Goal: Communication & Community: Answer question/provide support

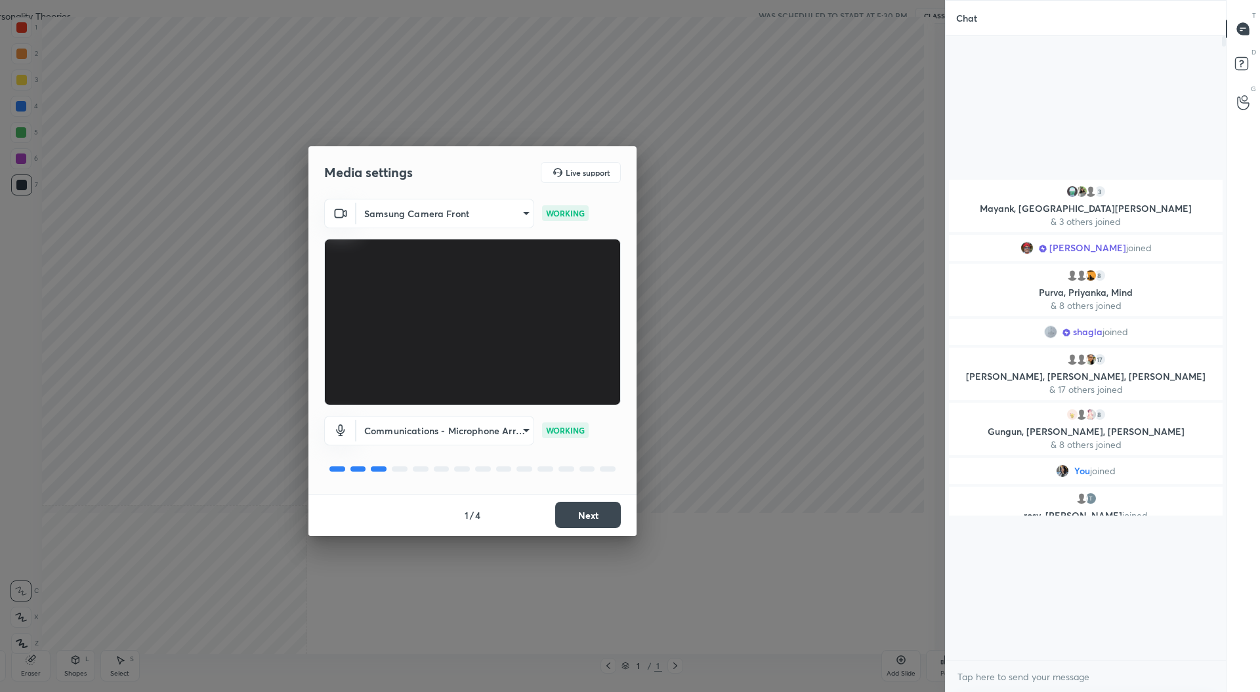
scroll to position [4, 4]
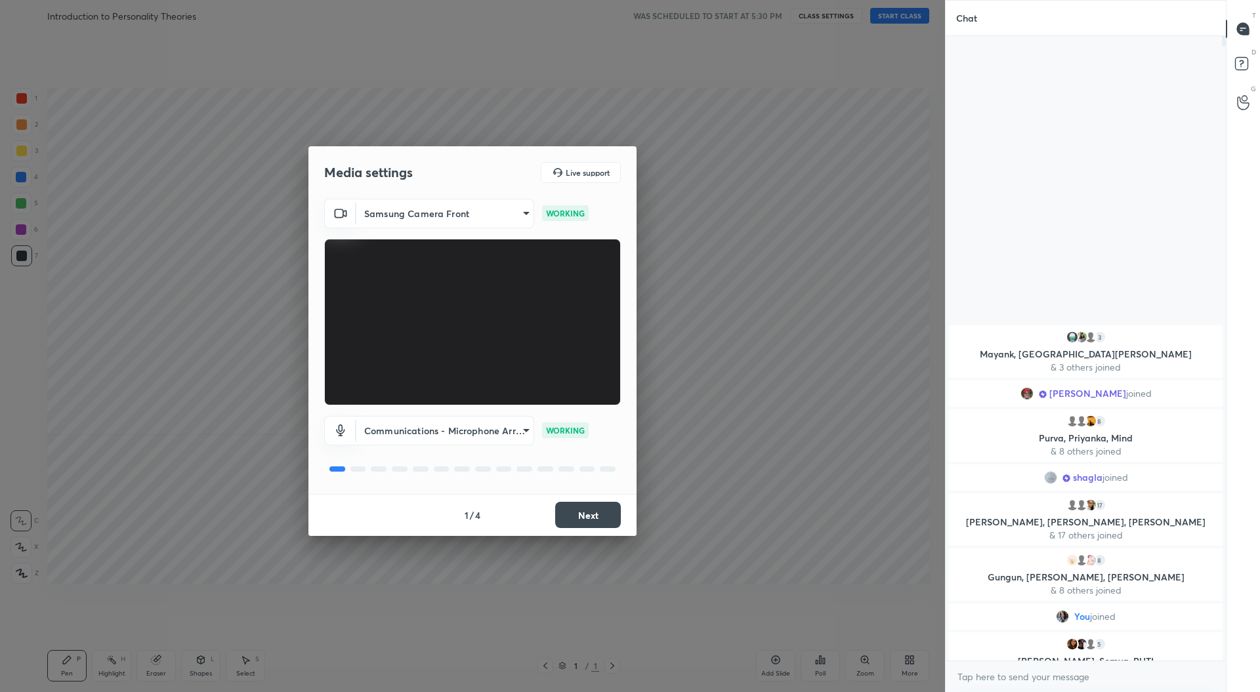
click at [604, 515] on button "Next" at bounding box center [588, 515] width 66 height 26
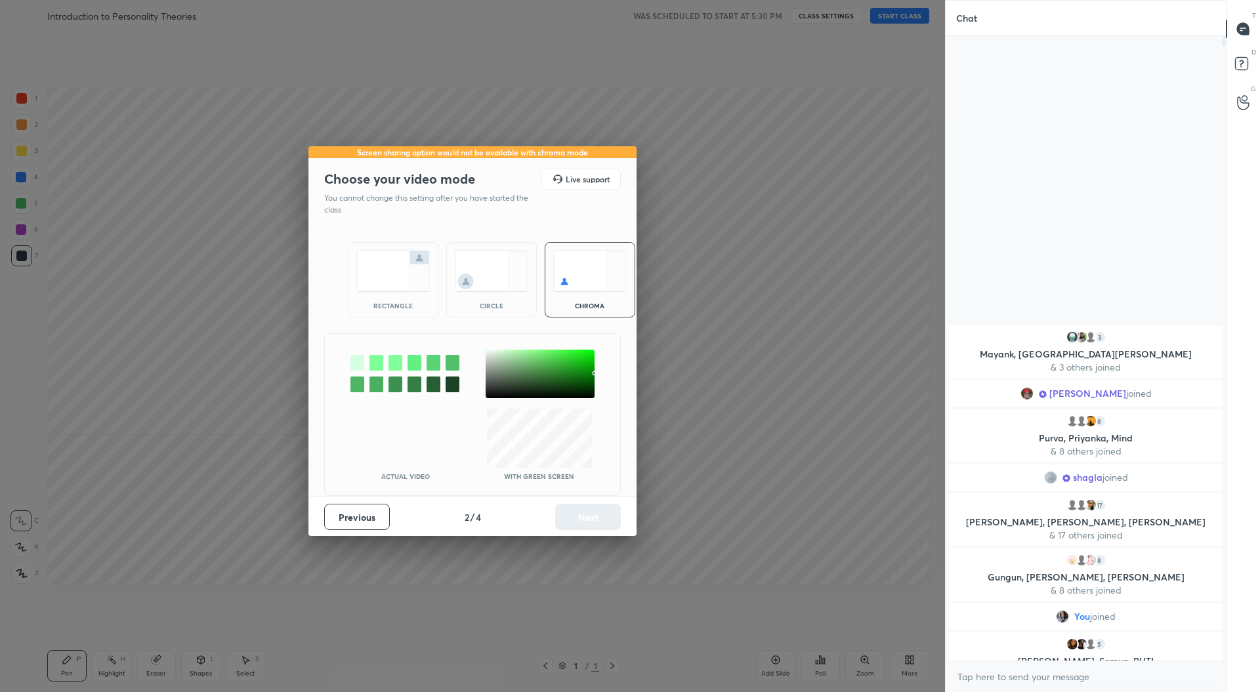
click at [392, 293] on div "rectangle" at bounding box center [393, 279] width 91 height 75
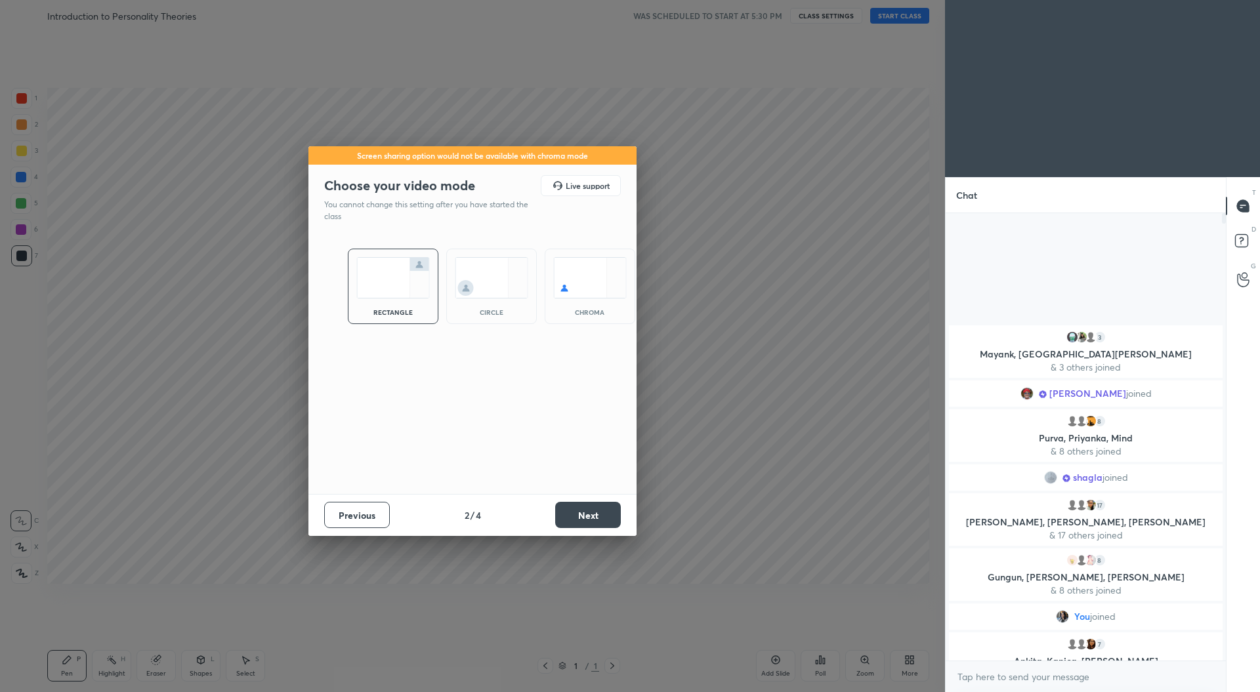
click at [602, 512] on button "Next" at bounding box center [588, 515] width 66 height 26
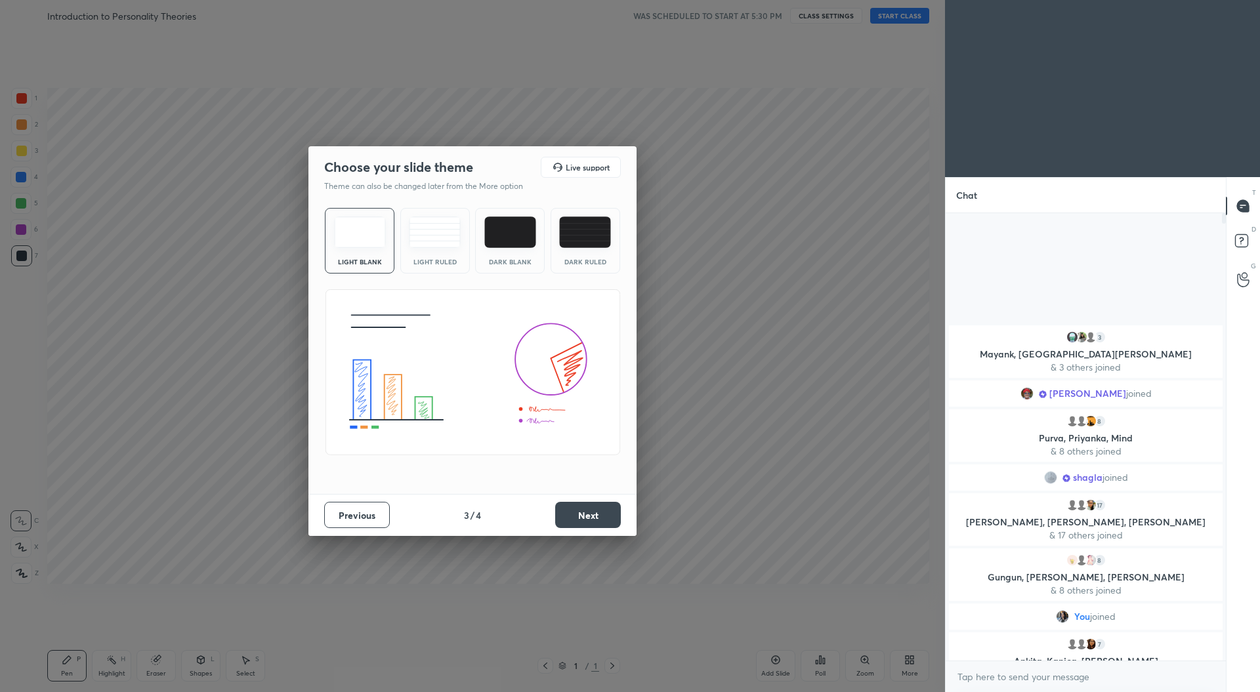
click at [611, 520] on button "Next" at bounding box center [588, 515] width 66 height 26
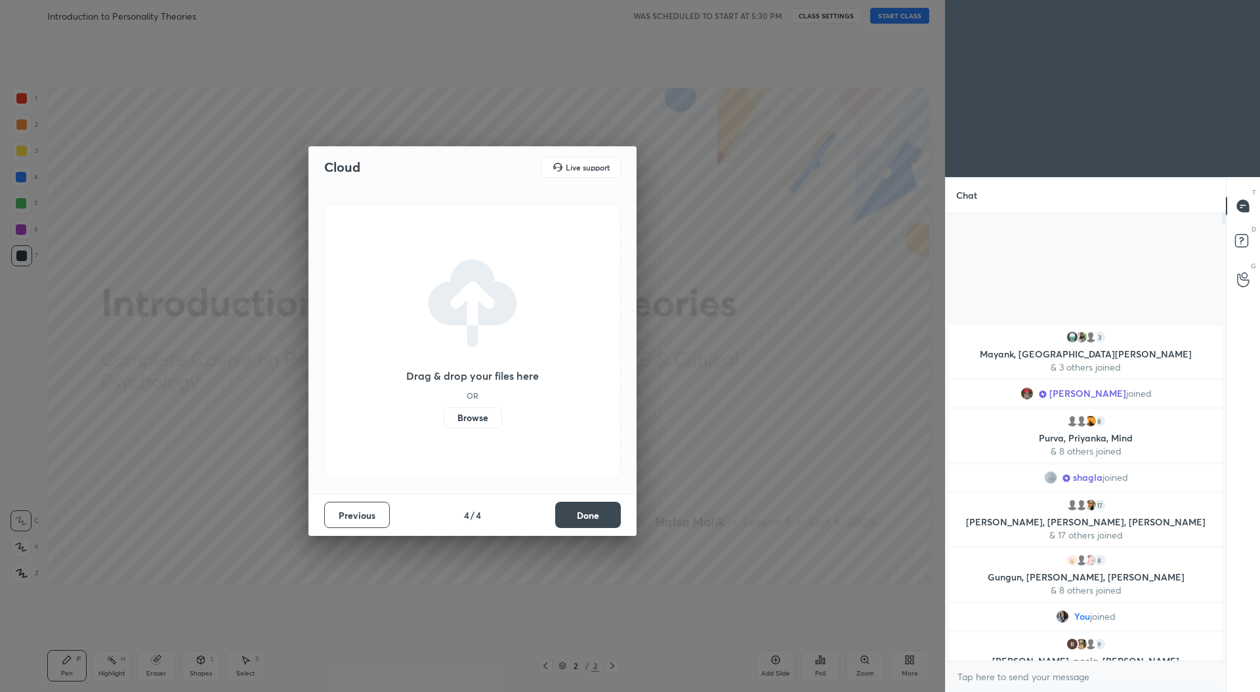
click at [610, 520] on button "Done" at bounding box center [588, 515] width 66 height 26
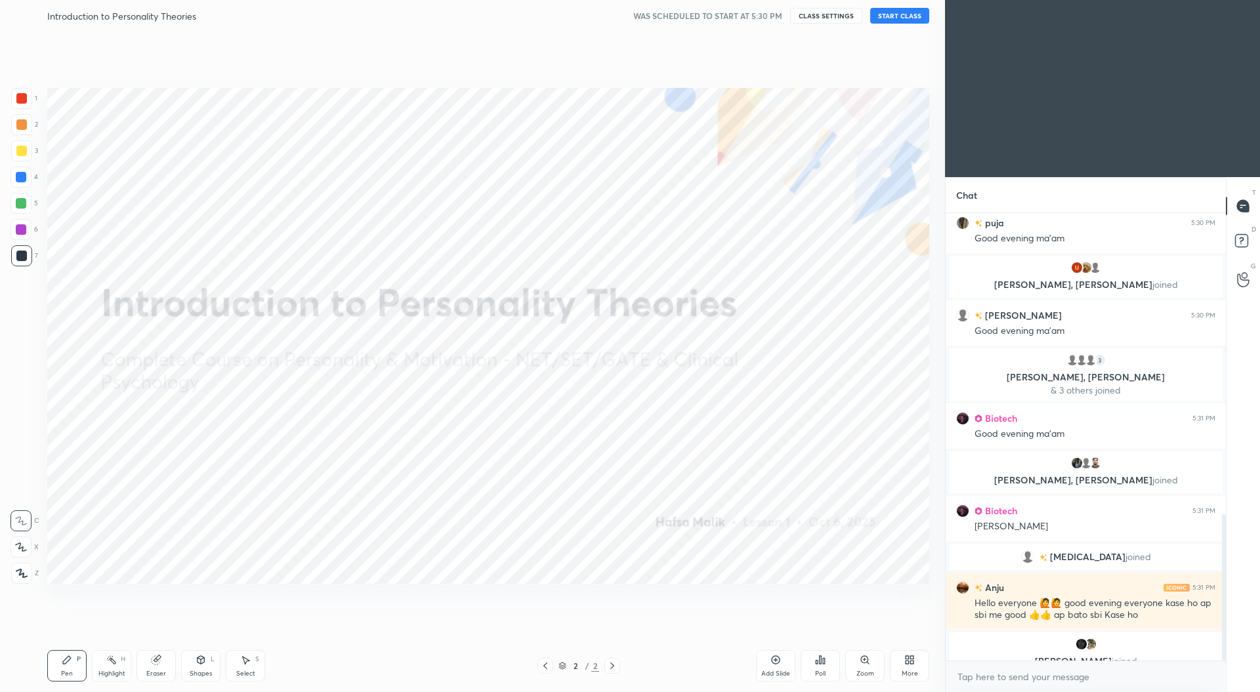
scroll to position [920, 0]
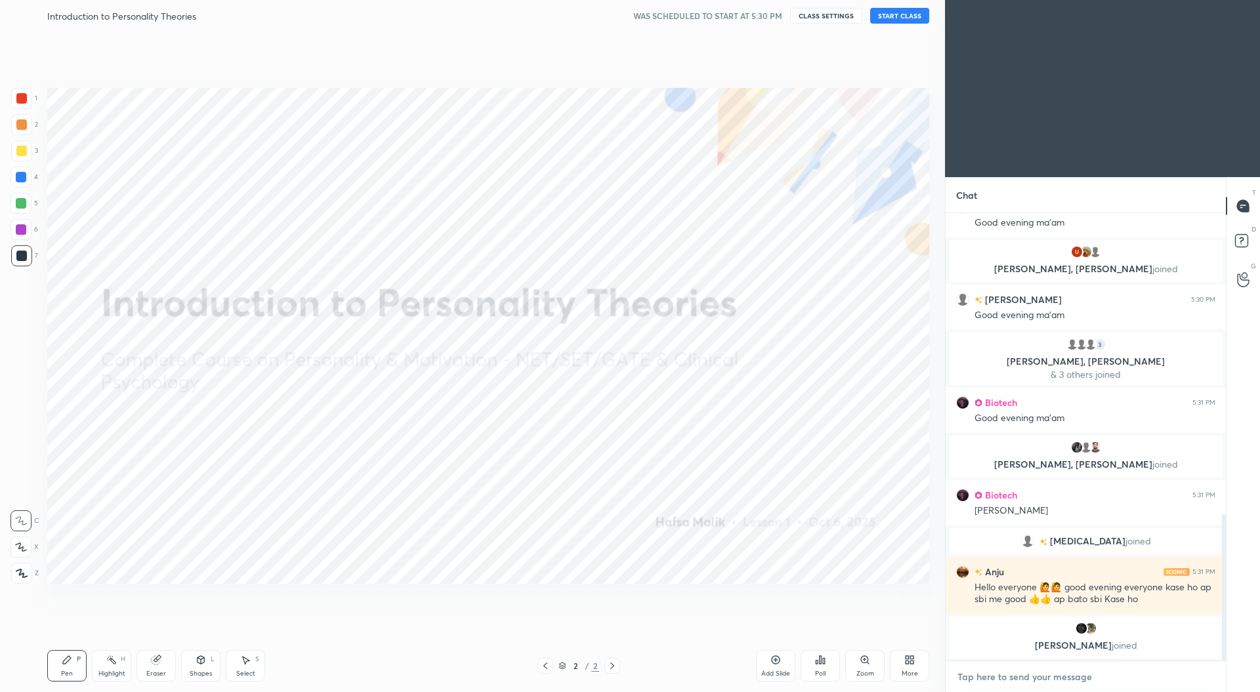
type textarea "x"
click at [993, 674] on textarea at bounding box center [1085, 677] width 259 height 21
paste textarea "Good evening everyone! :) IMPORTANT LINKS SCHEDULE [URL][DOMAIN_NAME] STUDENT D…"
type textarea "Good evening everyone! :) IMPORTANT LINKS SCHEDULE [URL][DOMAIN_NAME] STUDENT D…"
type textarea "x"
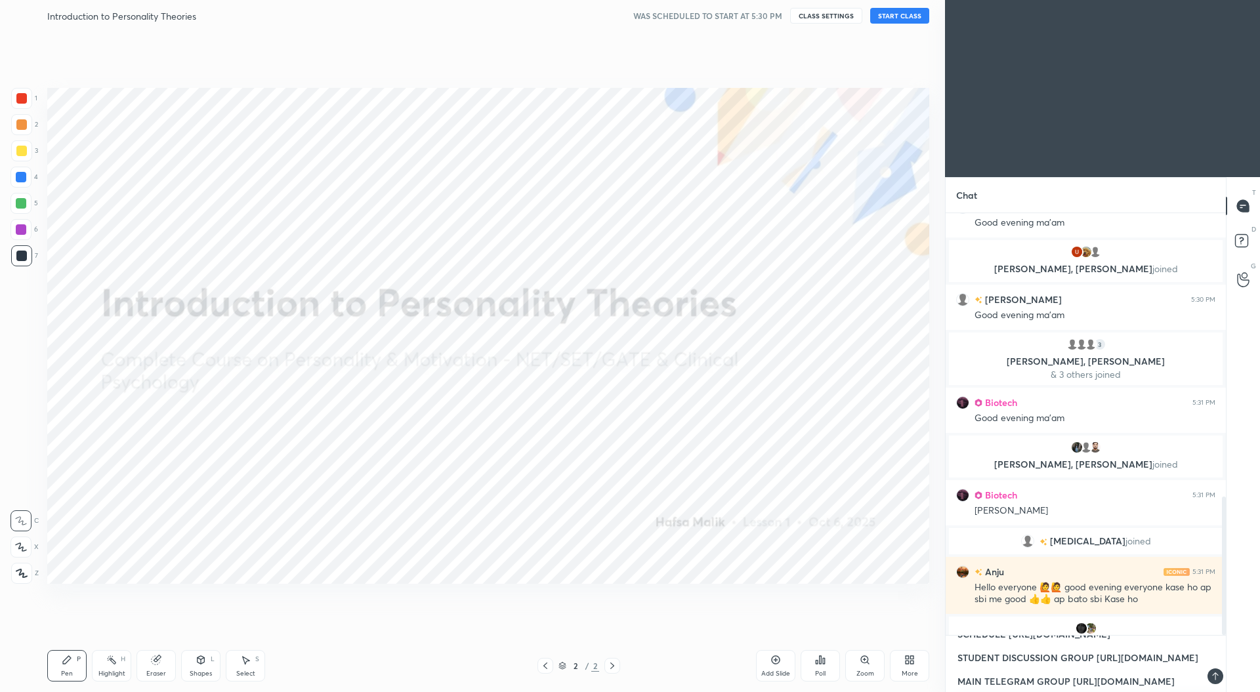
scroll to position [4, 4]
type textarea "Good evening everyone! :) IMPORTANT LINKS SCHEDULE [URL][DOMAIN_NAME] STUDENT D…"
type textarea "x"
click at [1205, 677] on icon at bounding box center [1205, 676] width 10 height 10
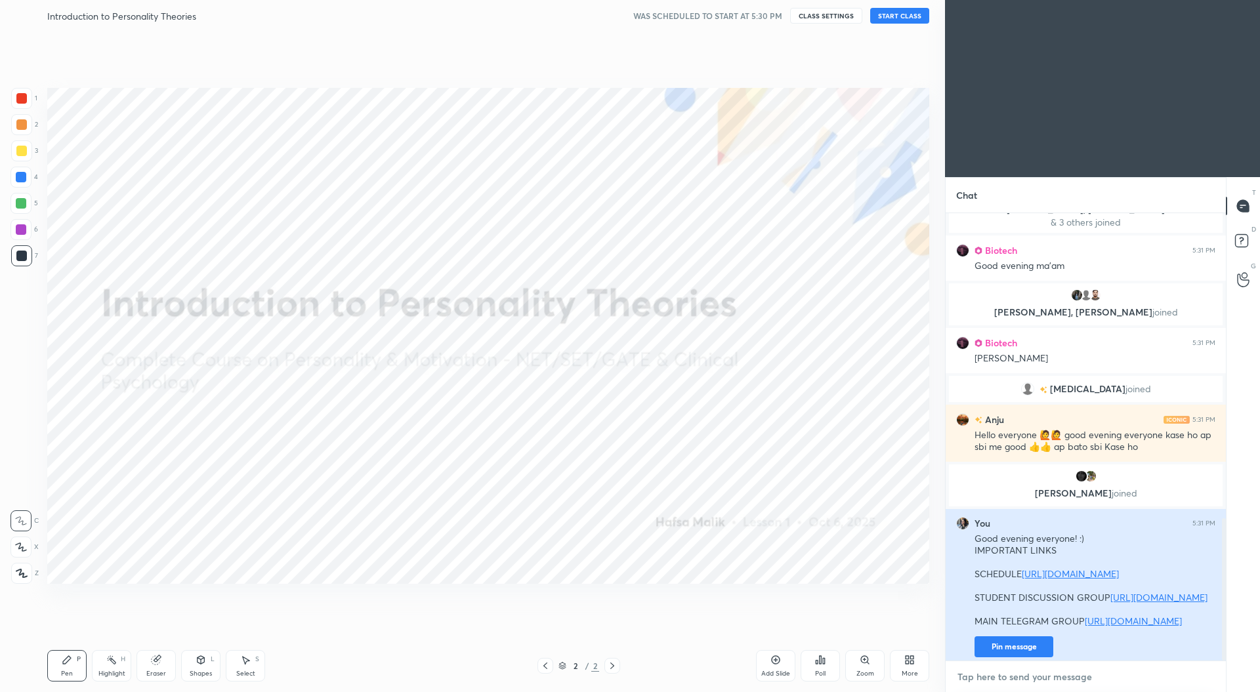
scroll to position [959, 0]
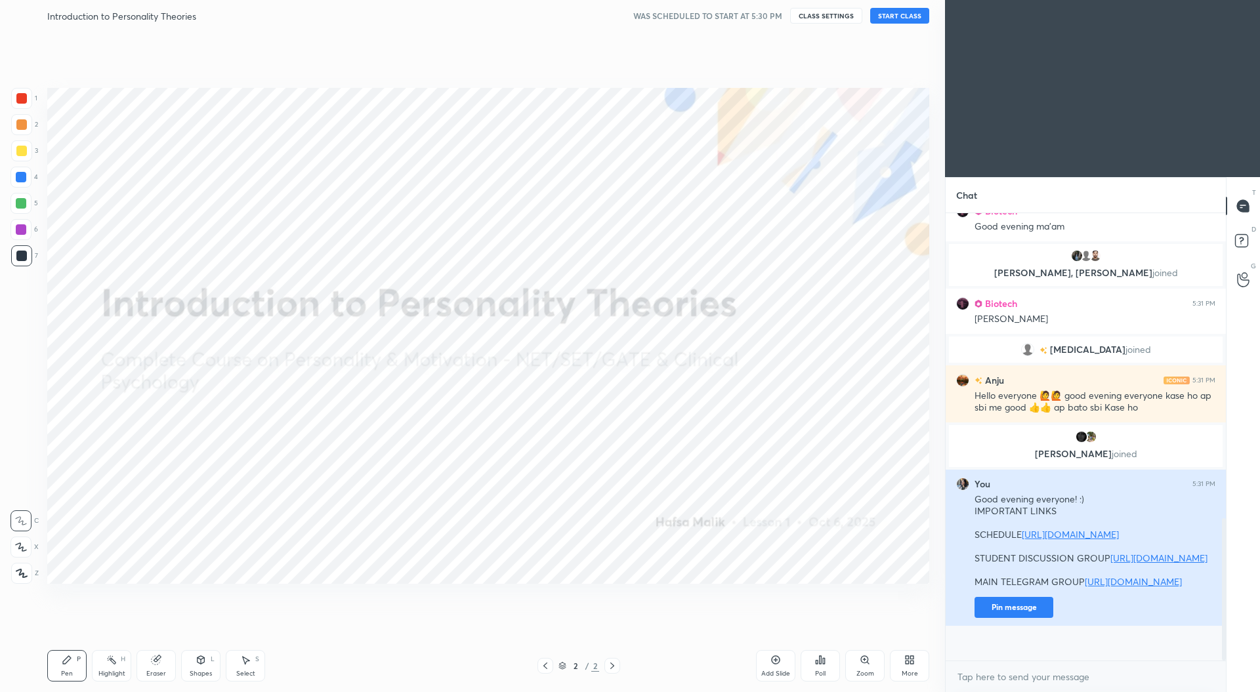
click at [1026, 618] on button "Pin message" at bounding box center [1013, 607] width 79 height 21
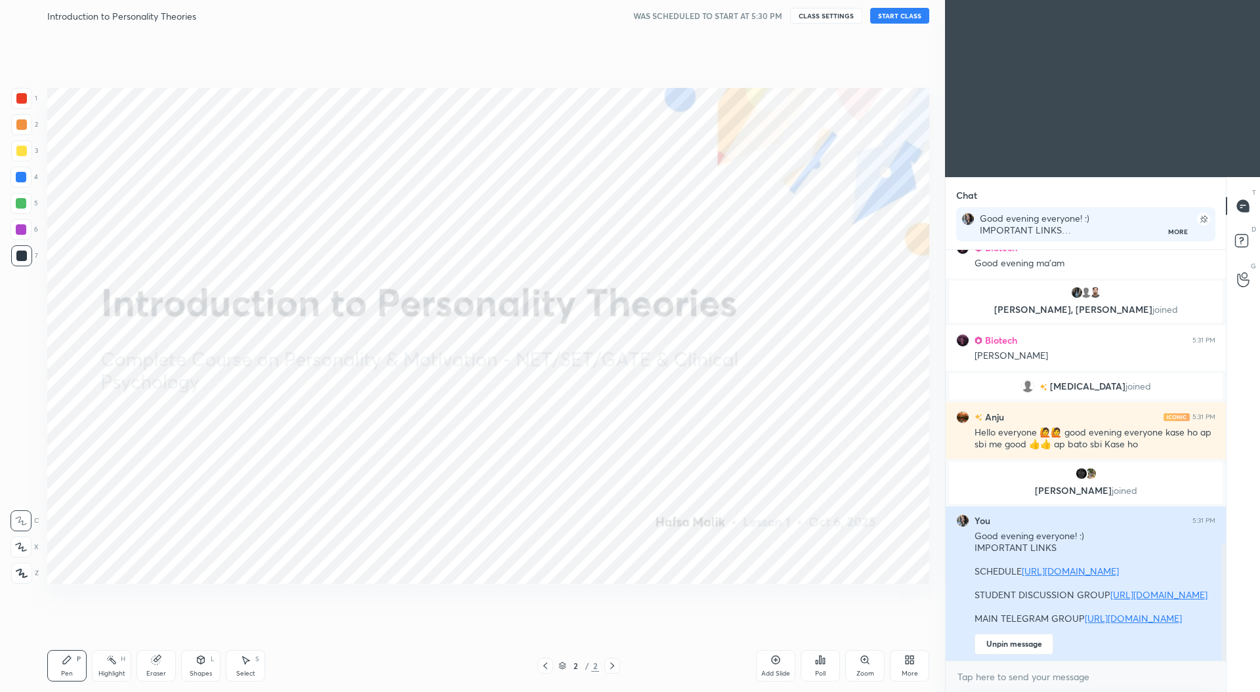
scroll to position [1028, 0]
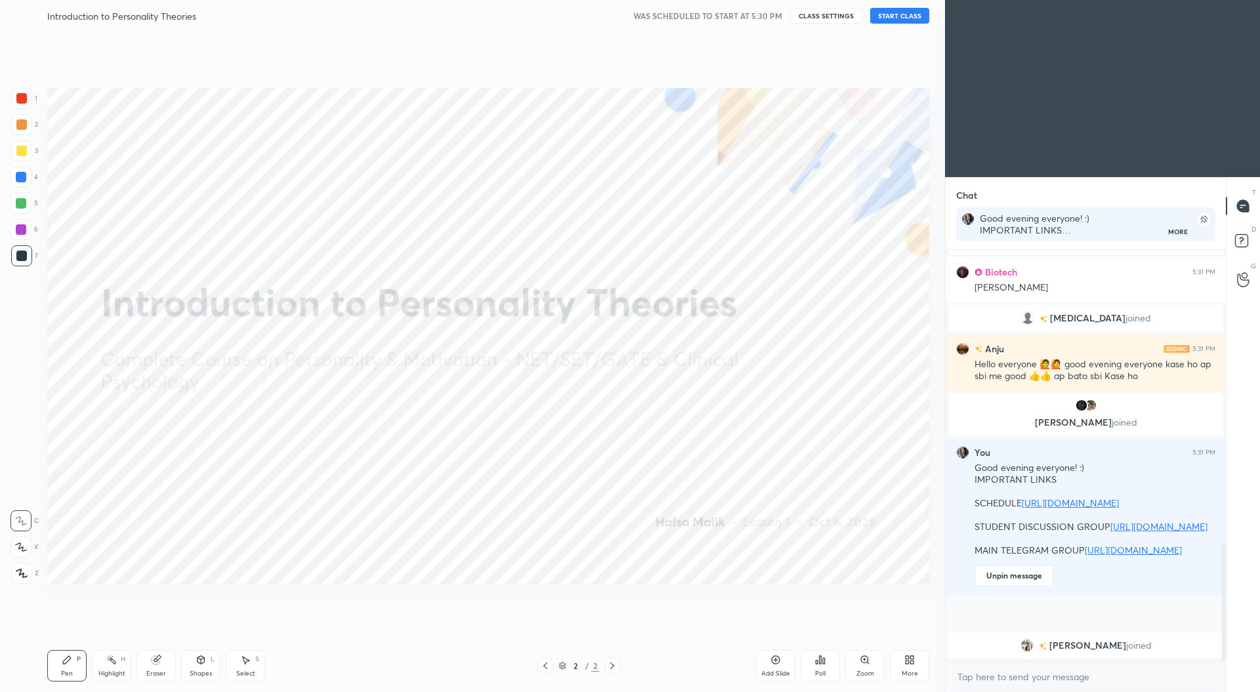
click at [911, 659] on icon at bounding box center [911, 657] width 3 height 3
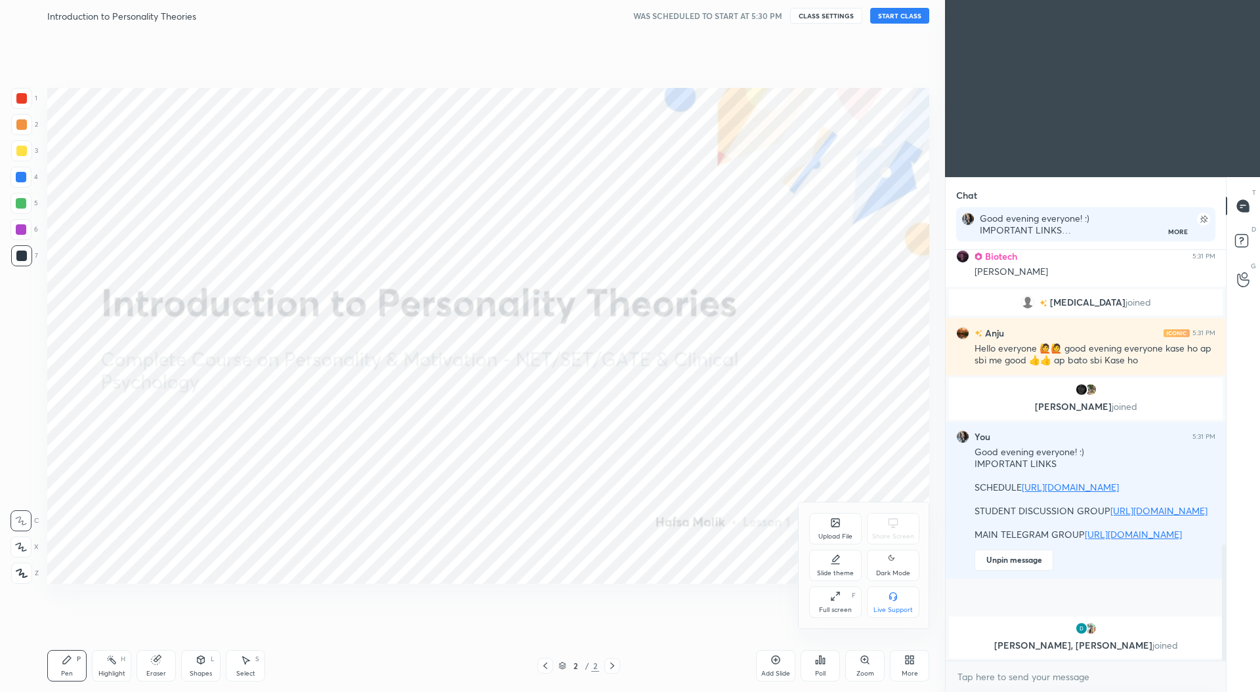
click at [825, 523] on div "Upload File" at bounding box center [835, 528] width 52 height 31
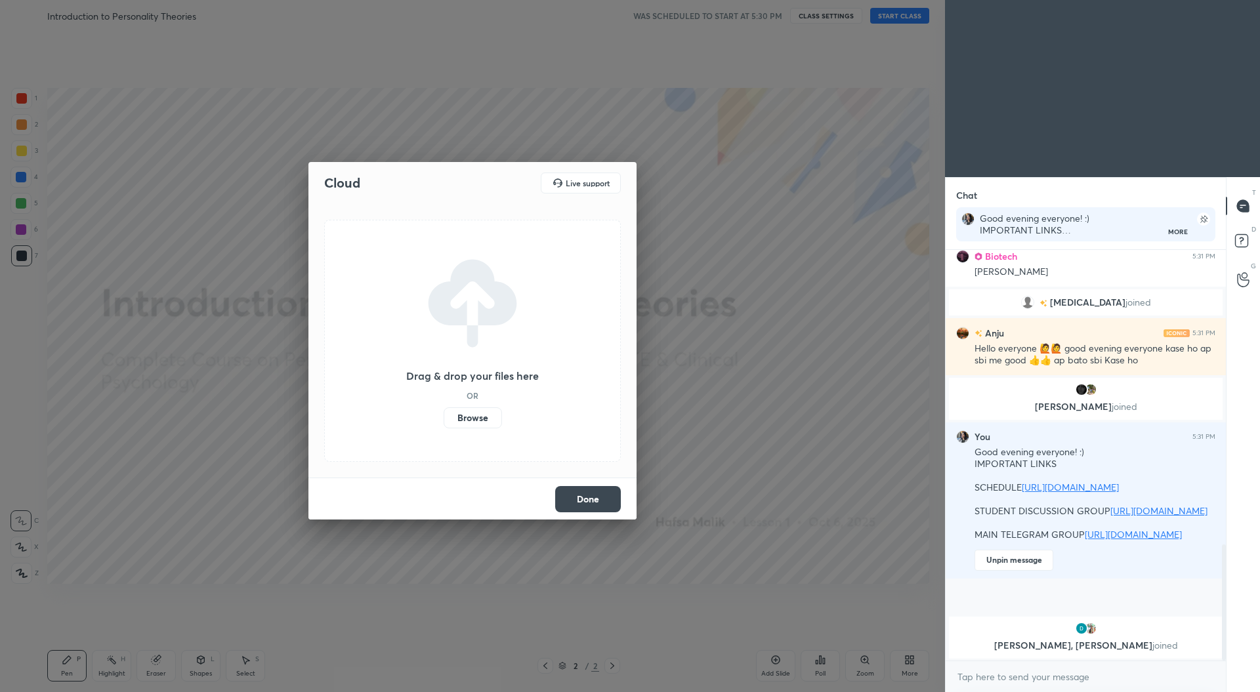
click at [475, 421] on label "Browse" at bounding box center [473, 417] width 58 height 21
click at [444, 421] on input "Browse" at bounding box center [444, 417] width 0 height 21
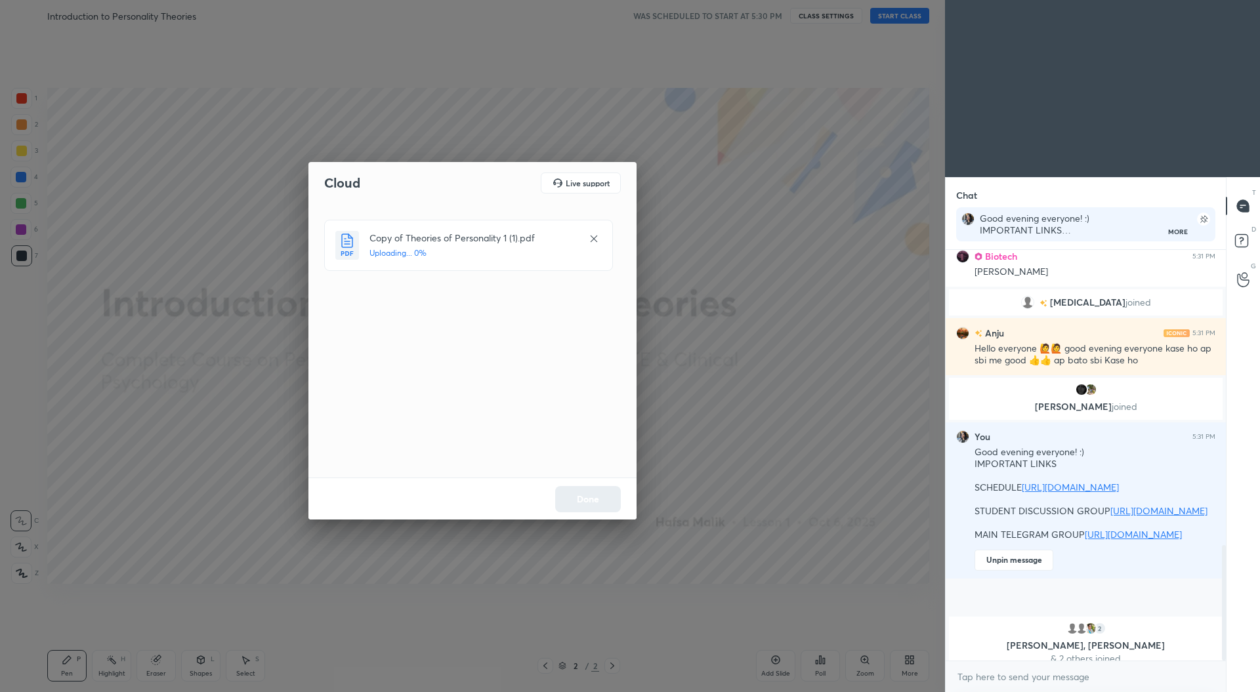
scroll to position [1054, 0]
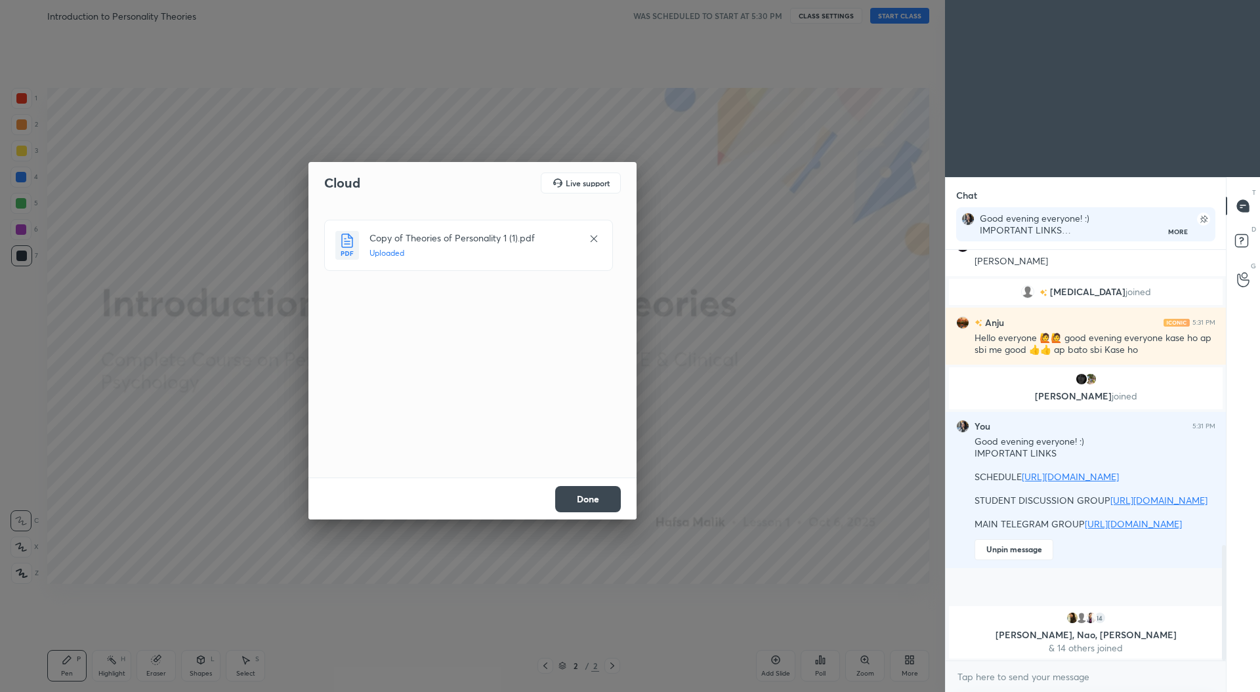
click at [593, 498] on button "Done" at bounding box center [588, 499] width 66 height 26
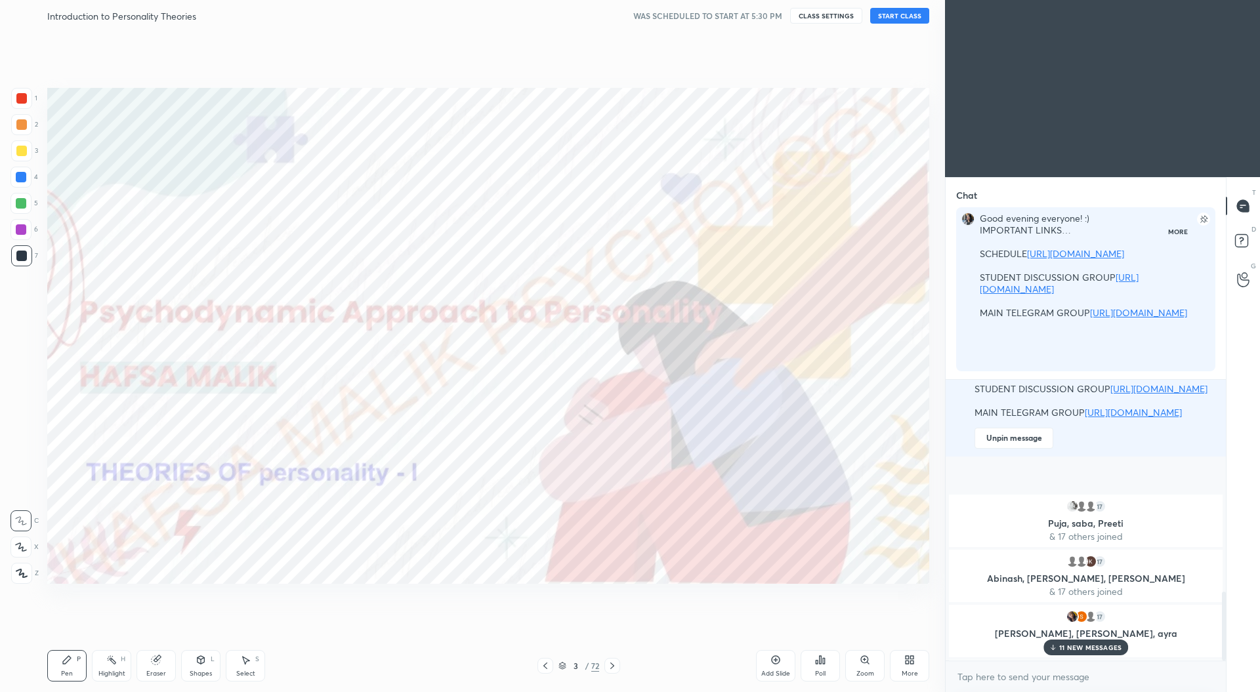
scroll to position [5, 4]
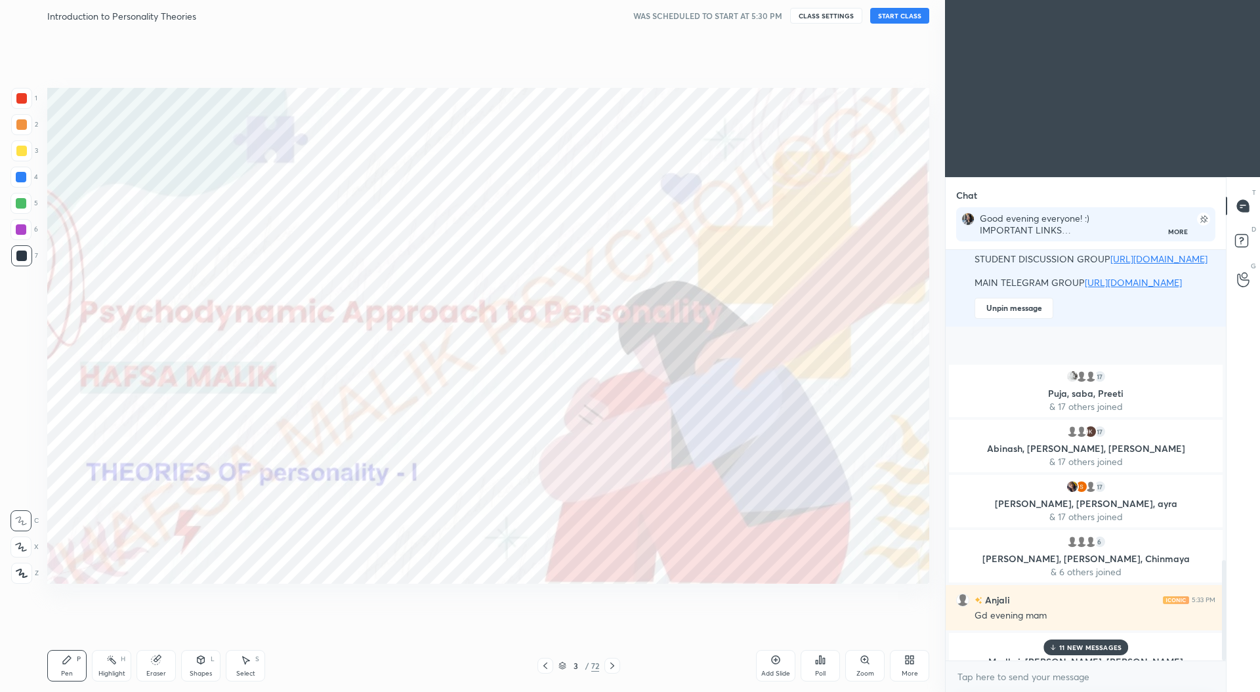
click at [905, 14] on button "START CLASS" at bounding box center [899, 16] width 59 height 16
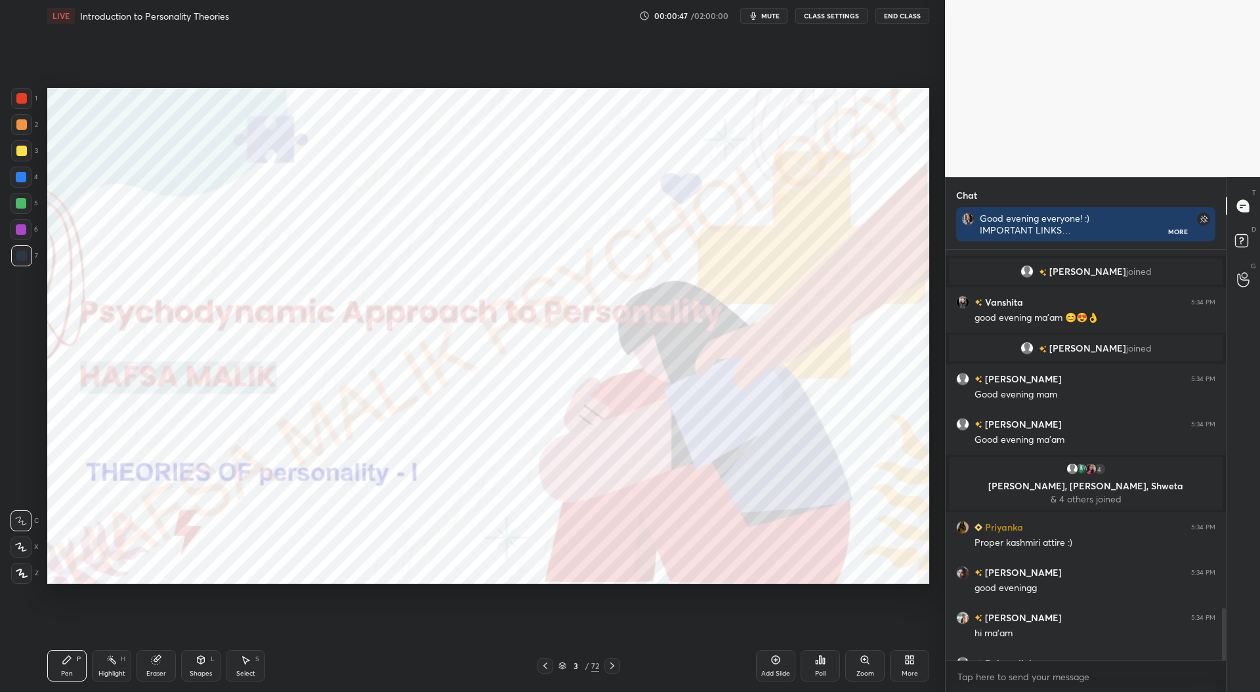
scroll to position [2844, 0]
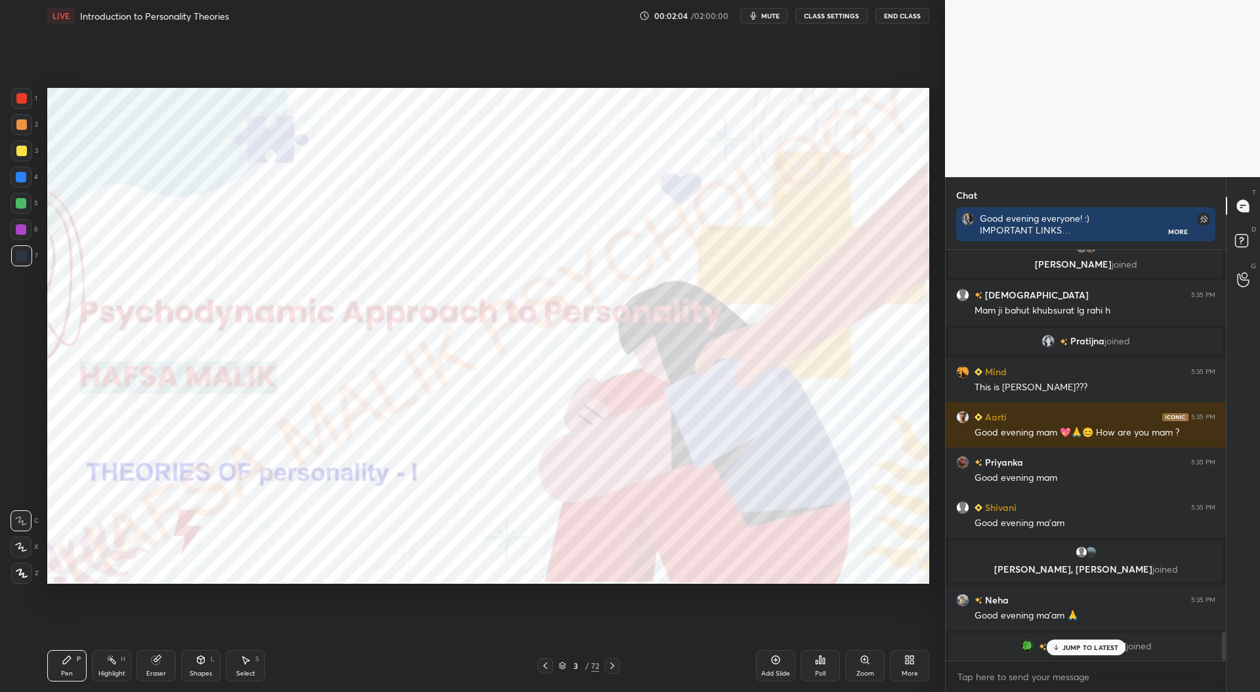
click at [1102, 644] on p "JUMP TO LATEST" at bounding box center [1090, 648] width 56 height 8
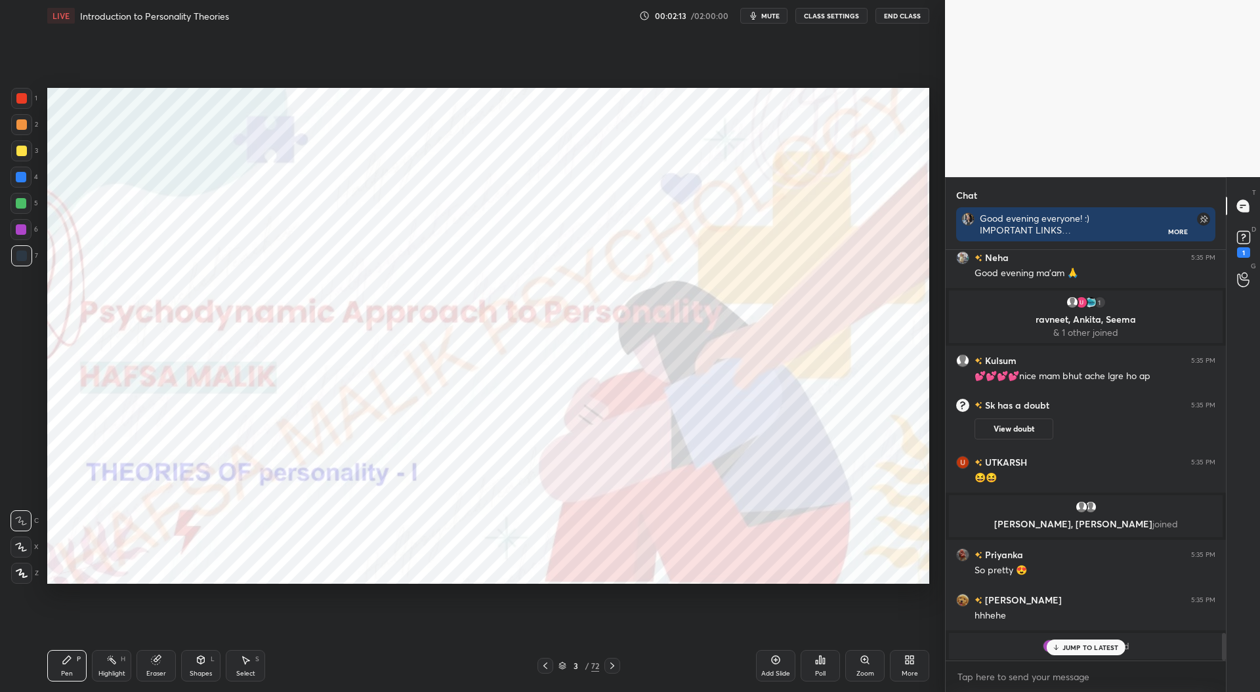
click at [1101, 643] on div "JUMP TO LATEST" at bounding box center [1085, 648] width 79 height 16
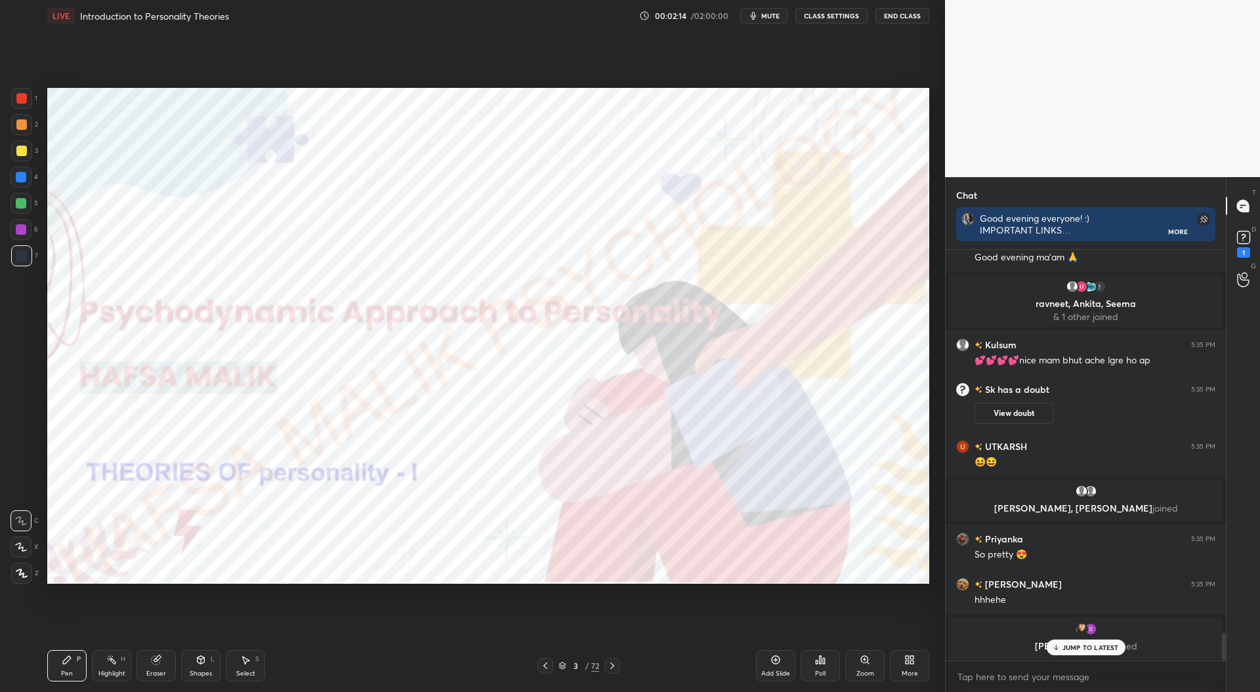
click at [1096, 645] on p "JUMP TO LATEST" at bounding box center [1090, 648] width 56 height 8
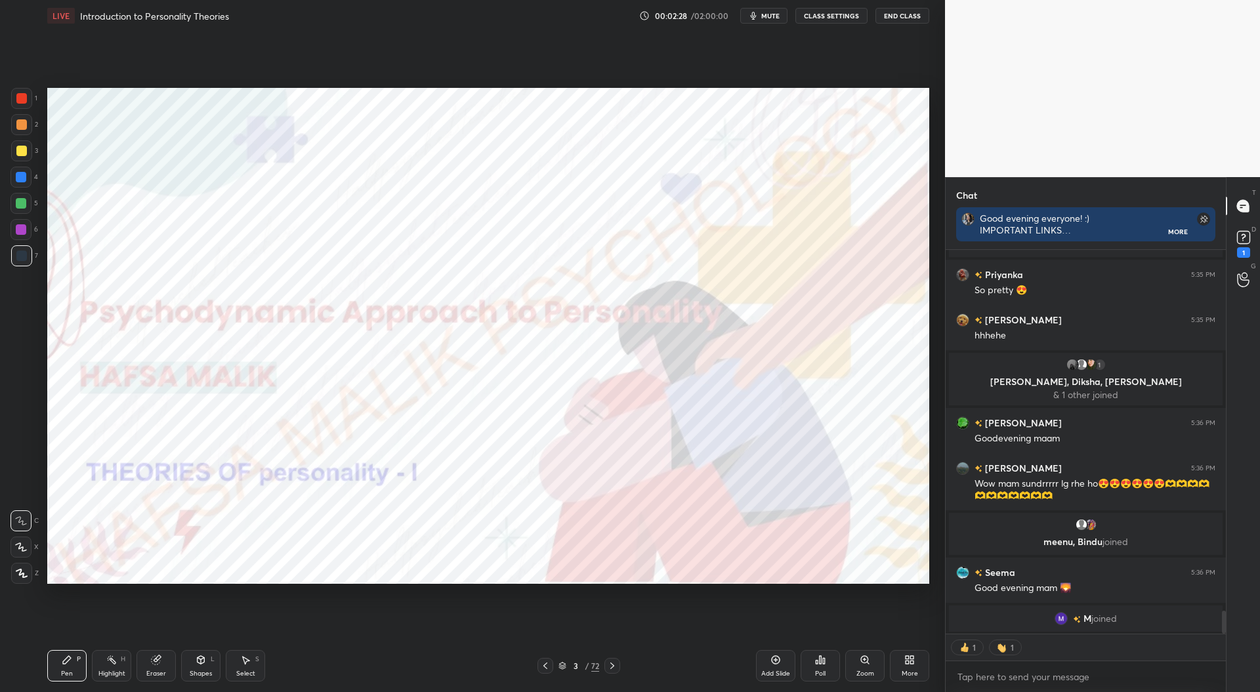
click at [24, 99] on div at bounding box center [21, 98] width 10 height 10
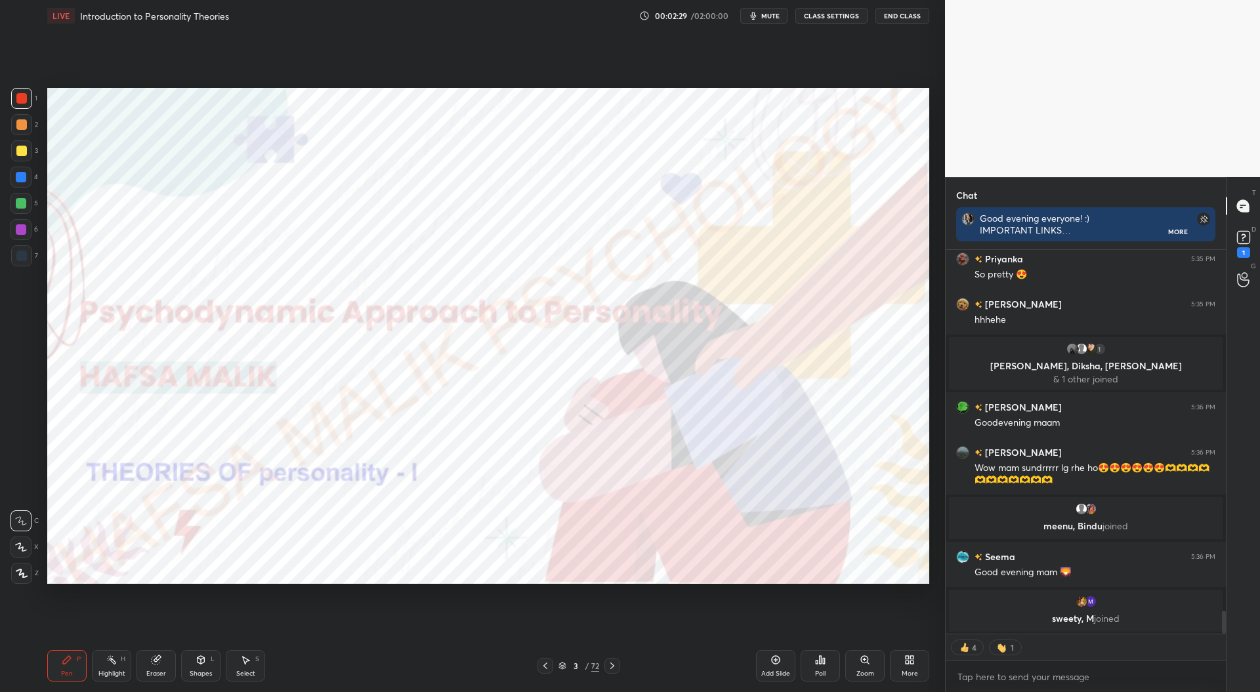
click at [23, 568] on div at bounding box center [21, 573] width 21 height 21
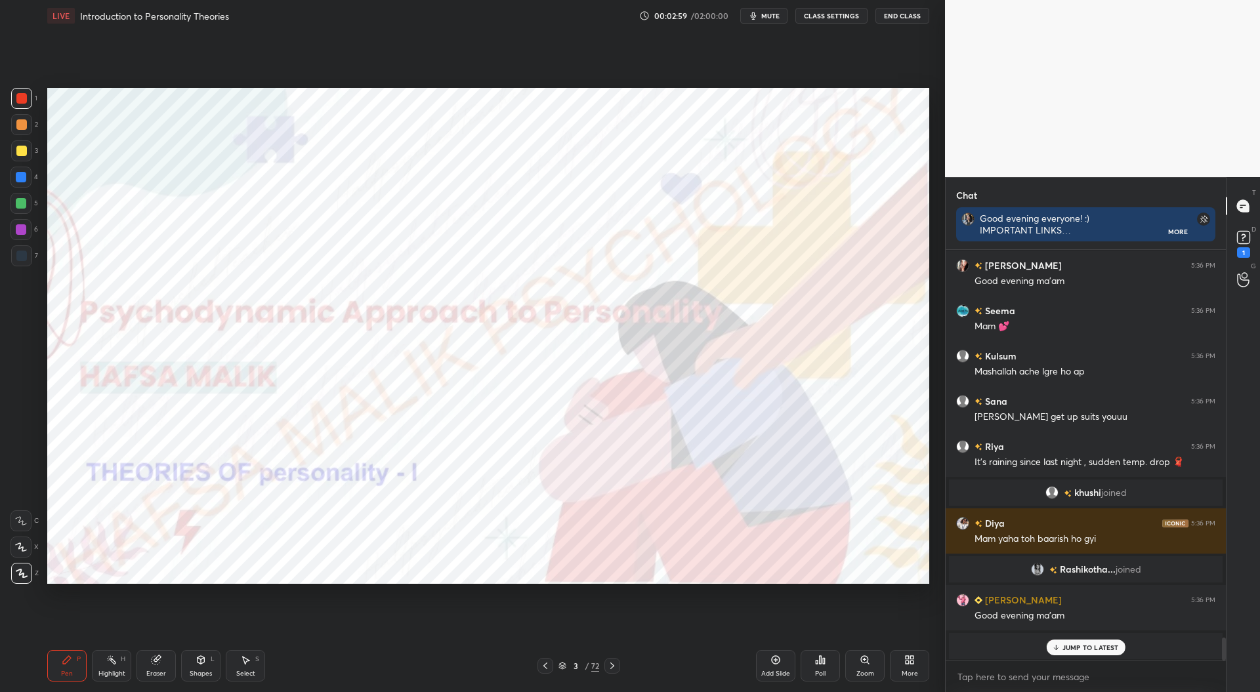
click at [1074, 646] on p "JUMP TO LATEST" at bounding box center [1090, 648] width 56 height 8
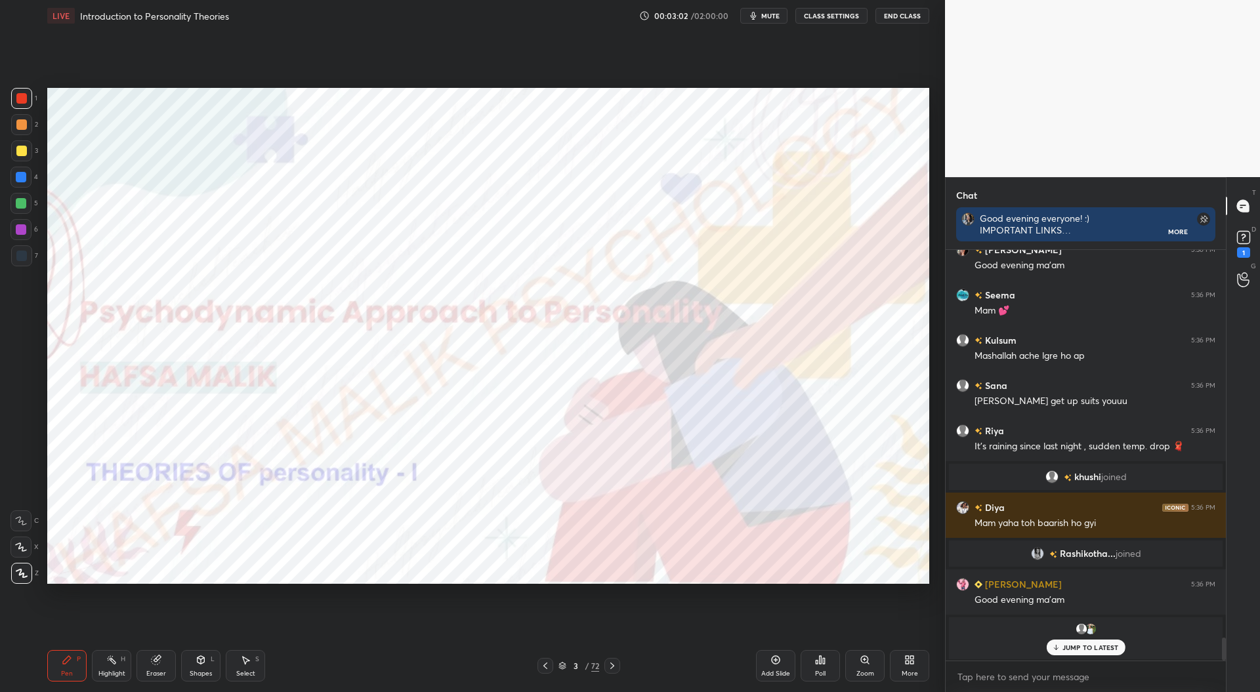
click at [1073, 644] on div "Gungun 5:36 PM in [GEOGRAPHIC_DATA] also , winter has started , [DATE] was cold…" at bounding box center [1086, 455] width 280 height 411
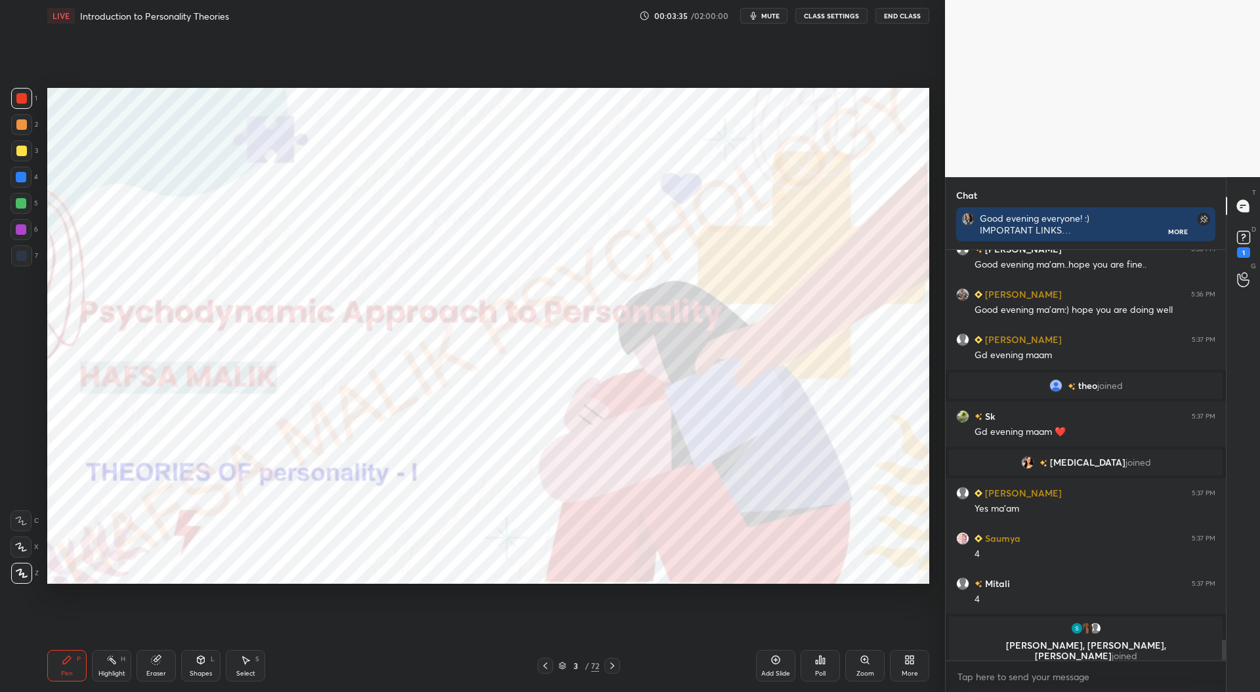
scroll to position [7572, 0]
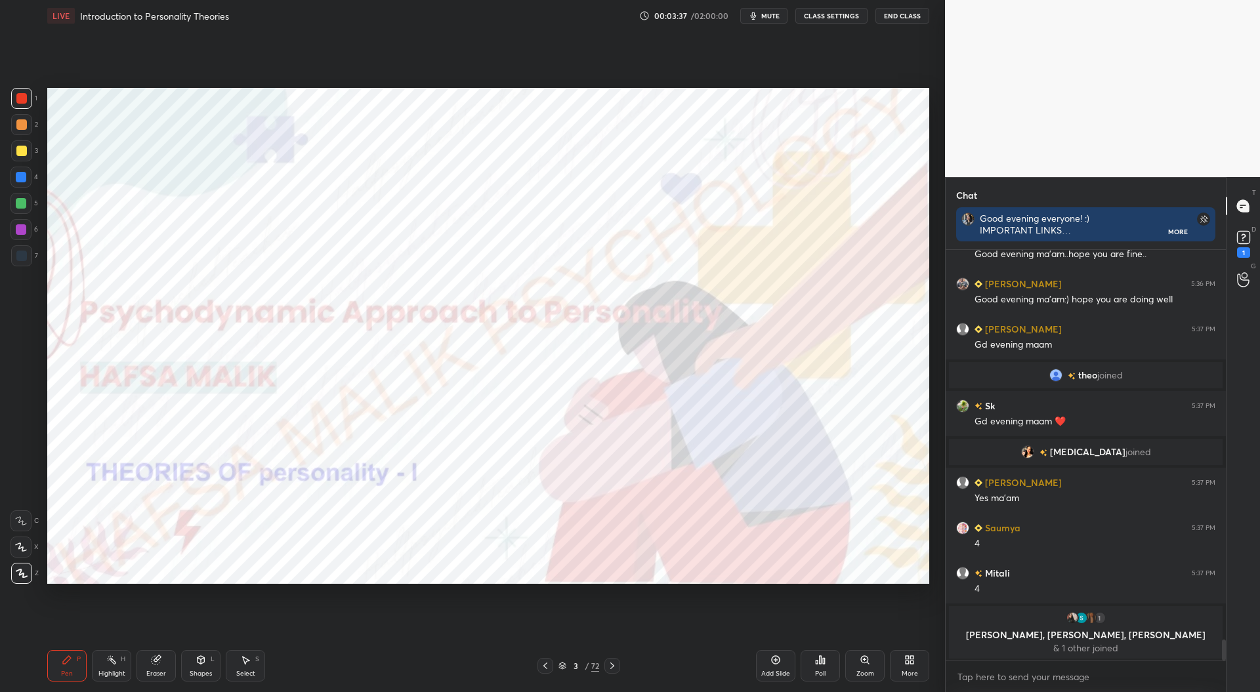
click at [769, 14] on span "mute" at bounding box center [770, 15] width 18 height 9
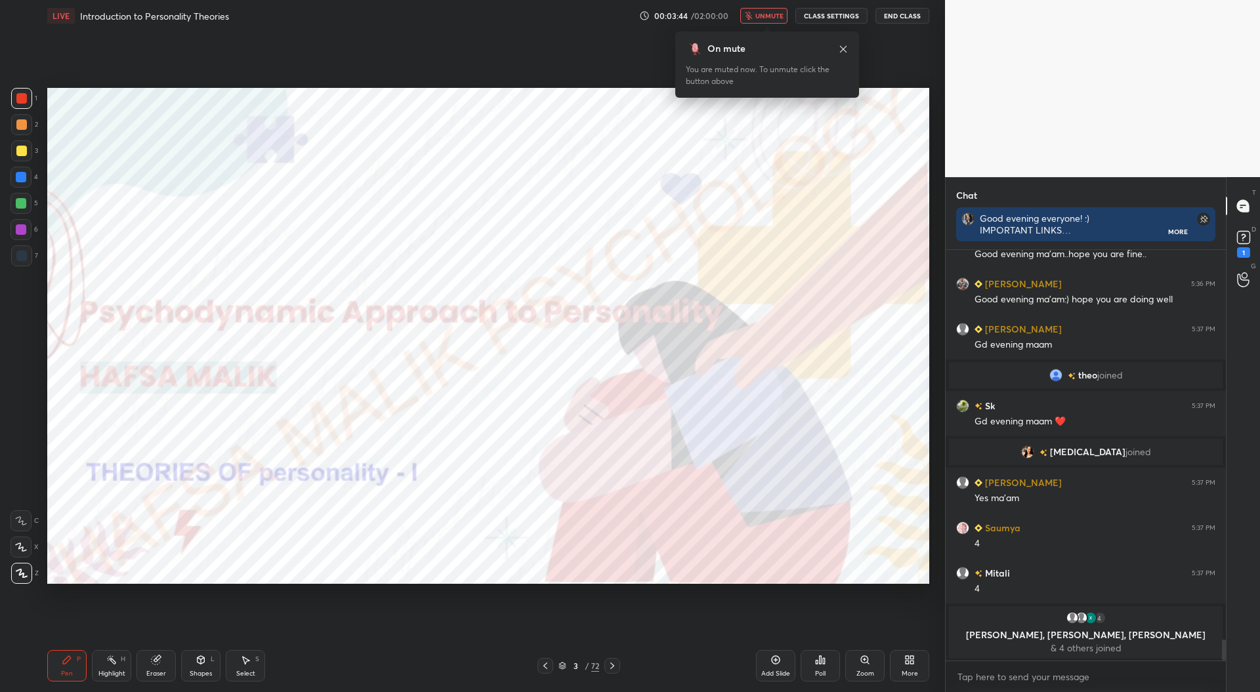
scroll to position [7580, 0]
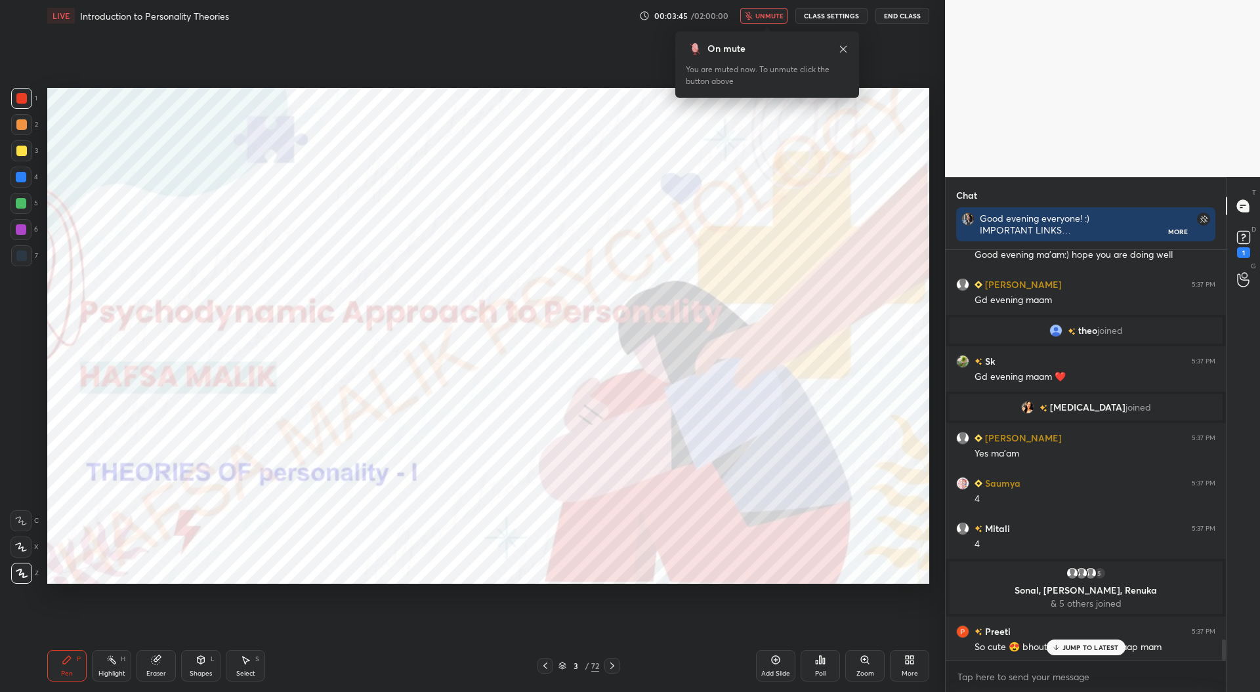
click at [764, 12] on span "unmute" at bounding box center [769, 15] width 28 height 9
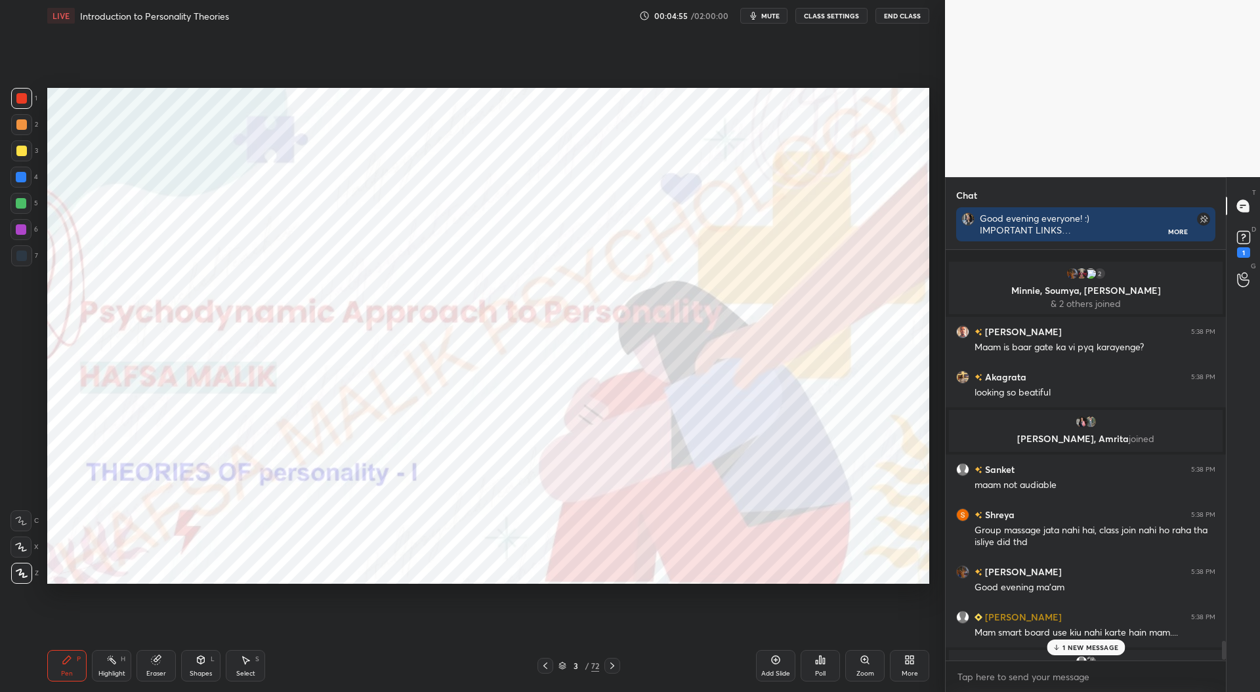
scroll to position [8738, 0]
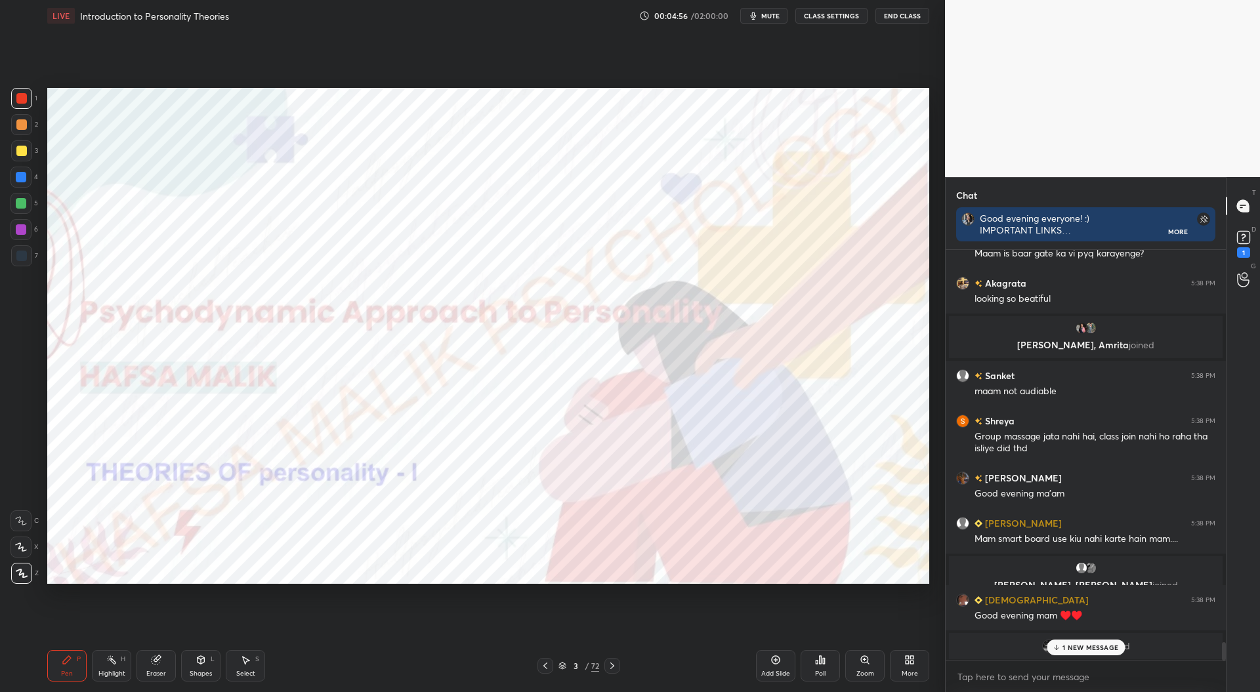
click at [1067, 649] on p "1 NEW MESSAGE" at bounding box center [1090, 648] width 56 height 8
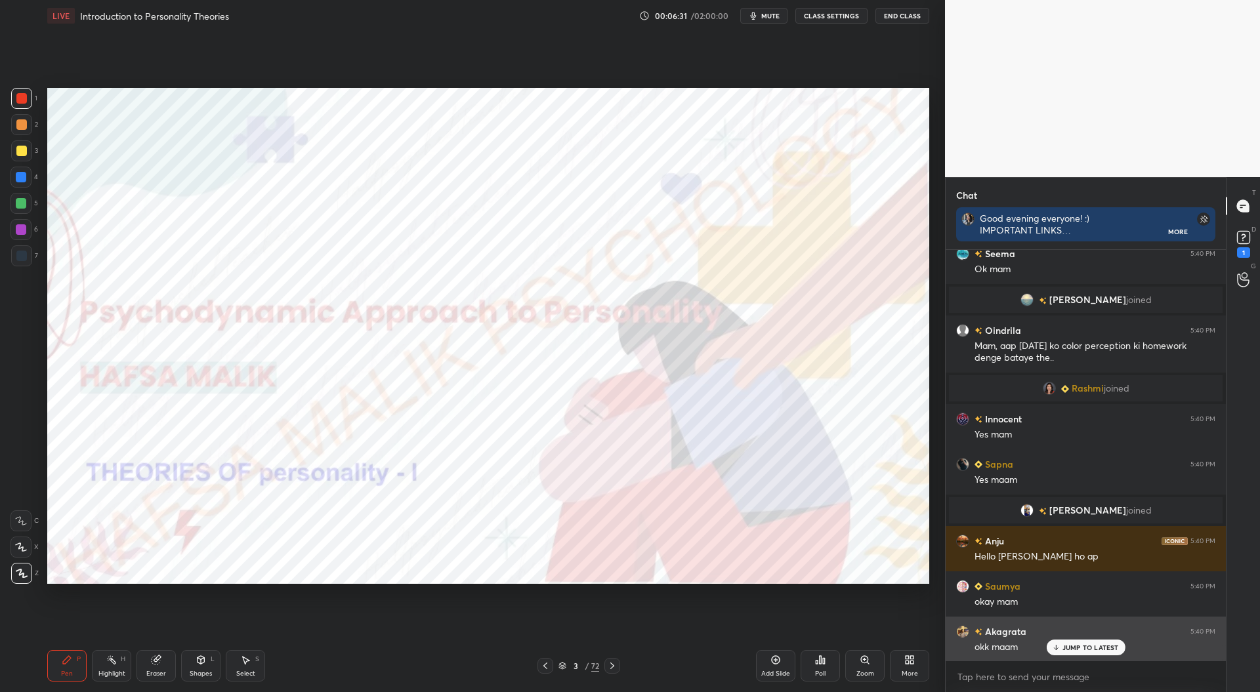
scroll to position [10269, 0]
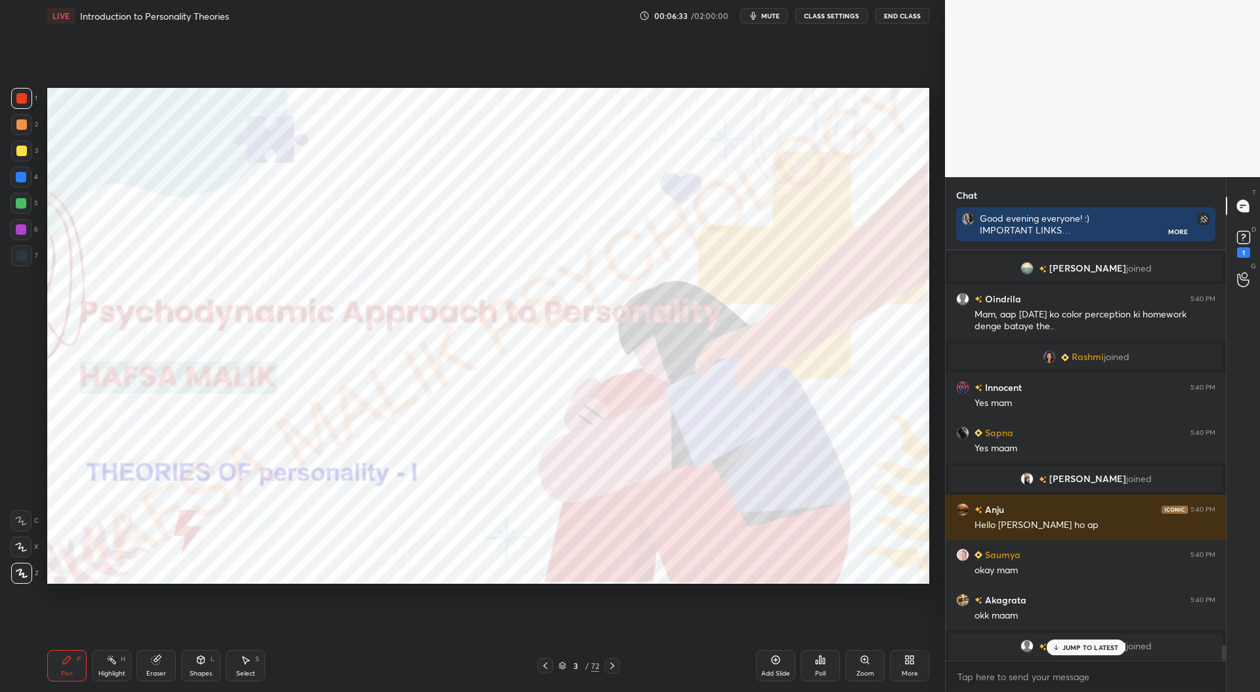
click at [1069, 644] on p "JUMP TO LATEST" at bounding box center [1090, 648] width 56 height 8
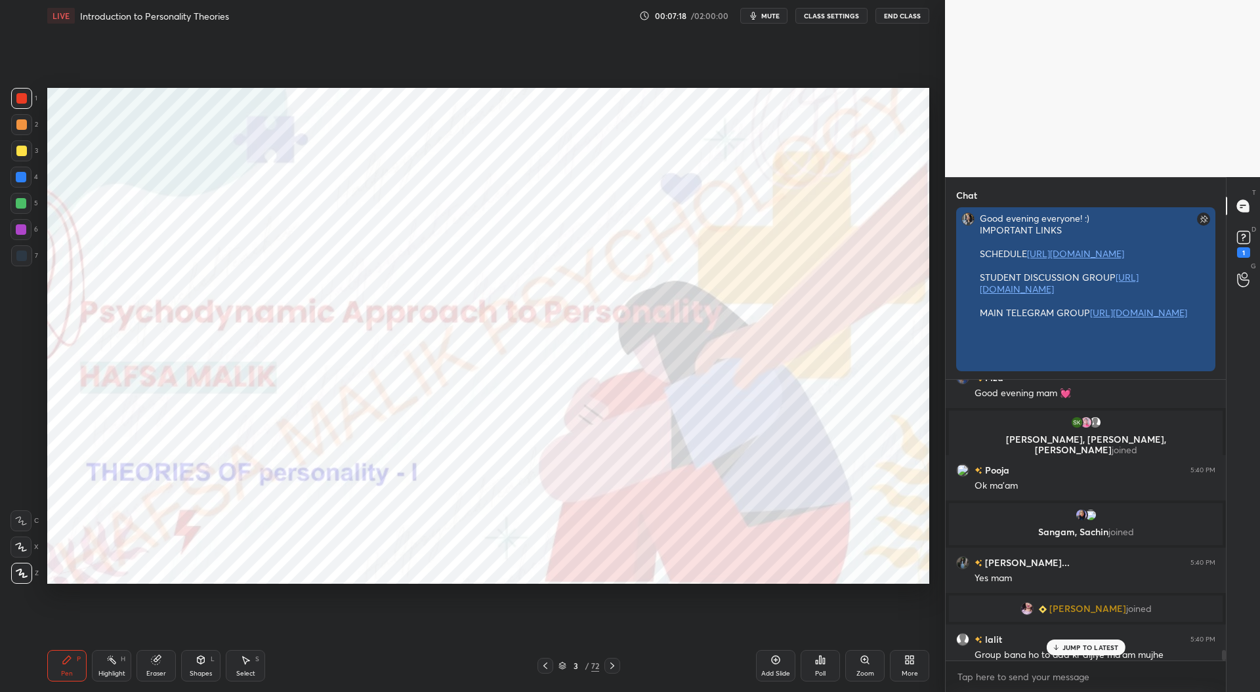
scroll to position [281, 276]
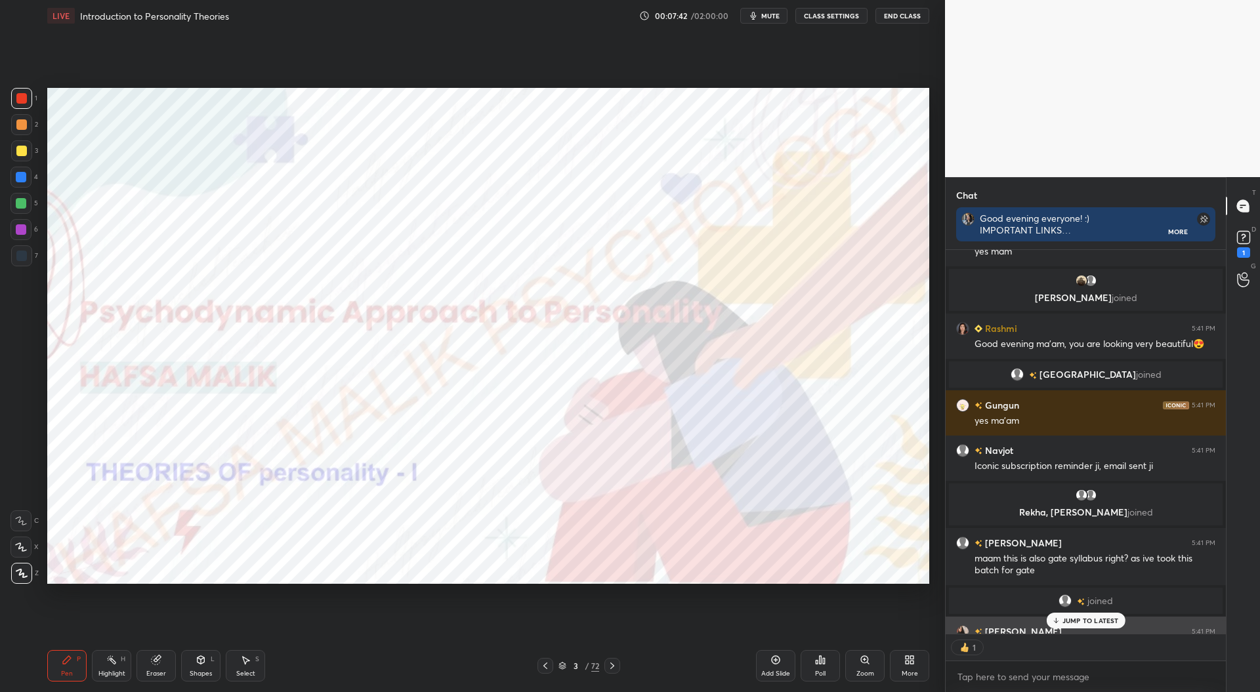
click at [1083, 619] on p "JUMP TO LATEST" at bounding box center [1090, 621] width 56 height 8
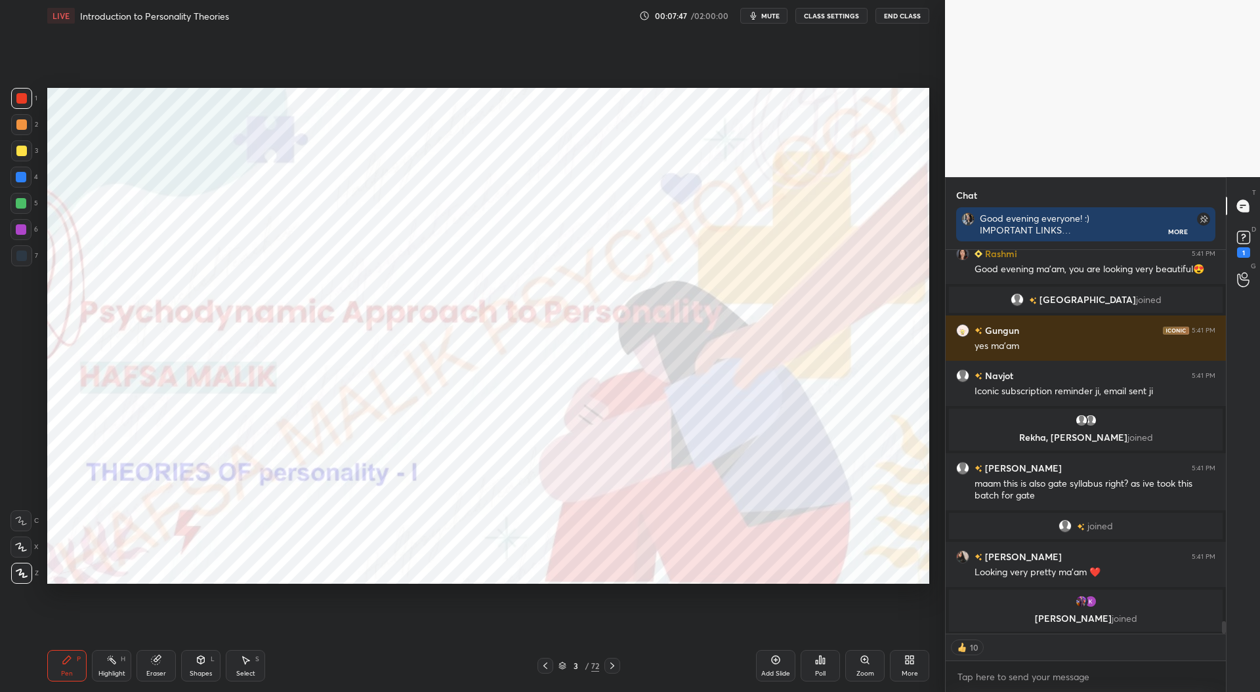
click at [622, 670] on div "3 / 72" at bounding box center [579, 666] width 354 height 16
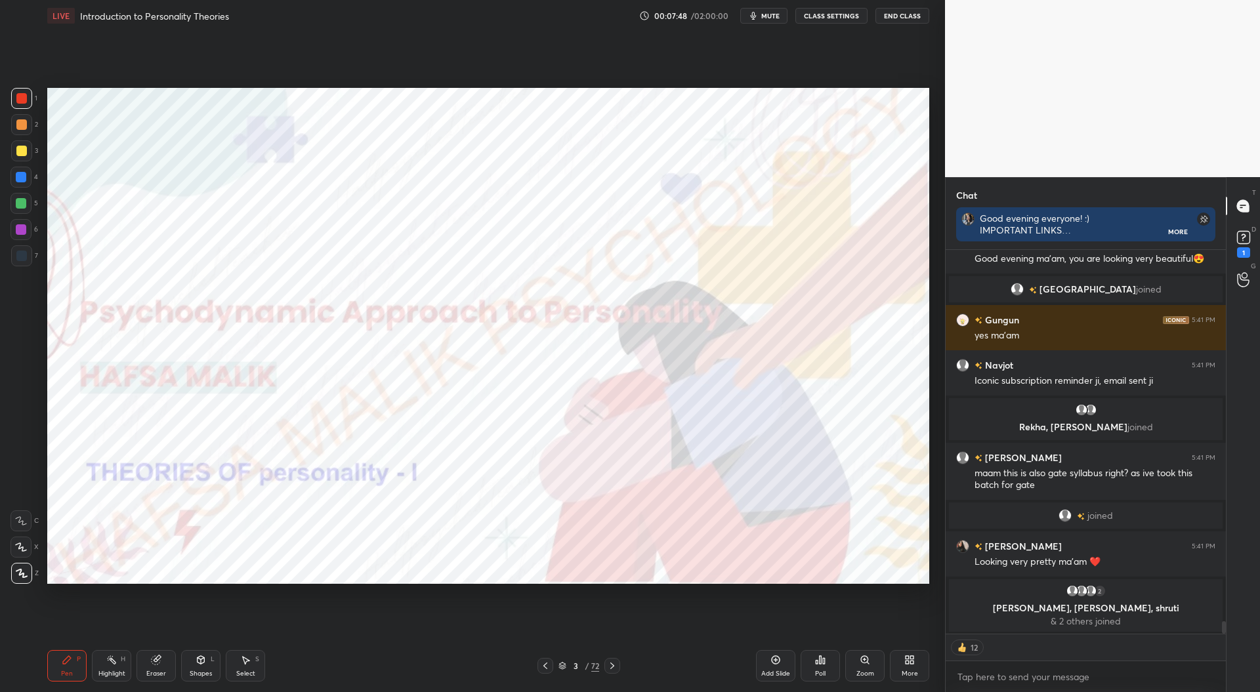
click at [613, 675] on div "Pen P Highlight H Eraser Shapes L Select S 3 / 72 Add Slide Poll Zoom More" at bounding box center [488, 666] width 882 height 52
click at [614, 667] on icon at bounding box center [612, 666] width 10 height 10
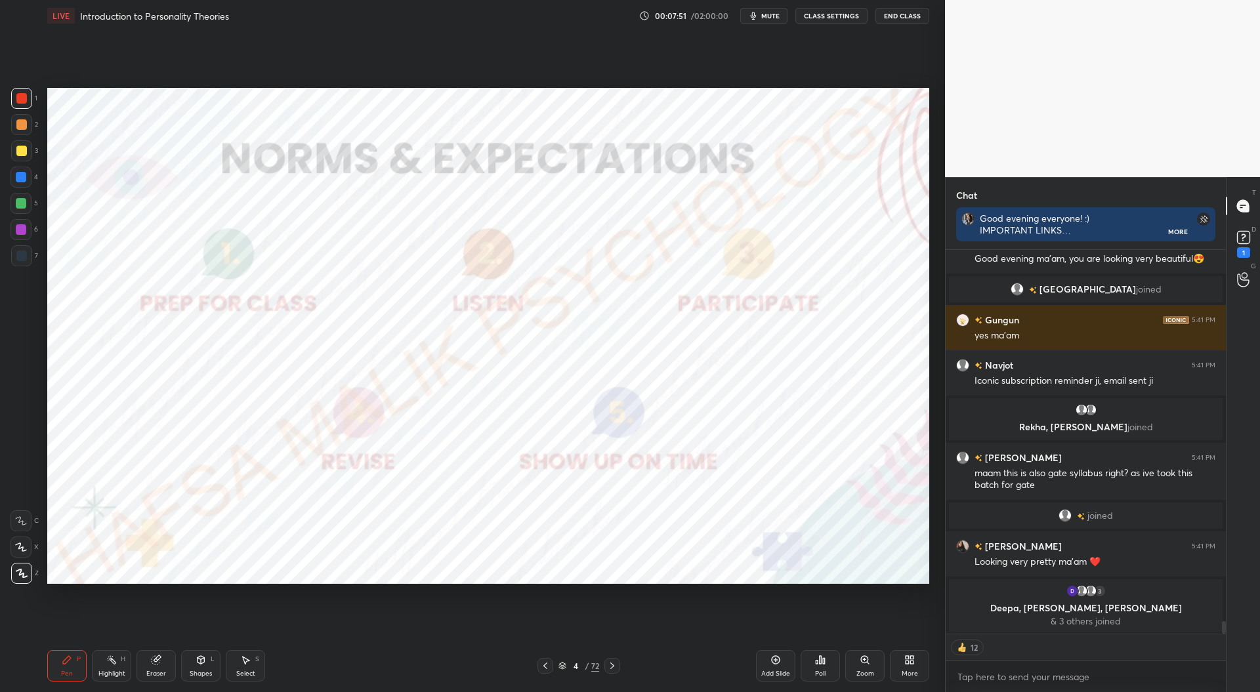
click at [613, 671] on div at bounding box center [612, 666] width 16 height 16
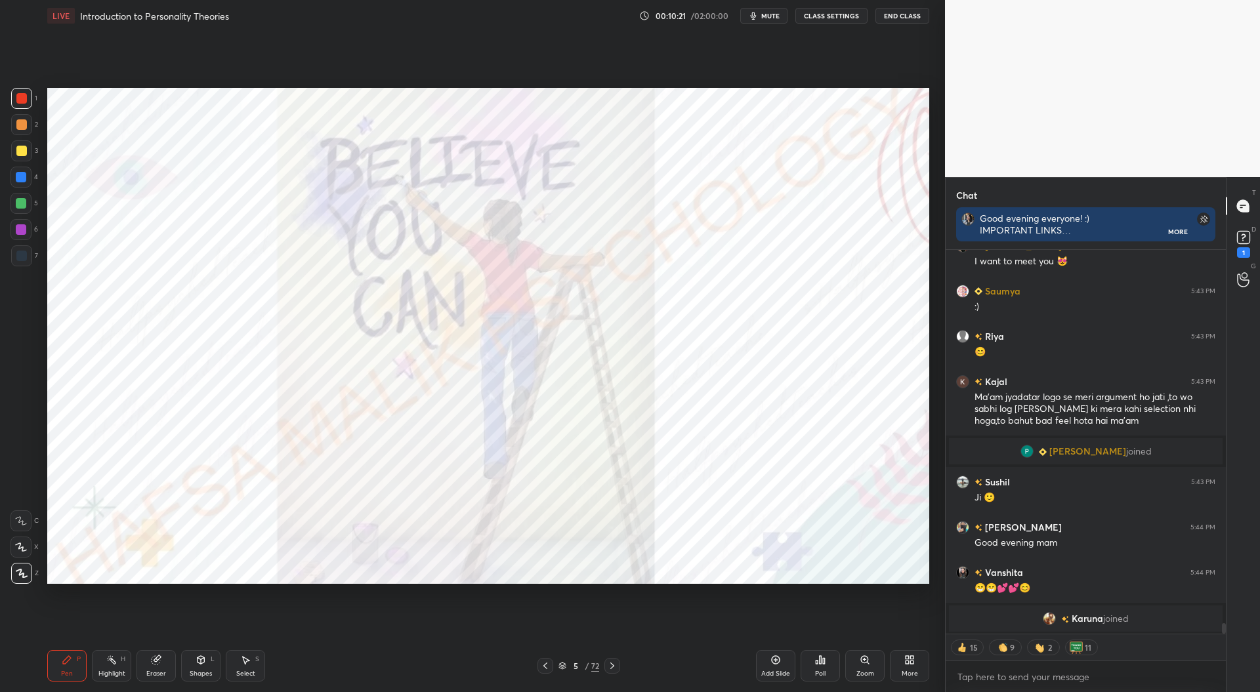
scroll to position [13531, 0]
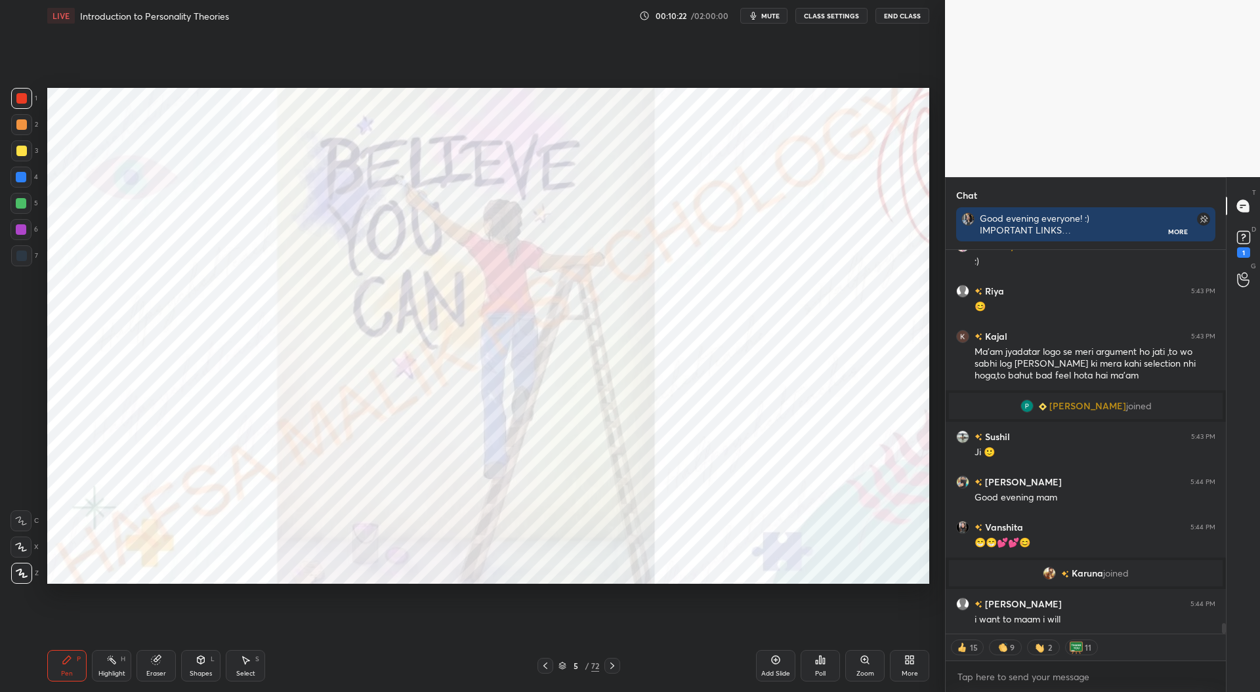
click at [614, 665] on icon at bounding box center [612, 666] width 10 height 10
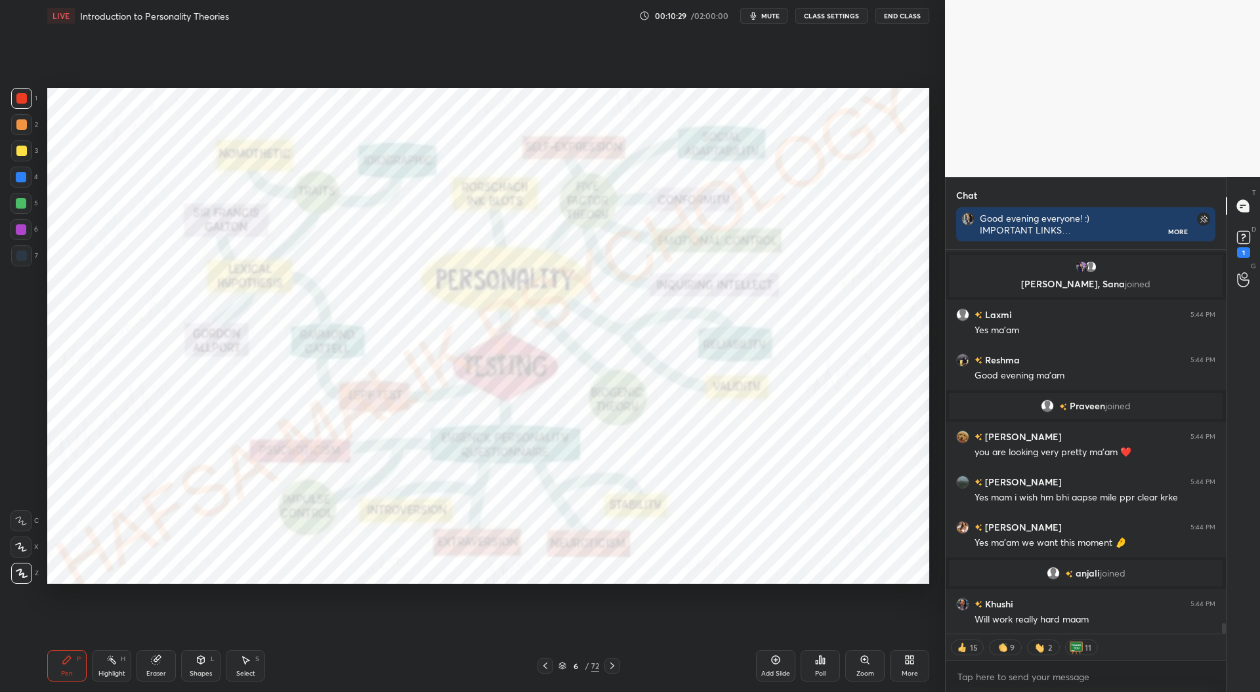
scroll to position [407, 276]
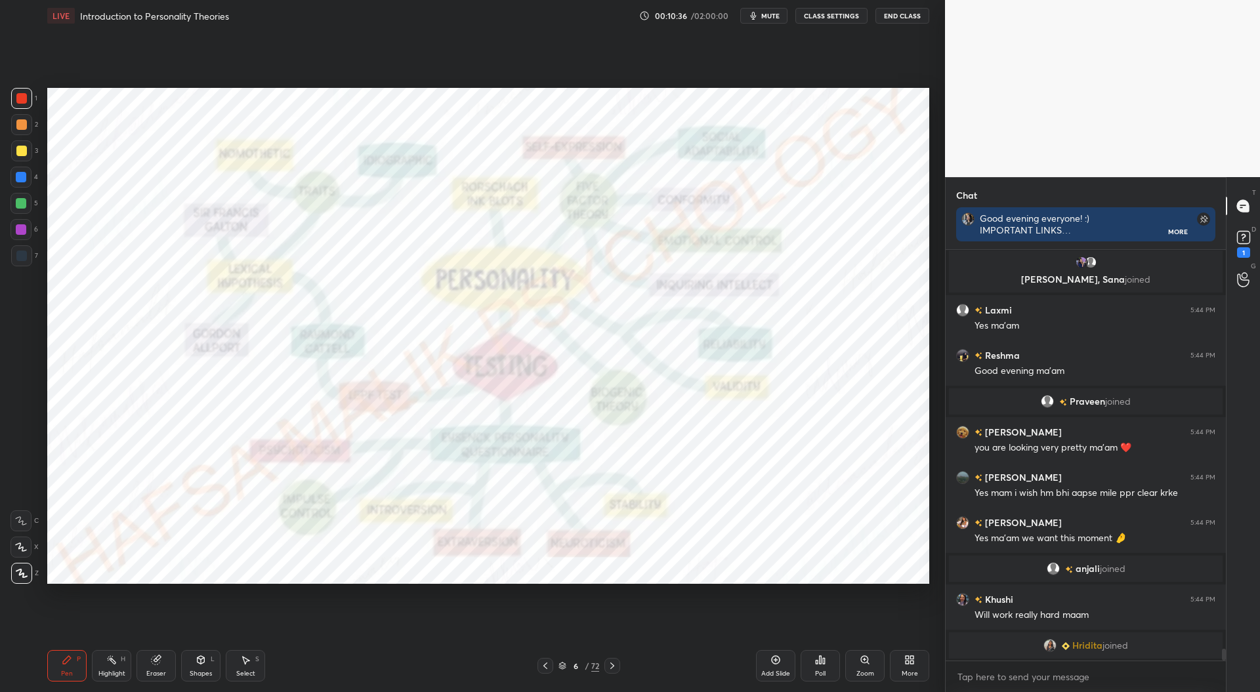
click at [611, 667] on icon at bounding box center [612, 666] width 10 height 10
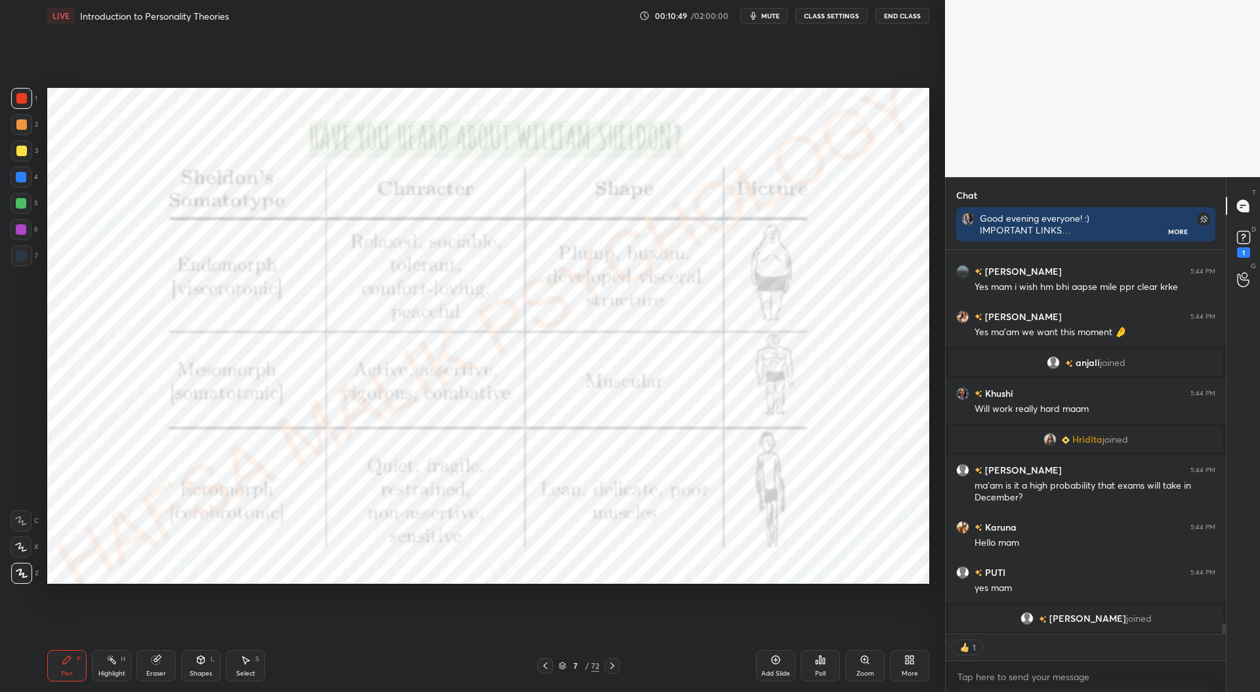
scroll to position [14068, 0]
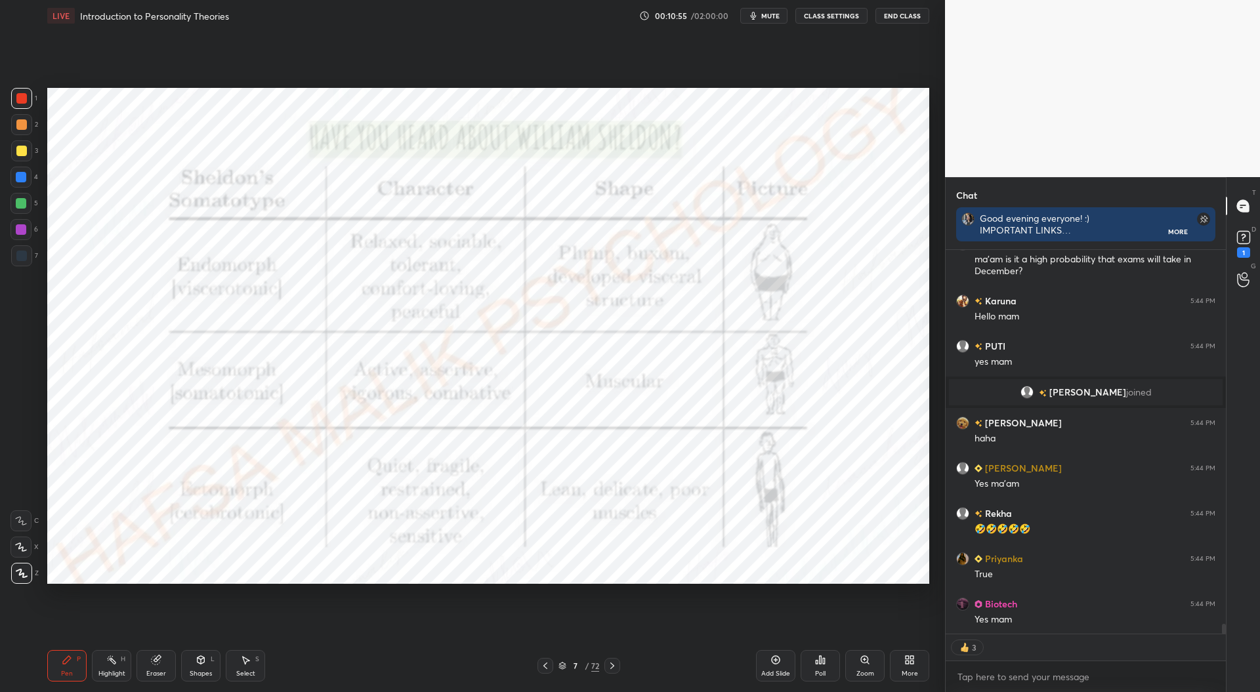
click at [24, 175] on div at bounding box center [21, 177] width 10 height 10
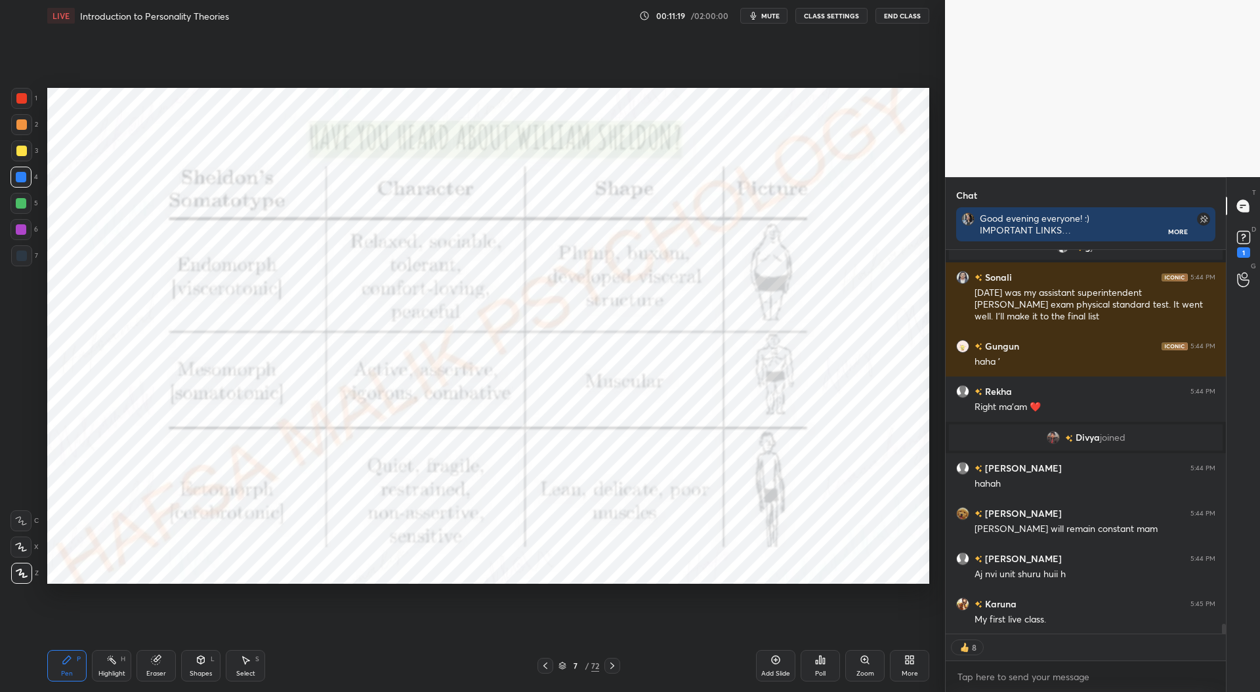
scroll to position [5, 4]
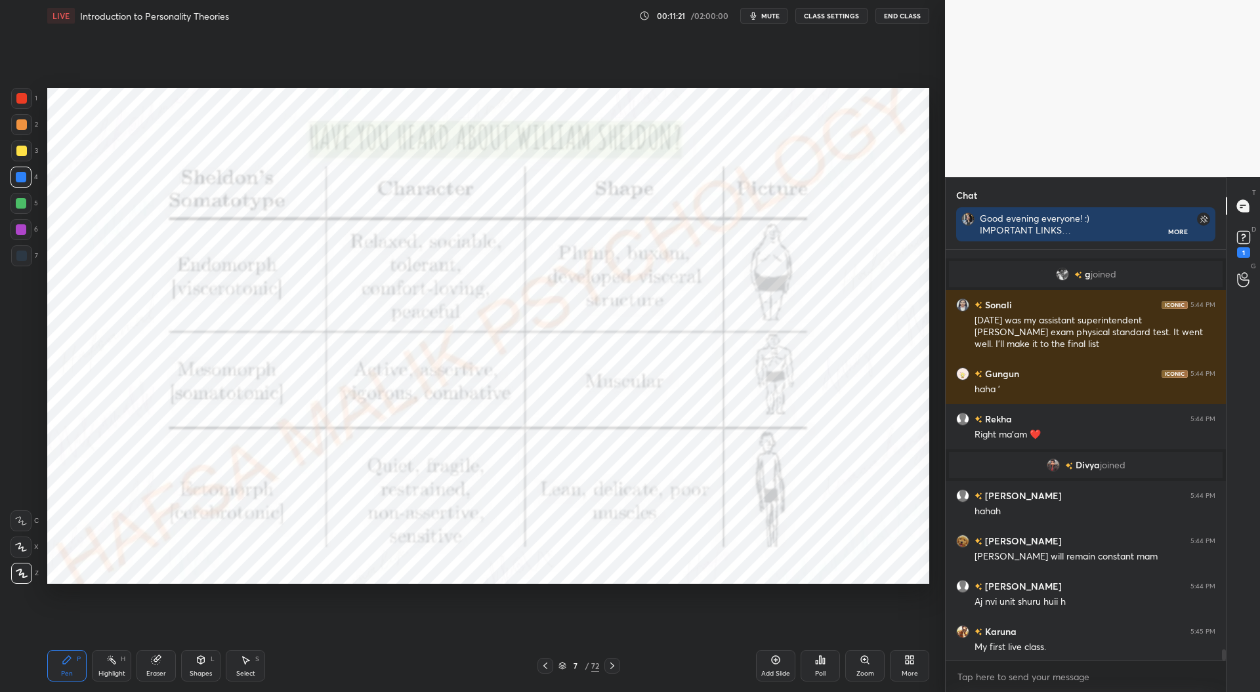
click at [22, 96] on div at bounding box center [21, 98] width 10 height 10
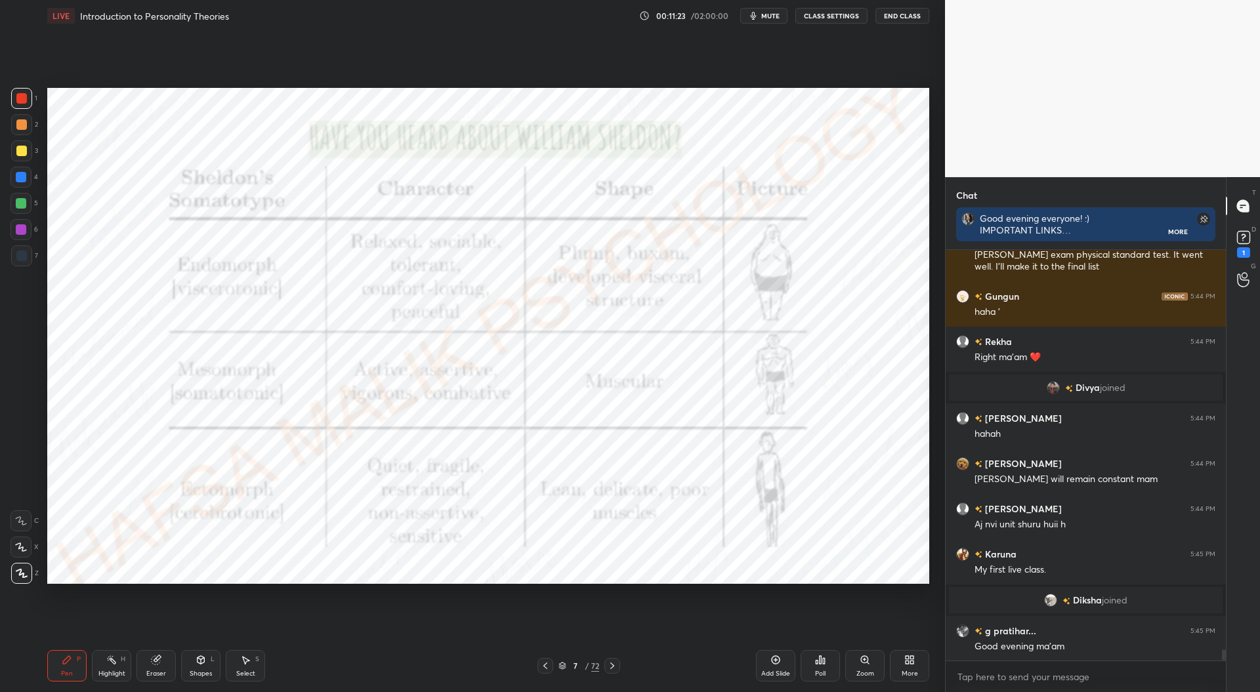
click at [550, 668] on div at bounding box center [545, 666] width 16 height 16
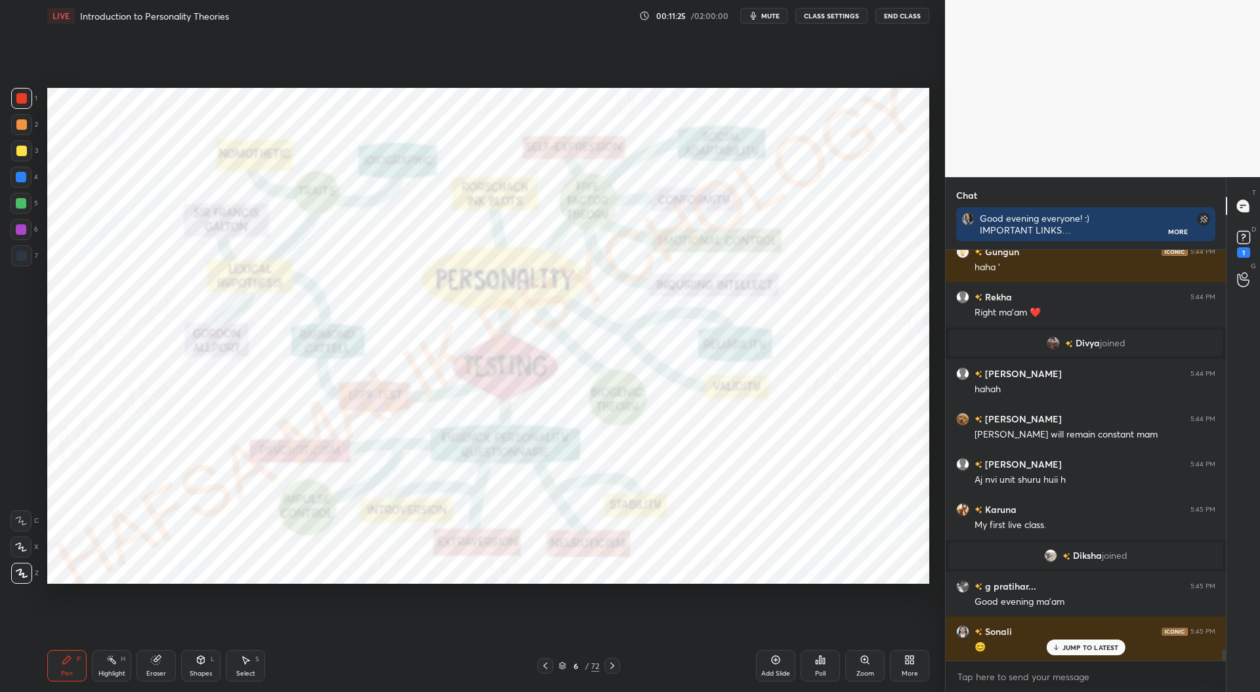
click at [779, 671] on div "Add Slide" at bounding box center [775, 674] width 29 height 7
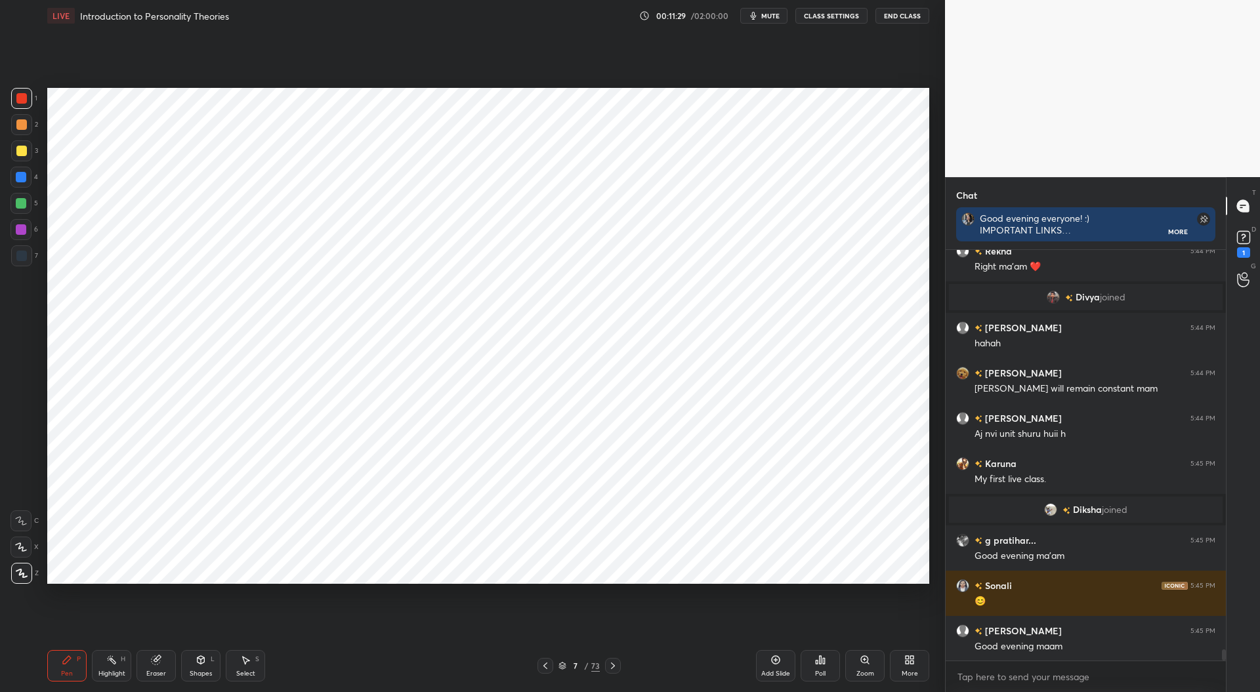
scroll to position [14838, 0]
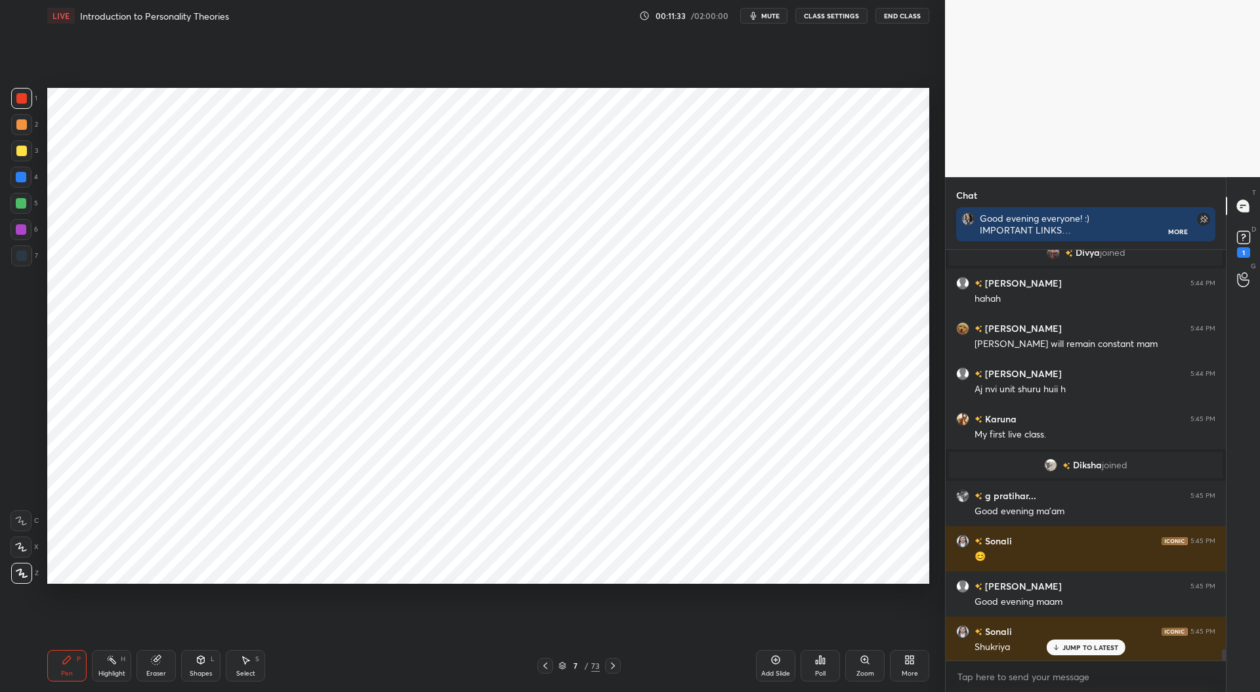
click at [19, 261] on div at bounding box center [21, 256] width 10 height 10
click at [1068, 646] on p "JUMP TO LATEST" at bounding box center [1090, 648] width 56 height 8
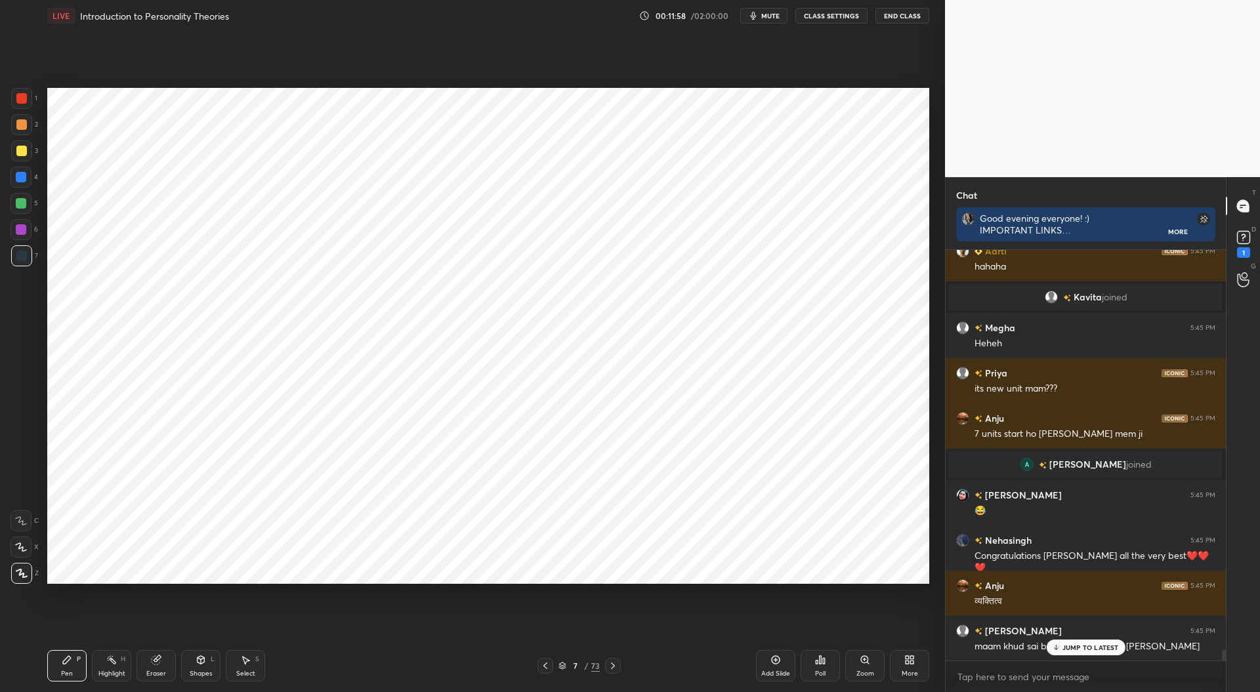
scroll to position [15279, 0]
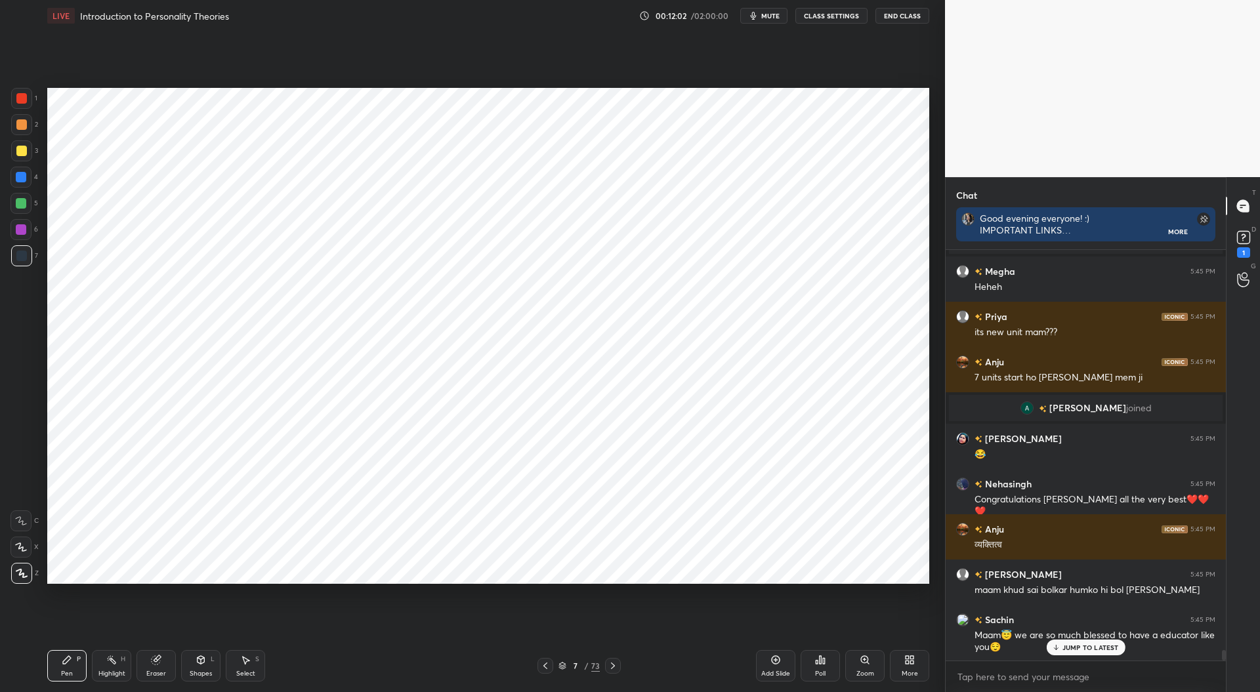
click at [20, 99] on div at bounding box center [21, 98] width 10 height 10
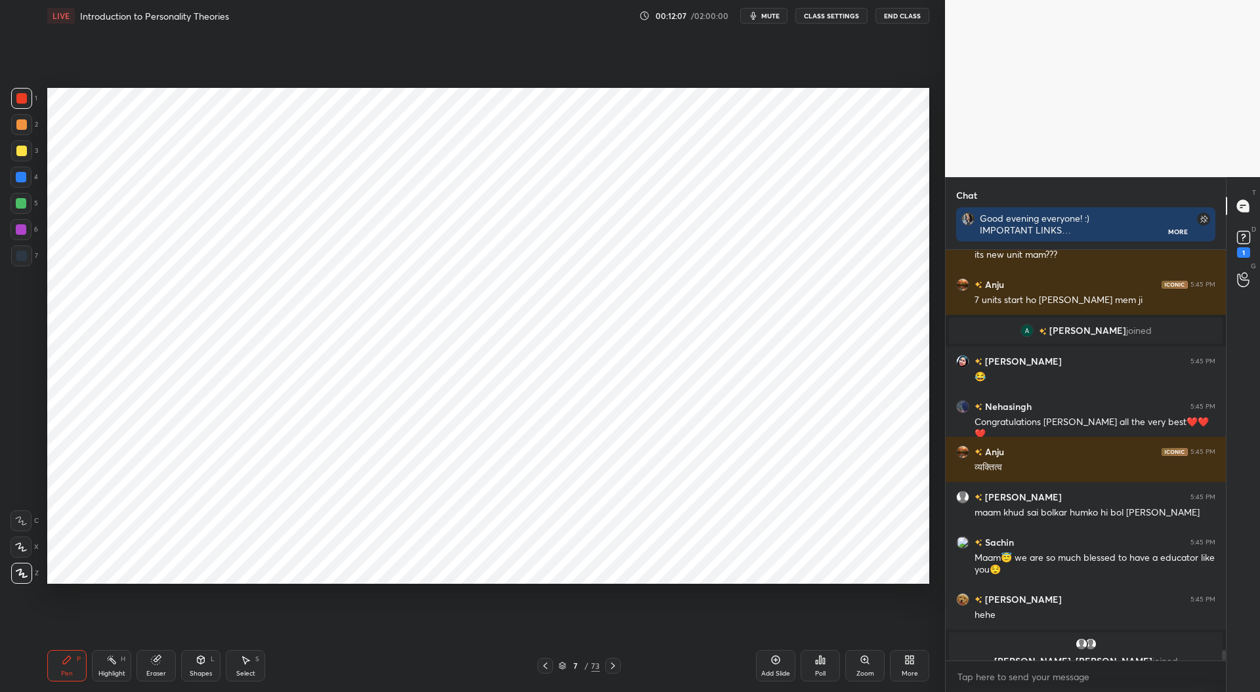
scroll to position [15372, 0]
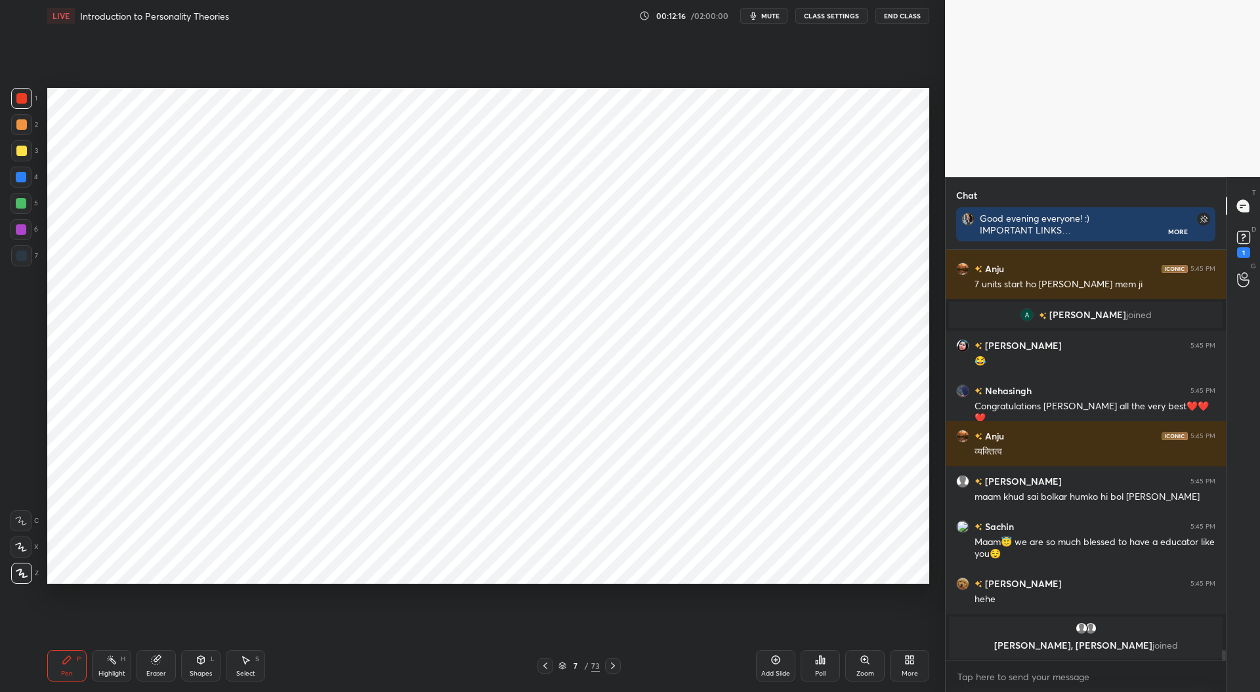
click at [20, 178] on div at bounding box center [21, 177] width 10 height 10
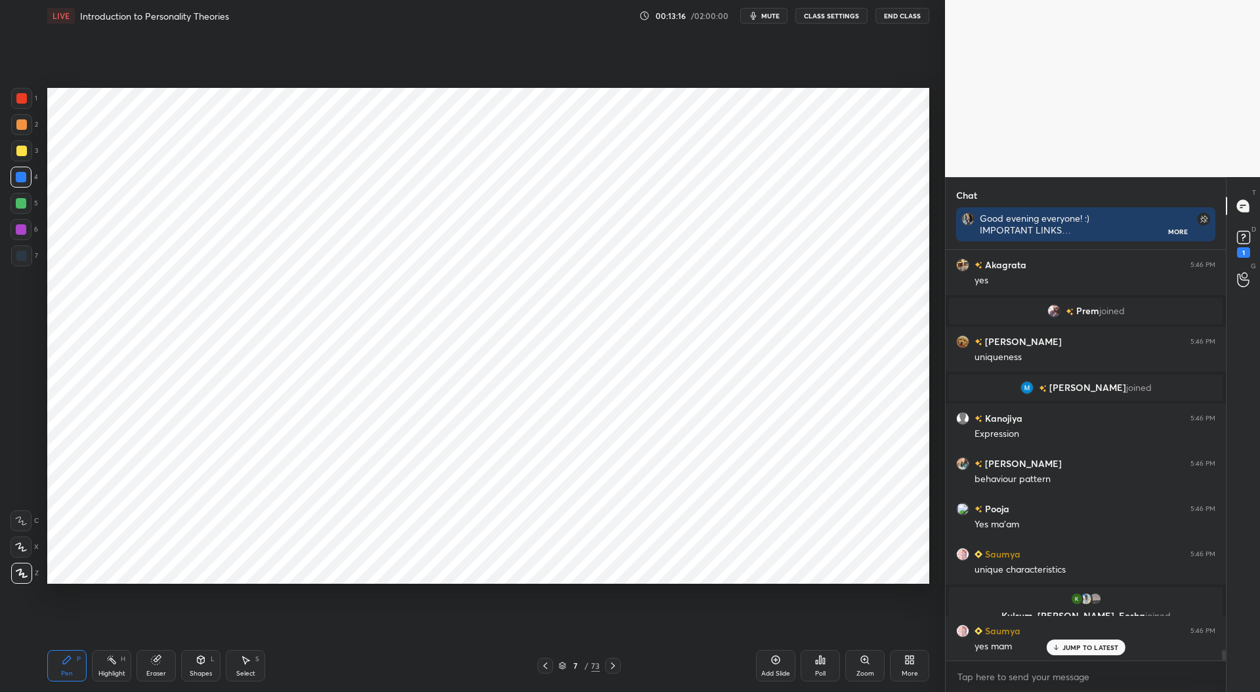
scroll to position [16053, 0]
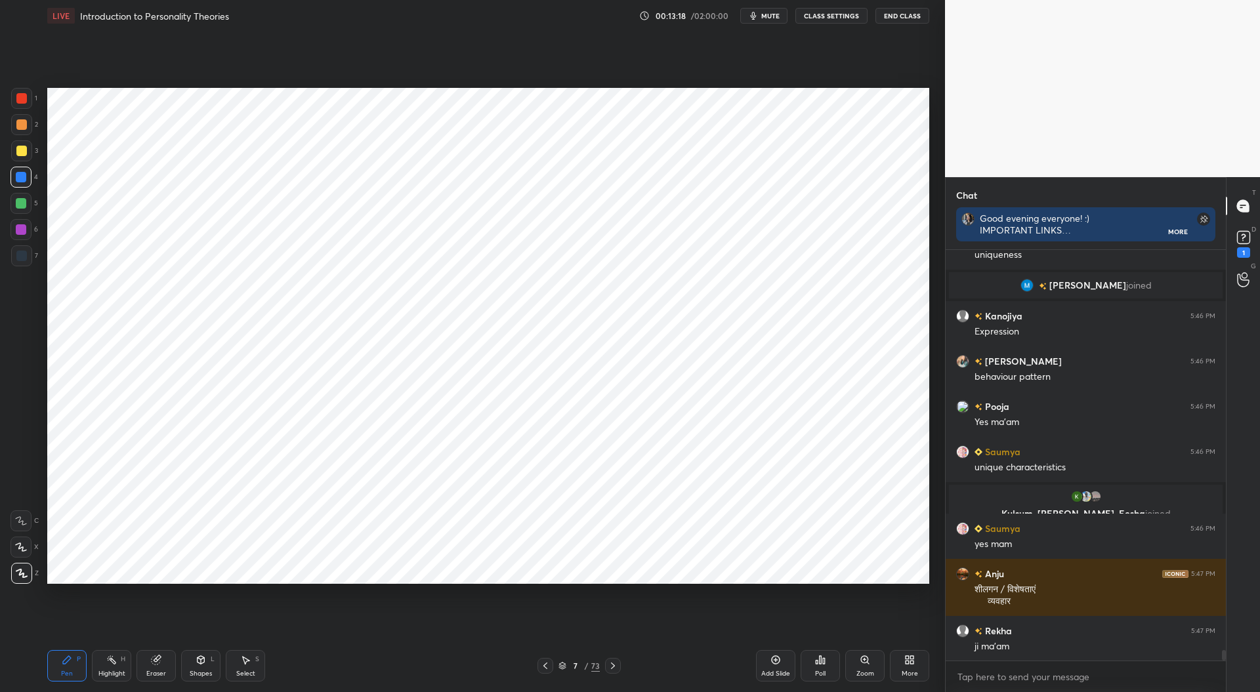
click at [24, 95] on div at bounding box center [21, 98] width 10 height 10
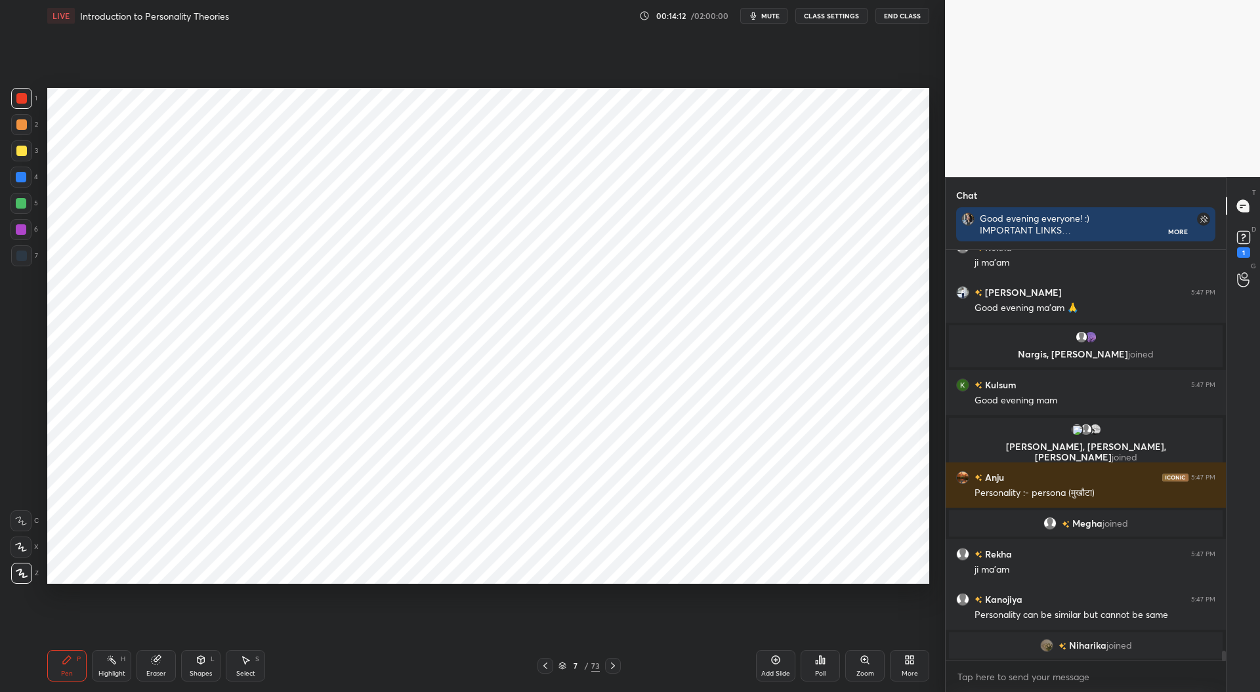
scroll to position [16296, 0]
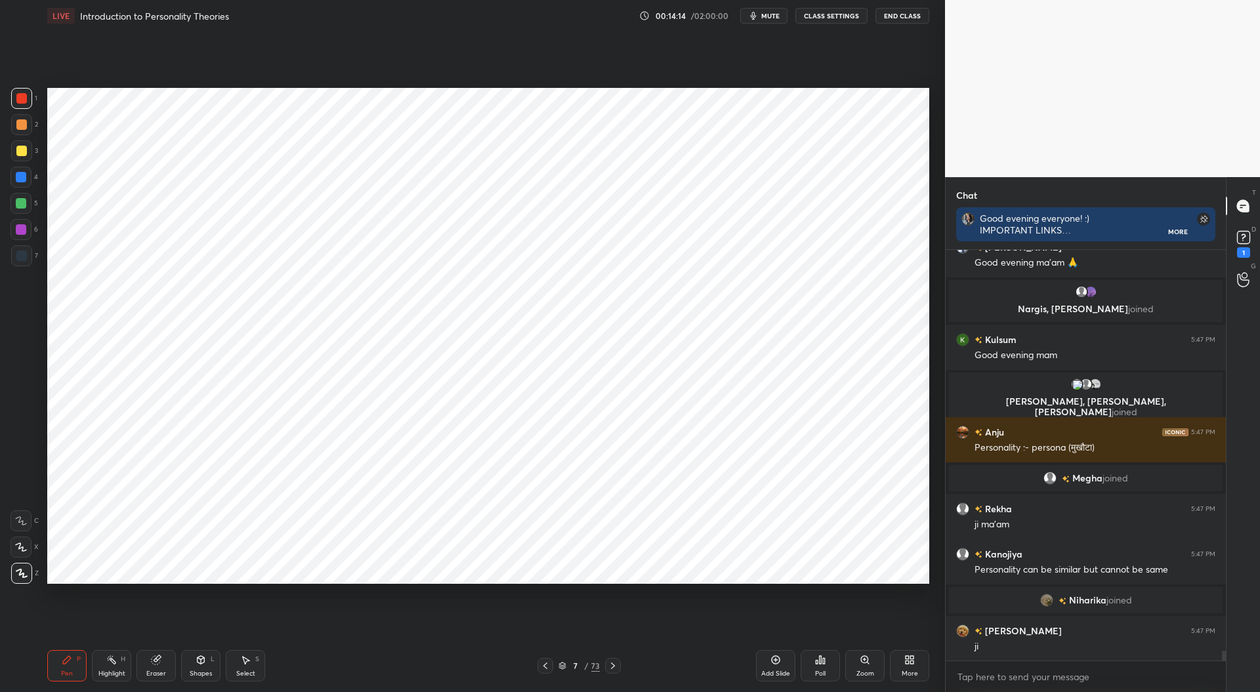
click at [21, 258] on div at bounding box center [21, 256] width 10 height 10
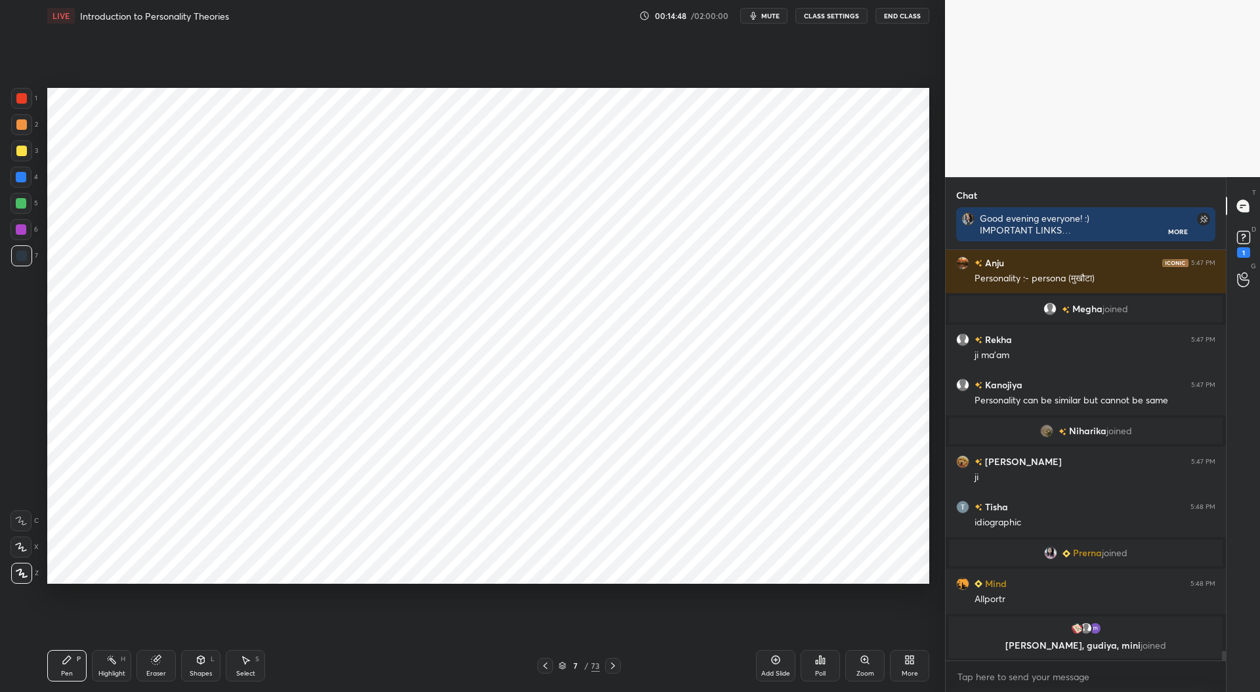
scroll to position [16475, 0]
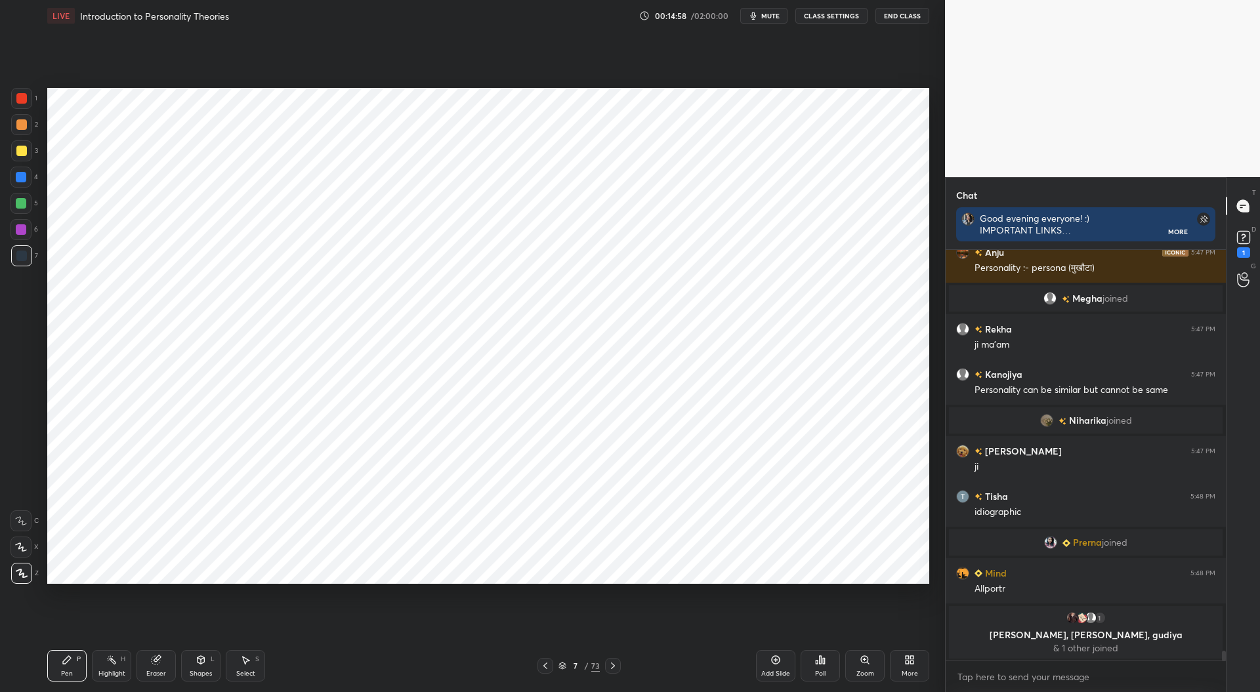
click at [21, 97] on div at bounding box center [21, 98] width 10 height 10
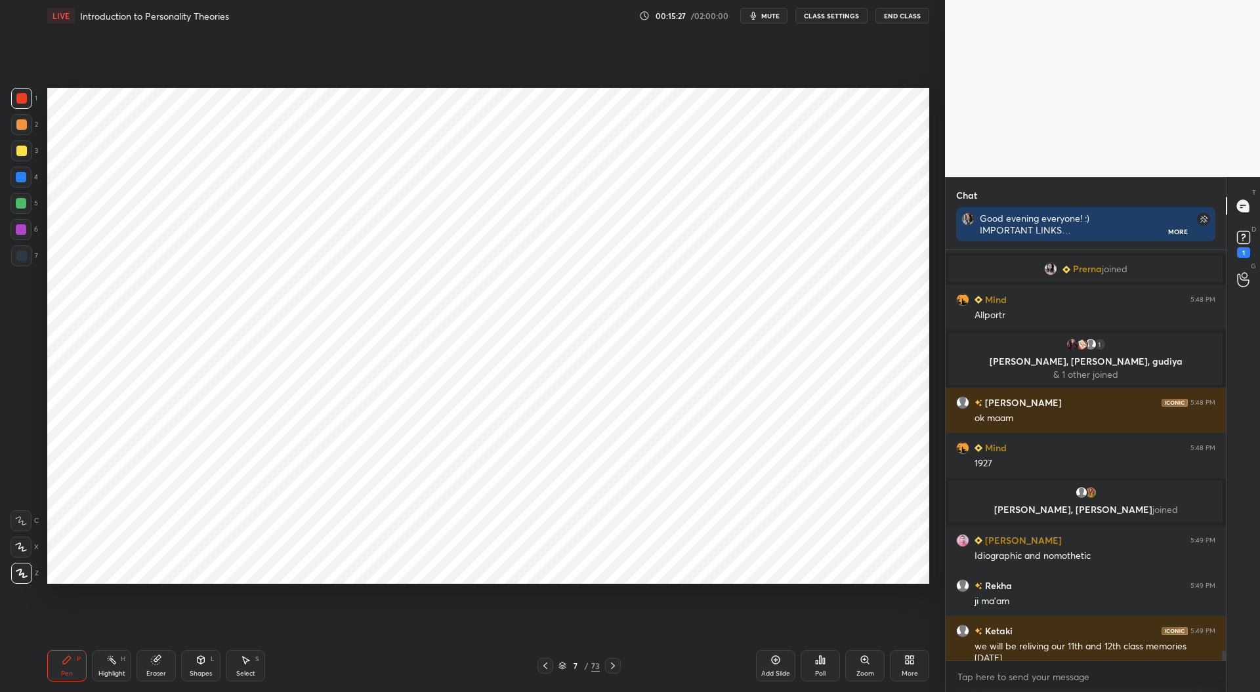
scroll to position [16734, 0]
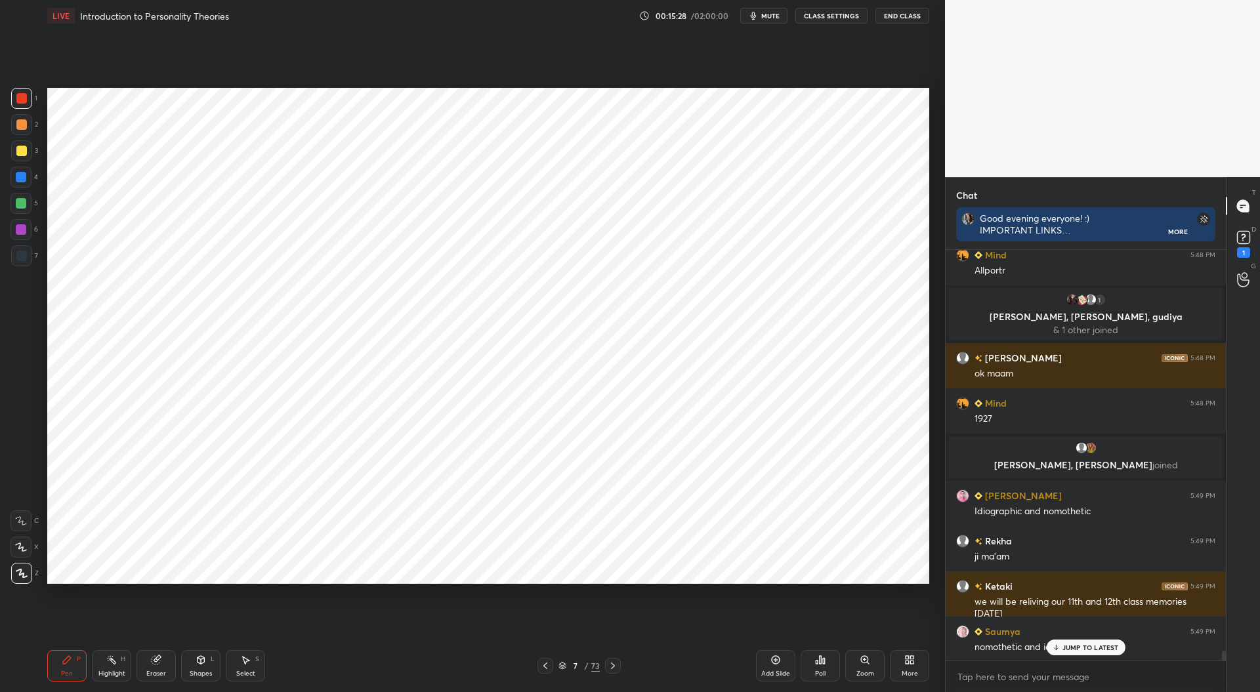
click at [25, 258] on div at bounding box center [21, 256] width 10 height 10
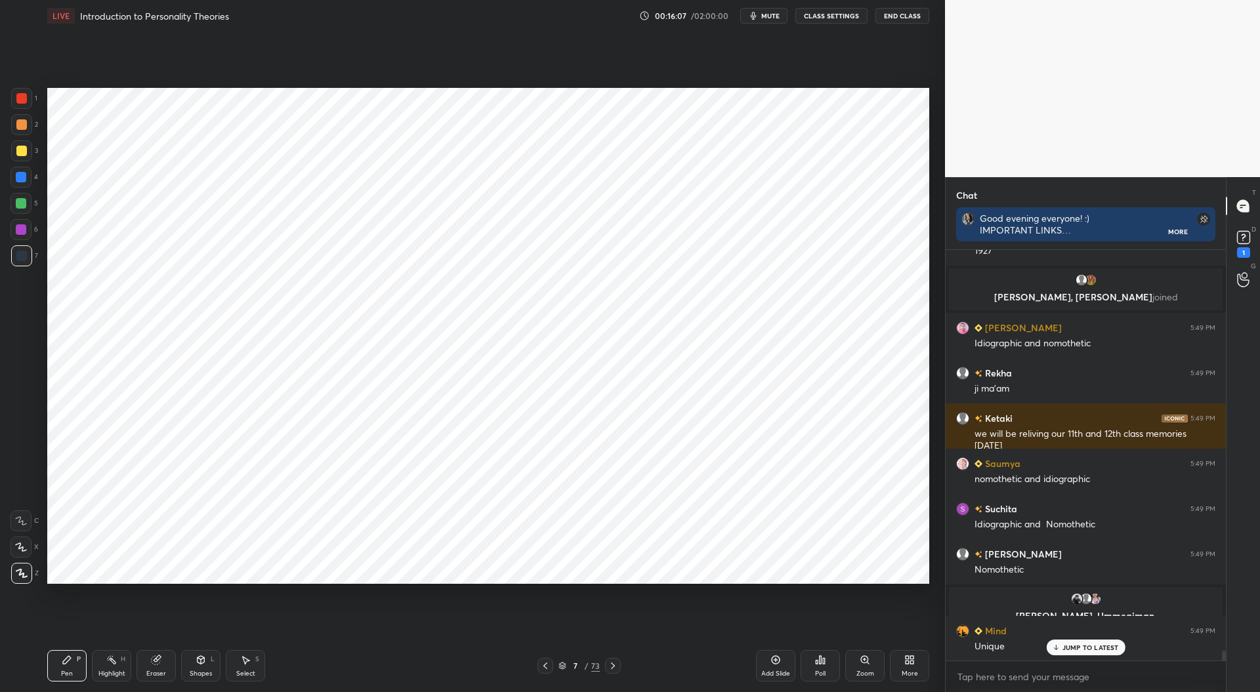
scroll to position [16817, 0]
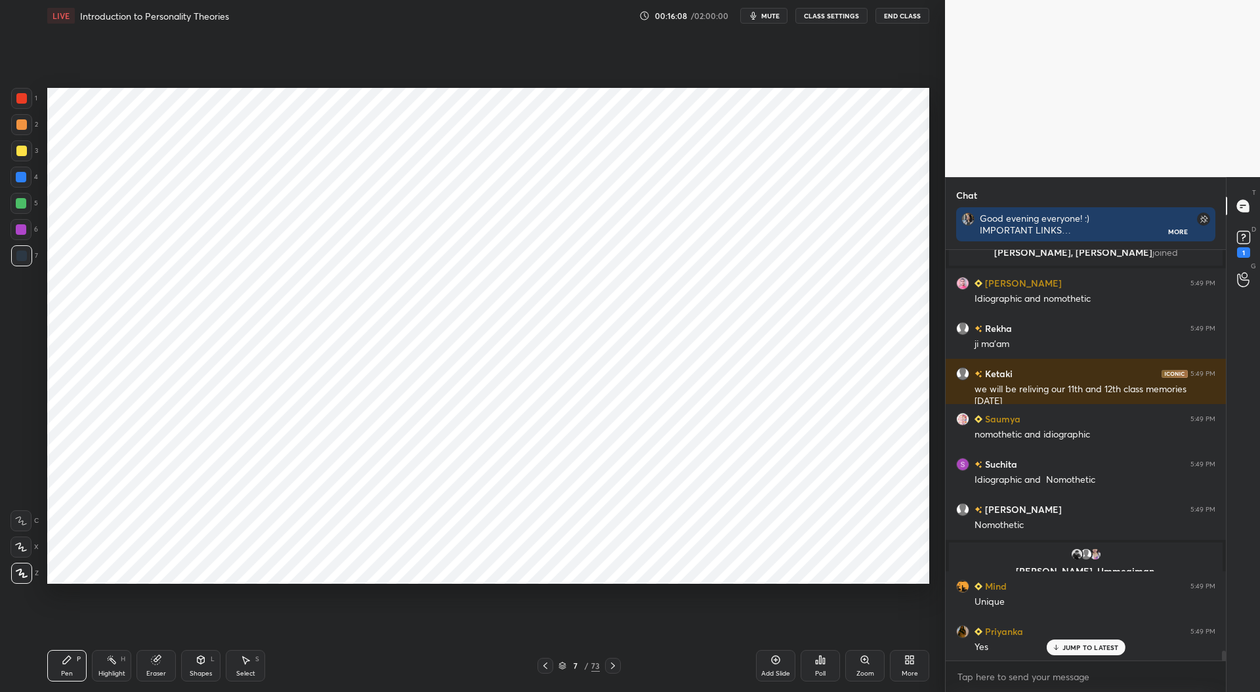
click at [26, 172] on div at bounding box center [20, 177] width 21 height 21
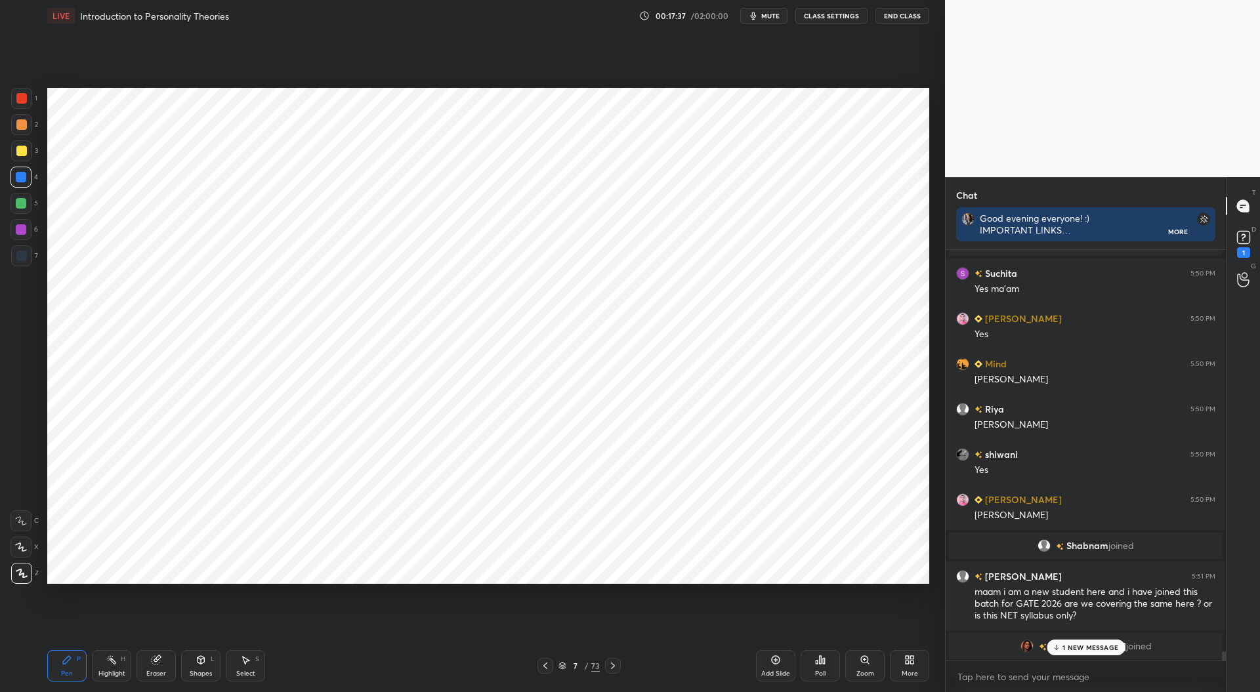
scroll to position [17889, 0]
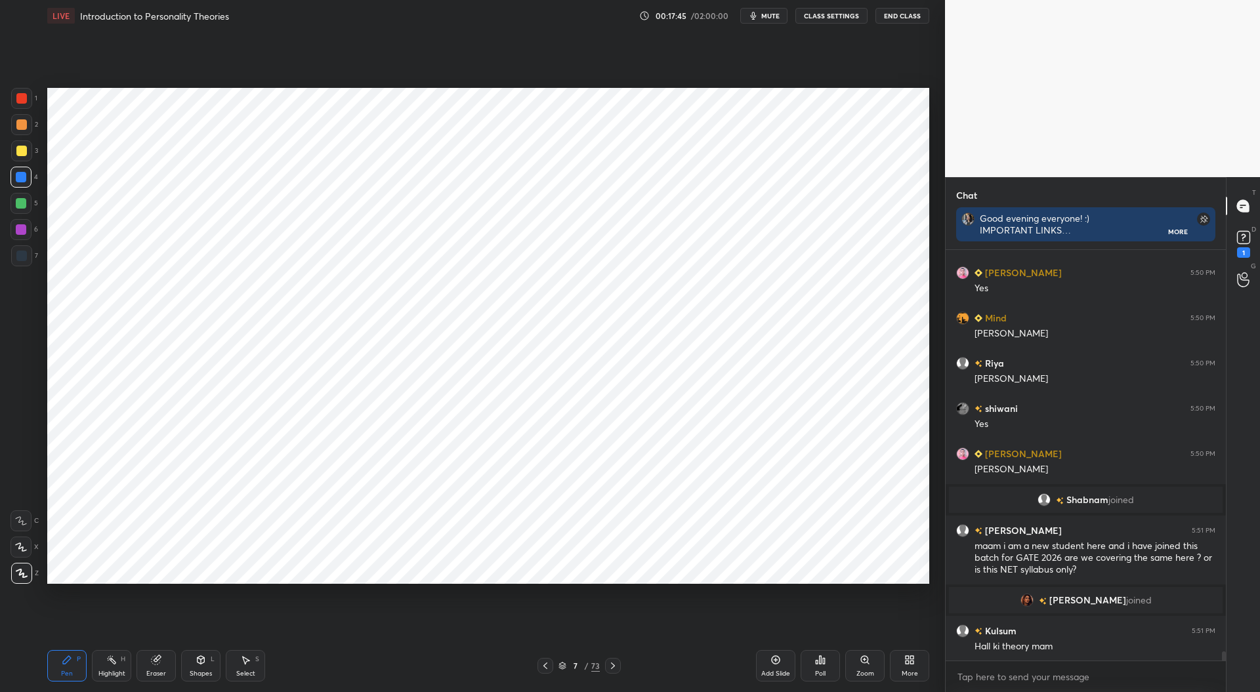
click at [21, 201] on div at bounding box center [21, 203] width 10 height 10
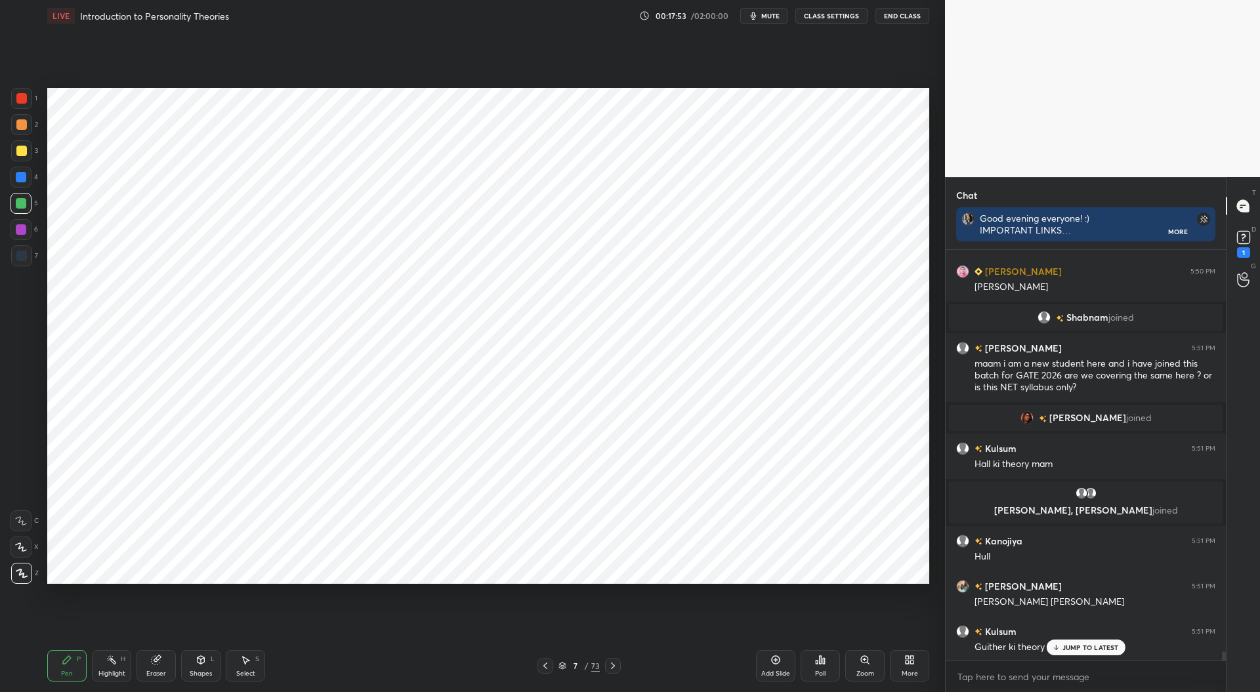
scroll to position [18053, 0]
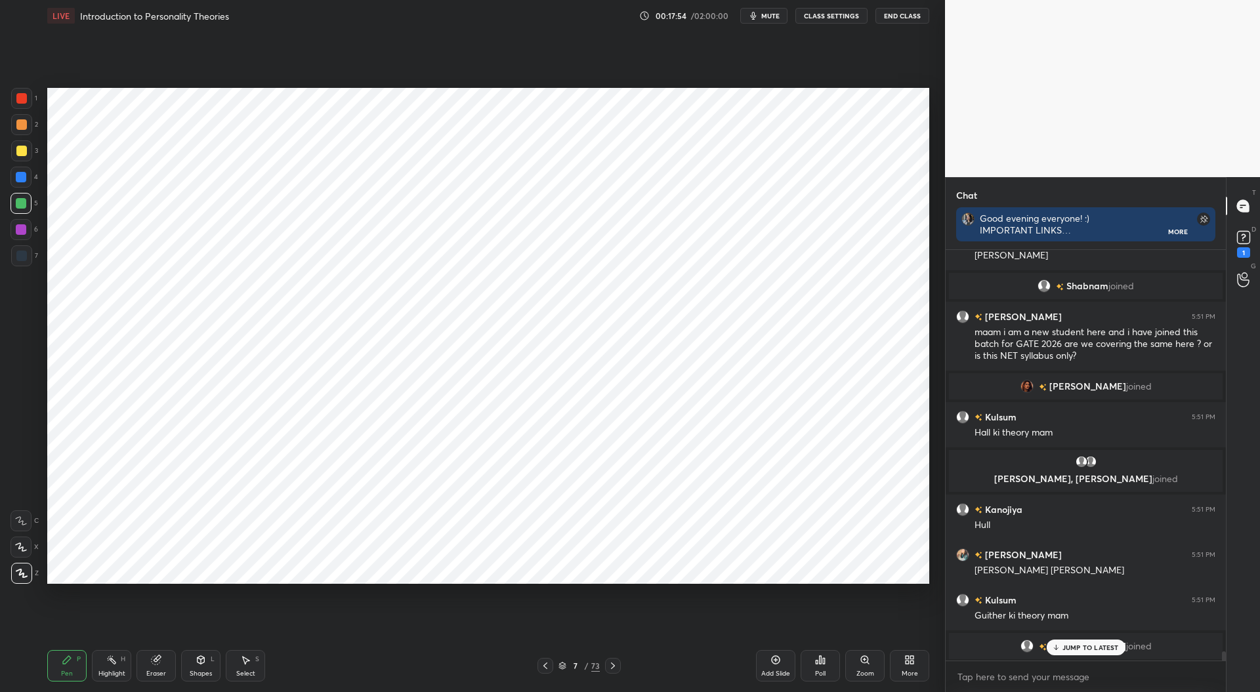
click at [23, 92] on div at bounding box center [21, 98] width 21 height 21
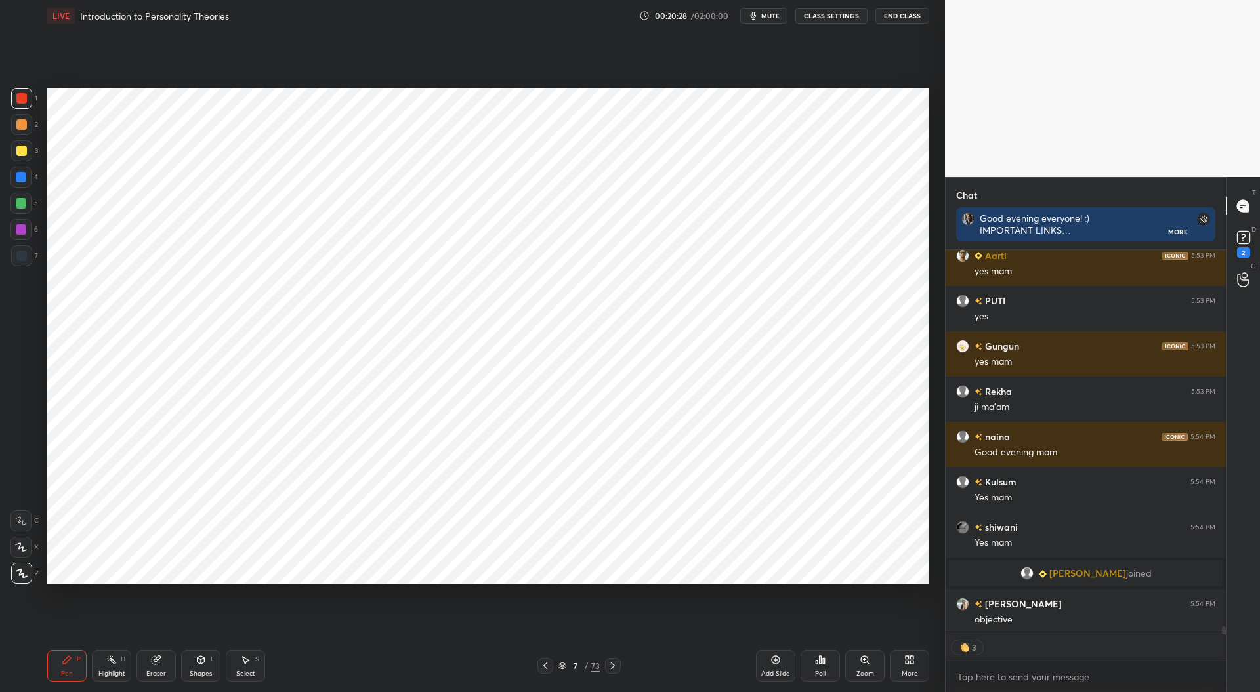
scroll to position [19935, 0]
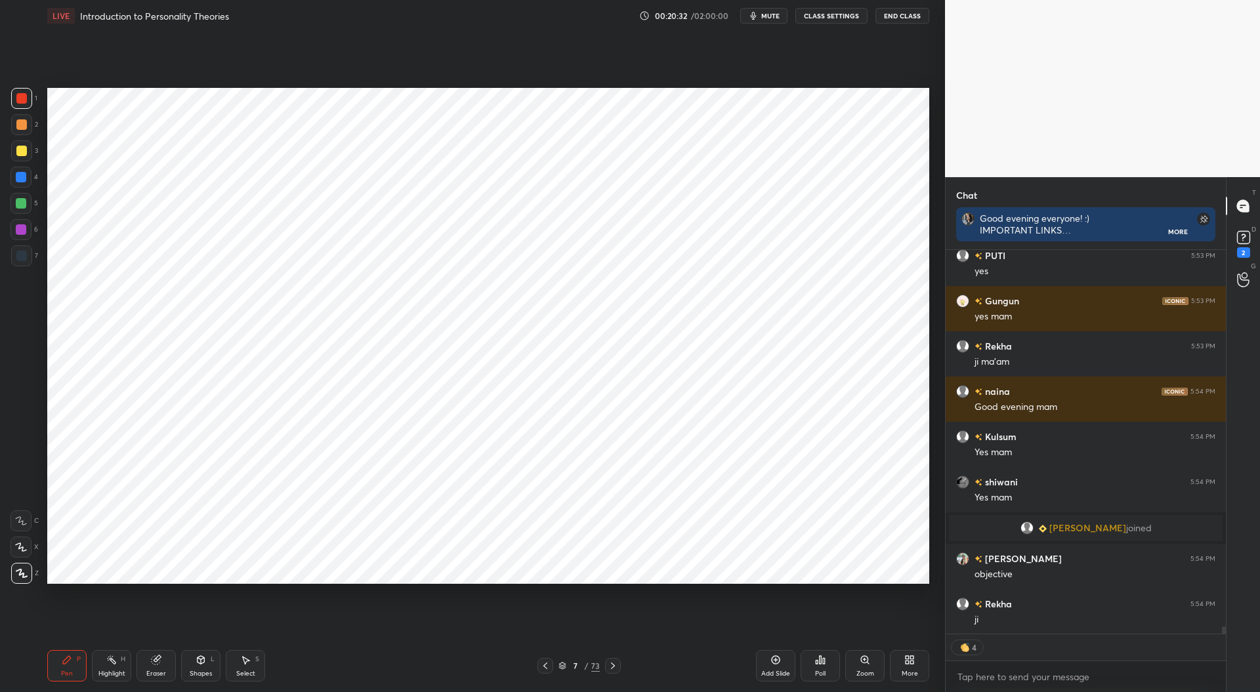
click at [615, 669] on icon at bounding box center [613, 666] width 10 height 10
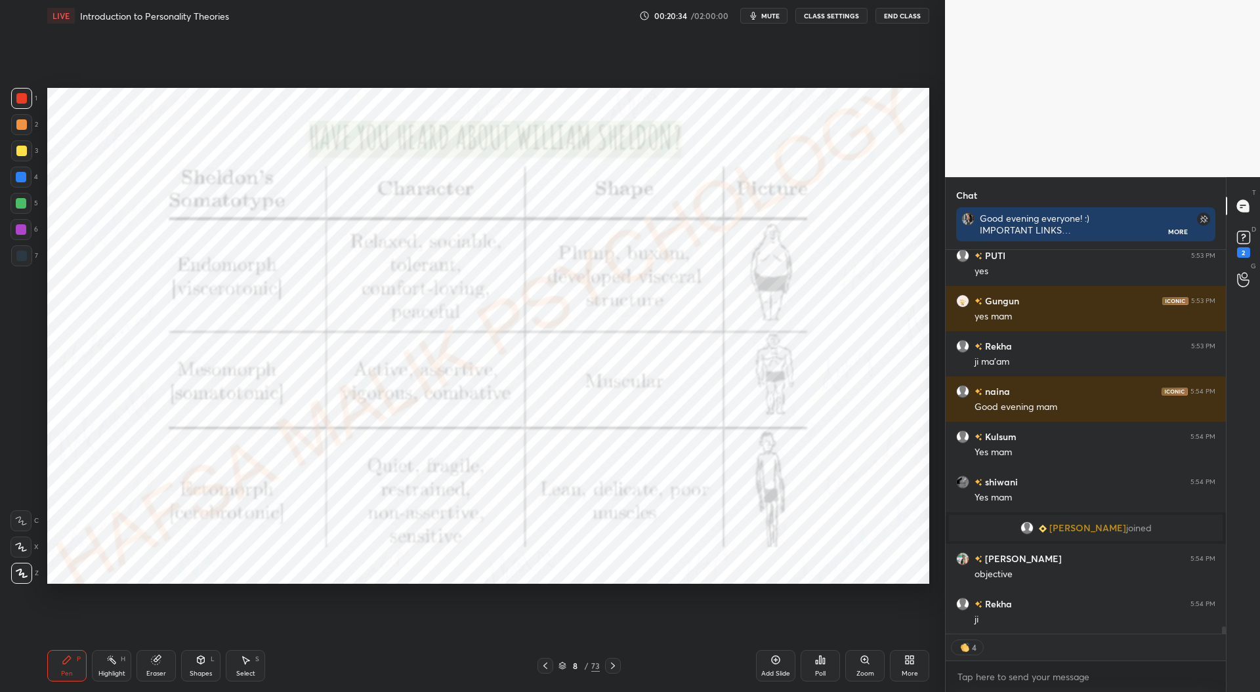
click at [18, 175] on div at bounding box center [21, 177] width 10 height 10
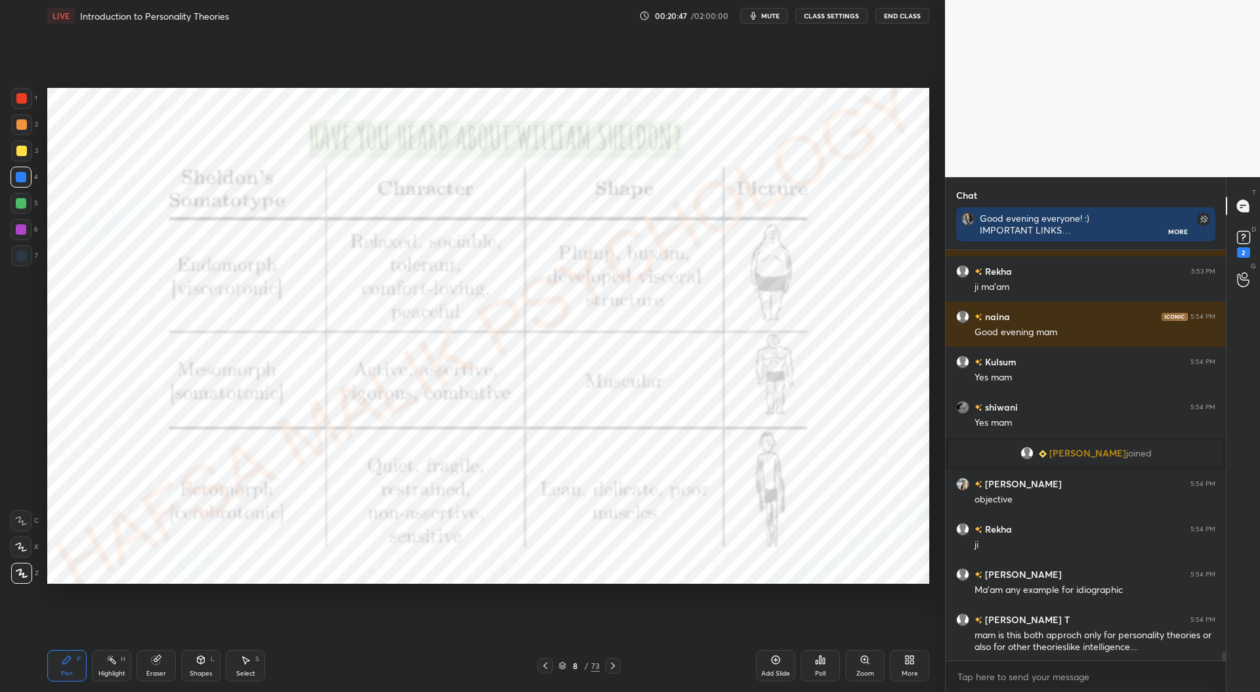
scroll to position [20056, 0]
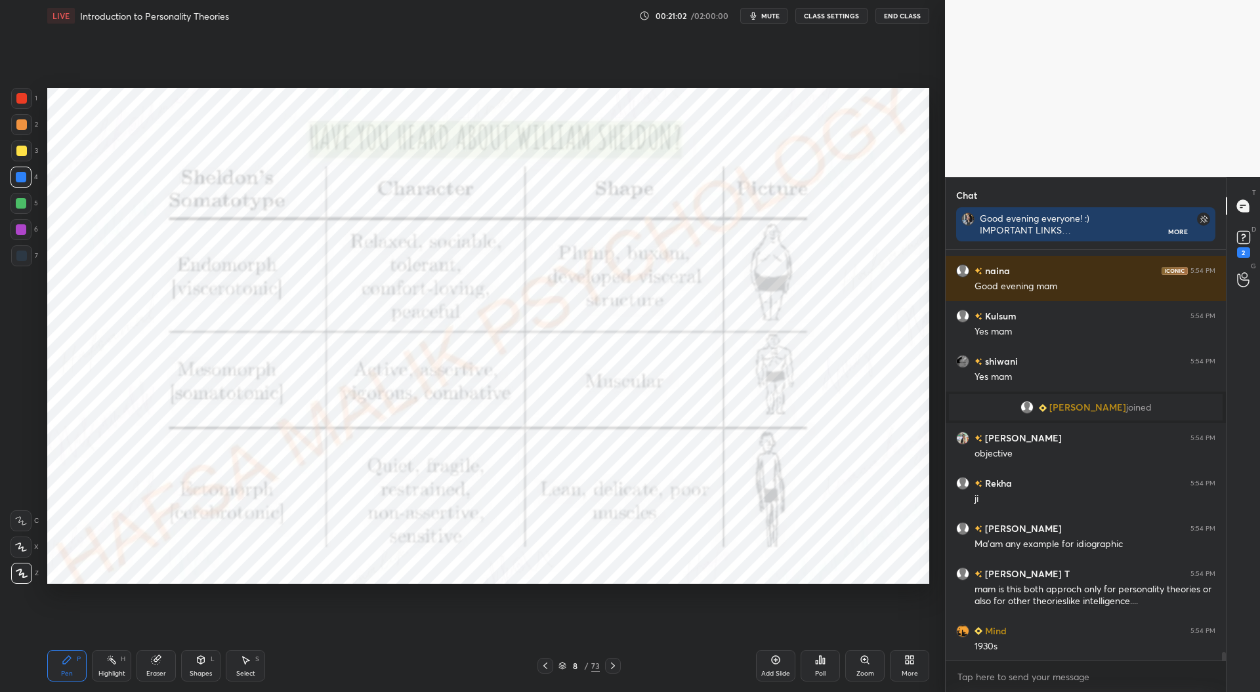
click at [20, 100] on div at bounding box center [21, 98] width 10 height 10
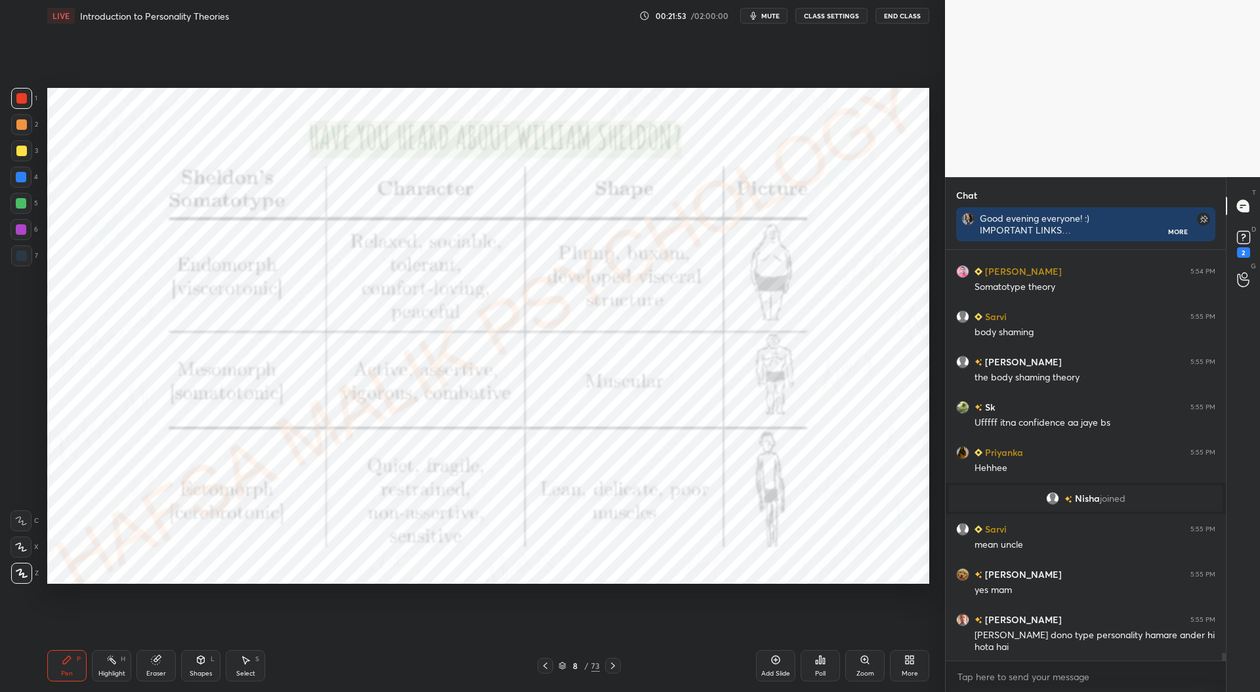
scroll to position [20322, 0]
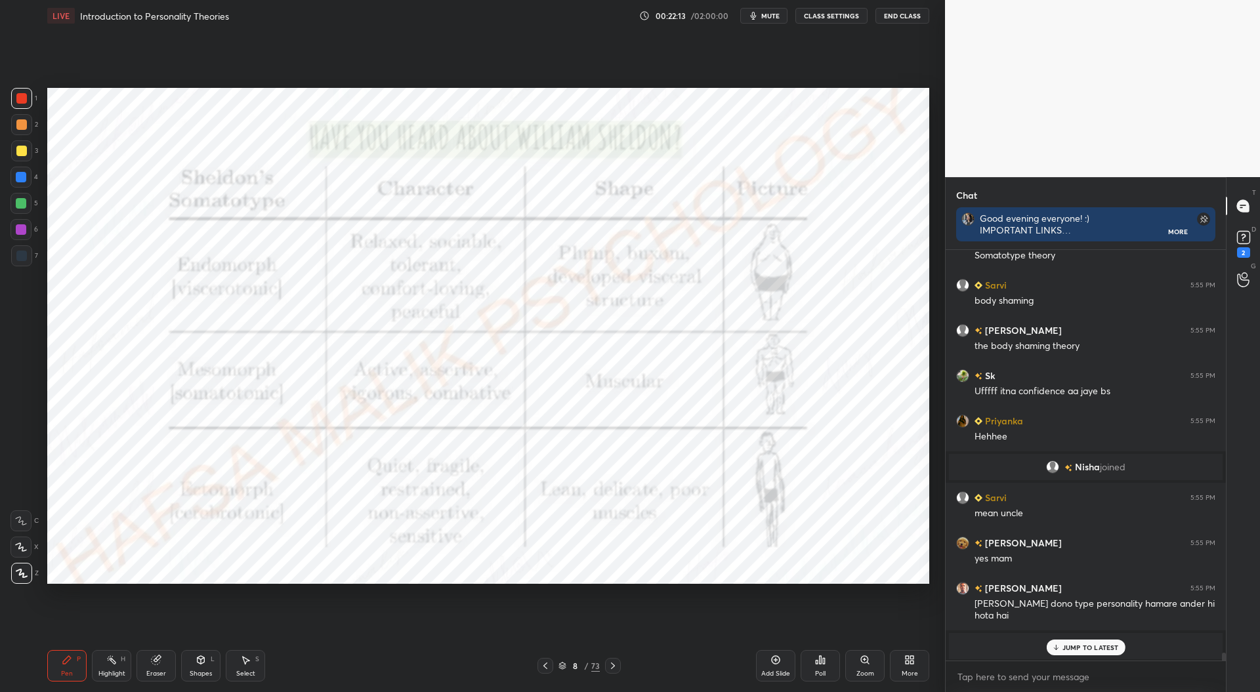
click at [1068, 640] on div "grid" at bounding box center [1071, 647] width 10 height 14
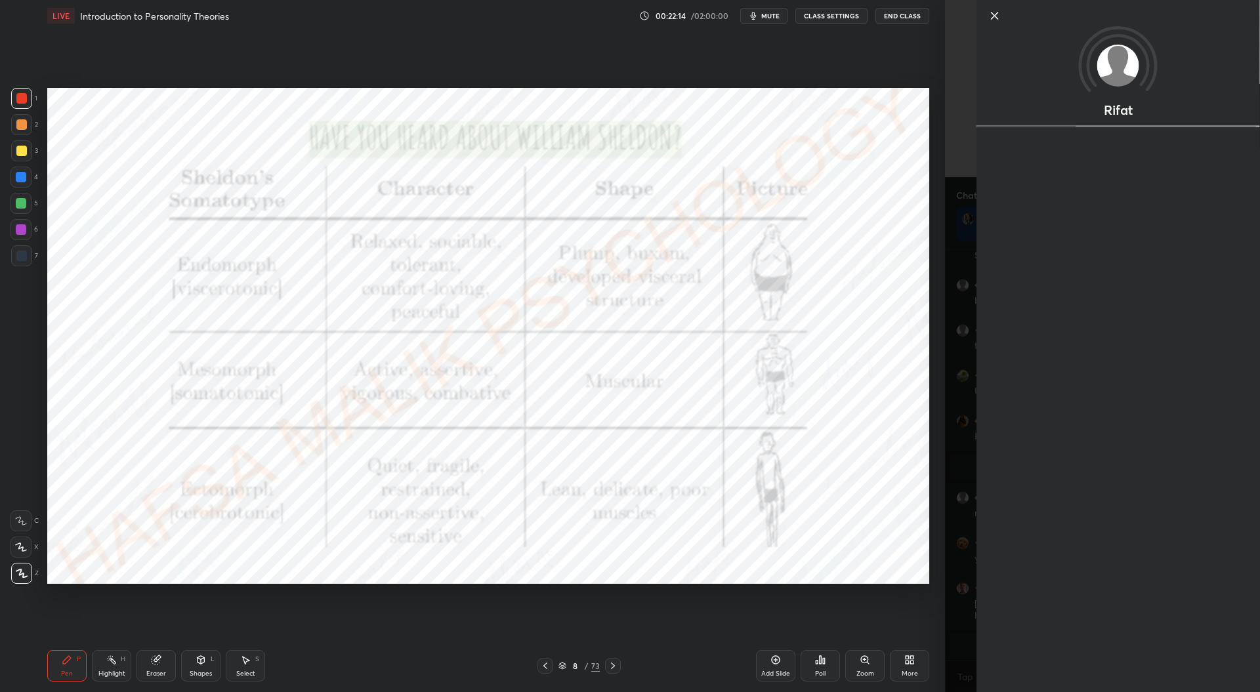
click at [808, 627] on div "Setting up your live class Poll for secs No correct answer Start poll" at bounding box center [488, 335] width 892 height 608
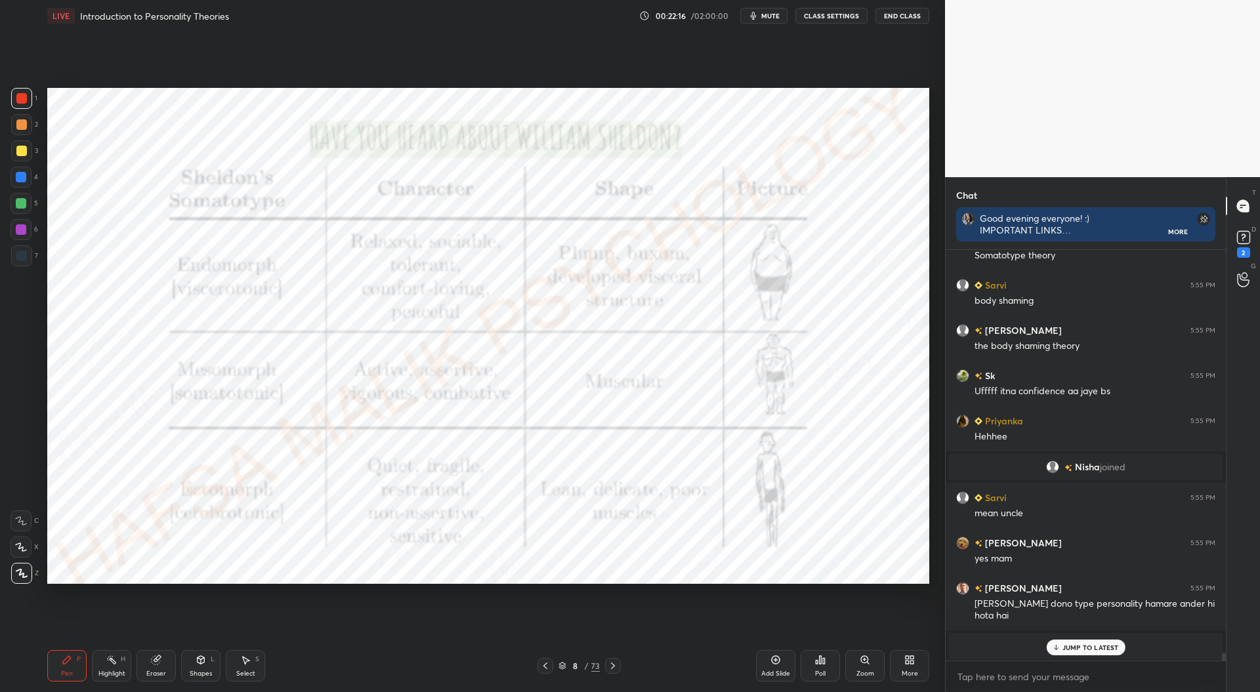
click at [1066, 642] on div "JUMP TO LATEST" at bounding box center [1085, 648] width 79 height 16
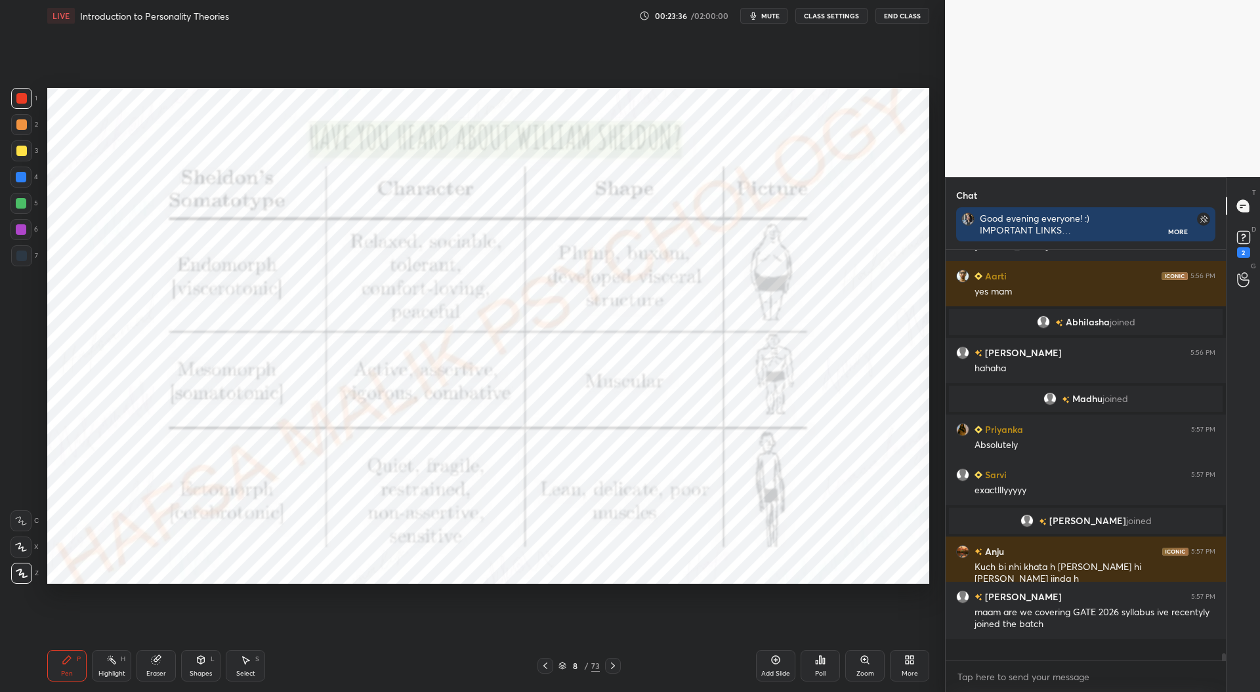
scroll to position [21137, 0]
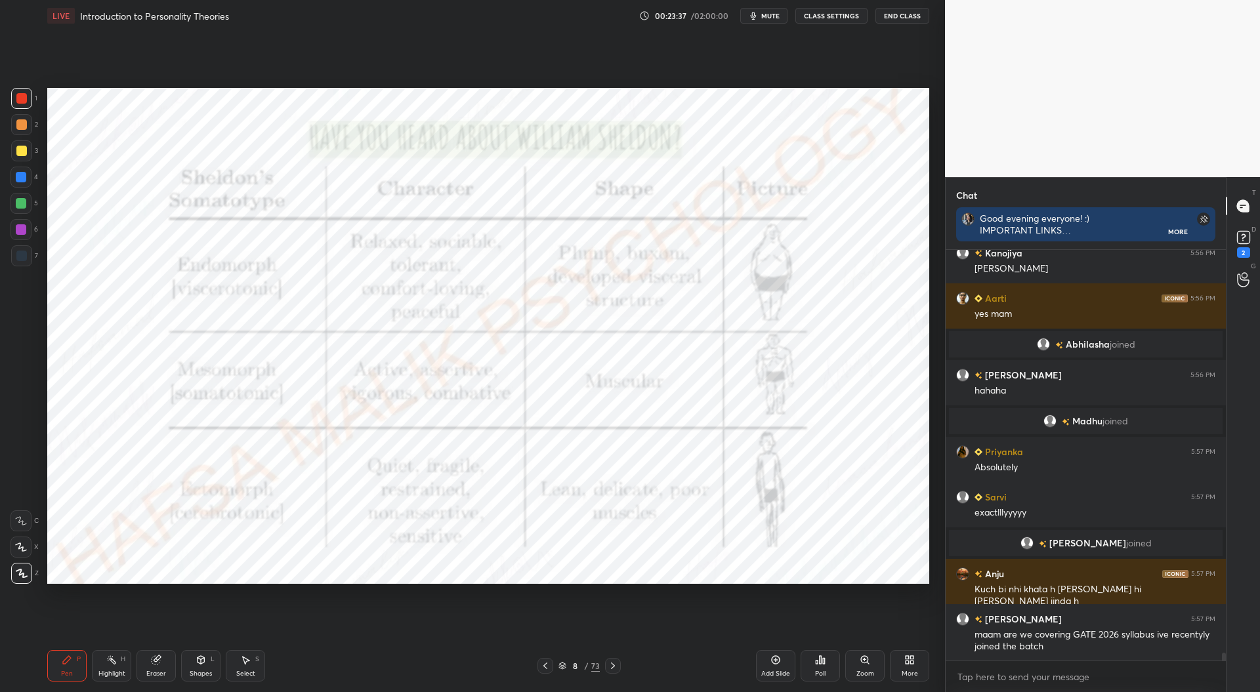
click at [614, 665] on icon at bounding box center [613, 666] width 10 height 10
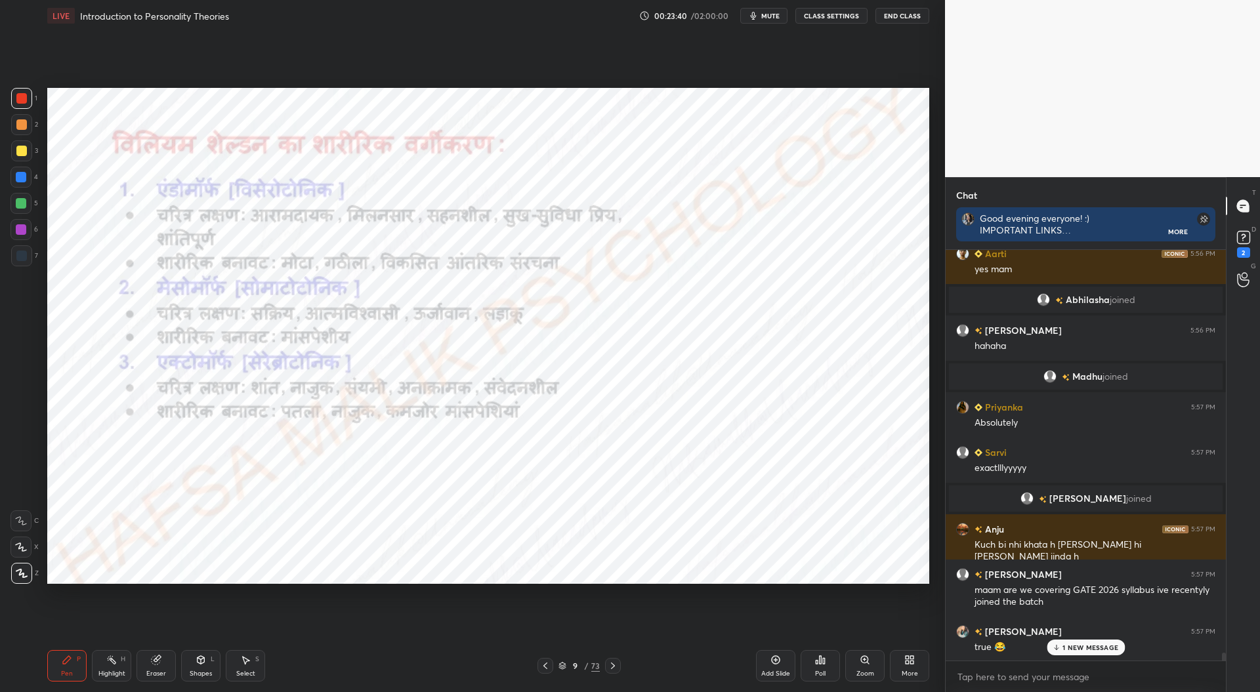
scroll to position [21239, 0]
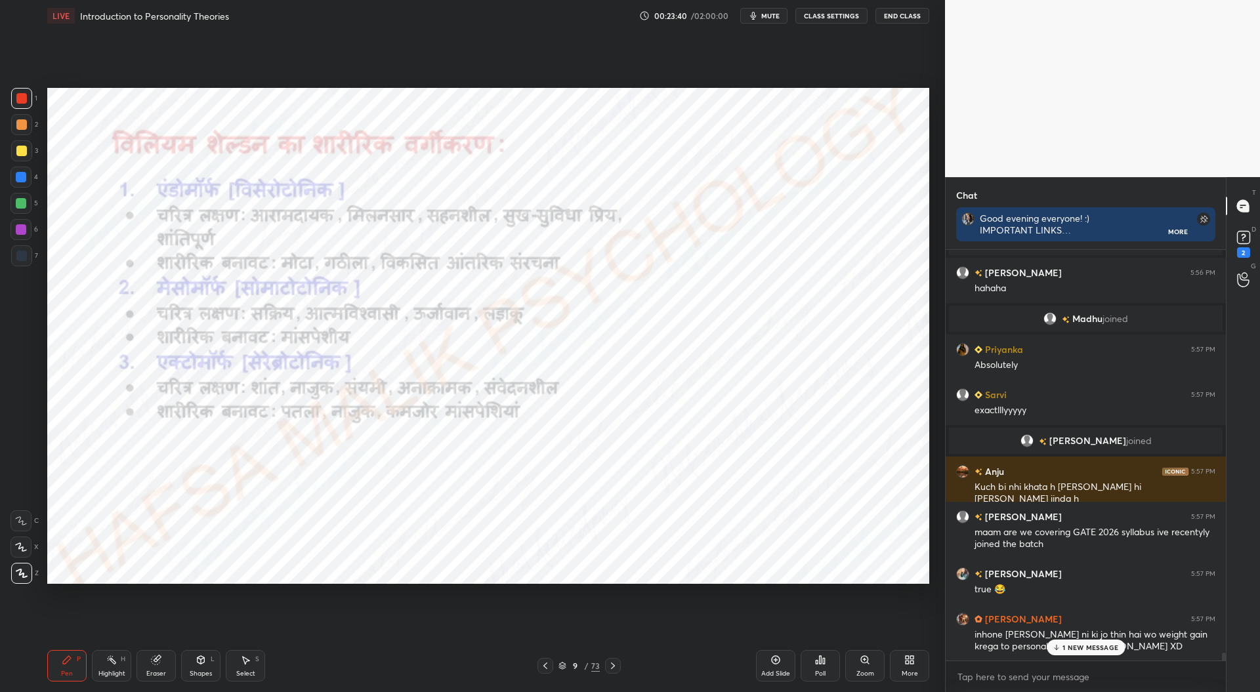
click at [547, 667] on icon at bounding box center [545, 666] width 10 height 10
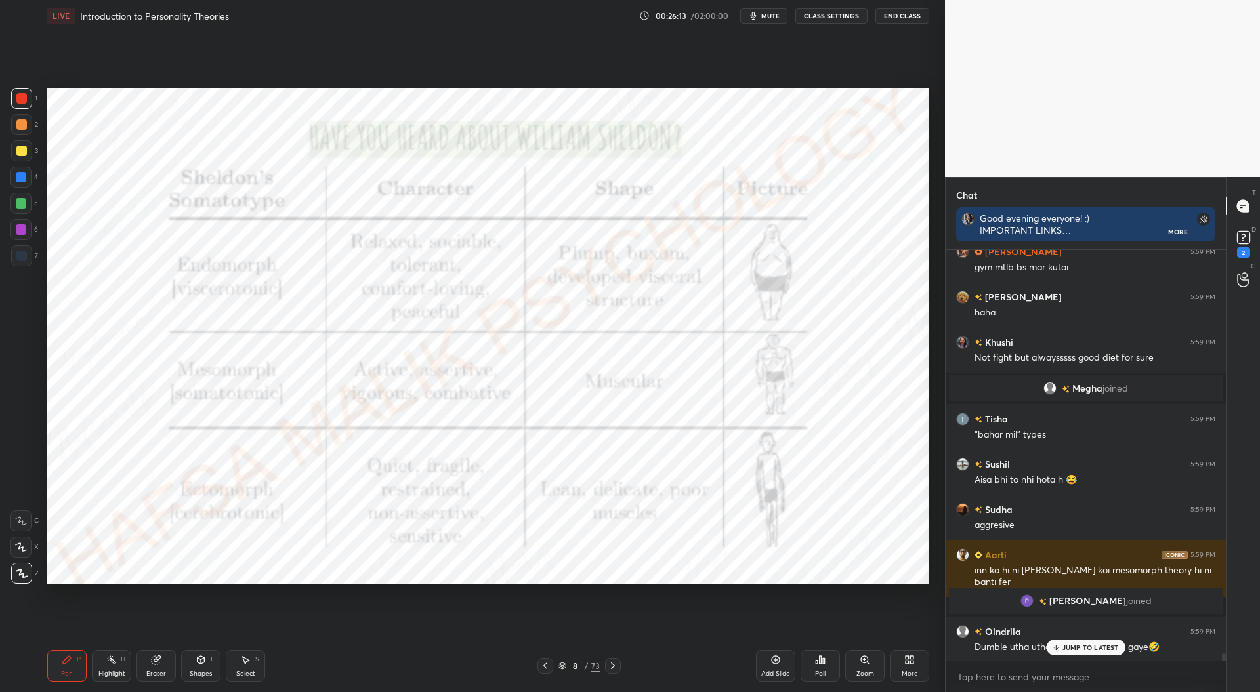
scroll to position [22094, 0]
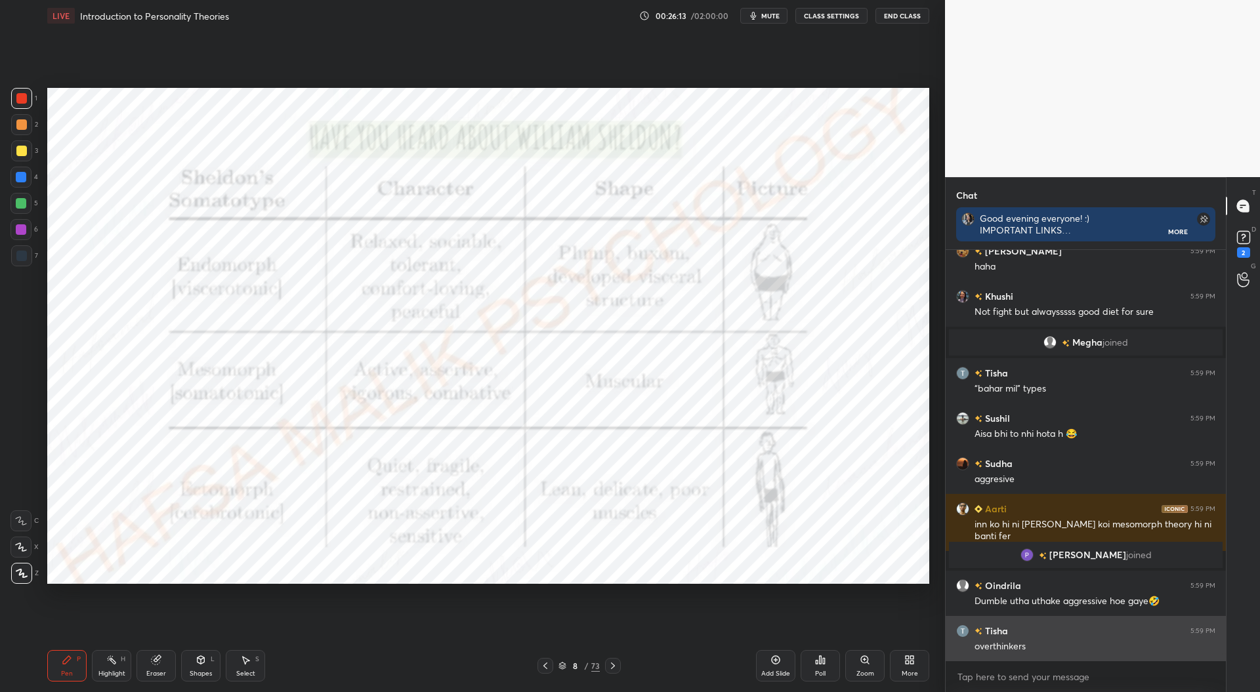
click at [1080, 644] on div "overthinkers" at bounding box center [1094, 646] width 241 height 13
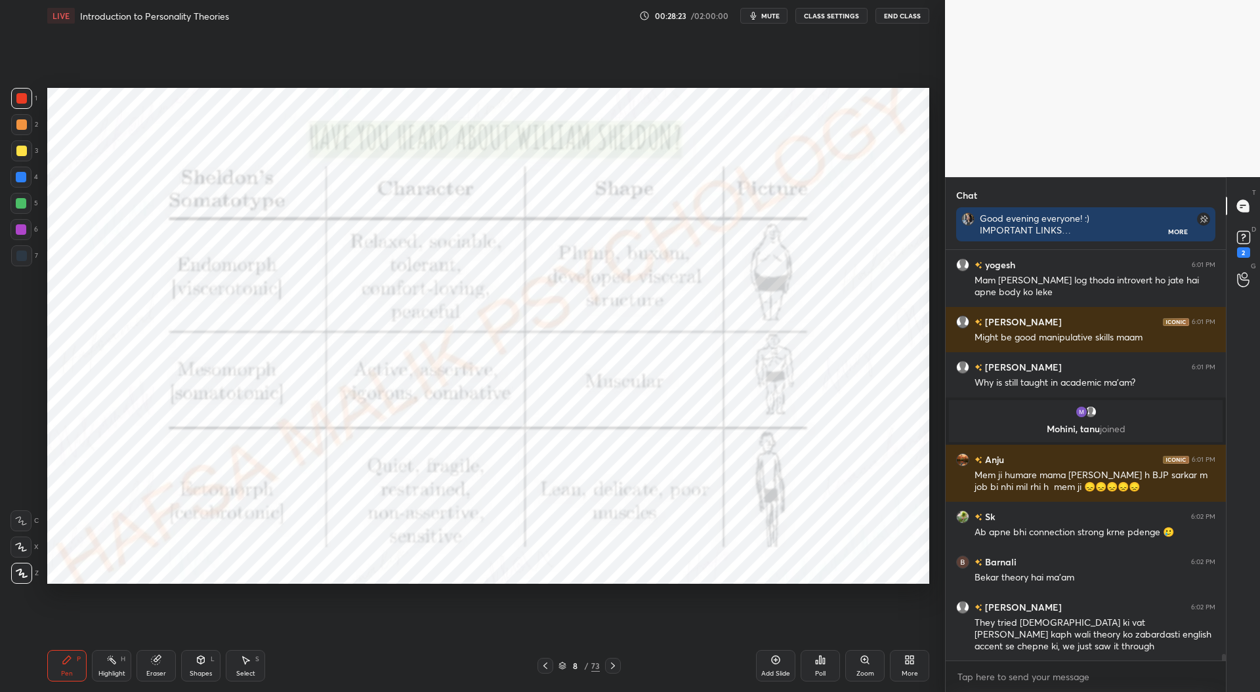
scroll to position [24292, 0]
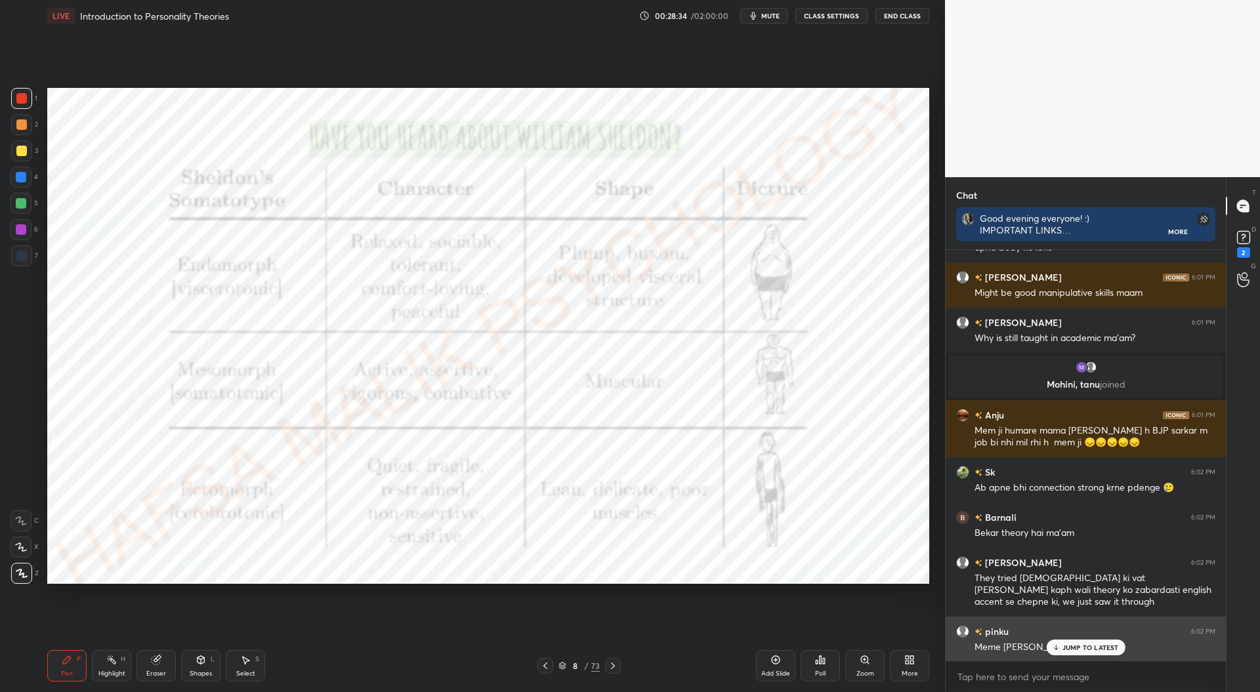
click at [1084, 642] on div "JUMP TO LATEST" at bounding box center [1085, 648] width 79 height 16
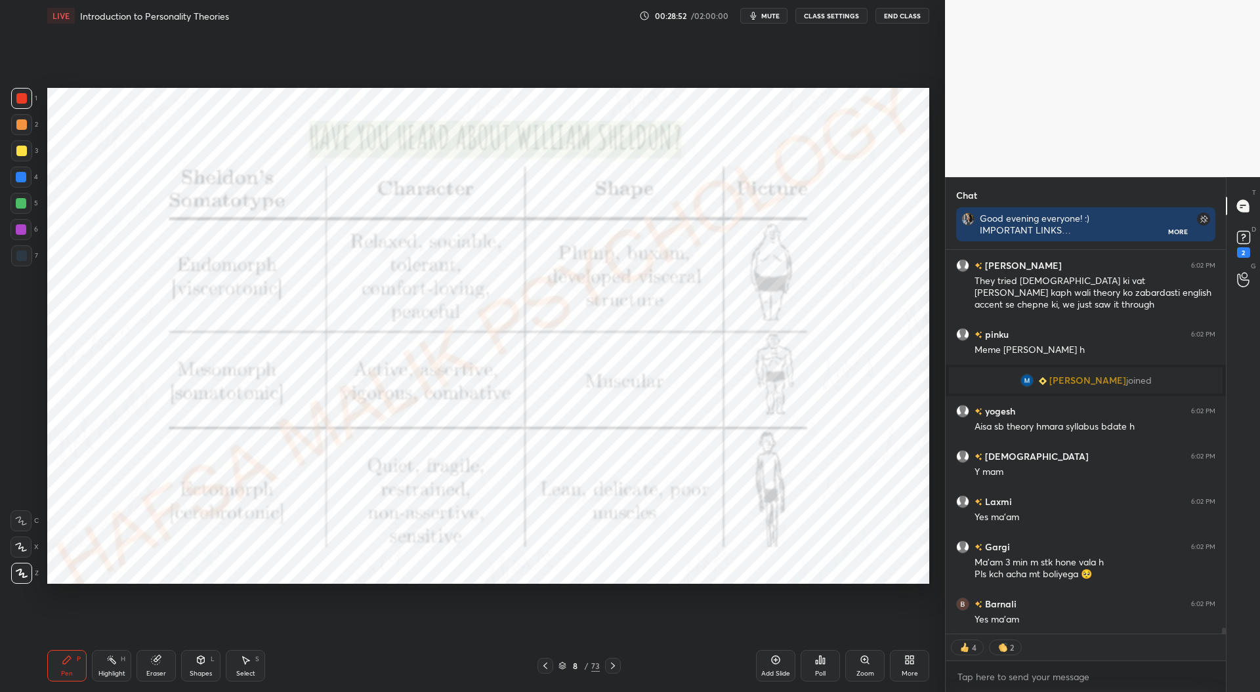
scroll to position [24535, 0]
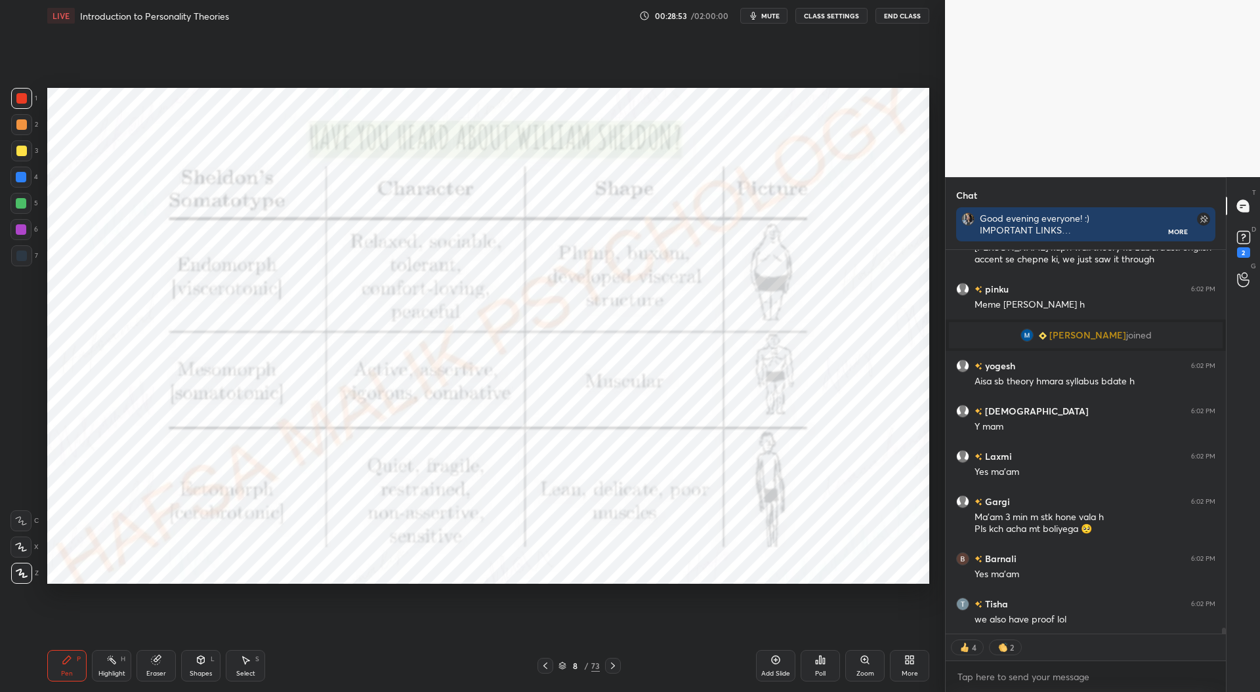
click at [609, 670] on icon at bounding box center [613, 666] width 10 height 10
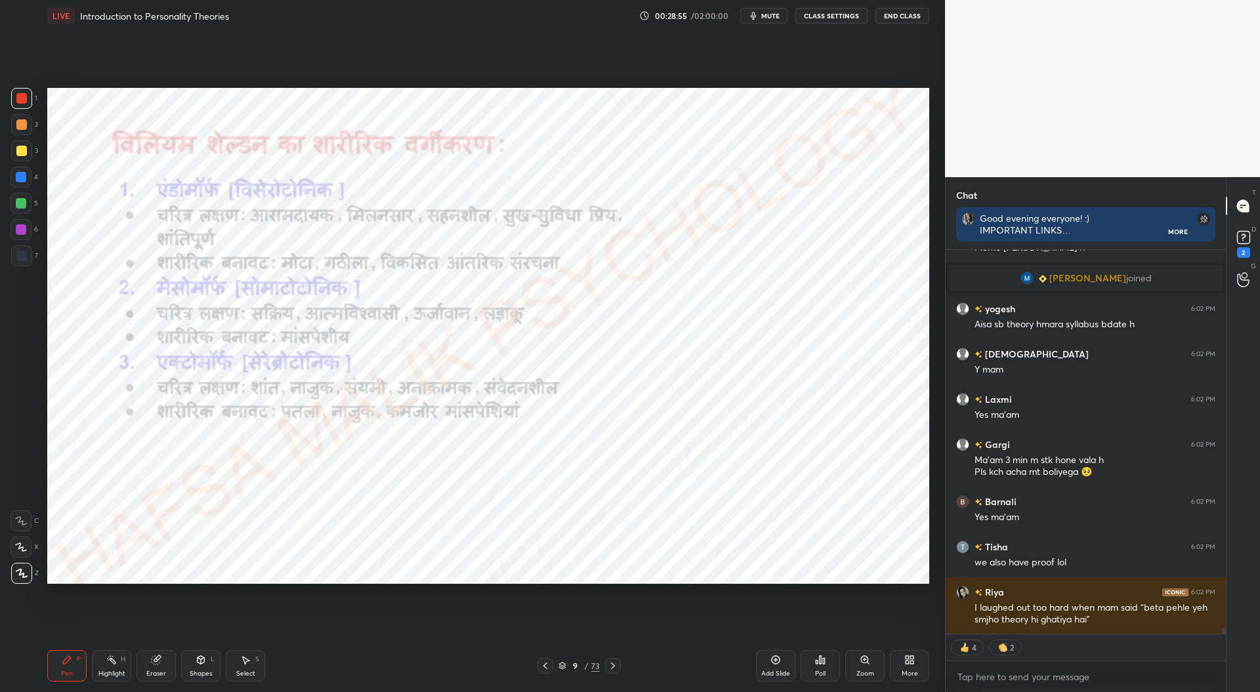
scroll to position [24637, 0]
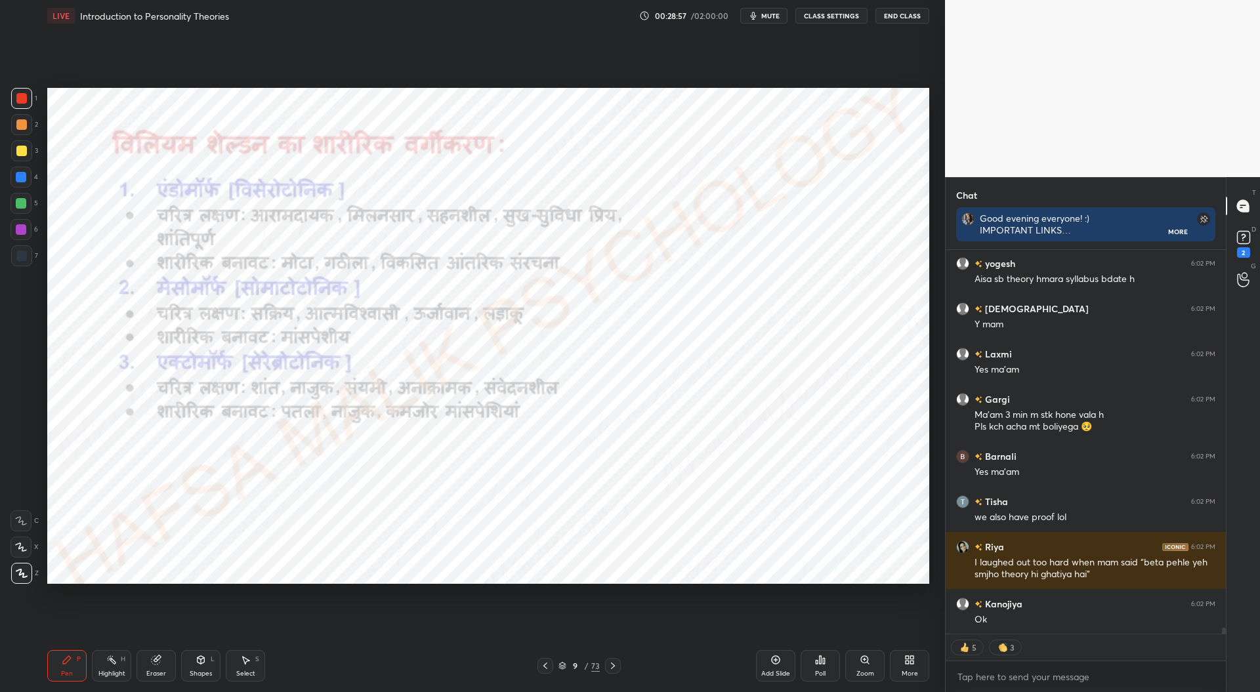
click at [612, 667] on icon at bounding box center [613, 666] width 4 height 7
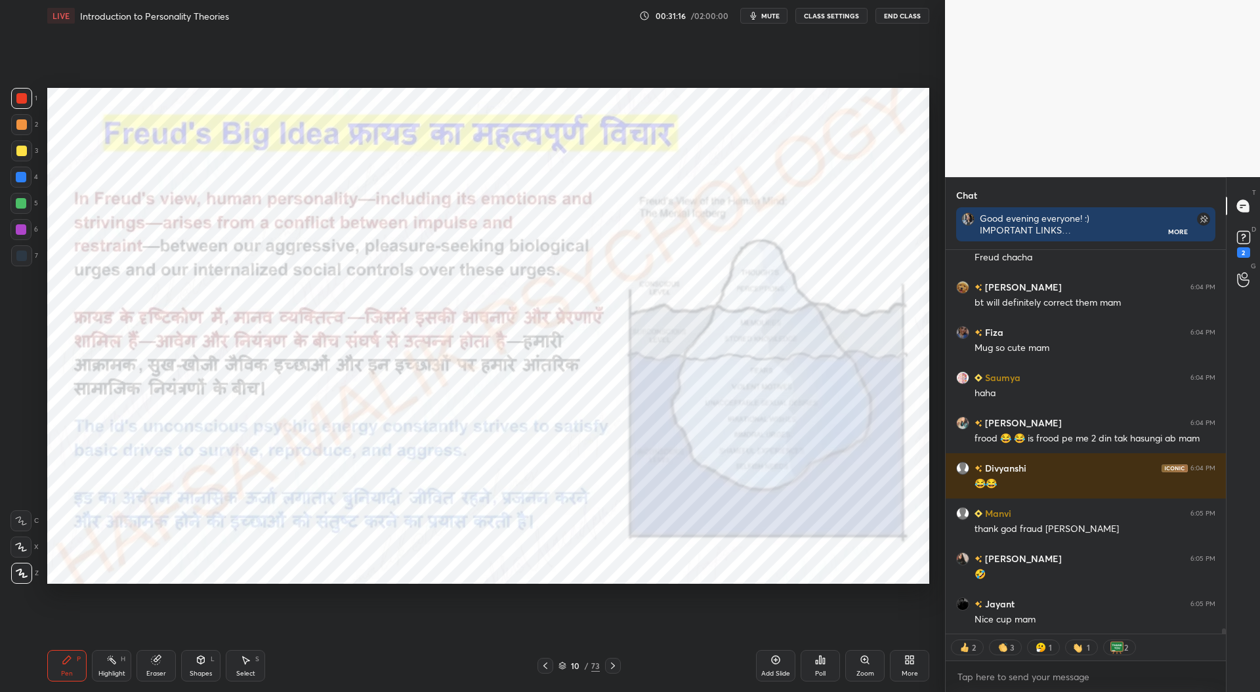
scroll to position [407, 276]
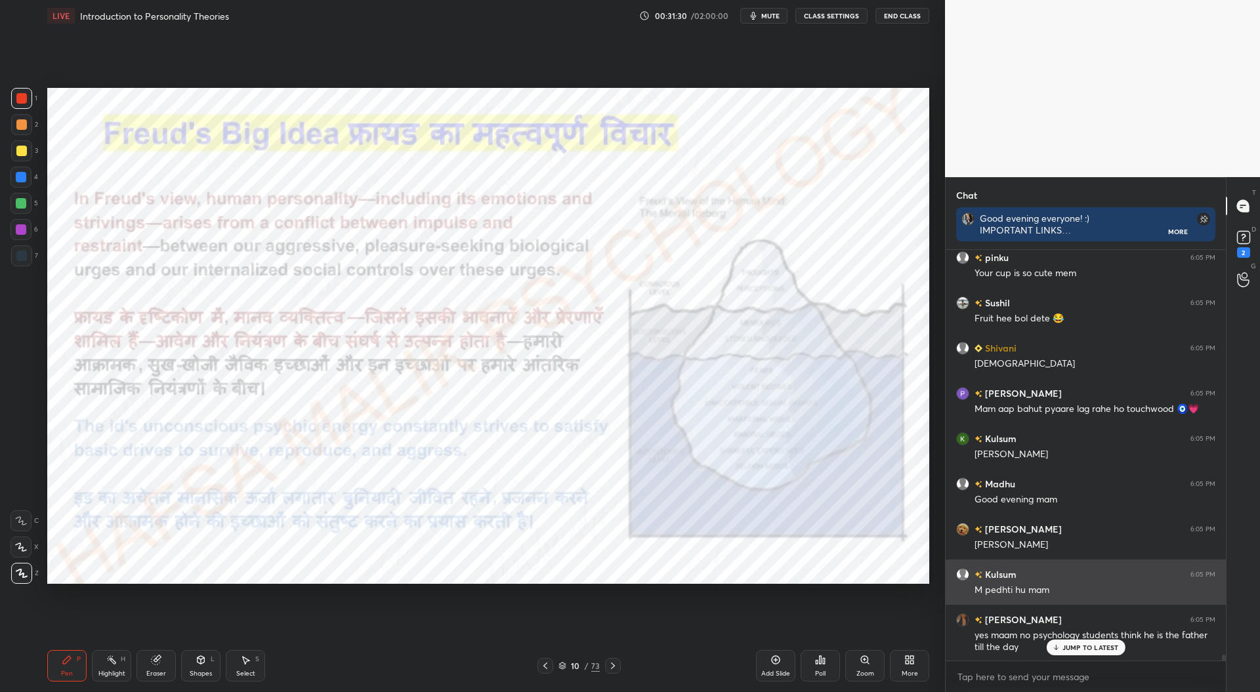
click at [1088, 642] on div "JUMP TO LATEST" at bounding box center [1085, 648] width 79 height 16
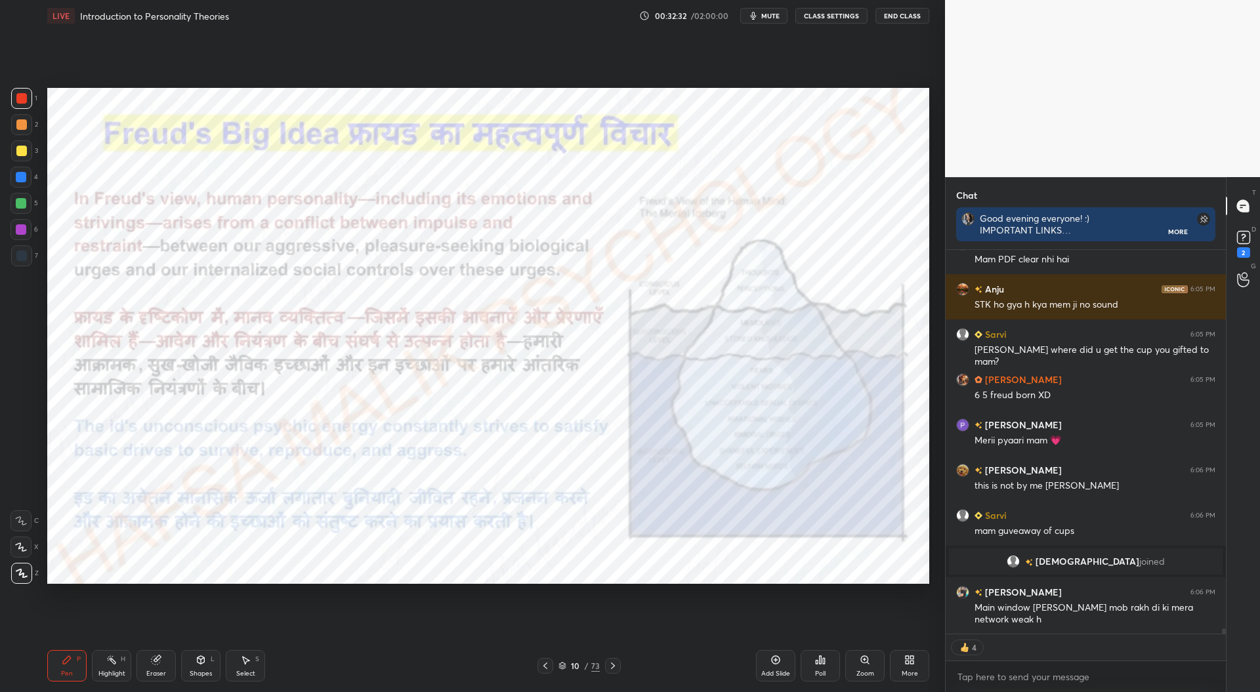
scroll to position [5, 4]
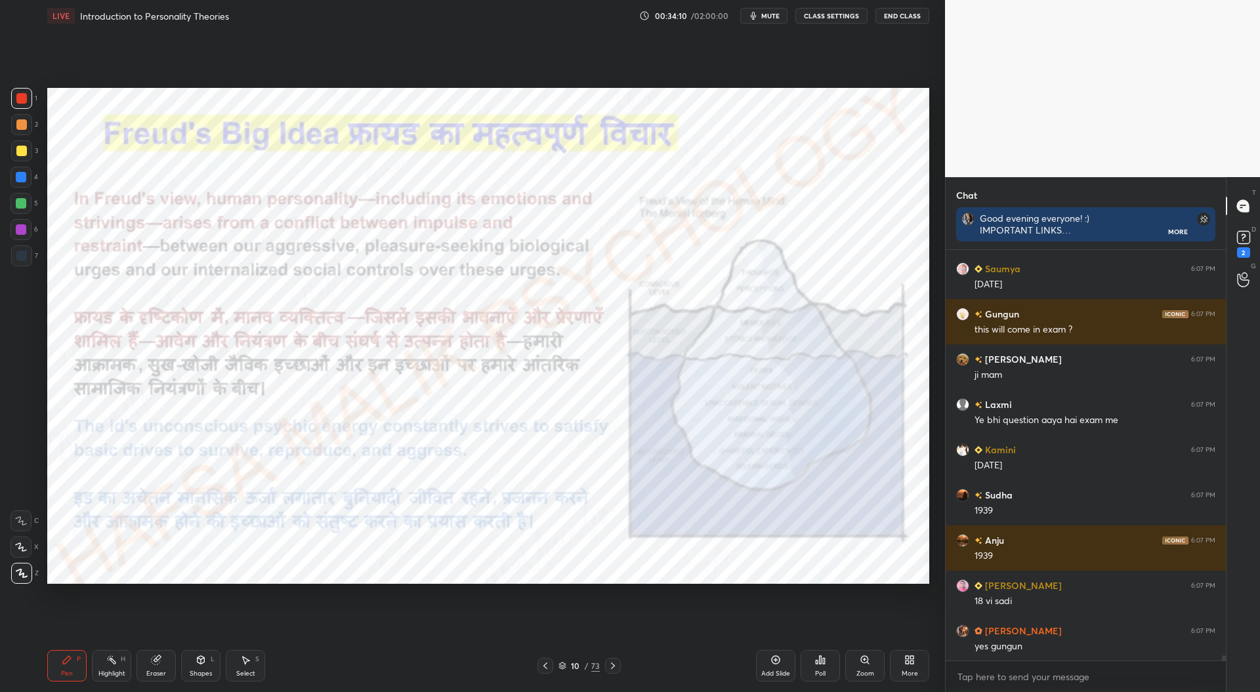
click at [782, 669] on div "Add Slide" at bounding box center [775, 665] width 39 height 31
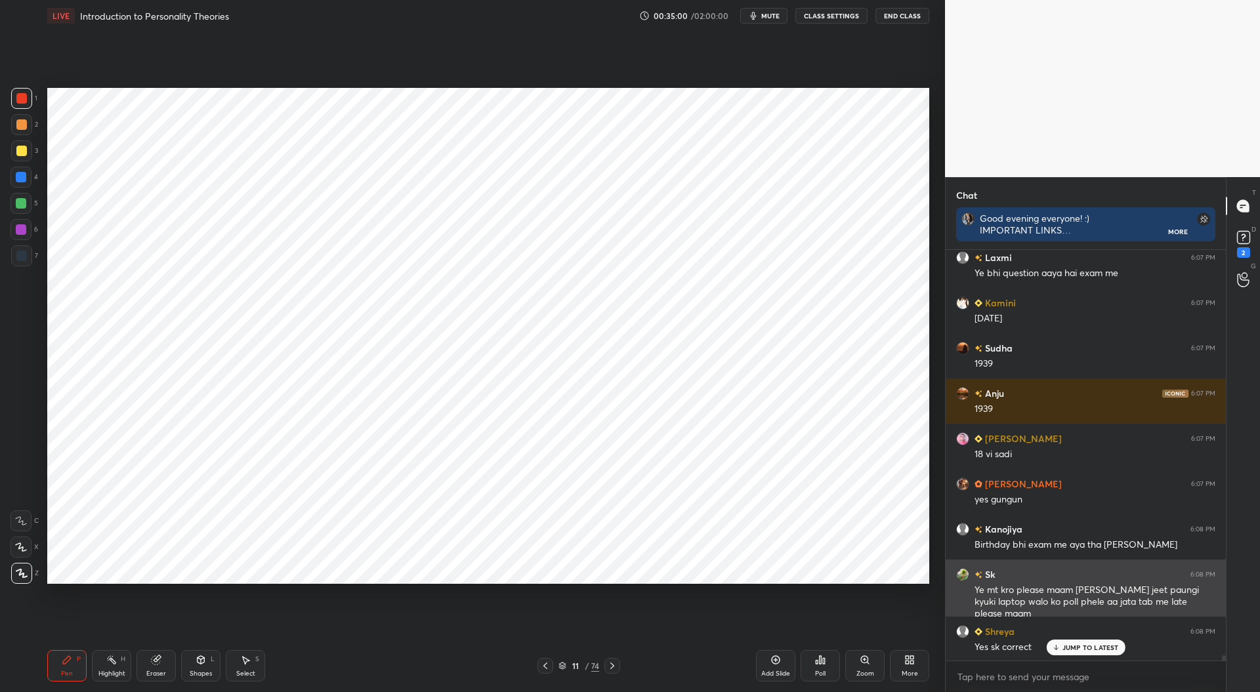
scroll to position [31642, 0]
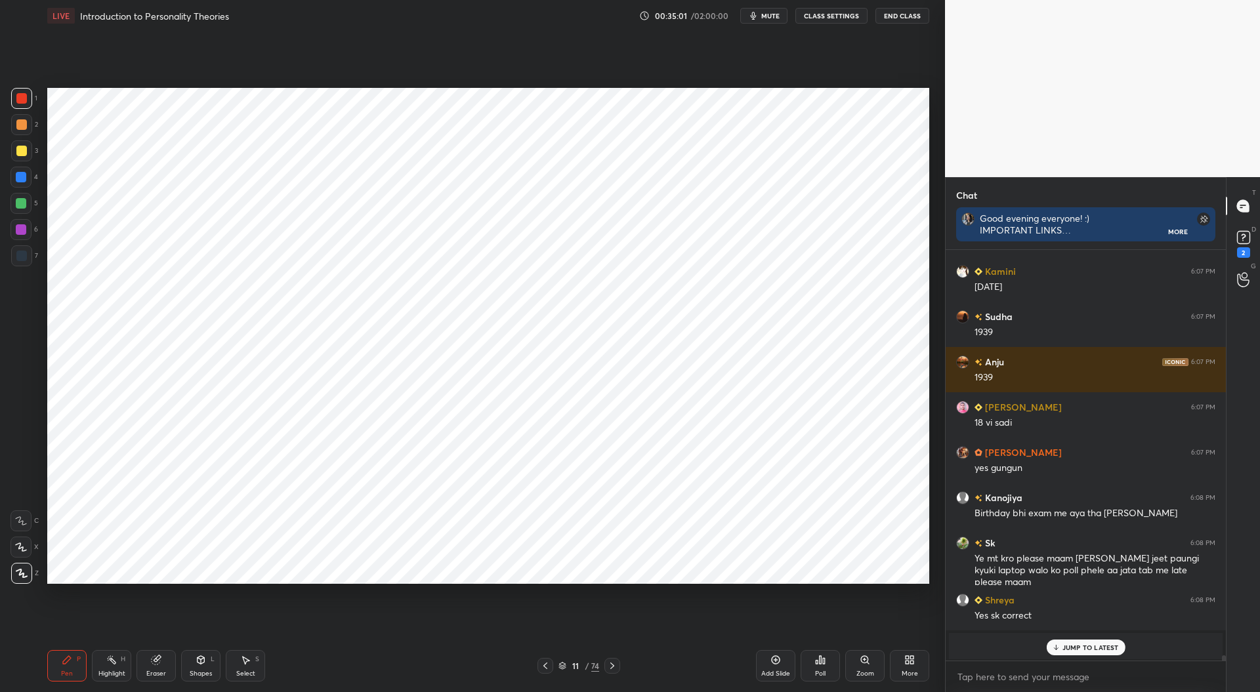
click at [1098, 644] on p "JUMP TO LATEST" at bounding box center [1090, 648] width 56 height 8
click at [26, 261] on div at bounding box center [21, 255] width 21 height 21
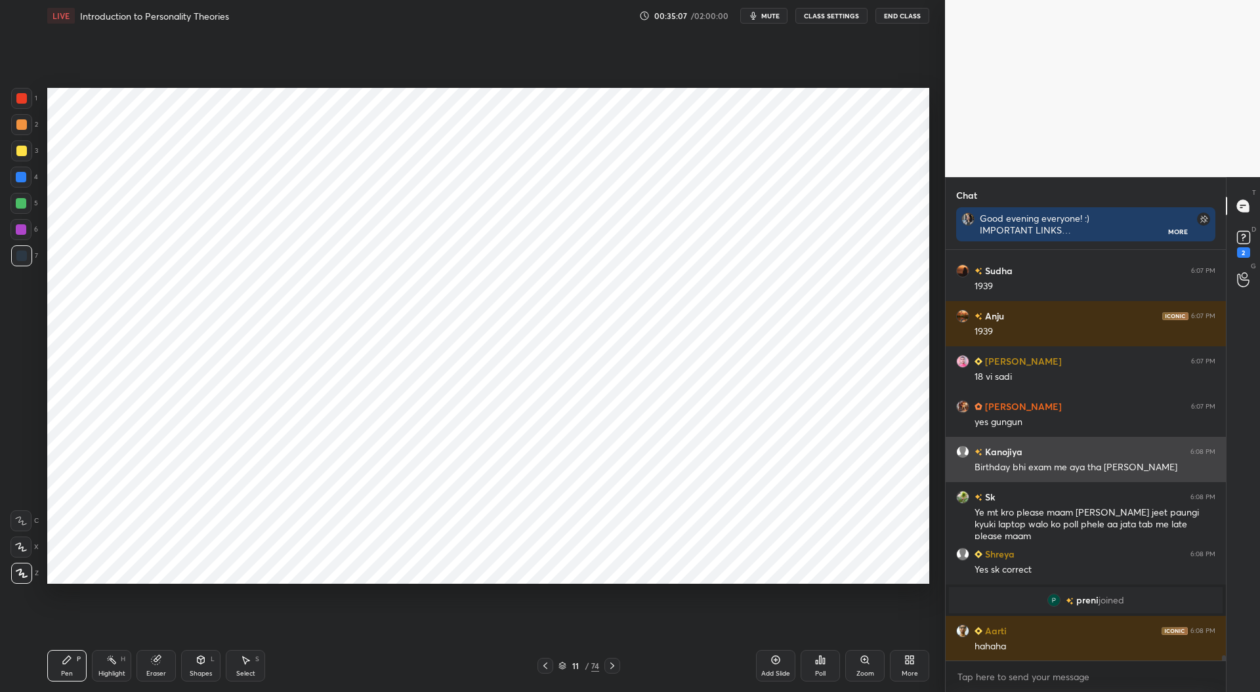
scroll to position [31733, 0]
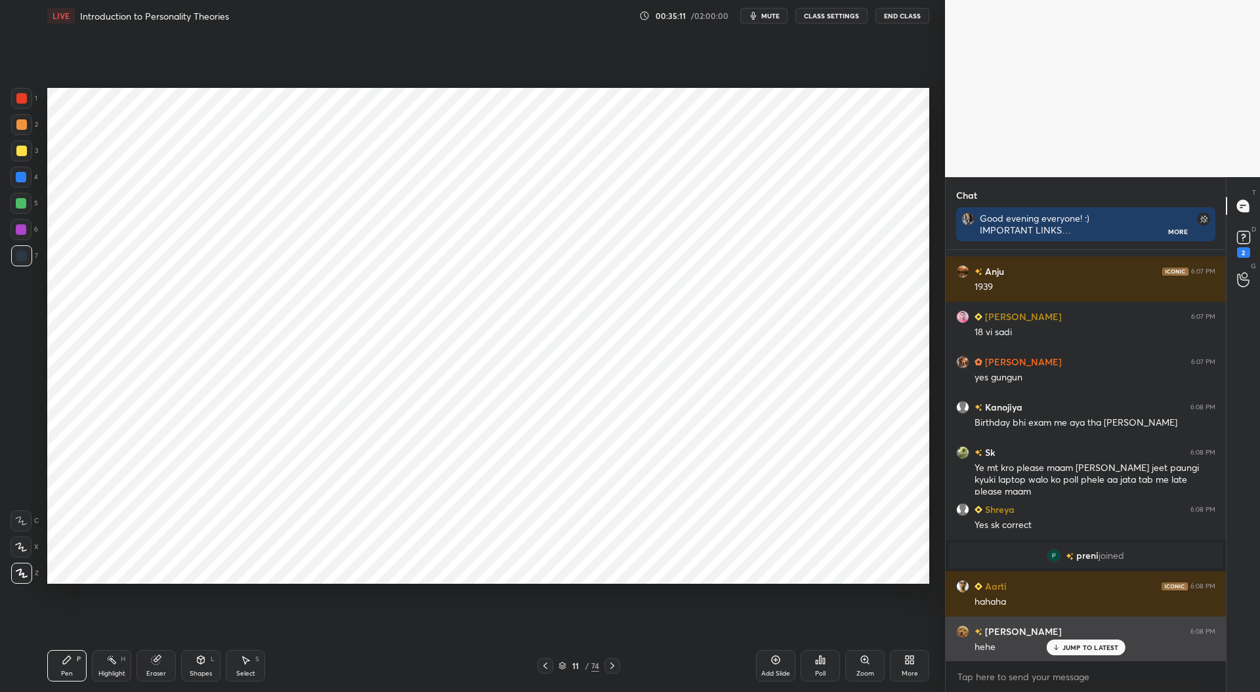
click at [1106, 646] on p "JUMP TO LATEST" at bounding box center [1090, 648] width 56 height 8
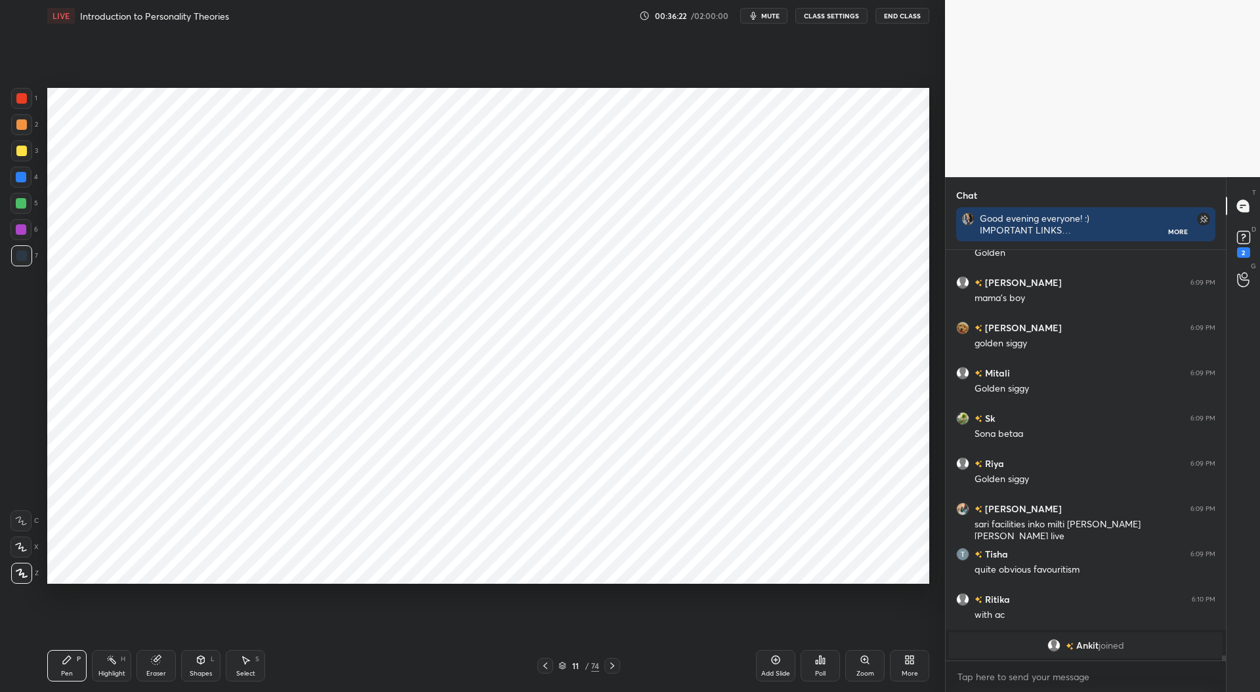
scroll to position [32317, 0]
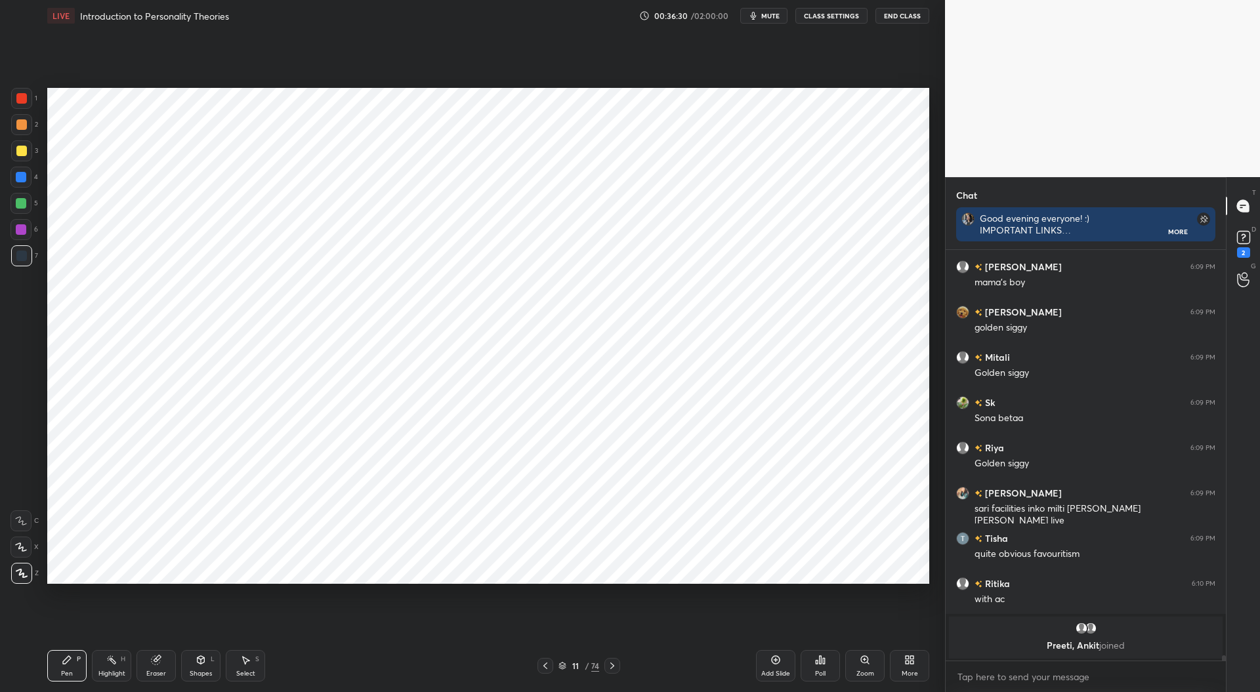
click at [20, 100] on div at bounding box center [21, 98] width 10 height 10
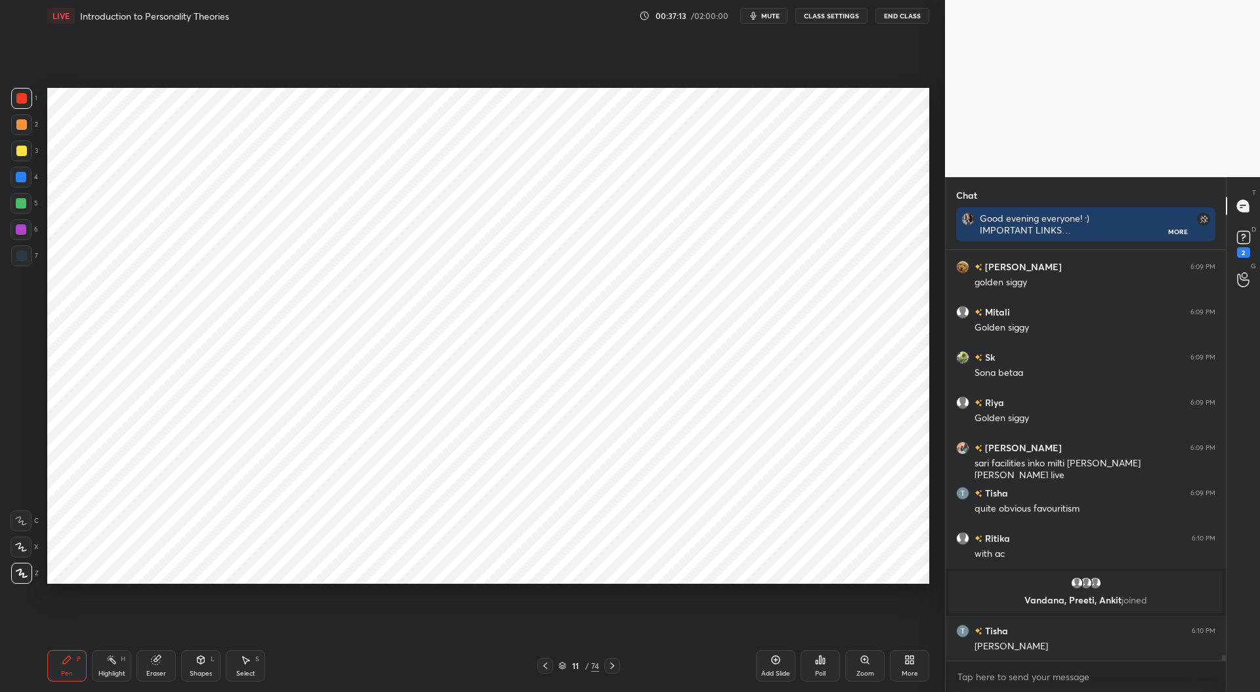
scroll to position [32148, 0]
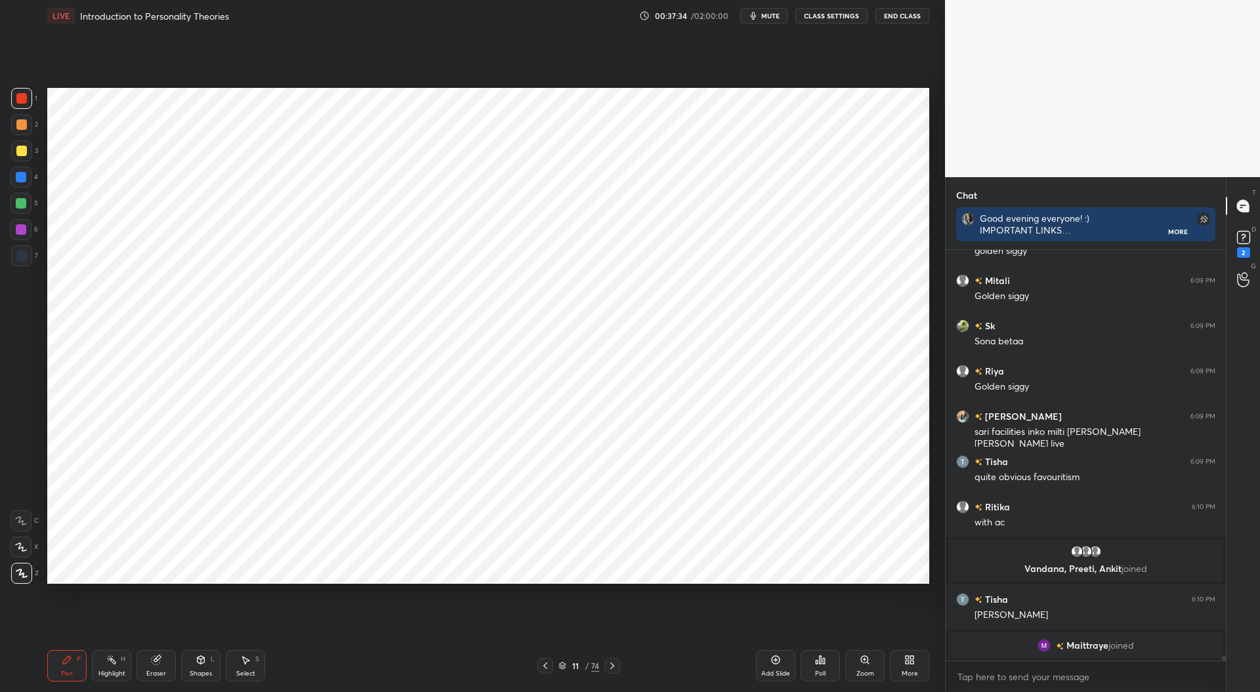
click at [23, 178] on div at bounding box center [21, 177] width 10 height 10
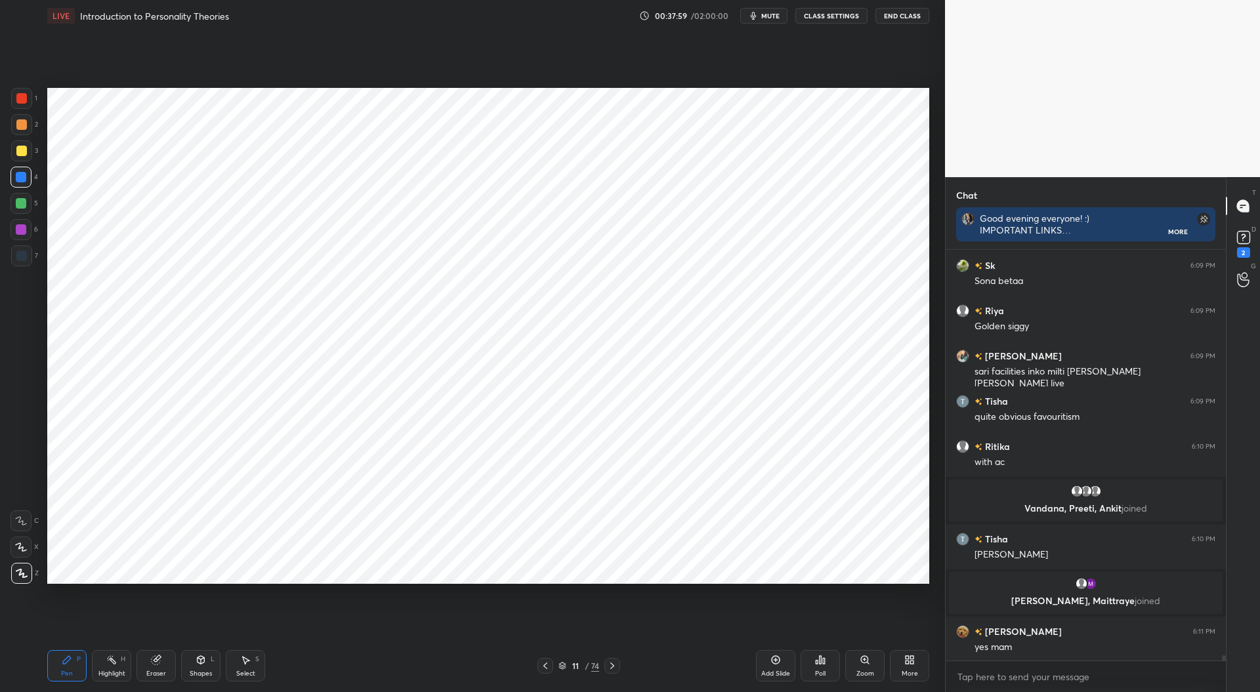
scroll to position [32229, 0]
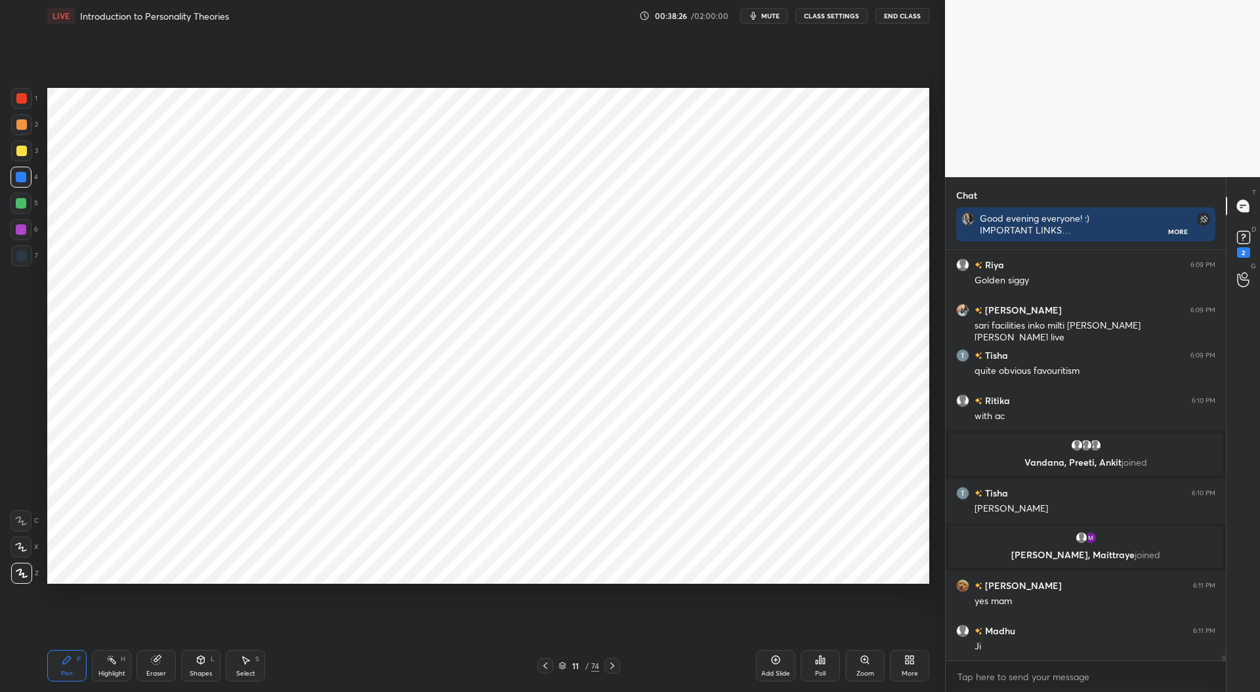
click at [22, 209] on div at bounding box center [20, 203] width 21 height 21
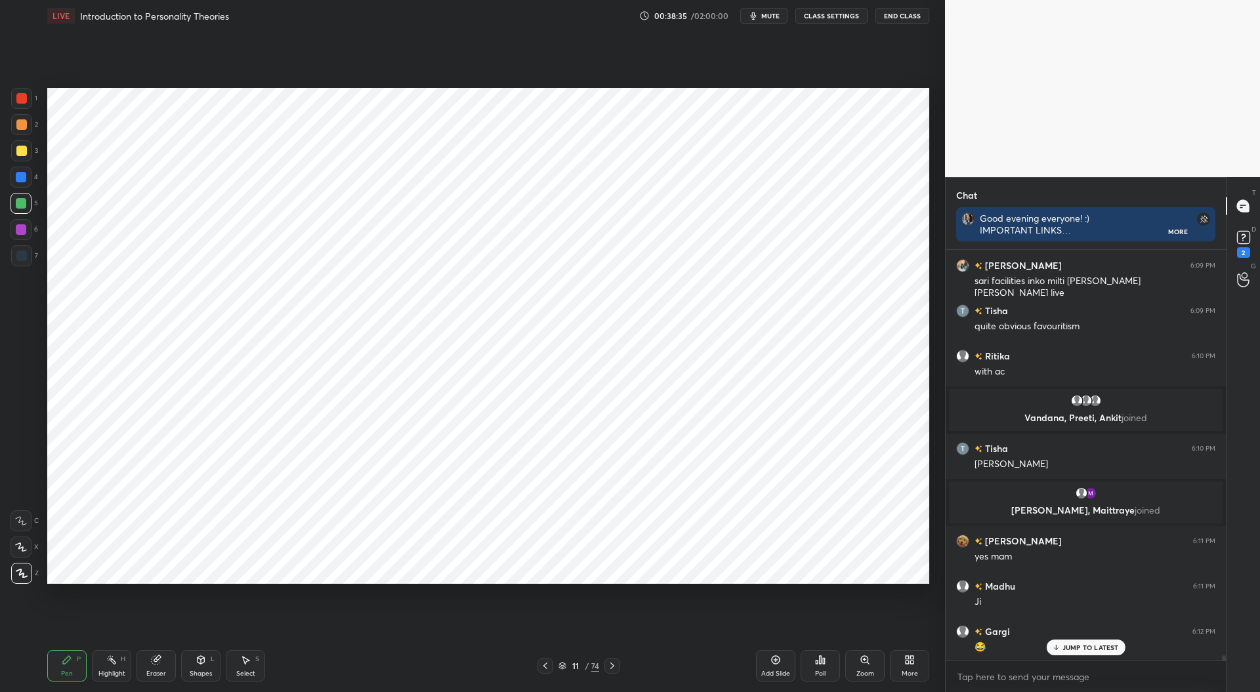
click at [19, 259] on div at bounding box center [21, 256] width 10 height 10
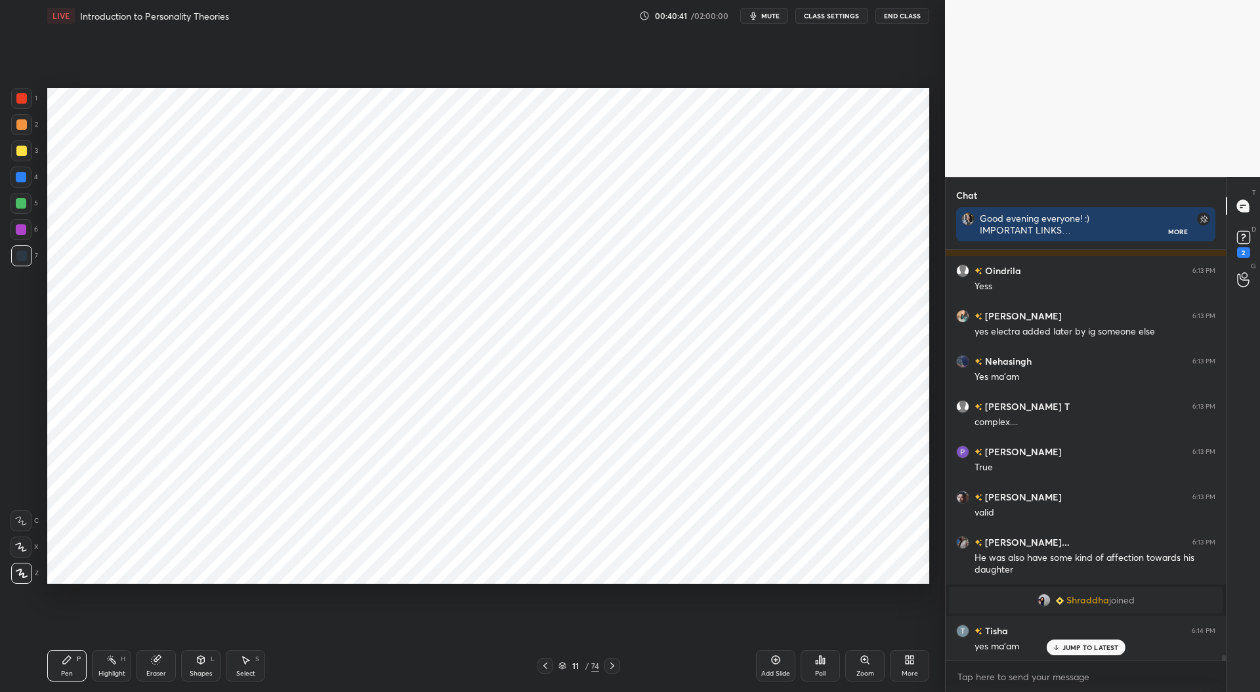
scroll to position [32918, 0]
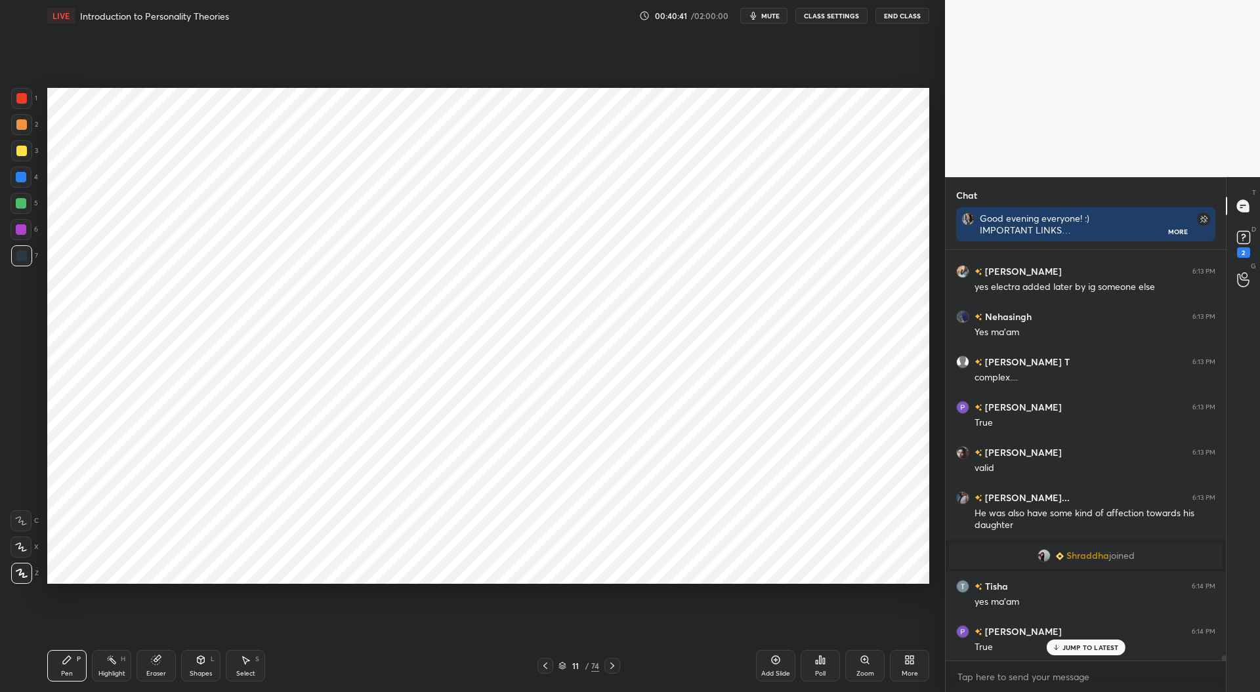
click at [546, 666] on icon at bounding box center [545, 666] width 10 height 10
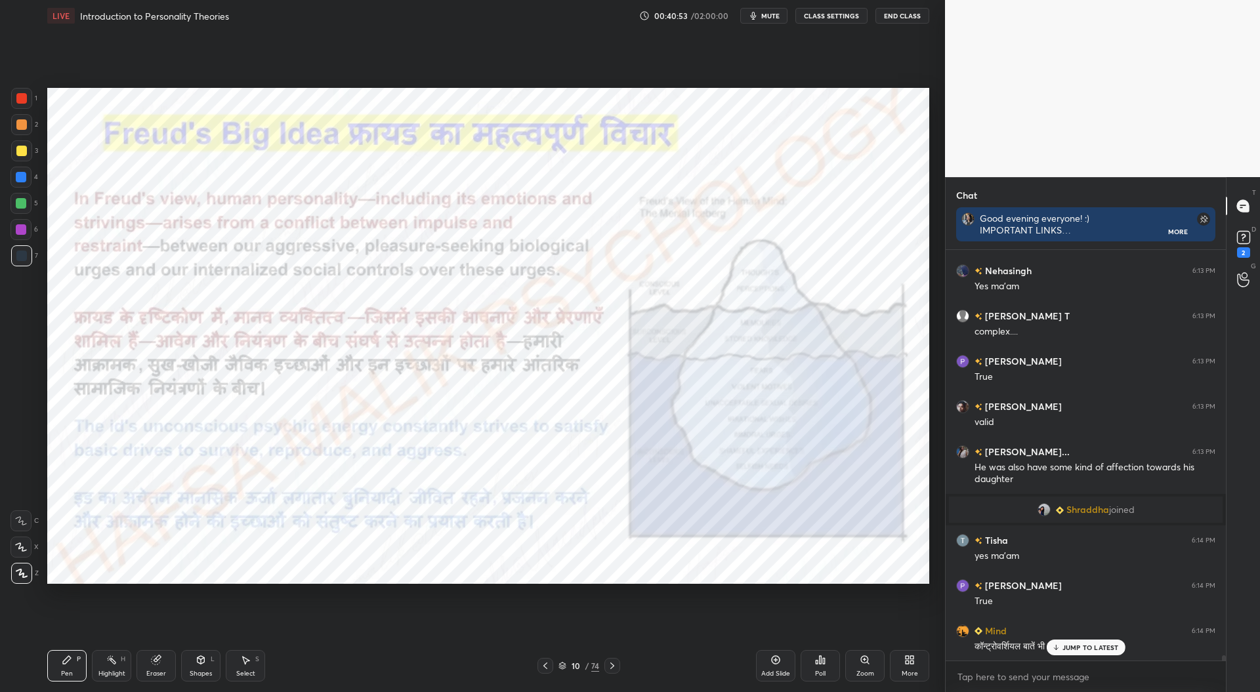
scroll to position [33020, 0]
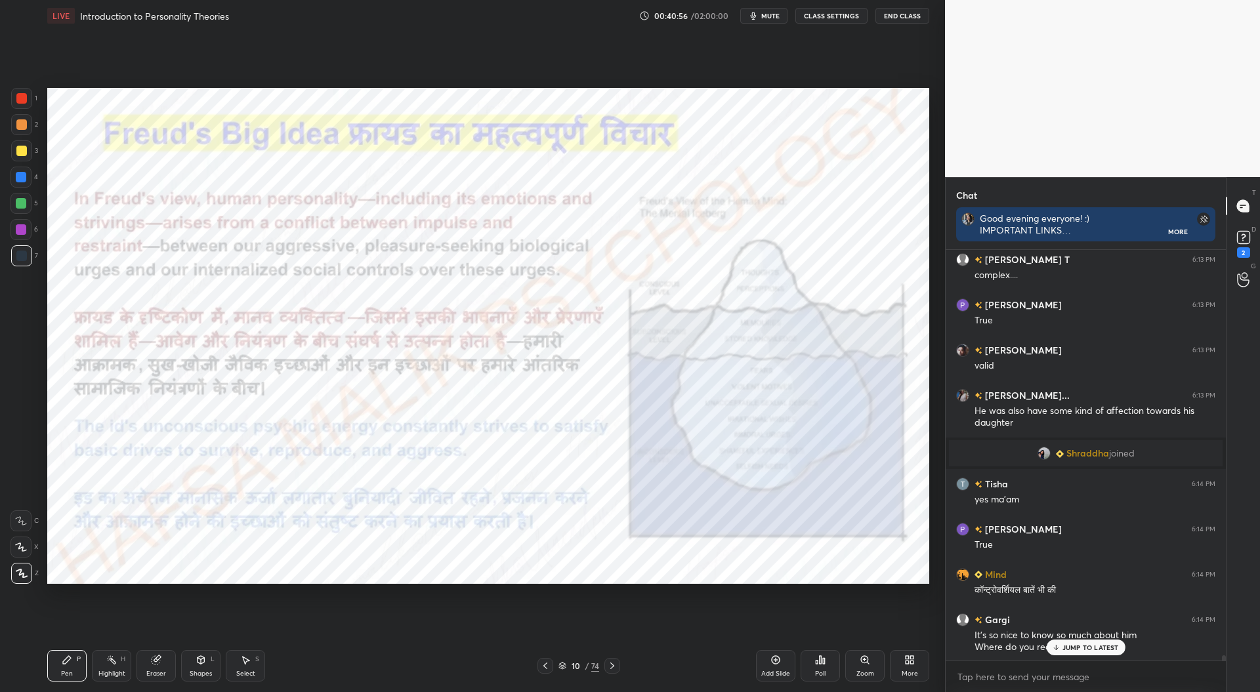
click at [1063, 646] on p "JUMP TO LATEST" at bounding box center [1090, 648] width 56 height 8
click at [614, 665] on icon at bounding box center [612, 666] width 10 height 10
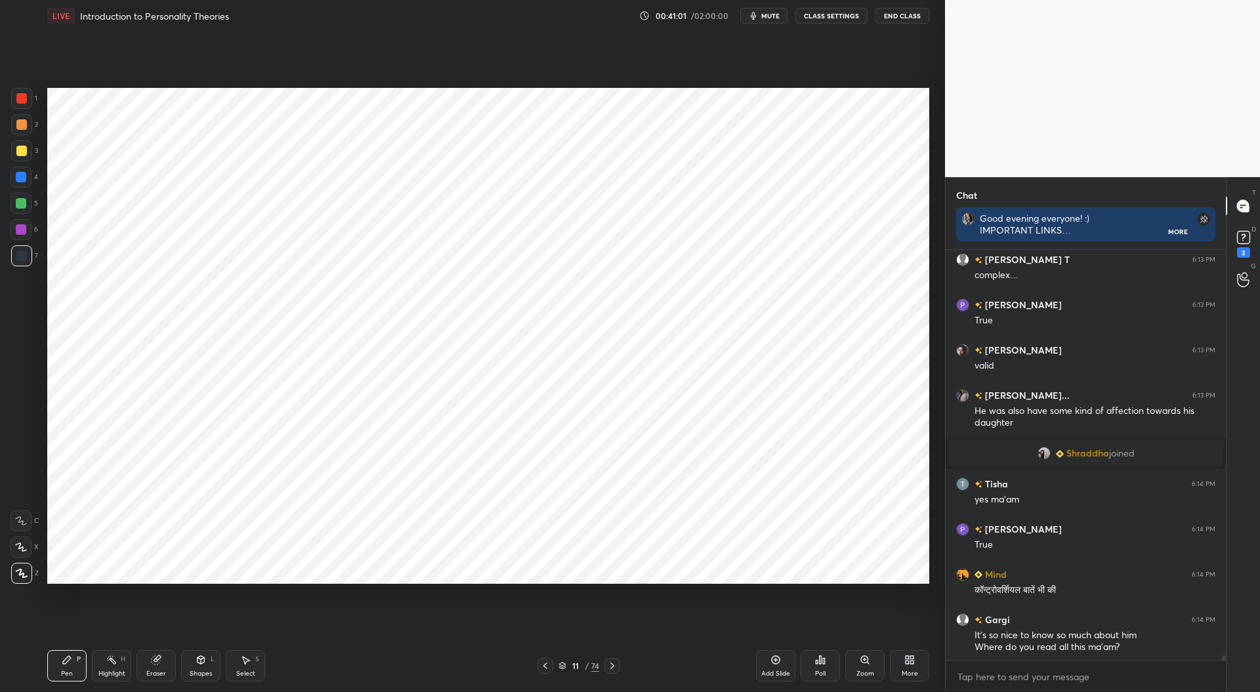
click at [613, 667] on icon at bounding box center [612, 666] width 4 height 7
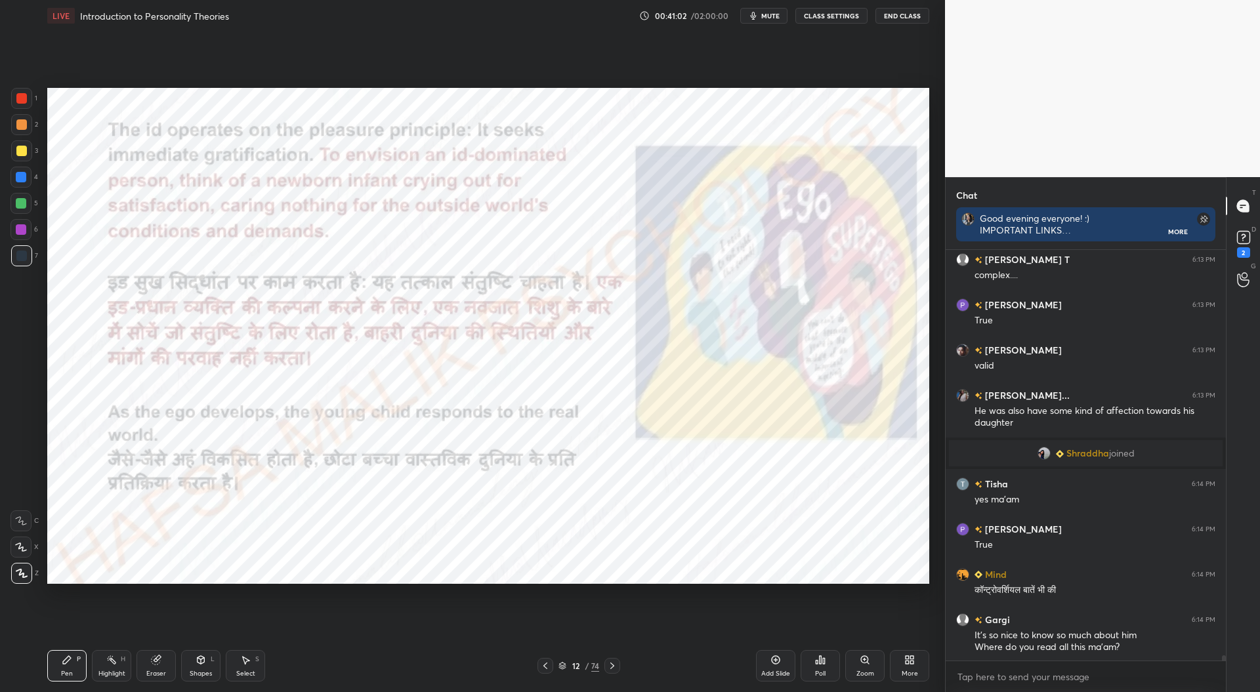
click at [544, 665] on icon at bounding box center [545, 666] width 10 height 10
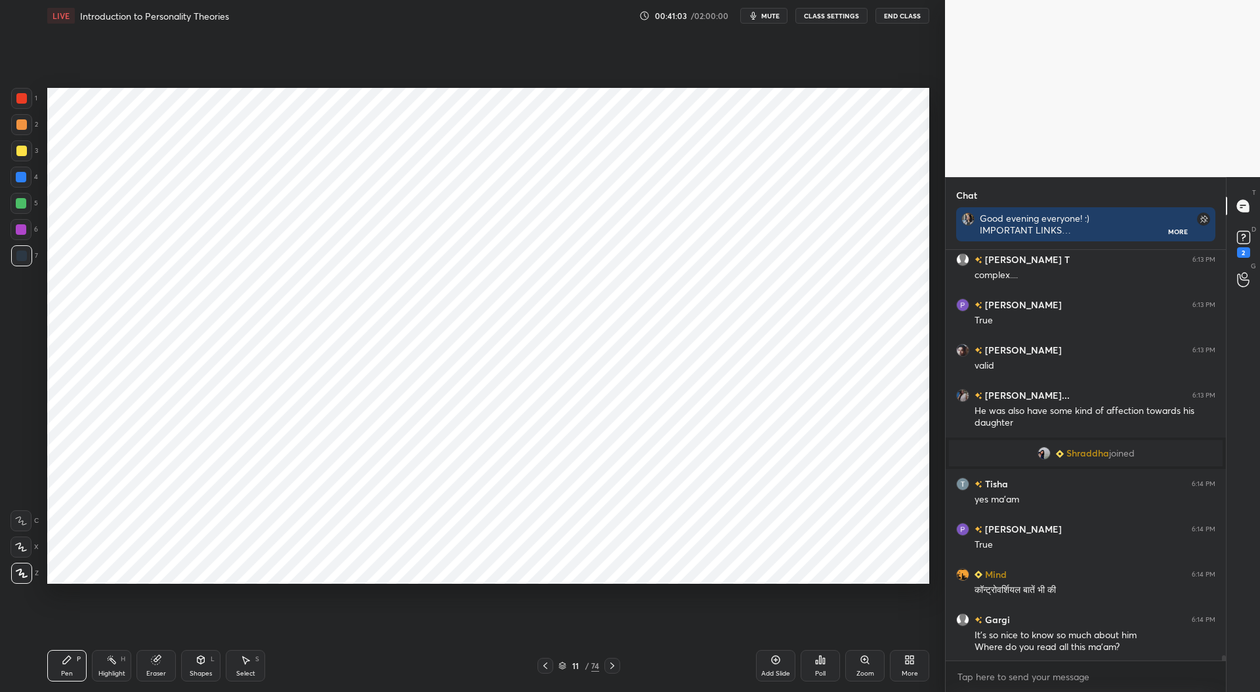
click at [774, 669] on div "Add Slide" at bounding box center [775, 665] width 39 height 31
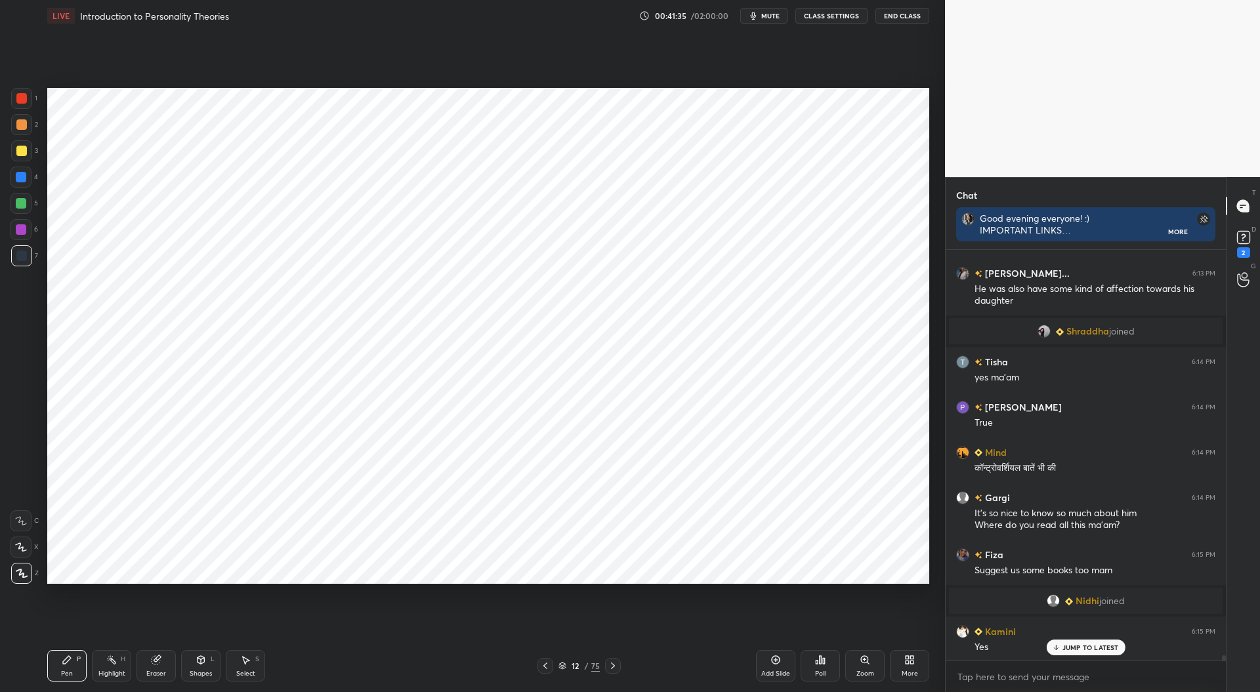
scroll to position [33085, 0]
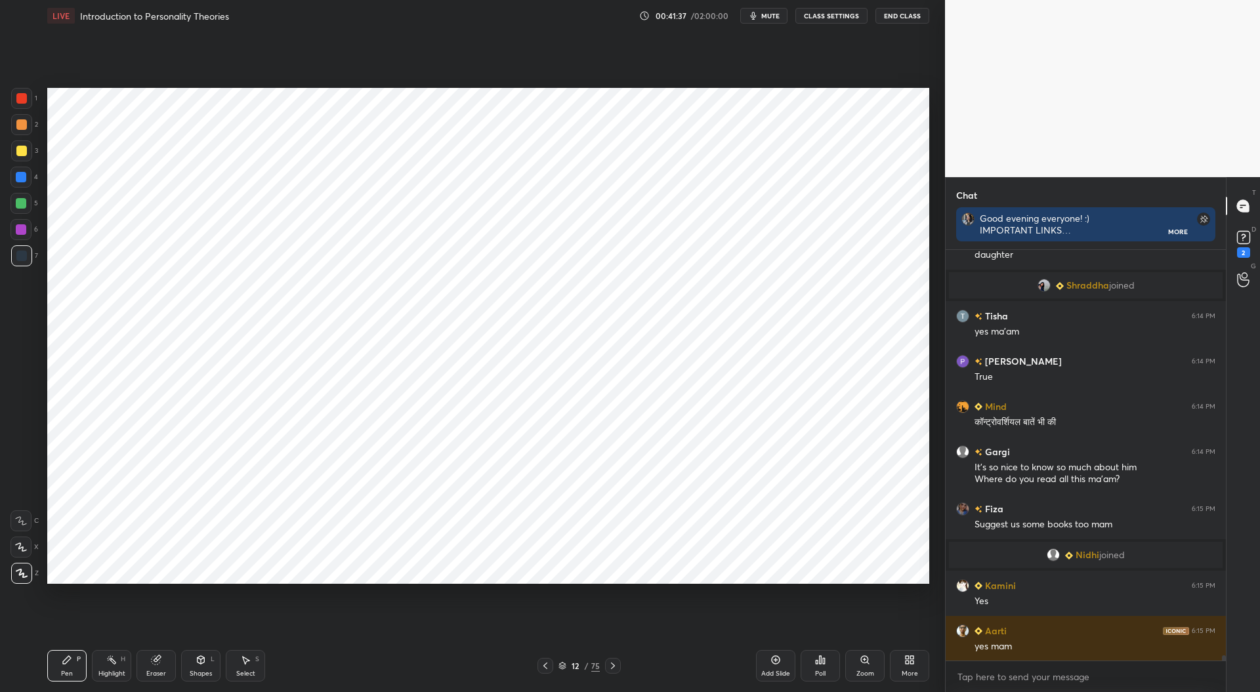
click at [20, 177] on div at bounding box center [21, 177] width 10 height 10
click at [21, 257] on div at bounding box center [21, 256] width 10 height 10
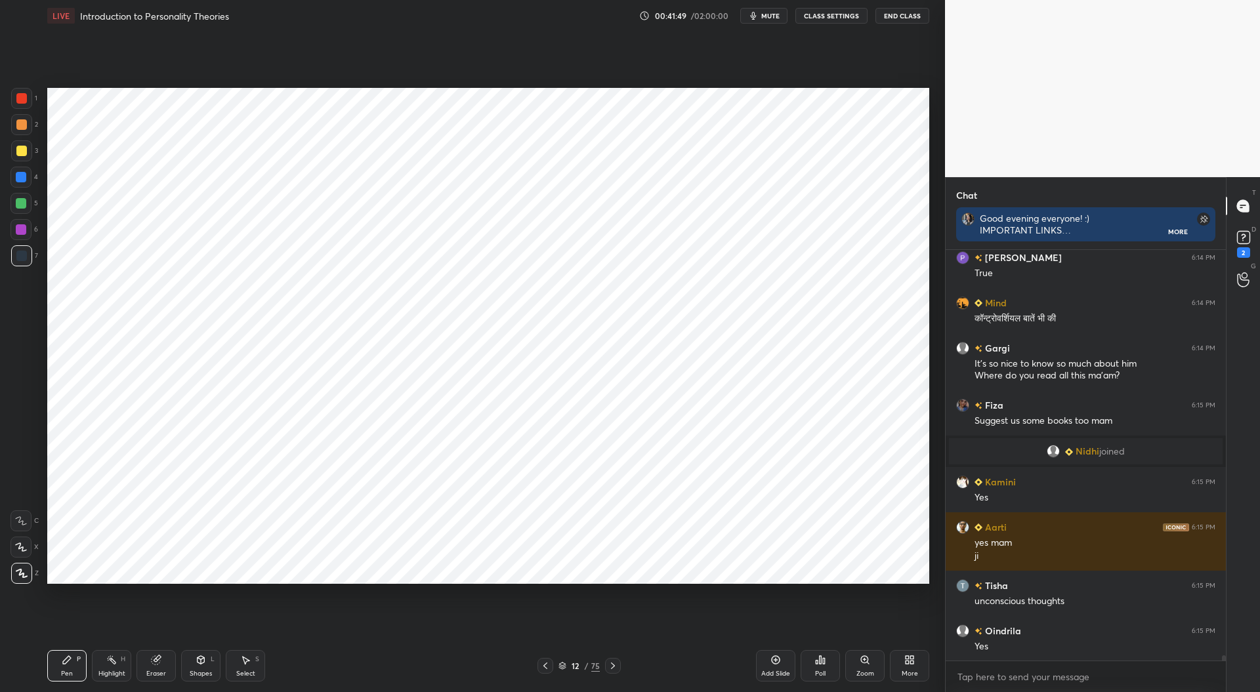
scroll to position [33233, 0]
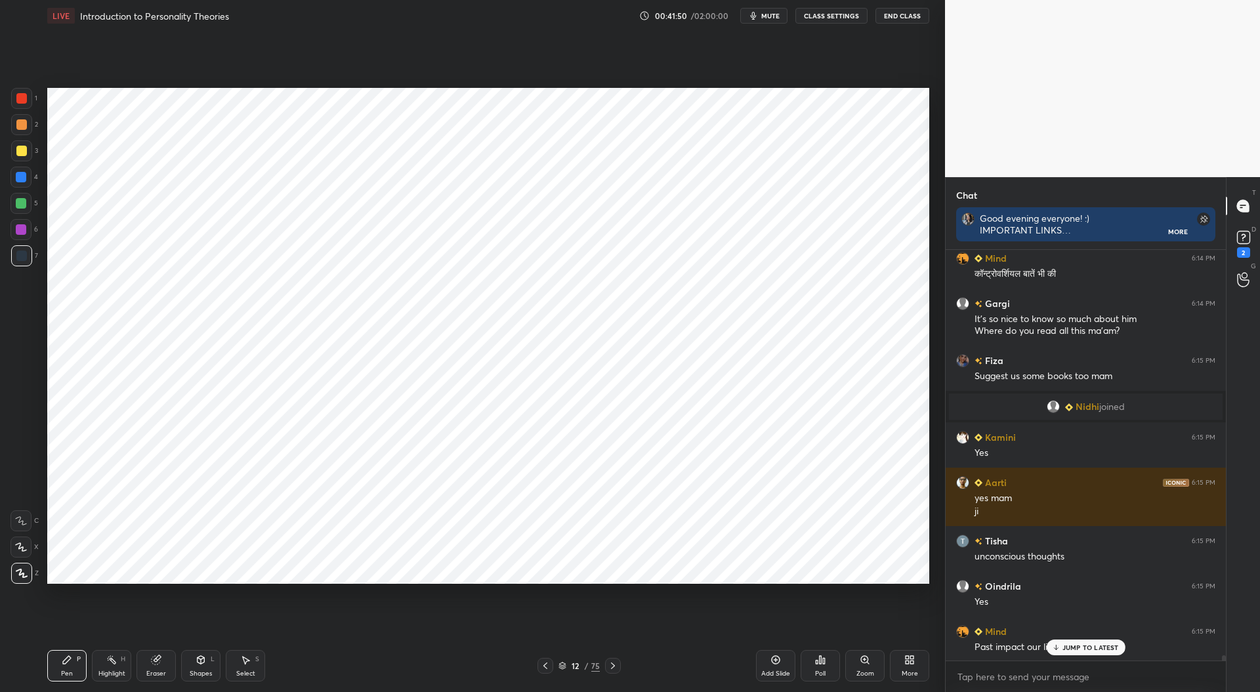
click at [16, 178] on div at bounding box center [21, 177] width 10 height 10
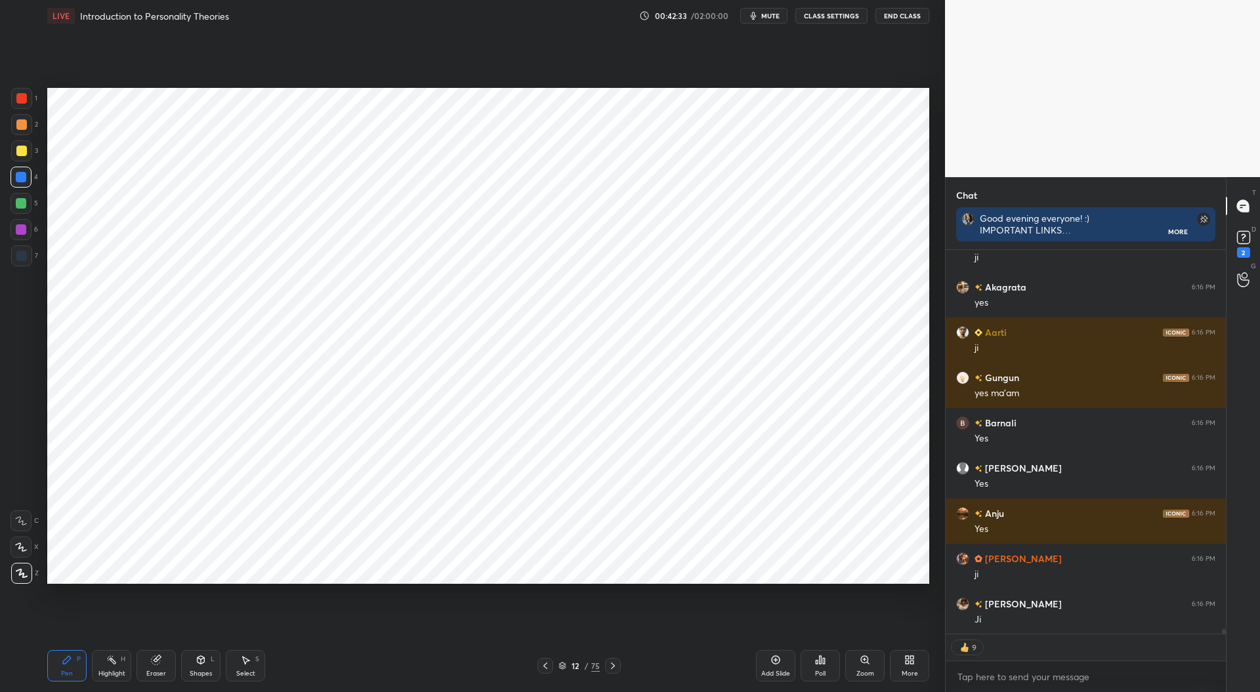
scroll to position [33713, 0]
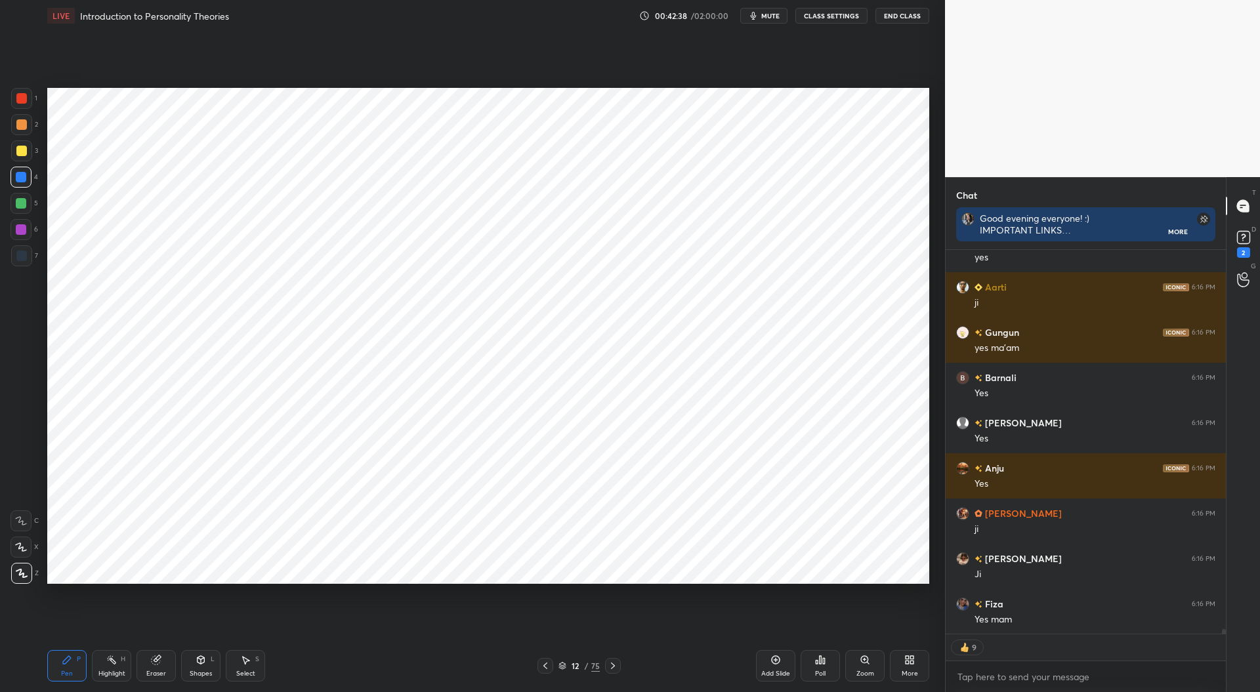
click at [22, 102] on div at bounding box center [21, 98] width 10 height 10
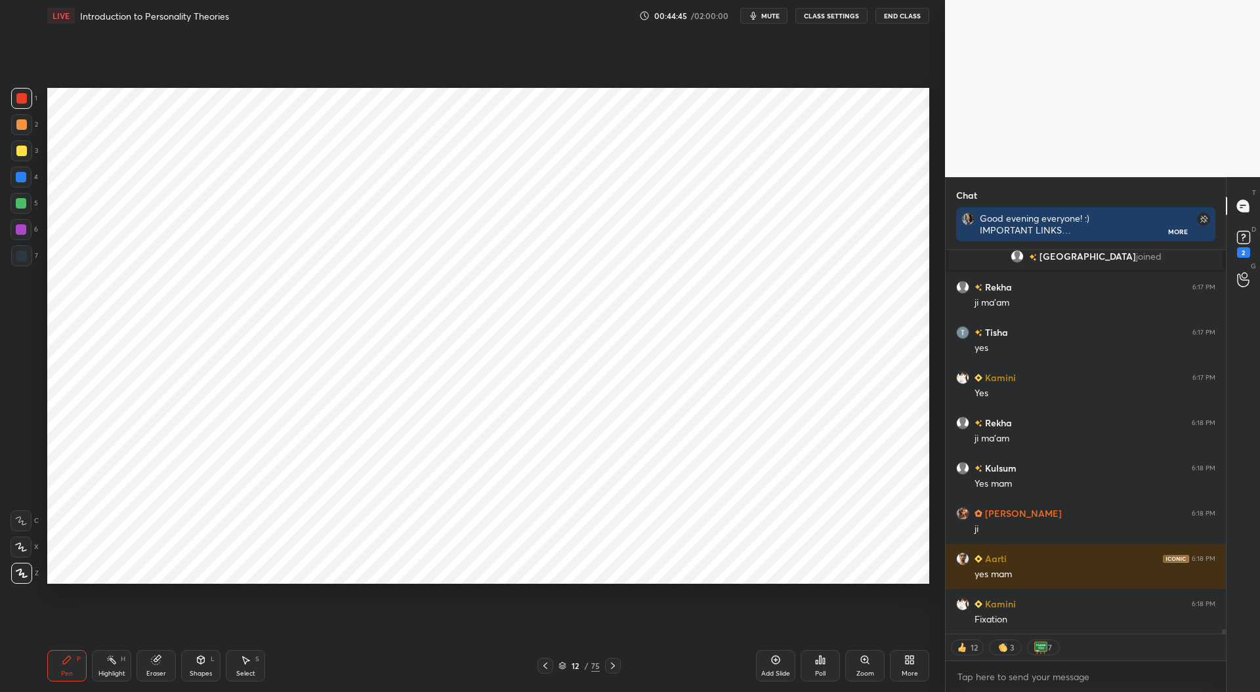
scroll to position [34109, 0]
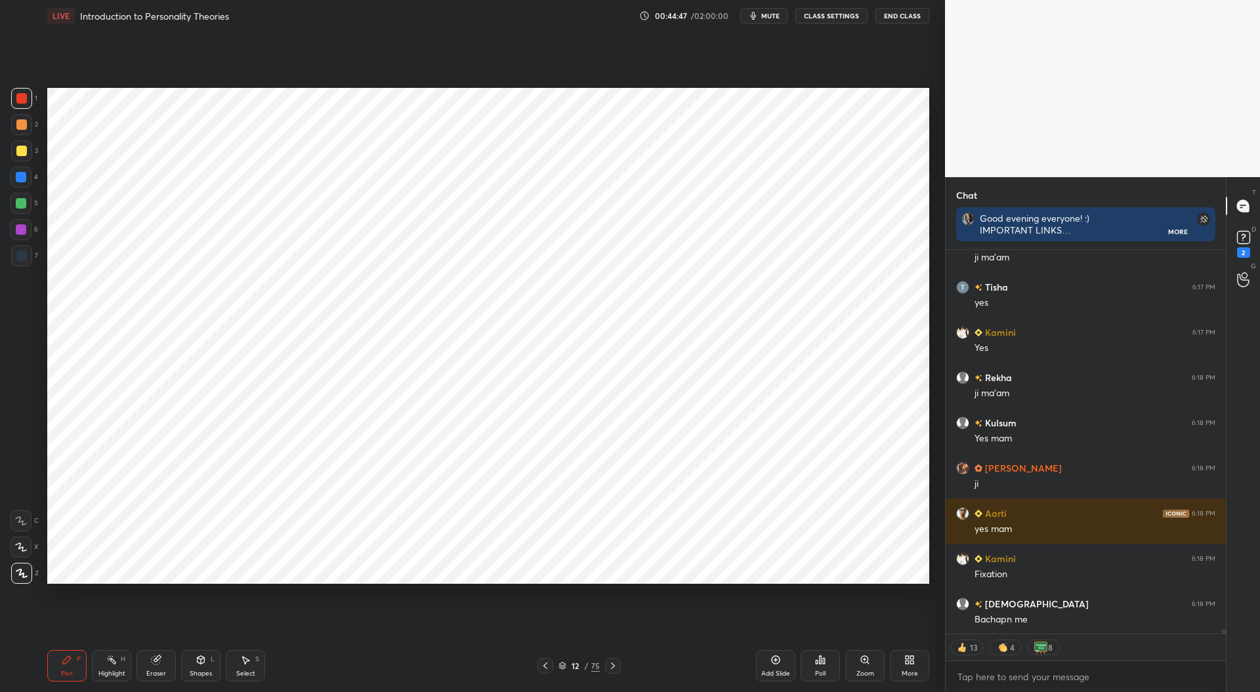
click at [26, 177] on div at bounding box center [21, 177] width 10 height 10
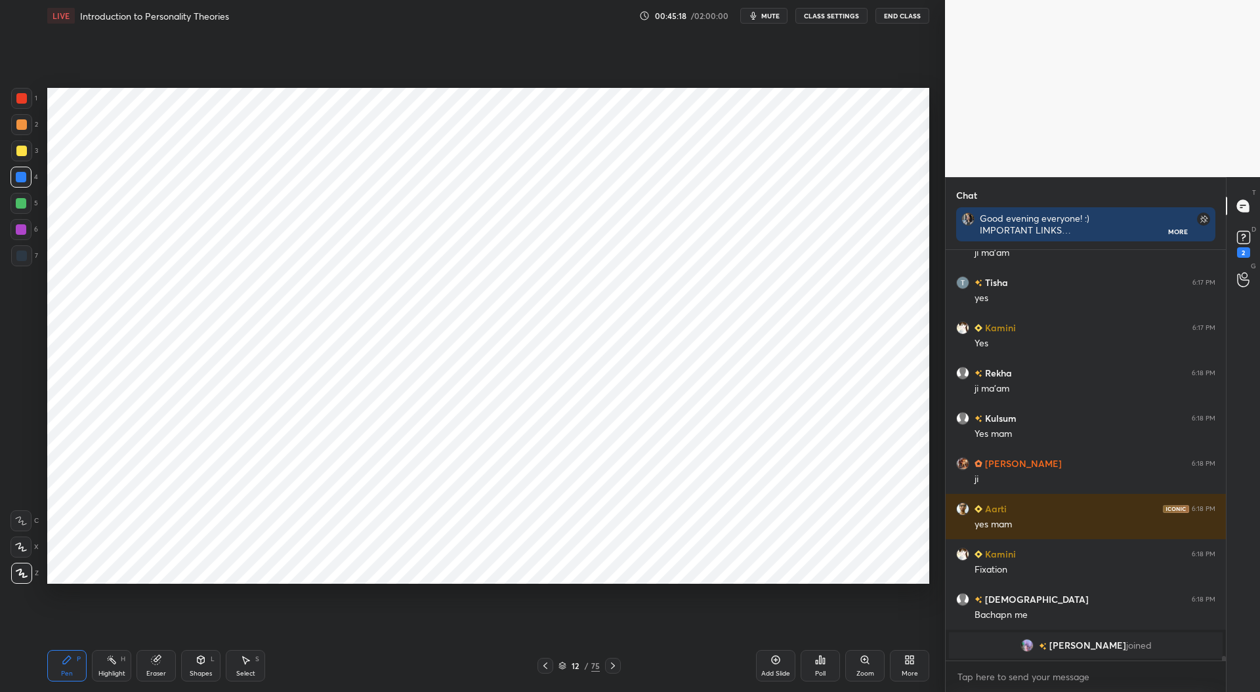
scroll to position [34129, 0]
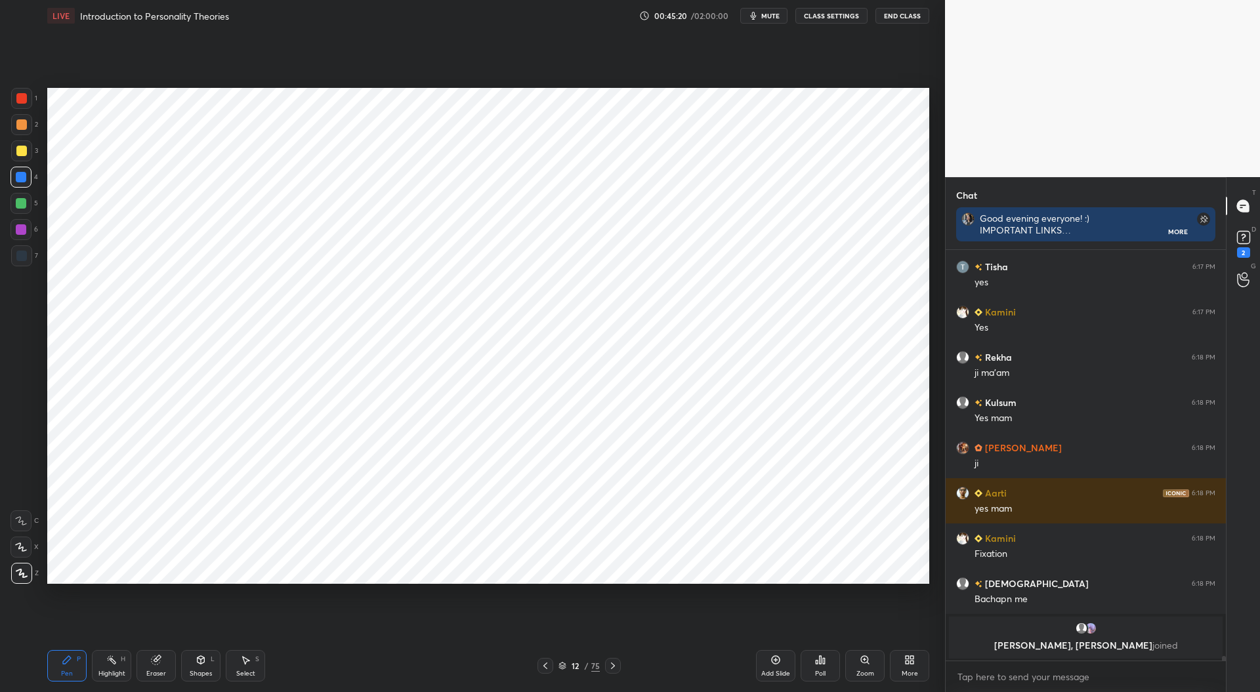
click at [930, 243] on div "Setting up your live class Poll for secs No correct answer Start poll" at bounding box center [488, 335] width 892 height 608
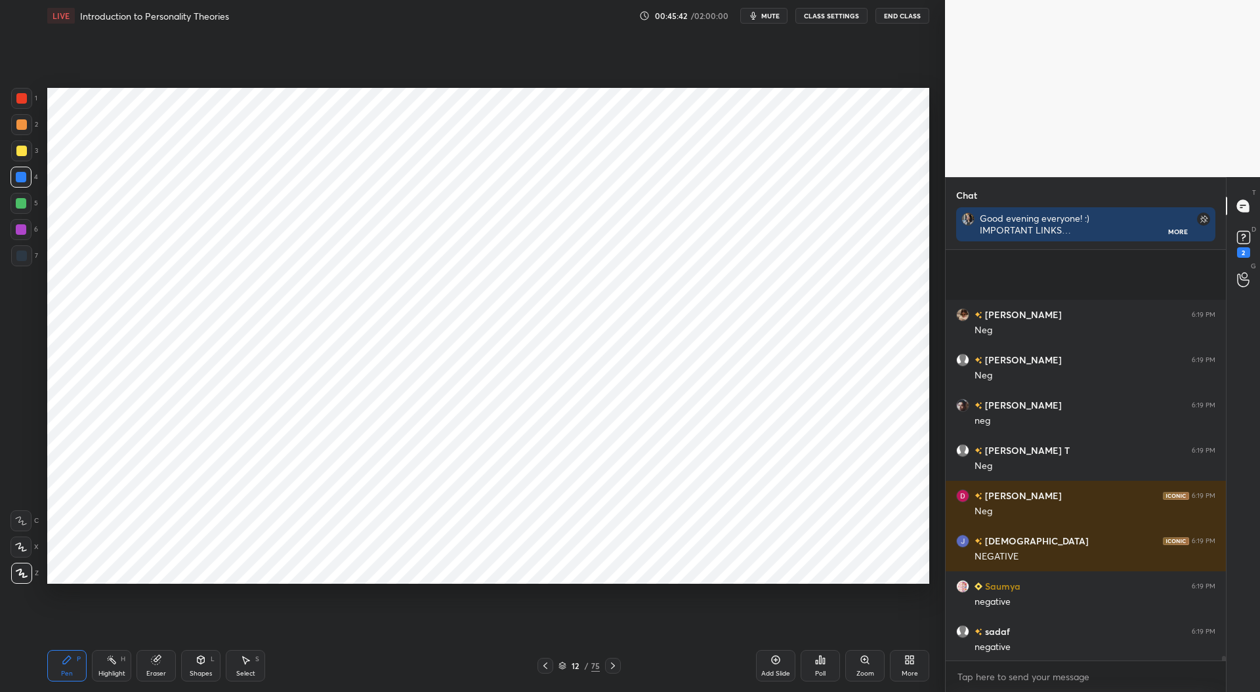
scroll to position [35350, 0]
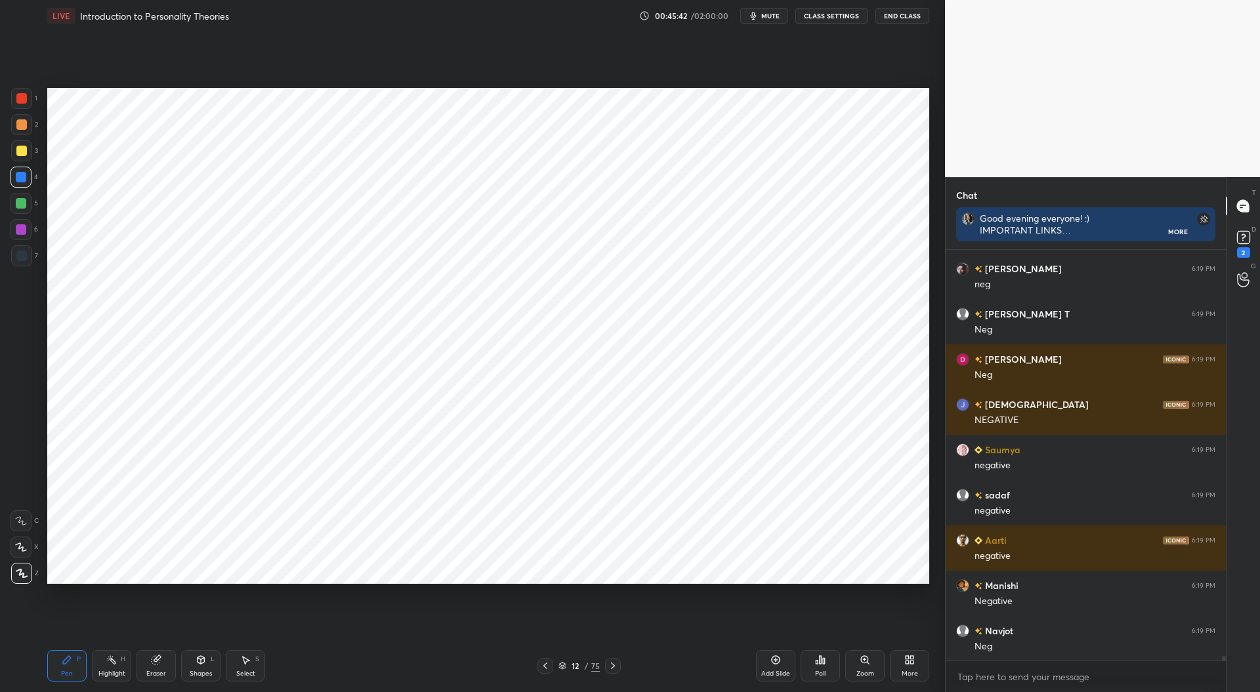
click at [18, 102] on div at bounding box center [21, 98] width 10 height 10
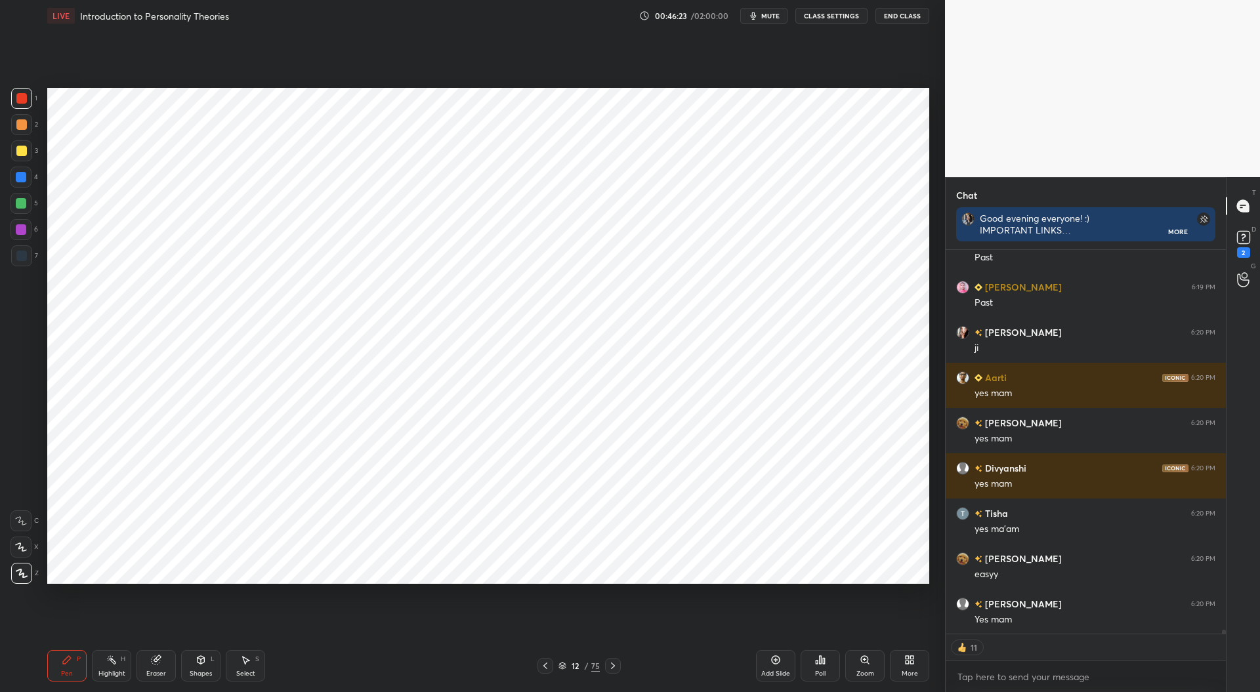
scroll to position [38229, 0]
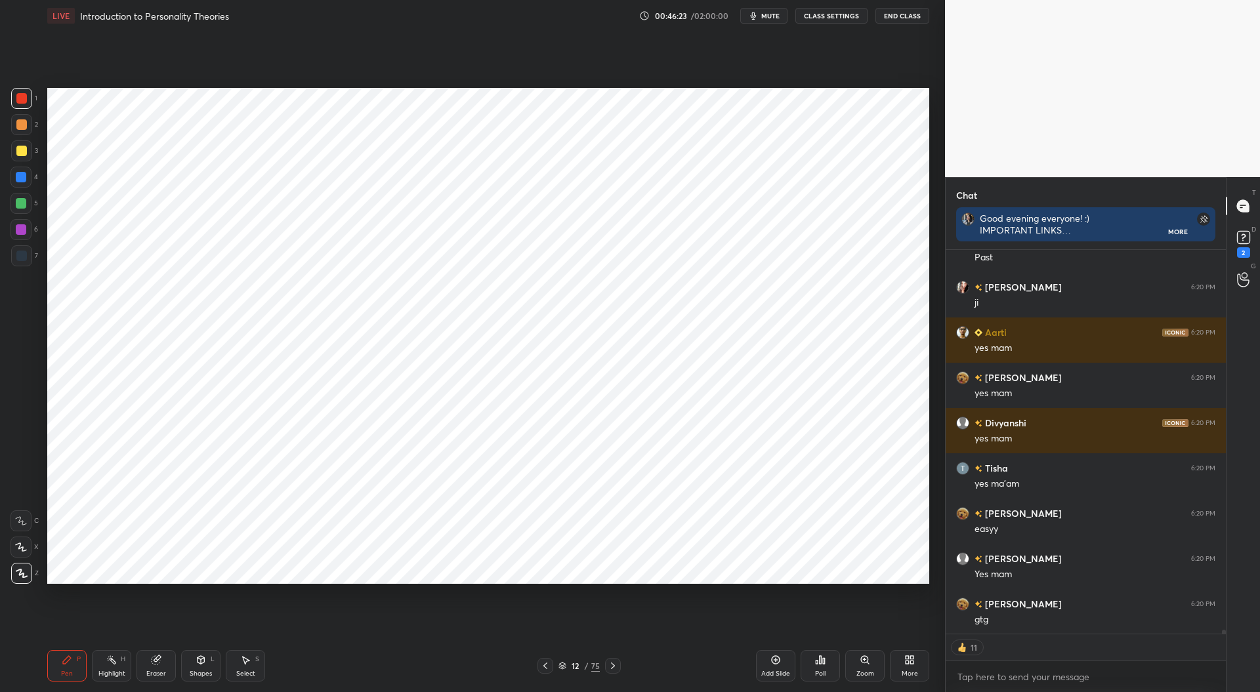
click at [780, 666] on div "Add Slide" at bounding box center [775, 665] width 39 height 31
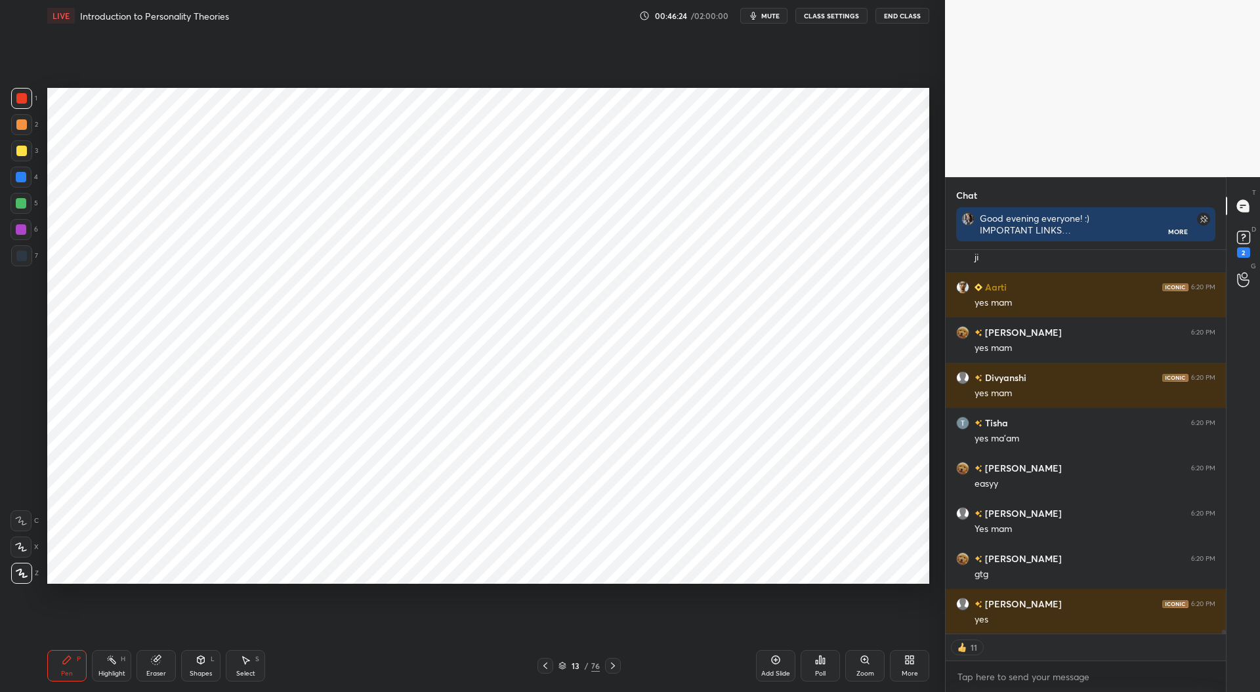
click at [16, 259] on div at bounding box center [21, 256] width 10 height 10
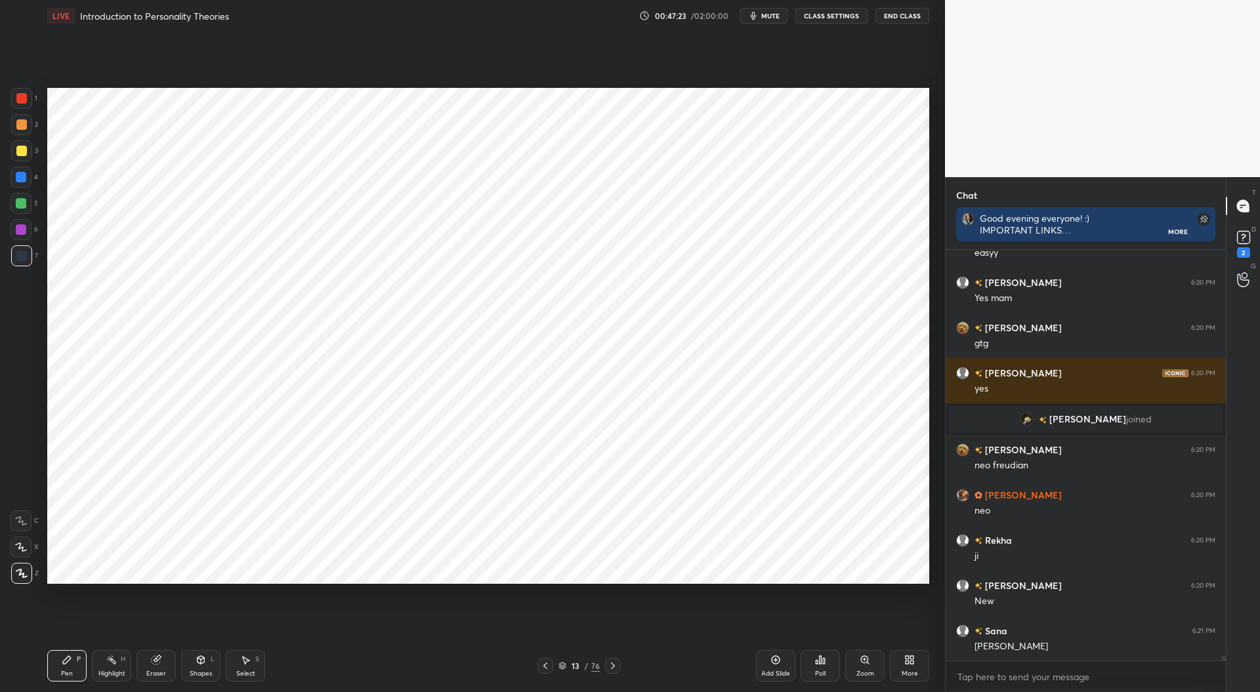
scroll to position [37379, 0]
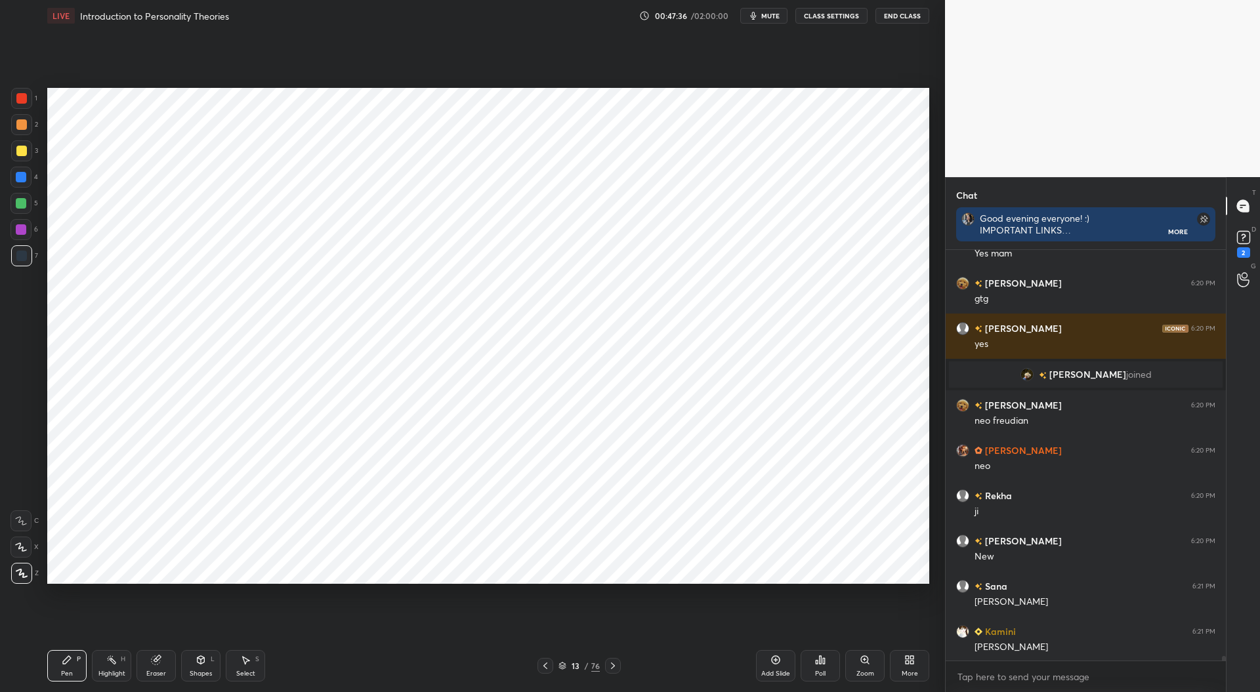
click at [20, 230] on div at bounding box center [21, 229] width 10 height 10
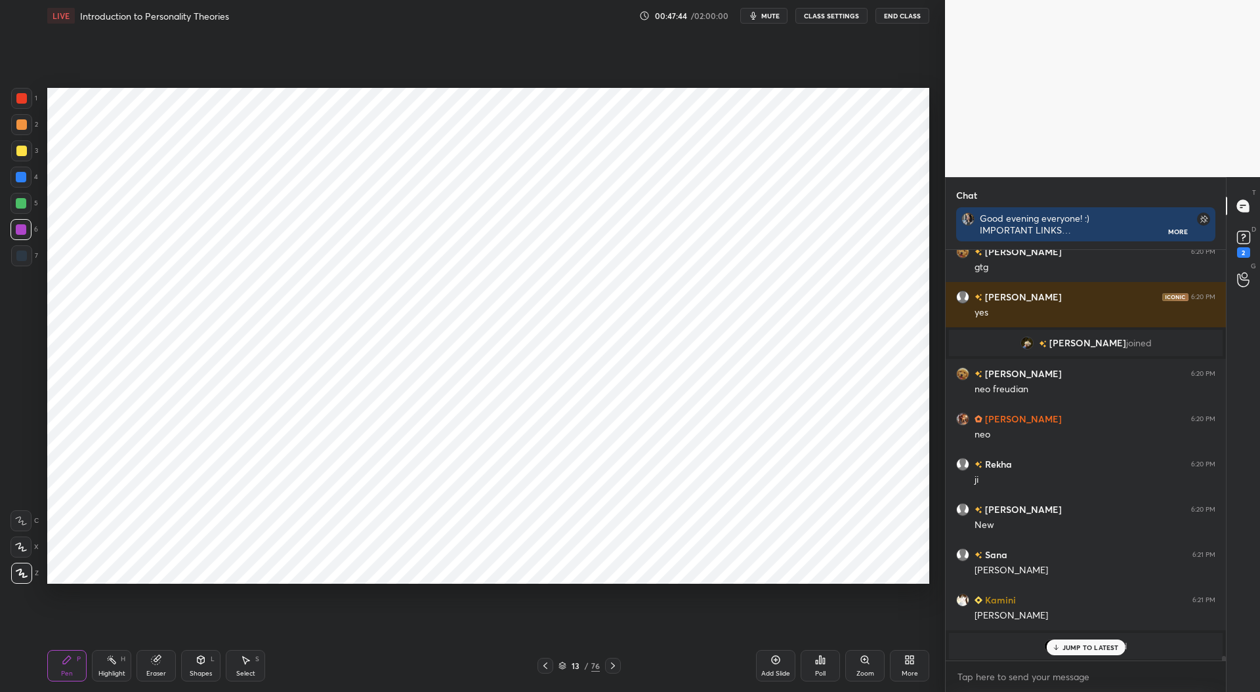
scroll to position [5, 4]
click at [782, 666] on div "Add Slide" at bounding box center [775, 665] width 39 height 31
click at [22, 259] on div at bounding box center [21, 256] width 10 height 10
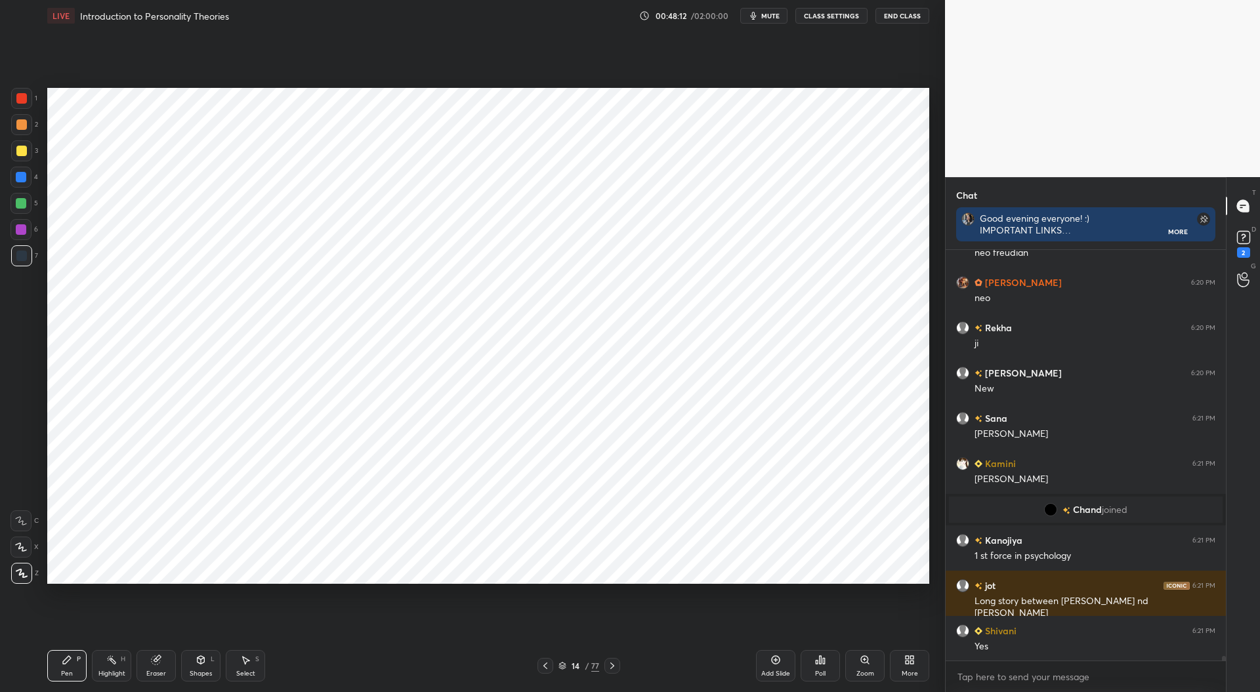
scroll to position [37538, 0]
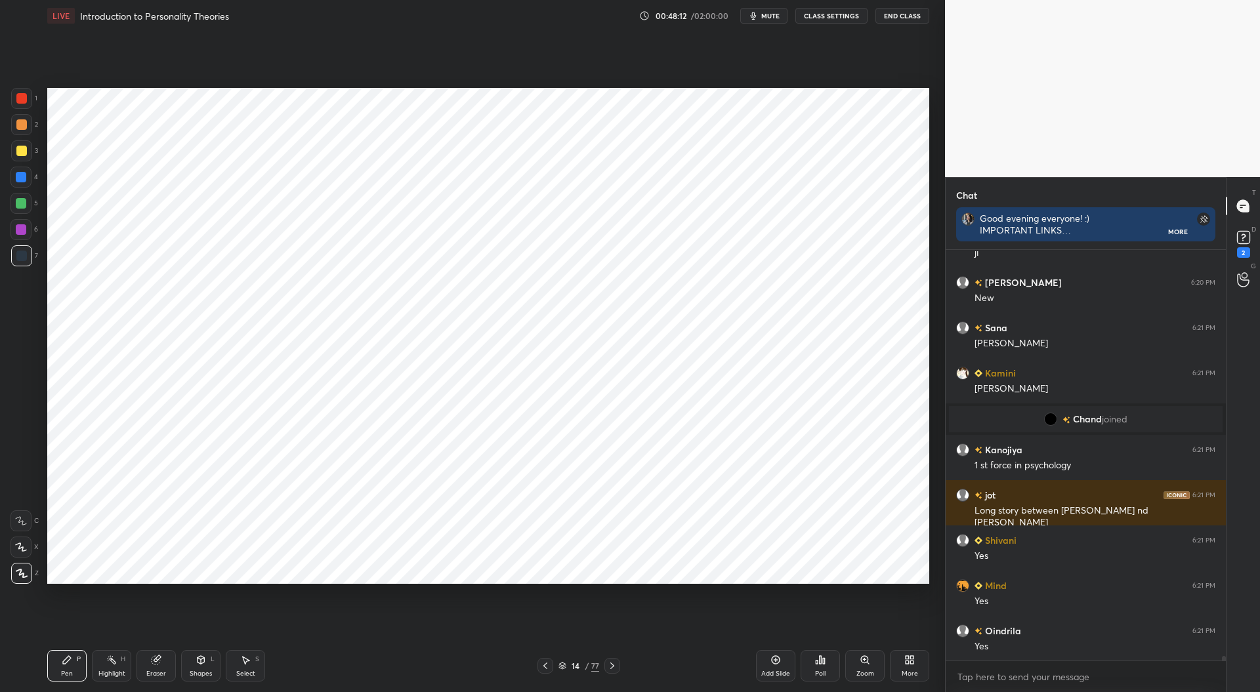
click at [19, 173] on div at bounding box center [21, 177] width 10 height 10
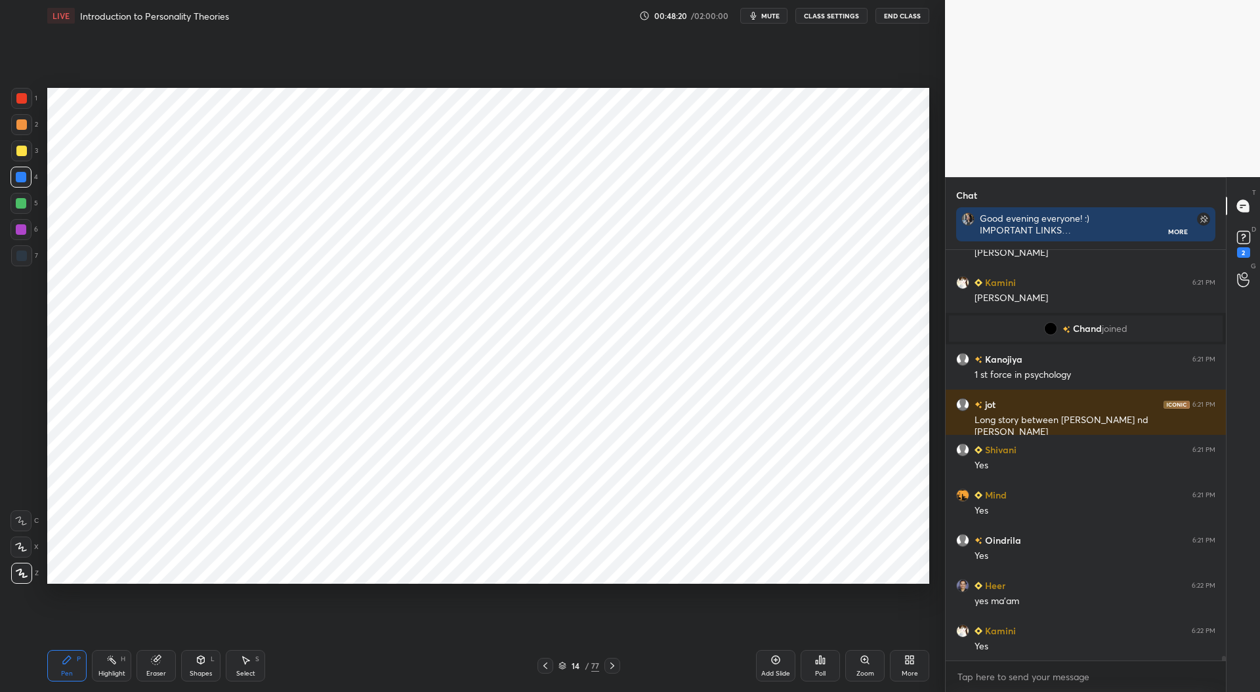
scroll to position [37673, 0]
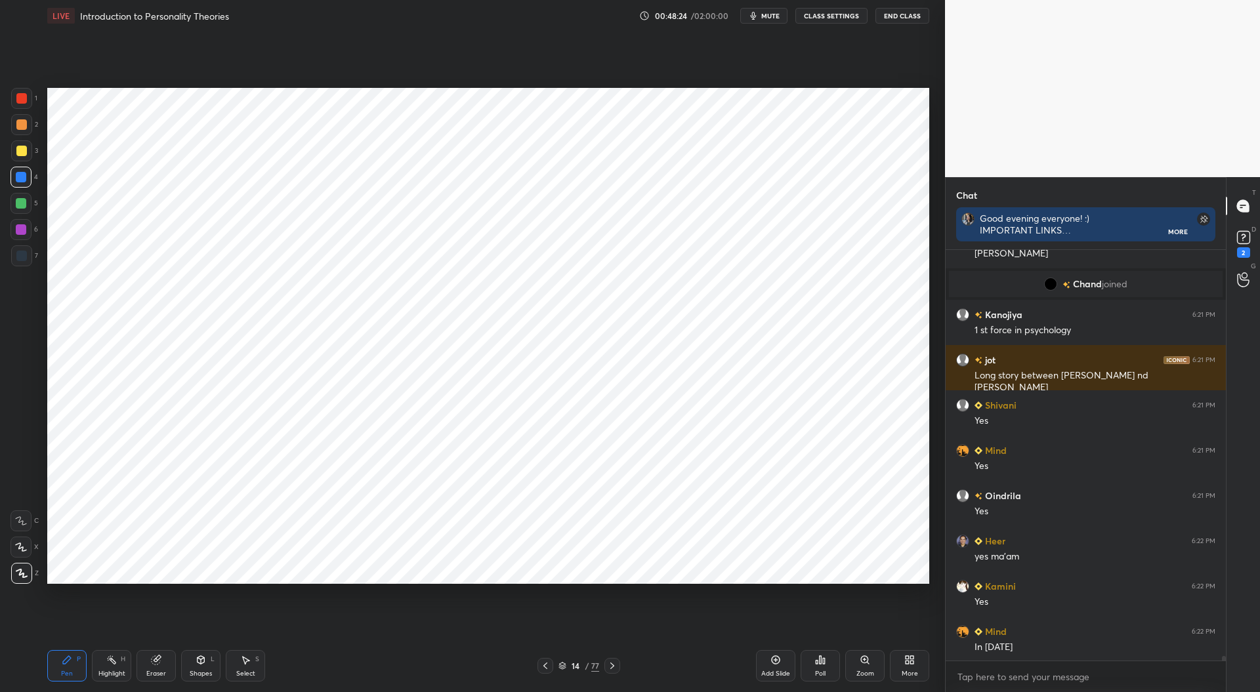
click at [23, 255] on div at bounding box center [21, 256] width 10 height 10
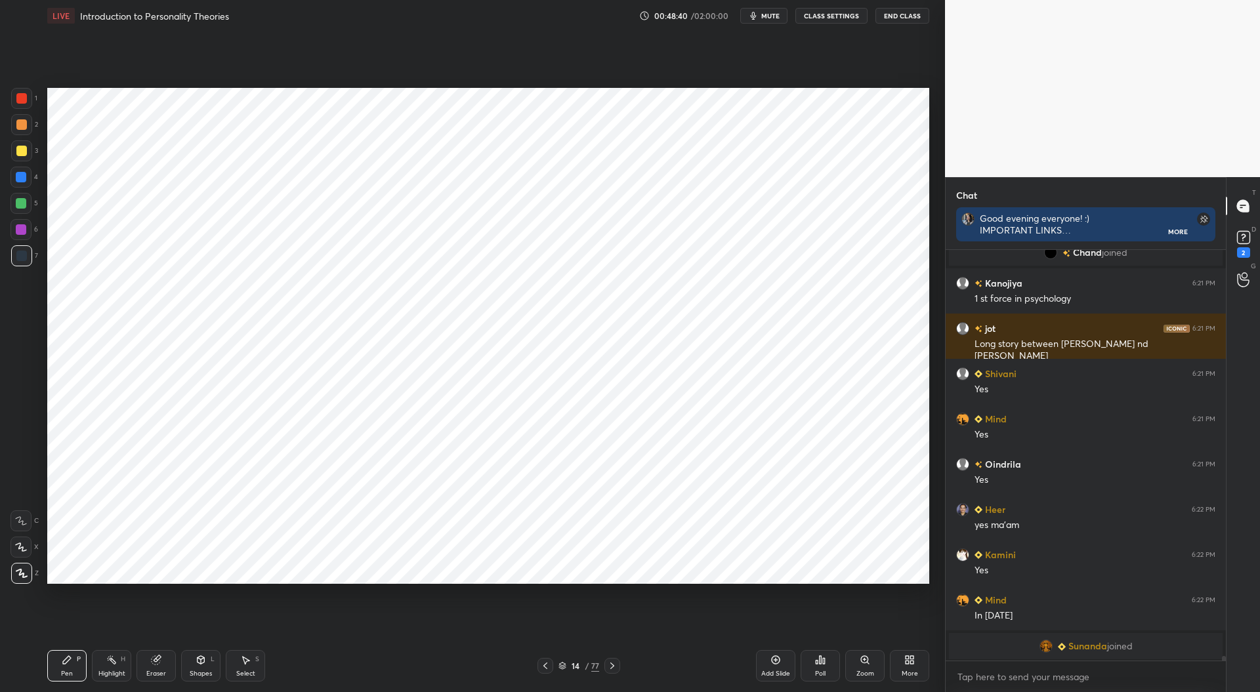
click at [200, 665] on icon at bounding box center [201, 660] width 10 height 10
click at [156, 667] on div "Eraser" at bounding box center [155, 665] width 39 height 31
click at [112, 663] on rect at bounding box center [113, 661] width 7 height 7
click at [22, 175] on div at bounding box center [21, 177] width 10 height 10
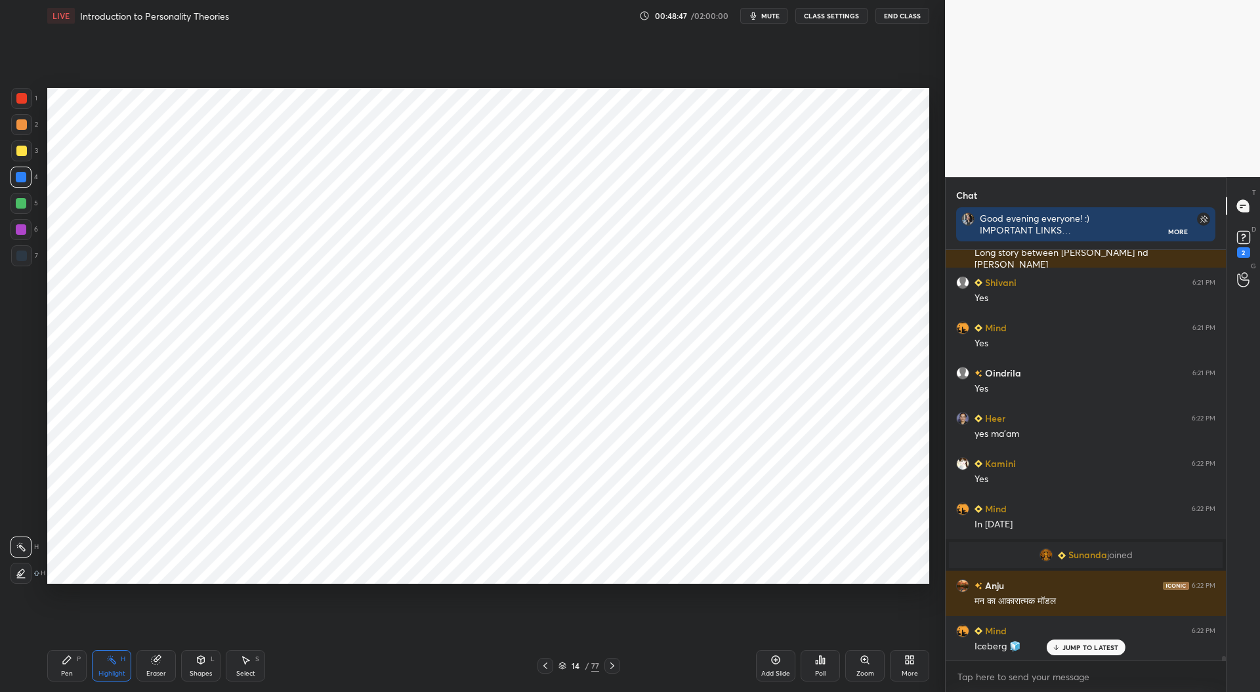
scroll to position [37728, 0]
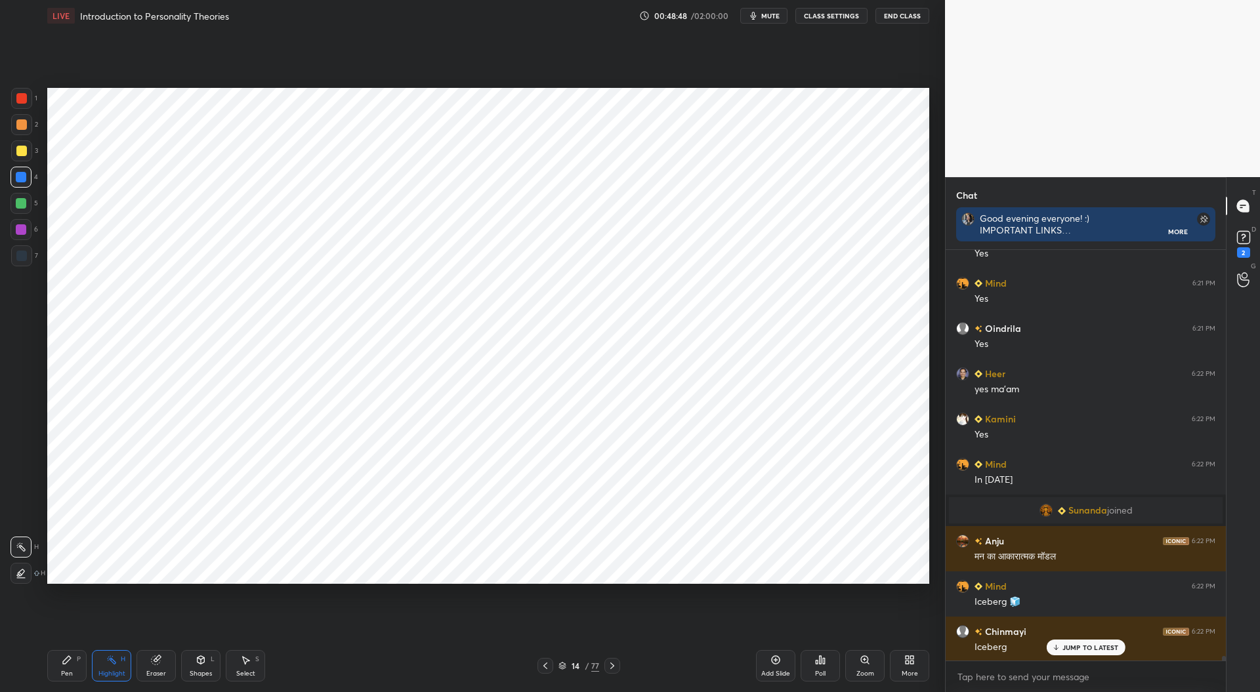
click at [17, 572] on icon at bounding box center [21, 573] width 10 height 10
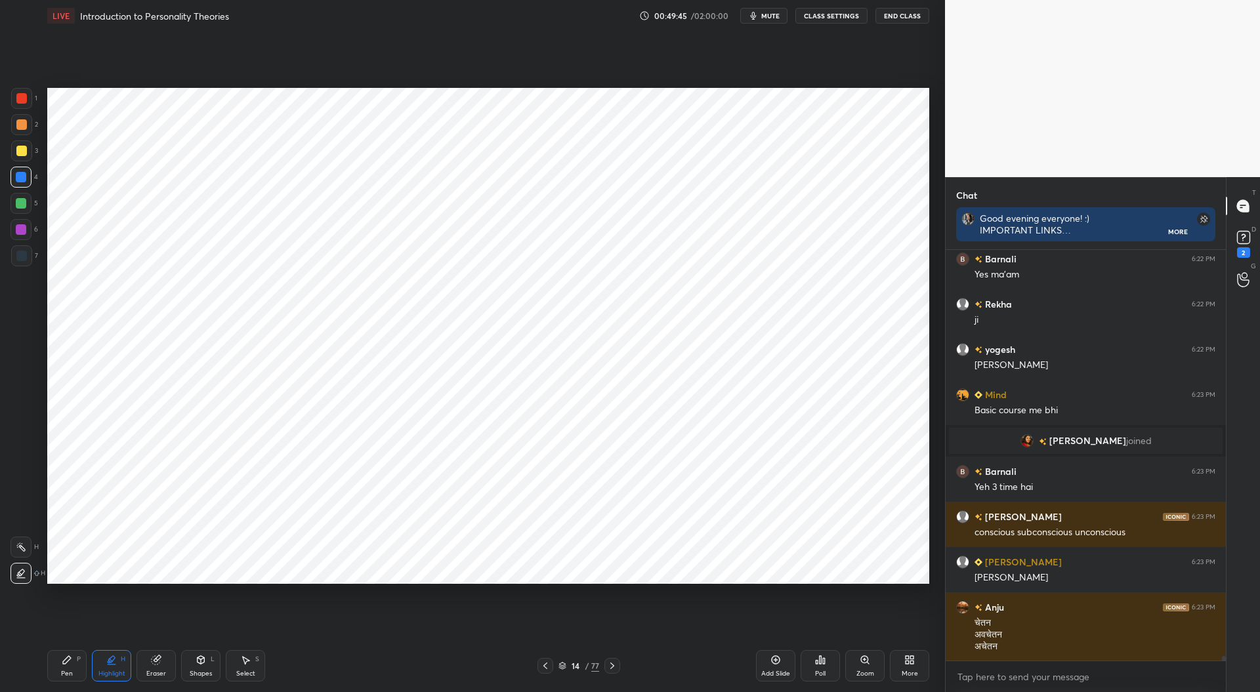
scroll to position [38105, 0]
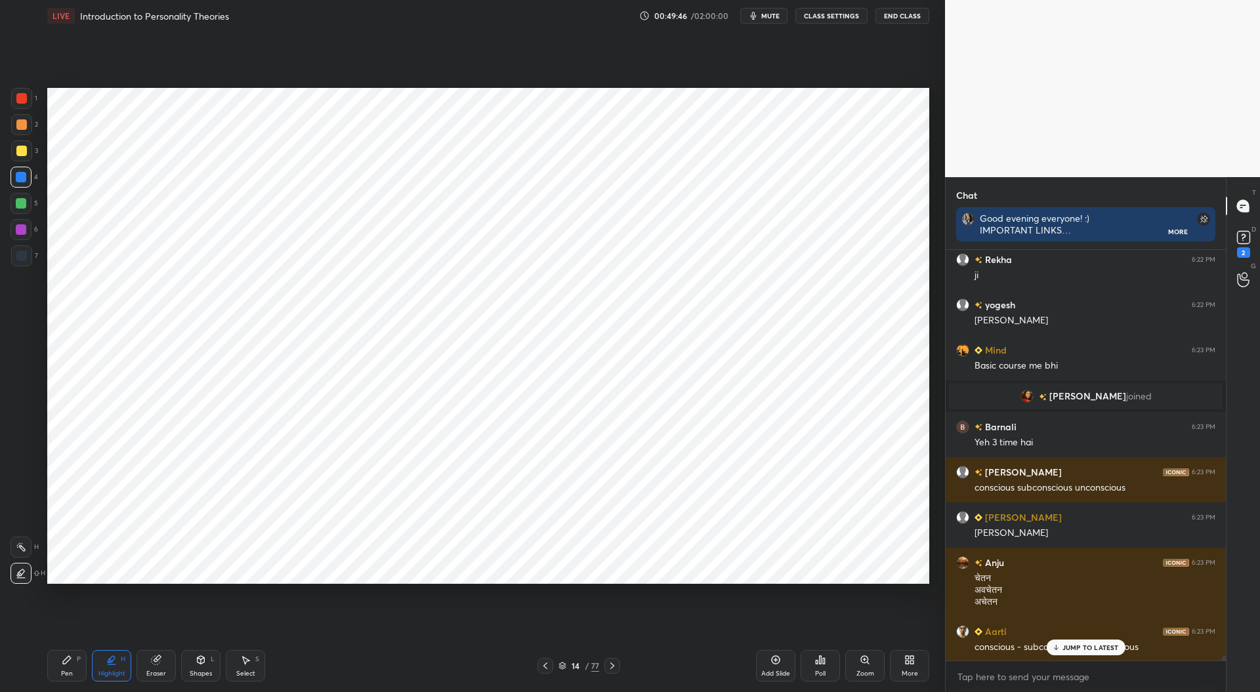
click at [157, 667] on div "Eraser" at bounding box center [155, 665] width 39 height 31
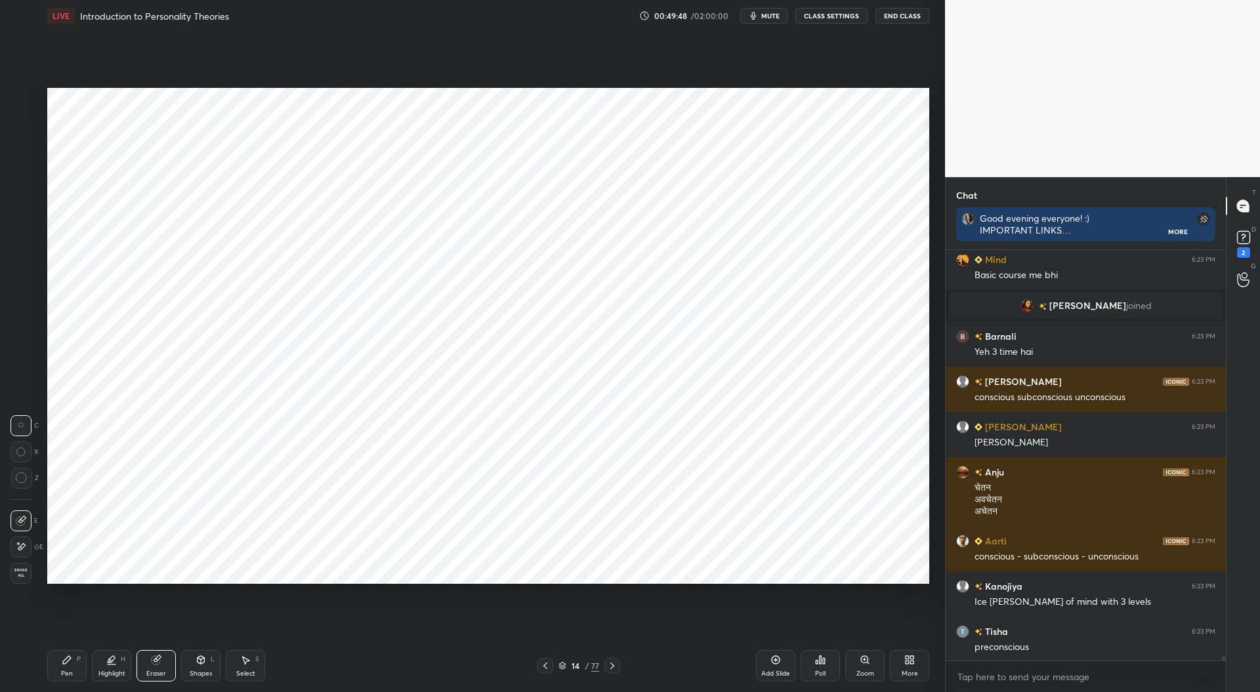
scroll to position [38265, 0]
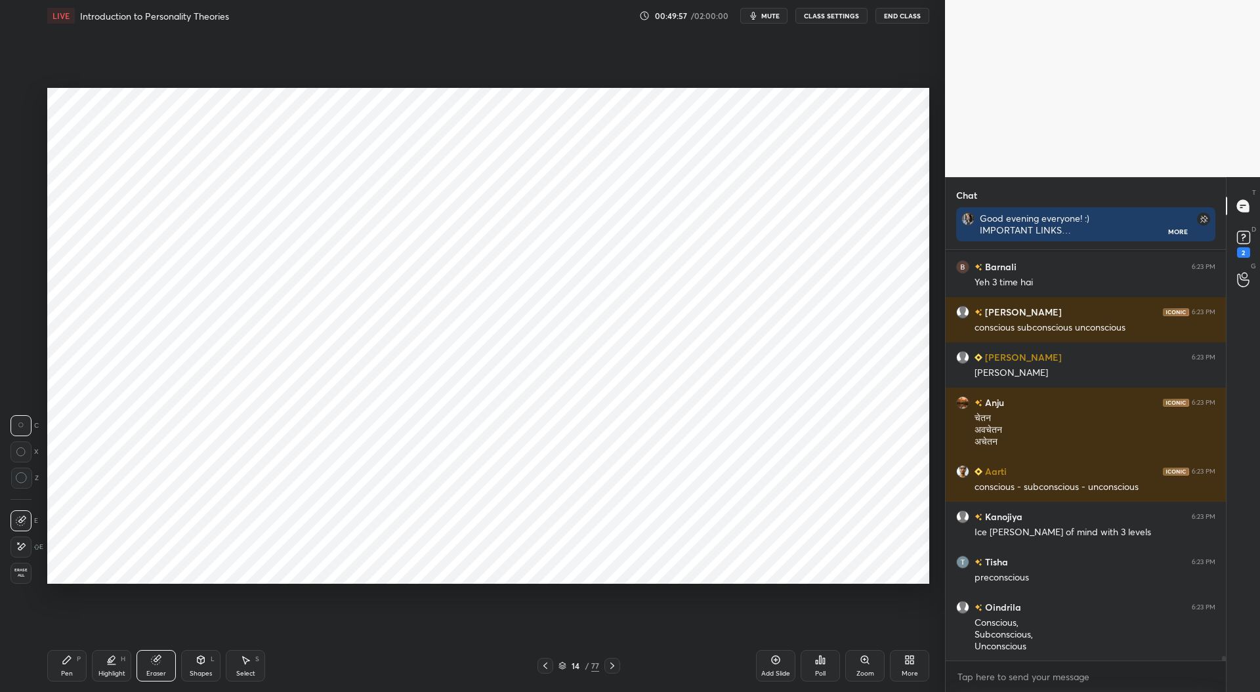
click at [72, 665] on div "Pen P" at bounding box center [66, 665] width 39 height 31
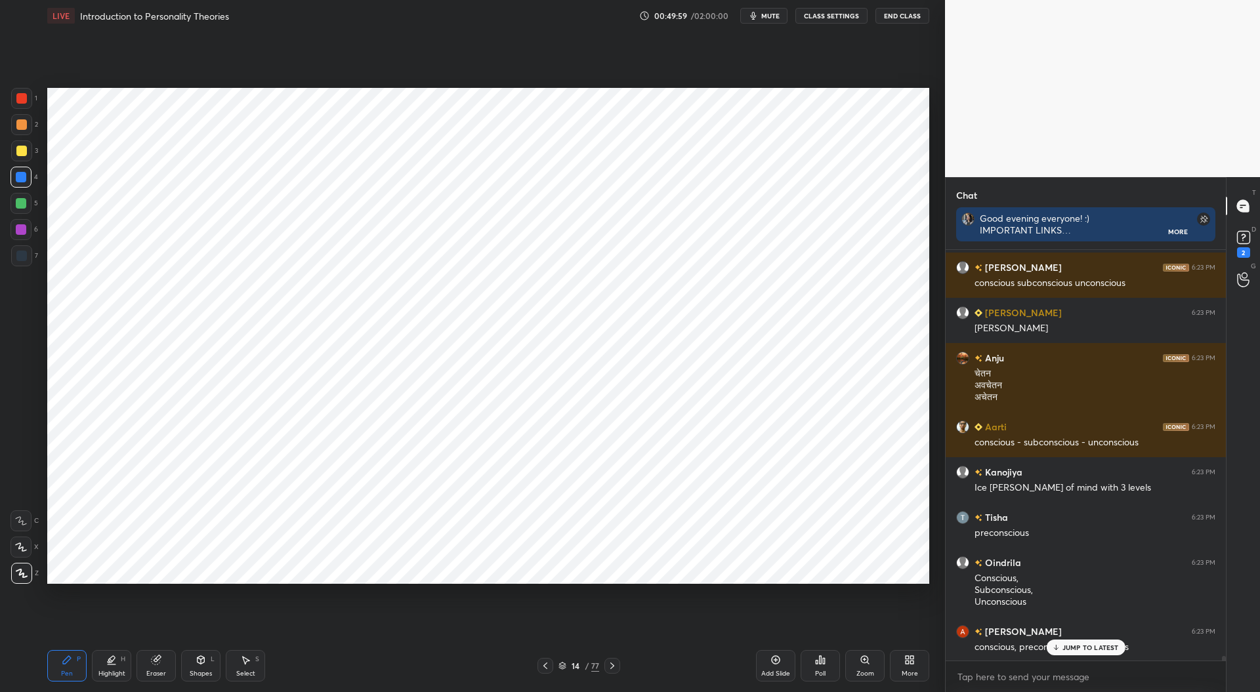
click at [24, 98] on div at bounding box center [21, 98] width 10 height 10
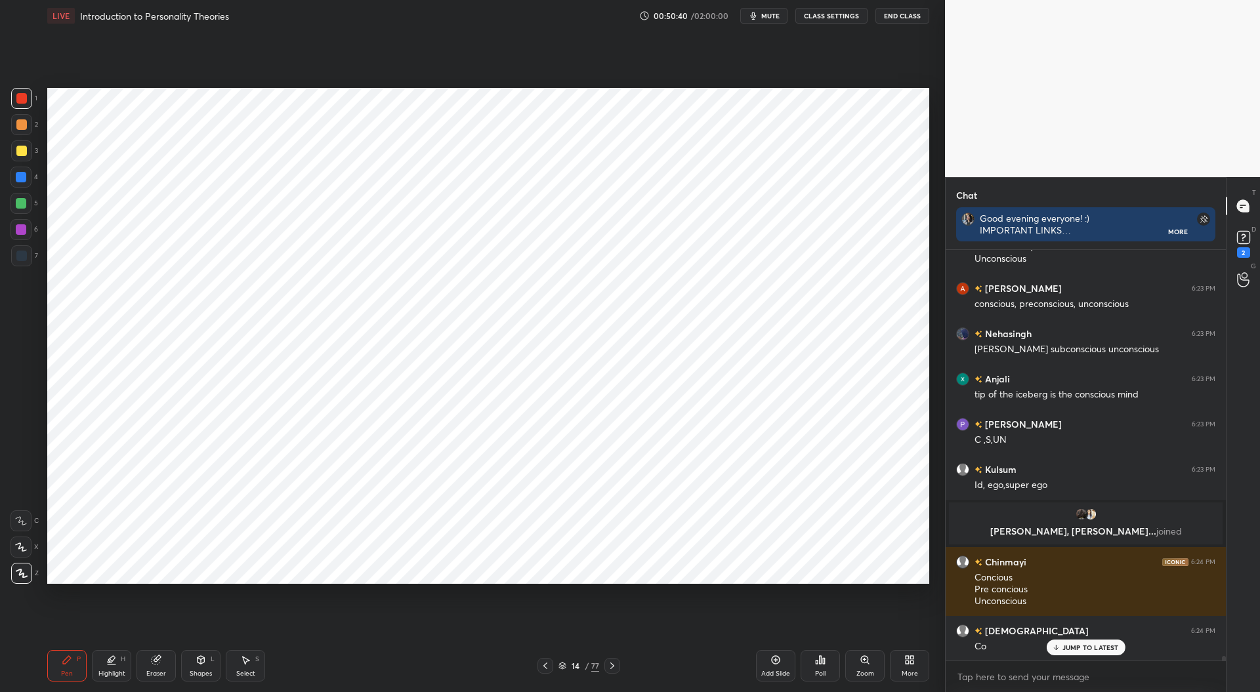
scroll to position [38538, 0]
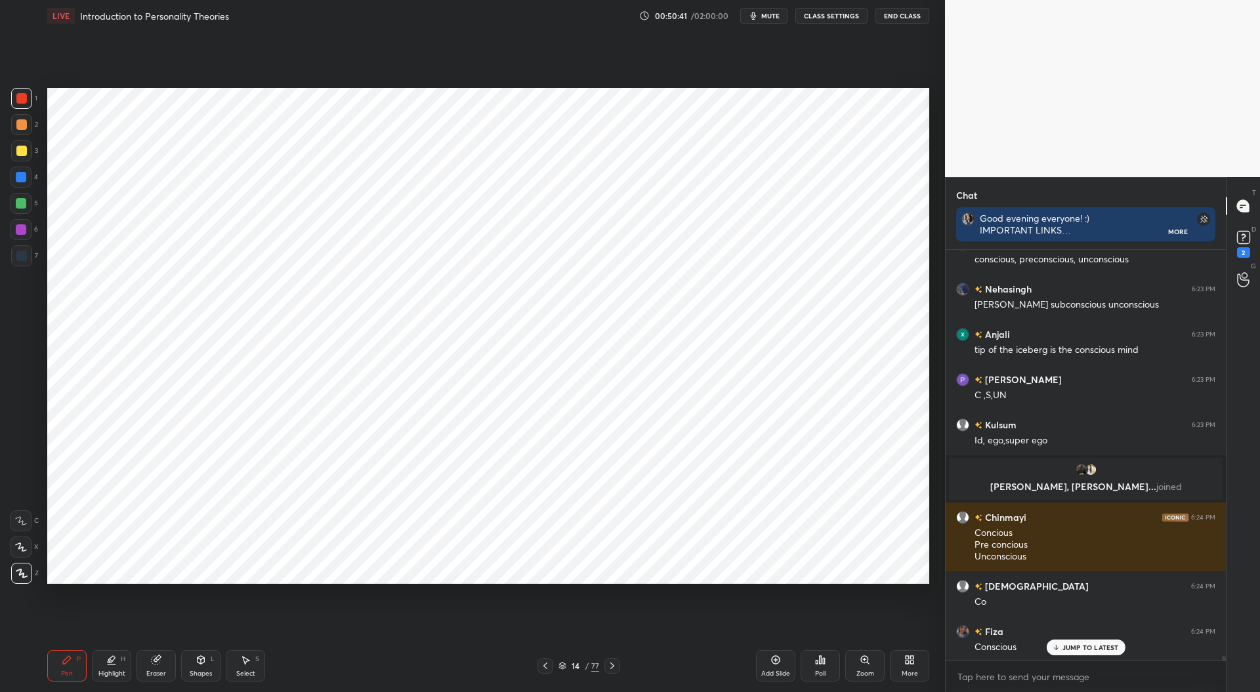
click at [155, 671] on div "Eraser" at bounding box center [156, 674] width 20 height 7
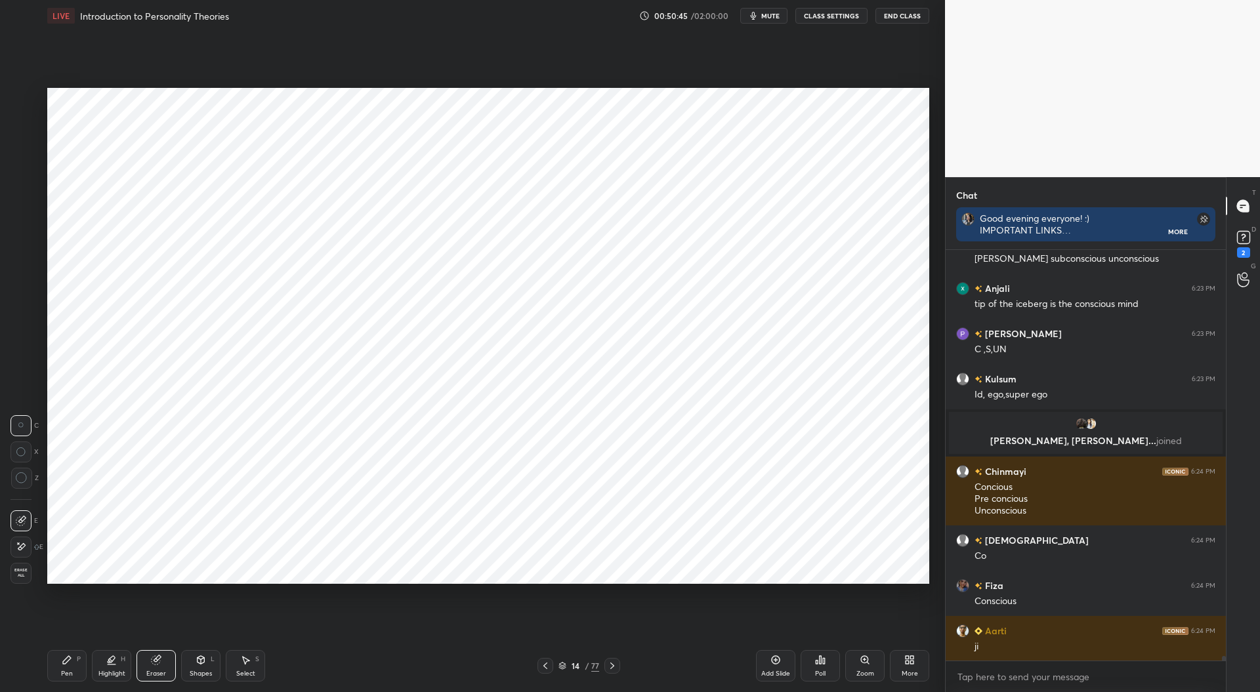
scroll to position [38628, 0]
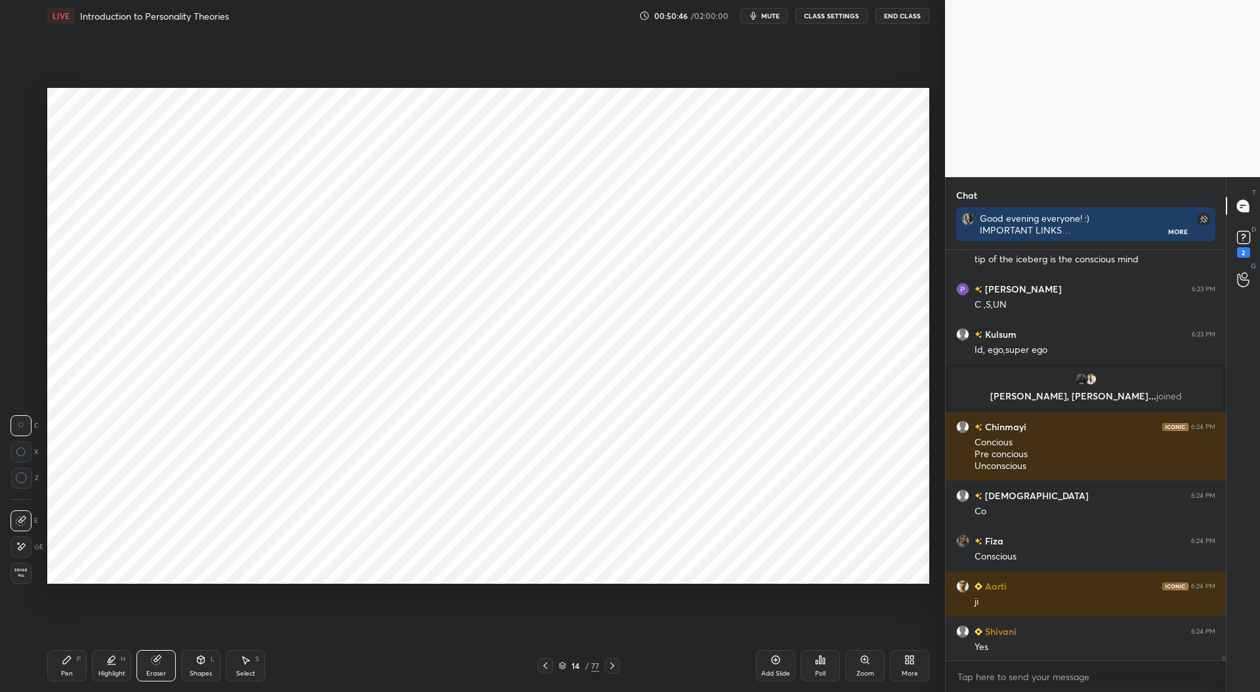
click at [66, 668] on div "Pen P" at bounding box center [66, 665] width 39 height 31
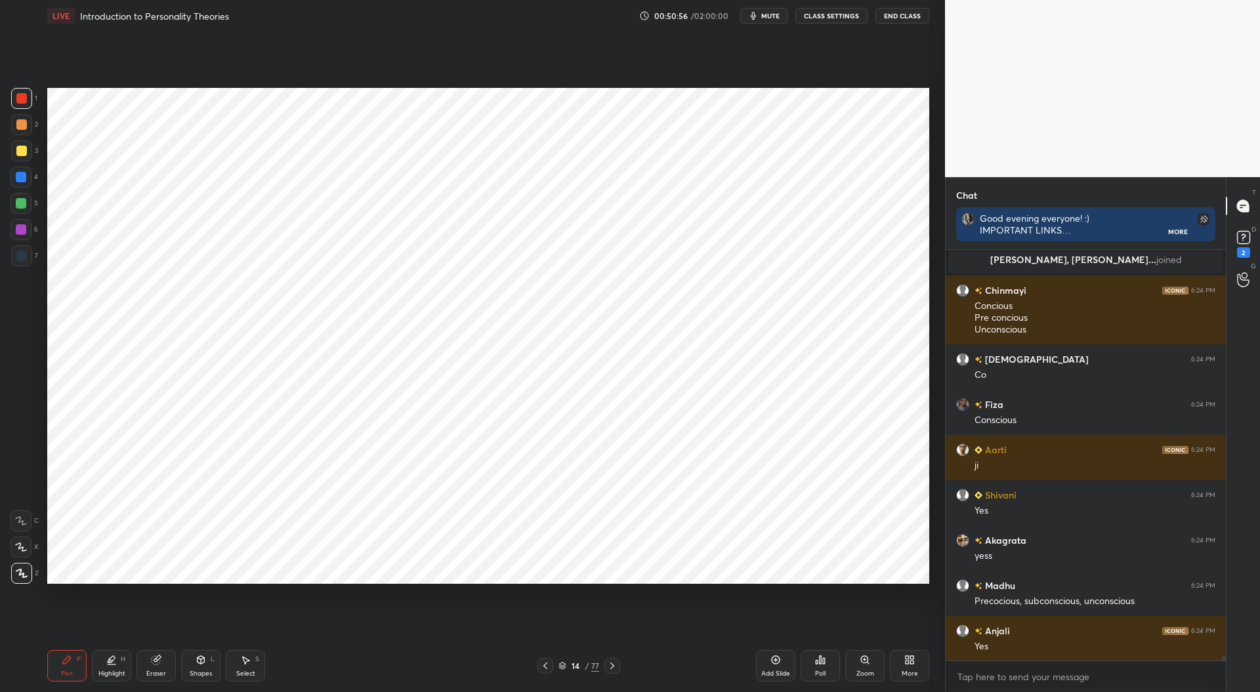
scroll to position [38809, 0]
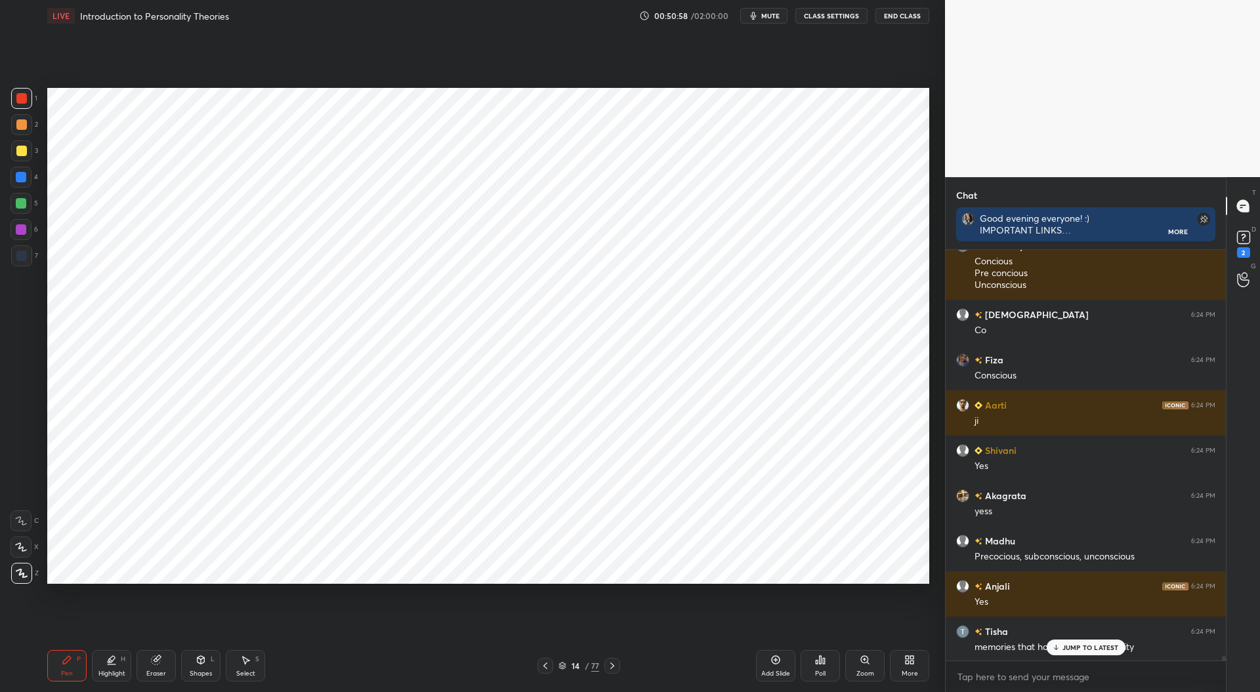
click at [114, 671] on div "Highlight" at bounding box center [111, 674] width 27 height 7
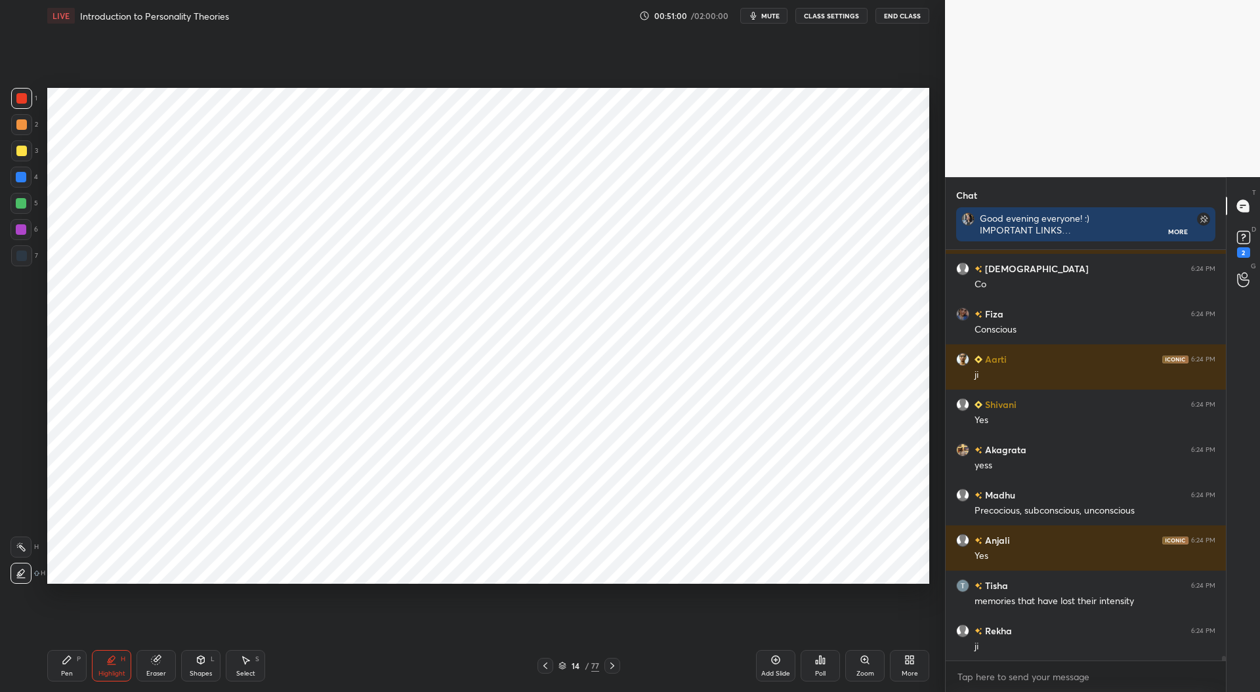
click at [24, 174] on div at bounding box center [21, 177] width 10 height 10
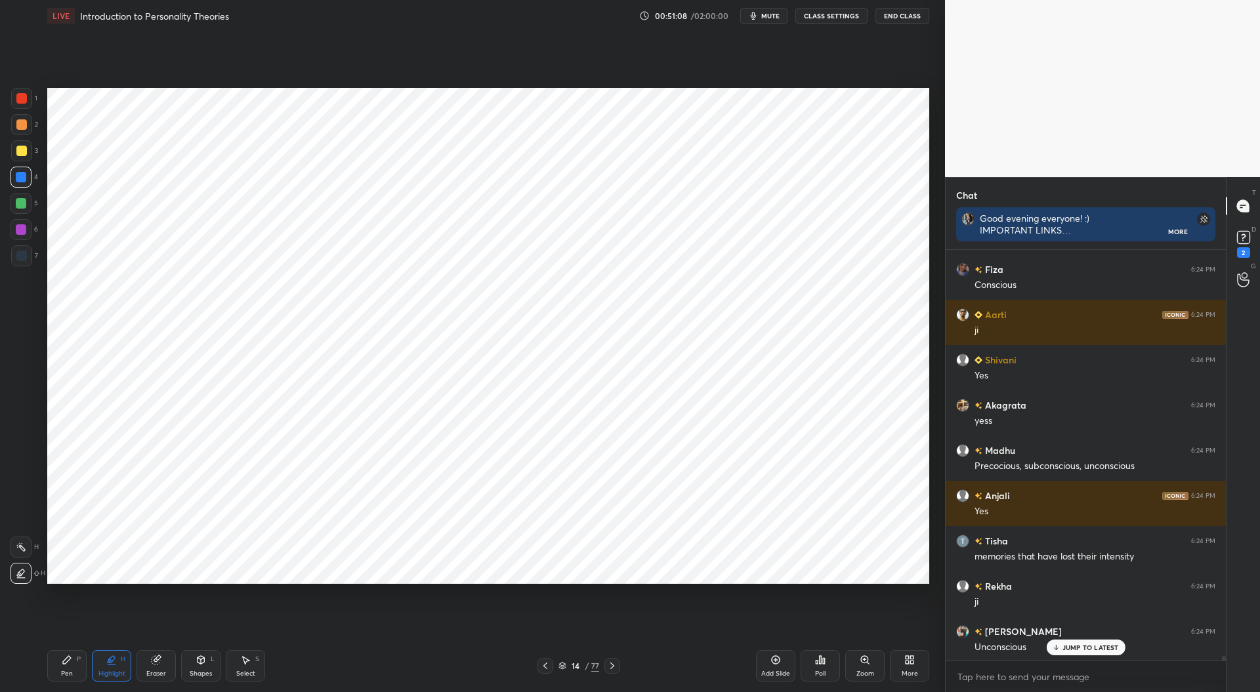
scroll to position [38946, 0]
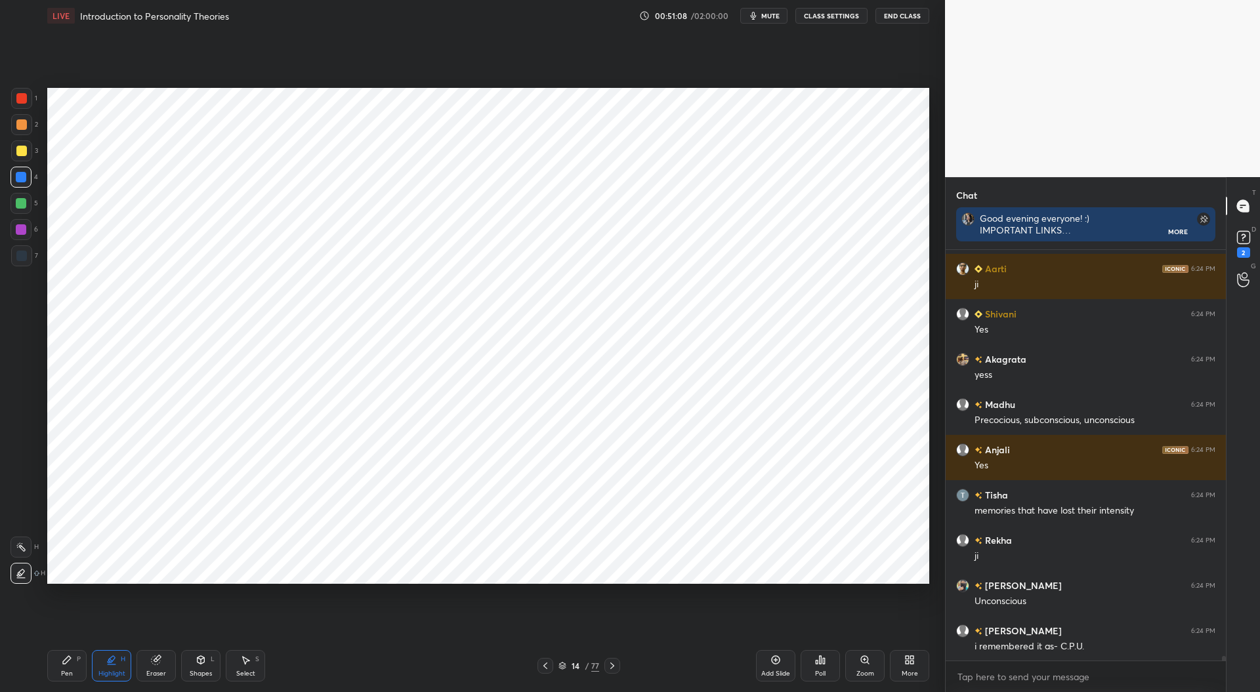
click at [68, 671] on div "Pen" at bounding box center [67, 674] width 12 height 7
click at [24, 259] on div at bounding box center [21, 256] width 10 height 10
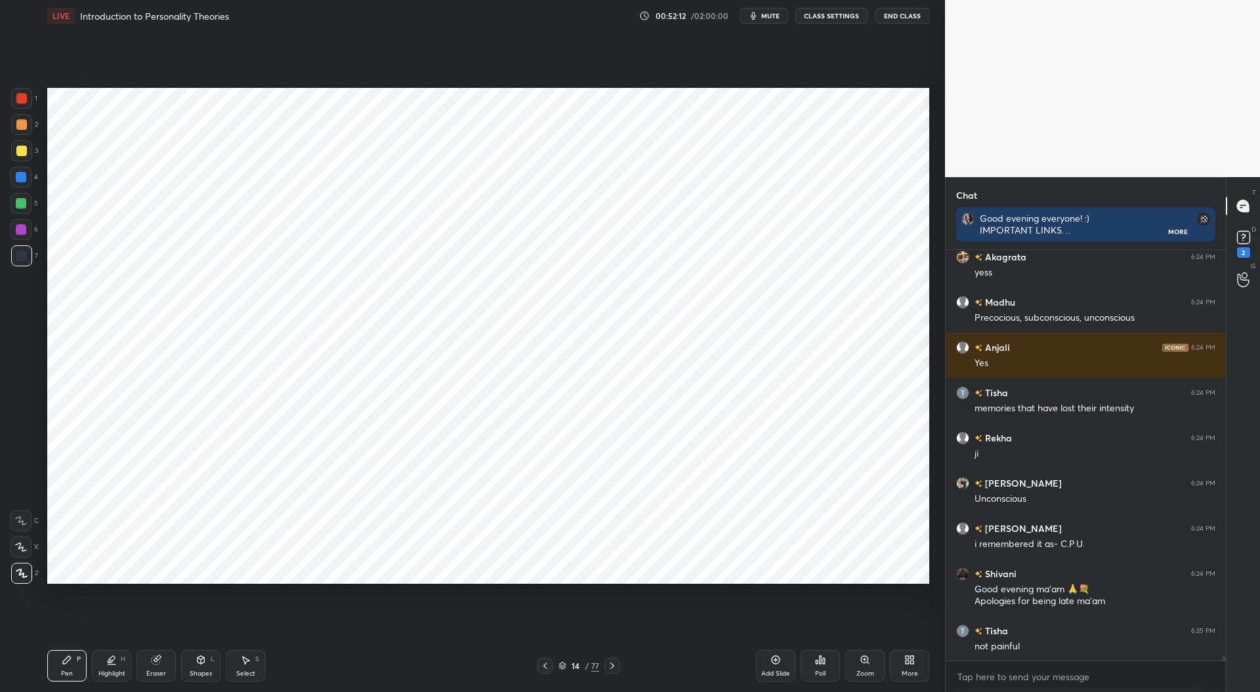
scroll to position [39093, 0]
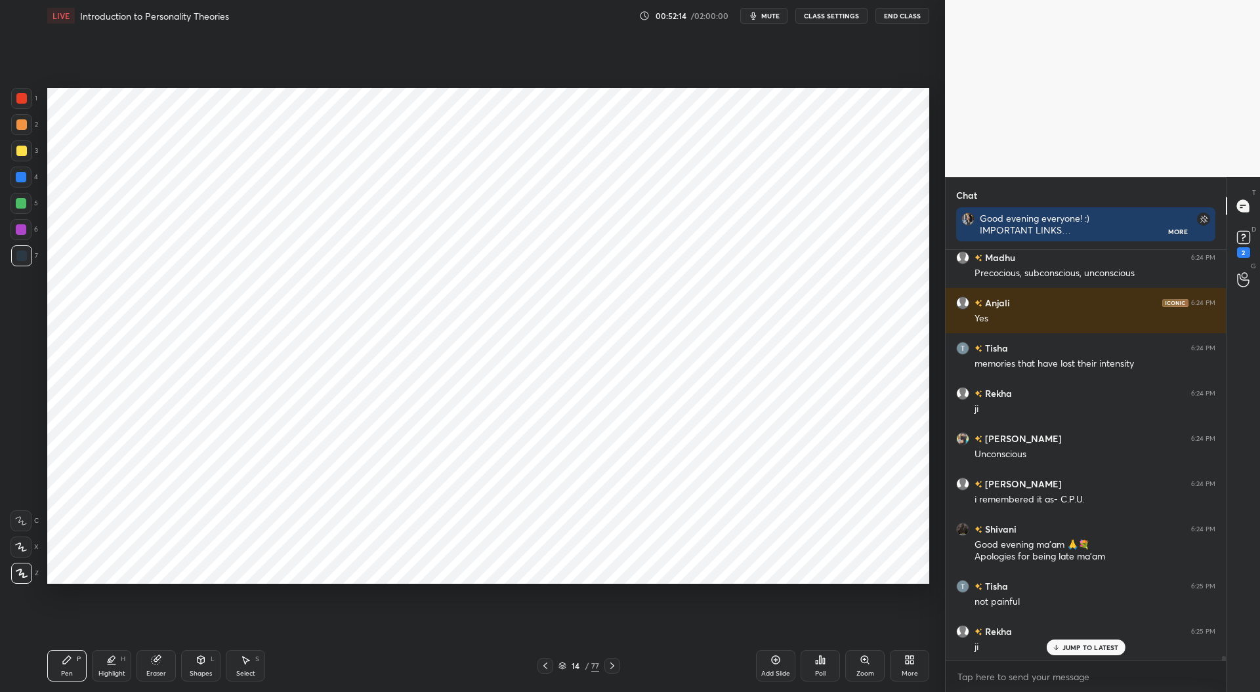
click at [24, 96] on div at bounding box center [21, 98] width 10 height 10
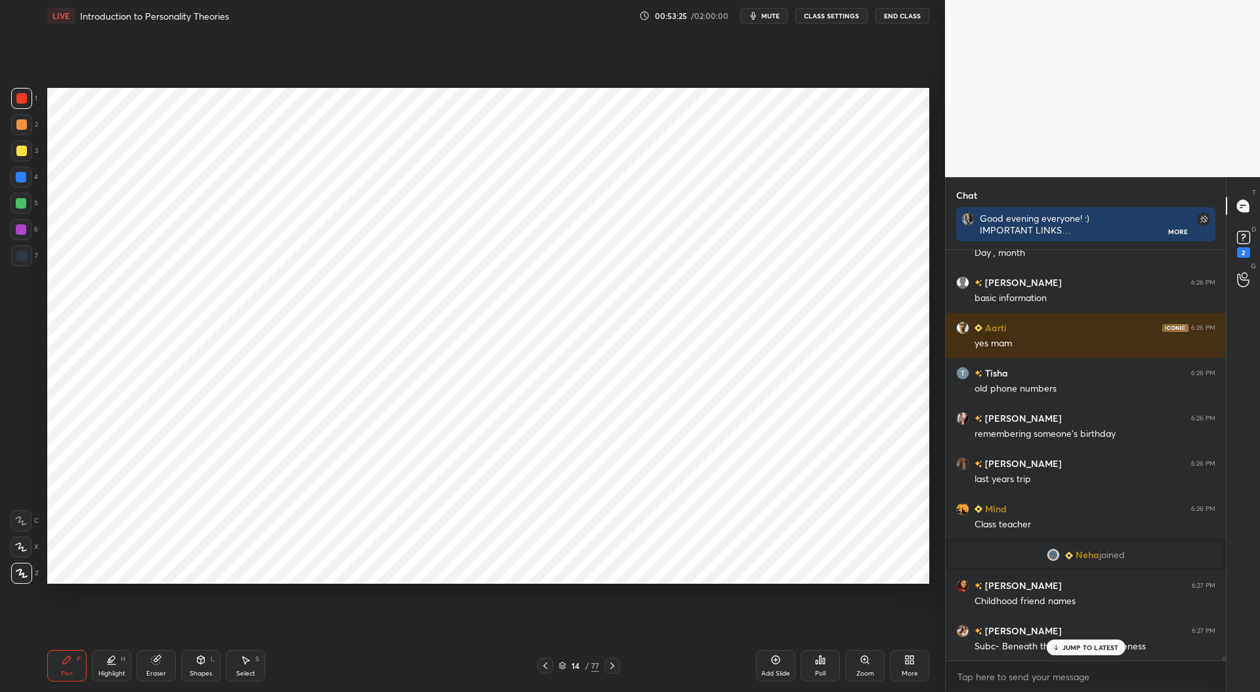
scroll to position [39342, 0]
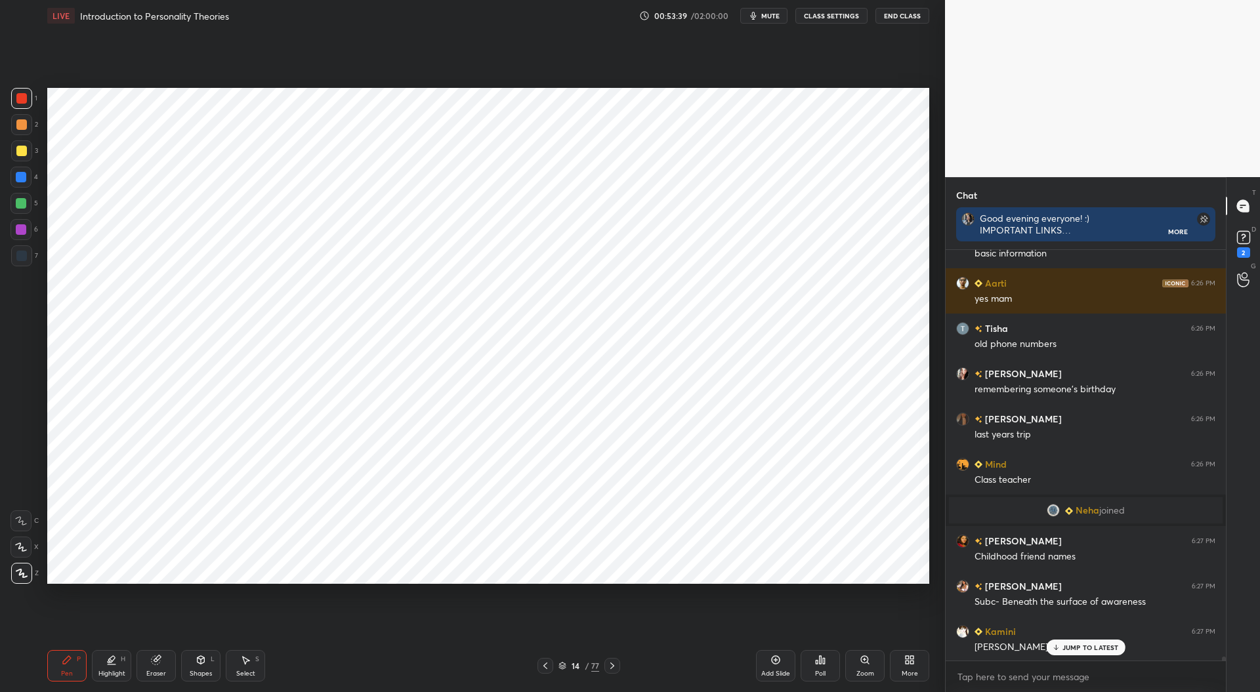
click at [22, 124] on div at bounding box center [21, 124] width 10 height 10
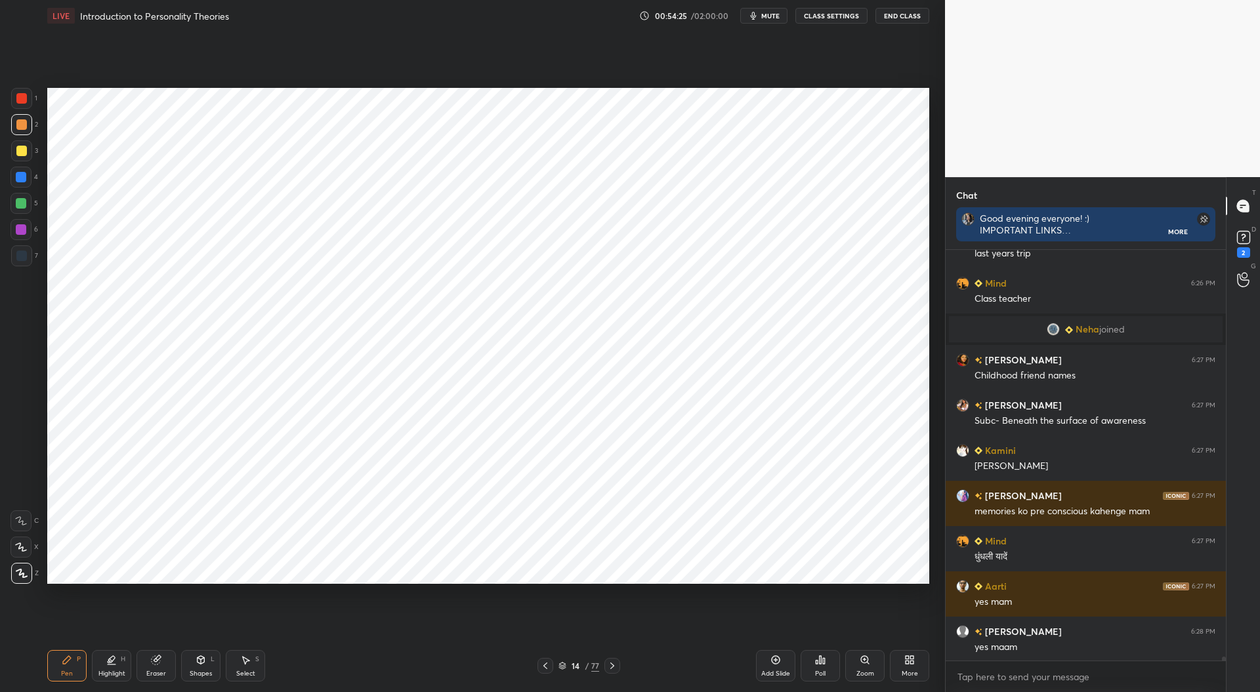
scroll to position [39569, 0]
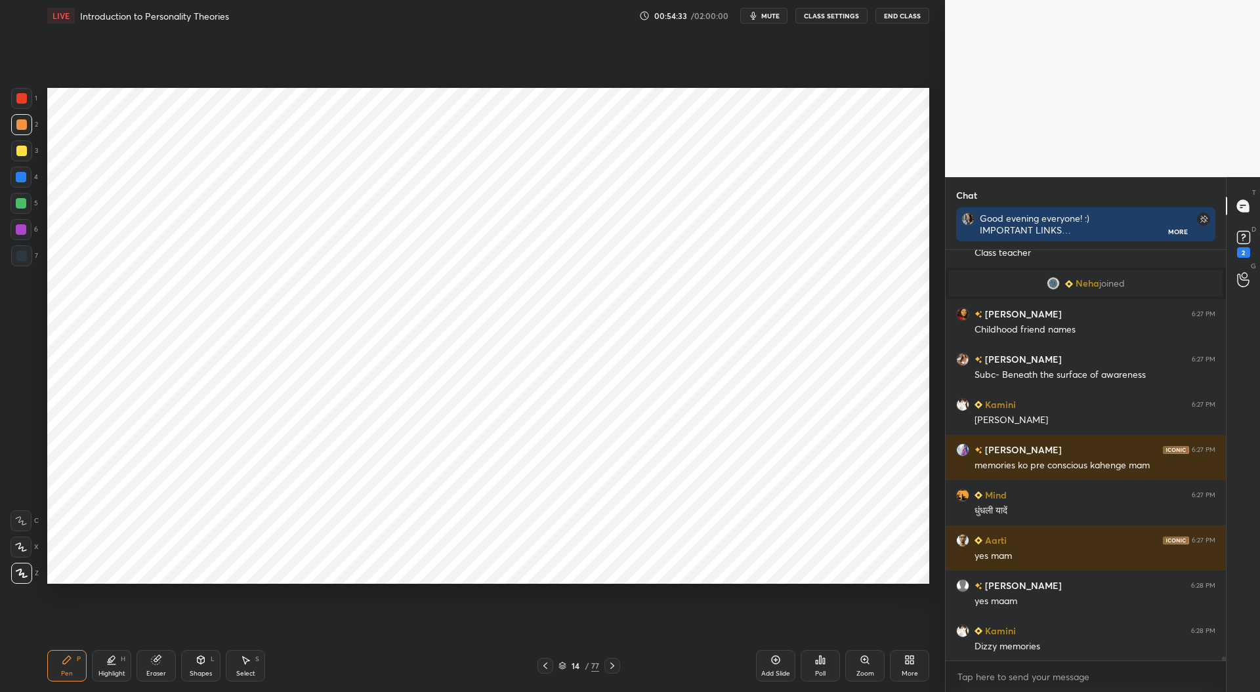
click at [21, 251] on div at bounding box center [21, 256] width 10 height 10
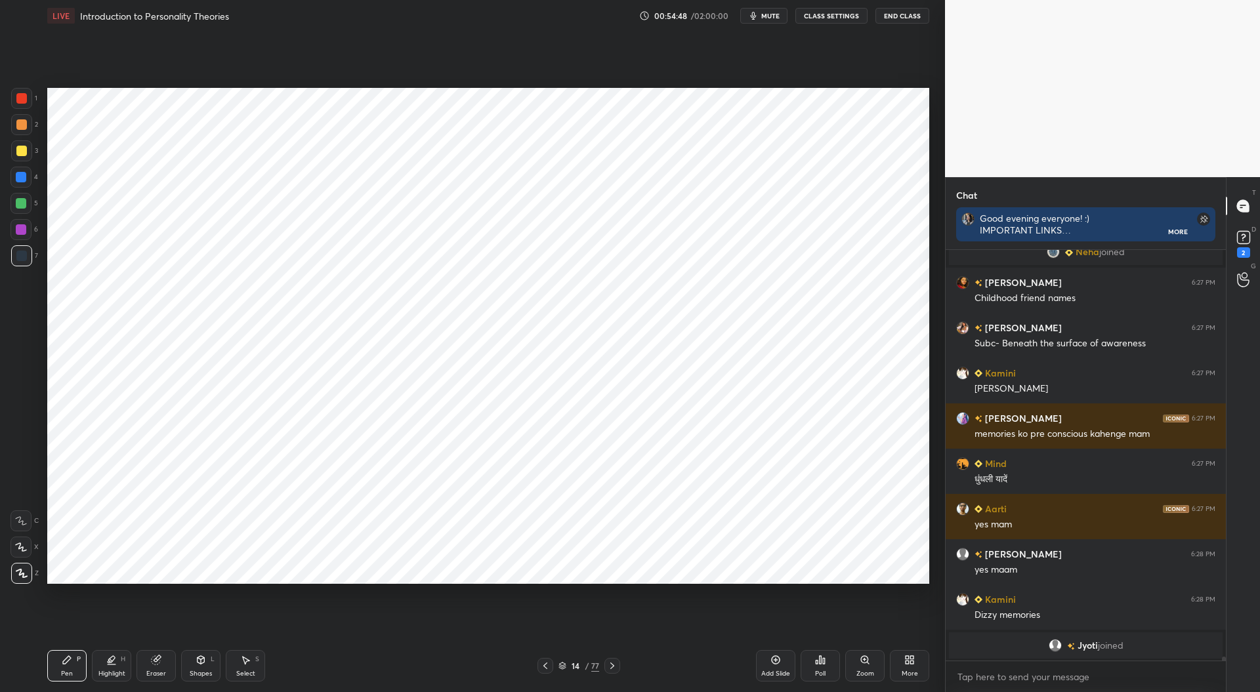
scroll to position [39616, 0]
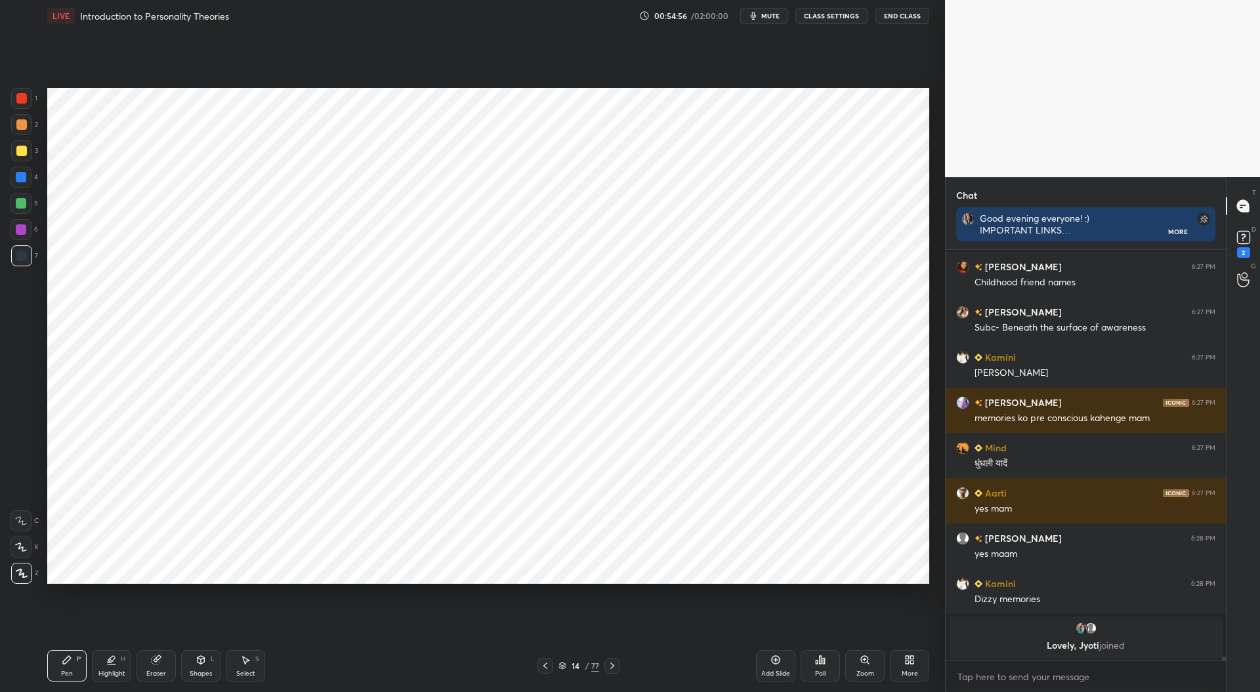
click at [161, 668] on div "Eraser" at bounding box center [155, 665] width 39 height 31
click at [80, 671] on div "Pen P" at bounding box center [66, 665] width 39 height 31
click at [22, 98] on div at bounding box center [21, 98] width 10 height 10
click at [21, 150] on div at bounding box center [21, 151] width 10 height 10
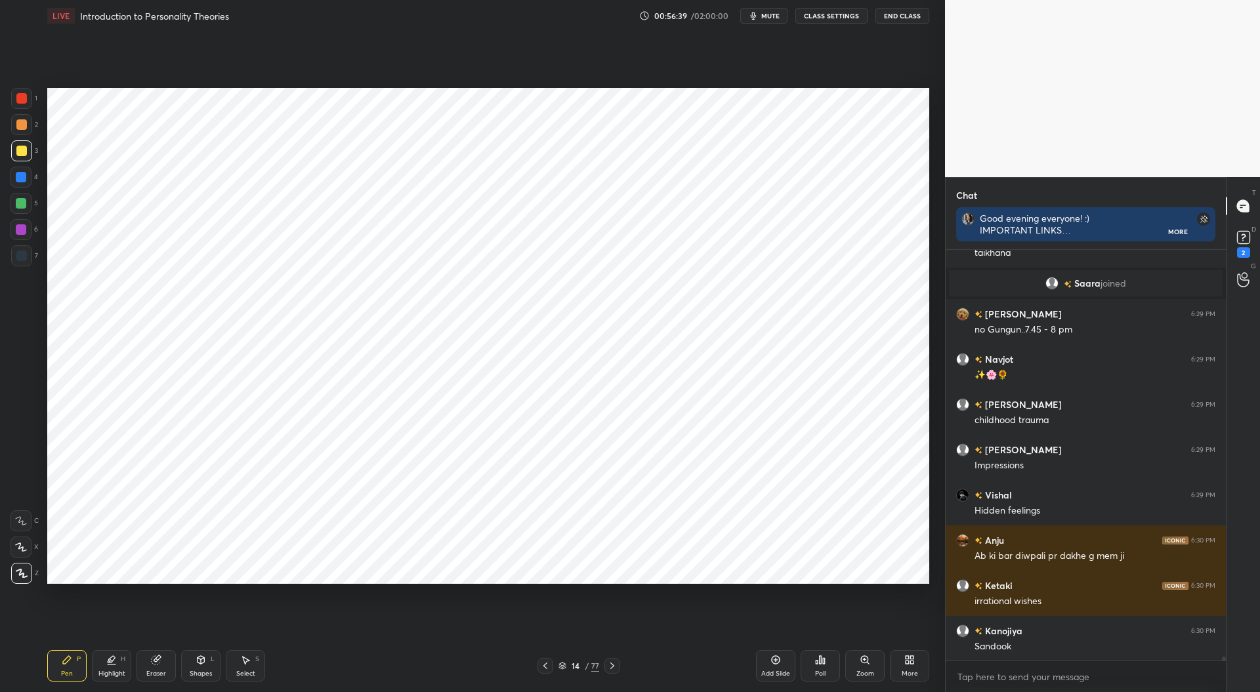
scroll to position [40292, 0]
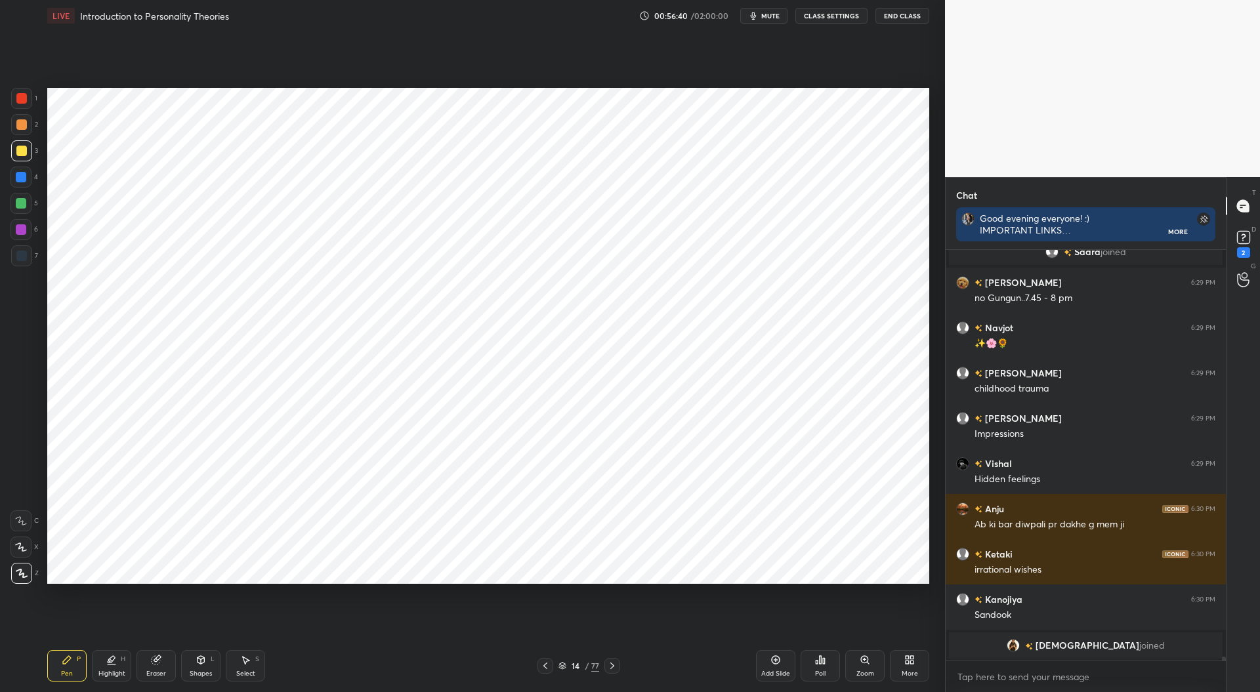
click at [24, 257] on div at bounding box center [21, 256] width 10 height 10
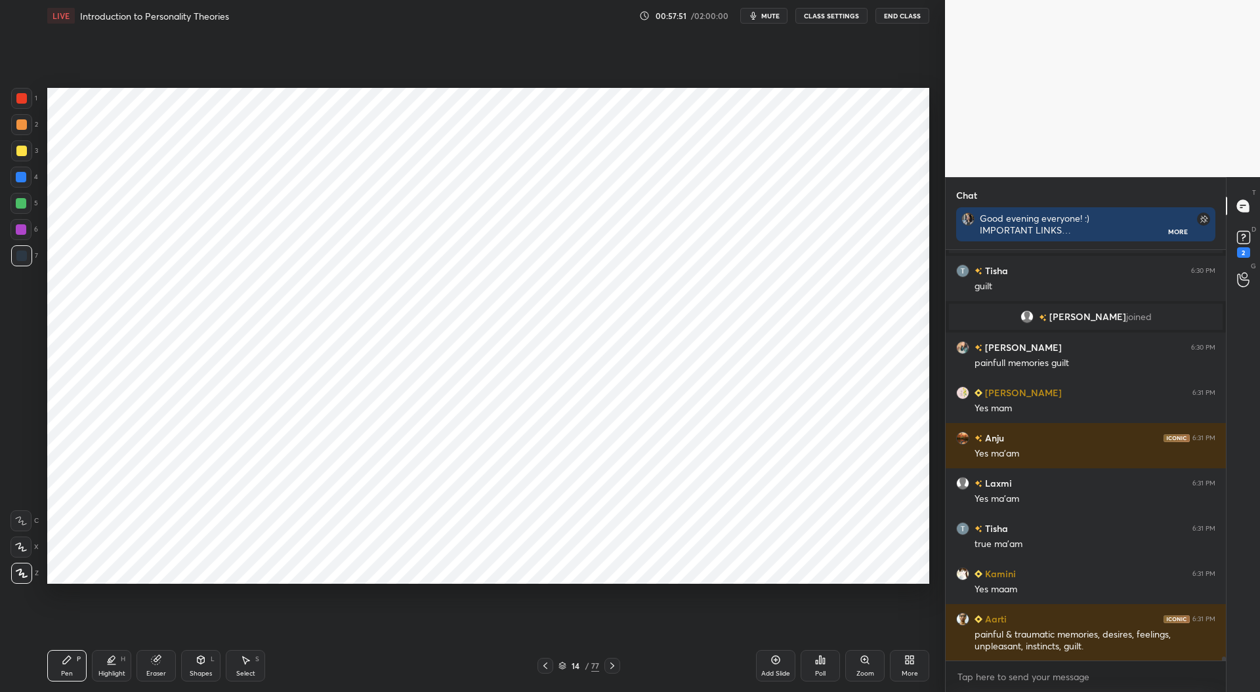
scroll to position [40528, 0]
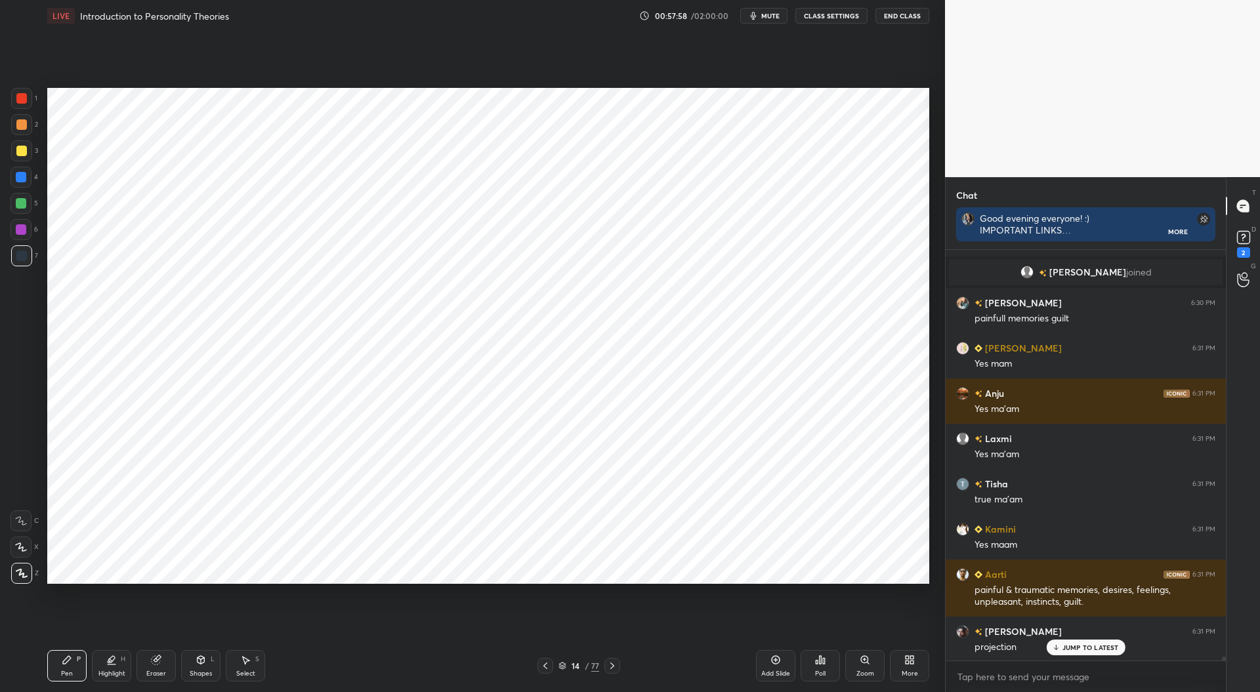
click at [772, 673] on div "Add Slide" at bounding box center [775, 674] width 29 height 7
click at [21, 227] on div at bounding box center [21, 229] width 10 height 10
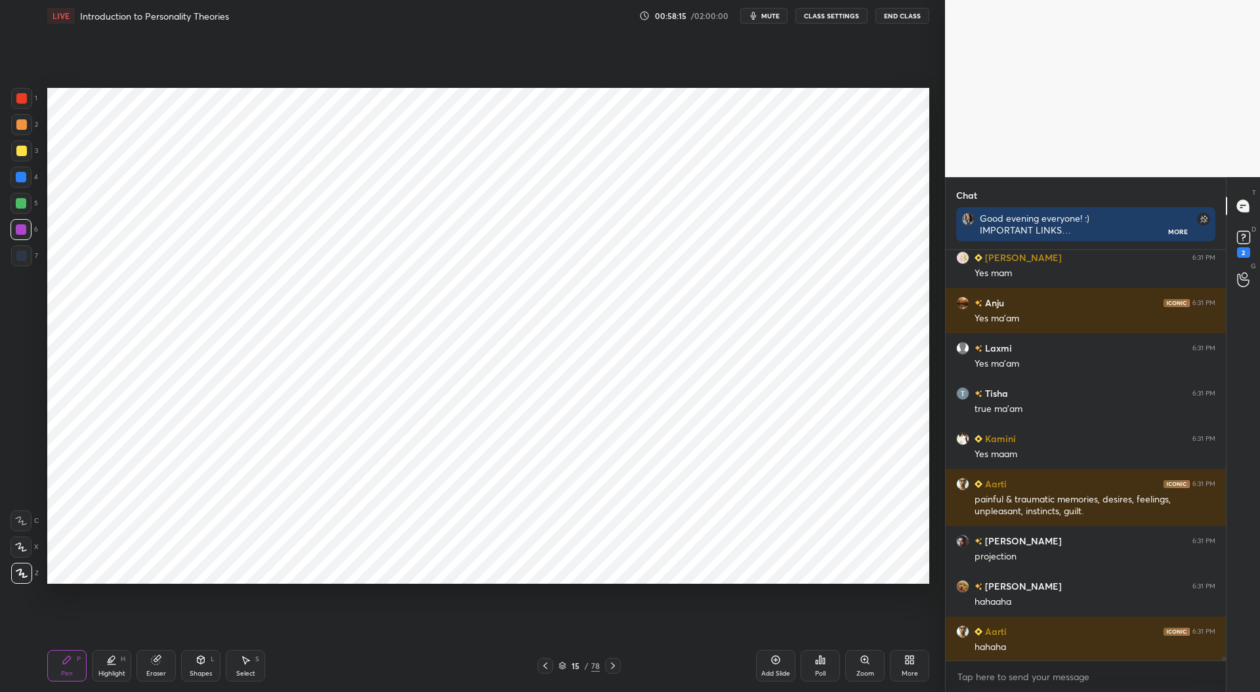
scroll to position [40665, 0]
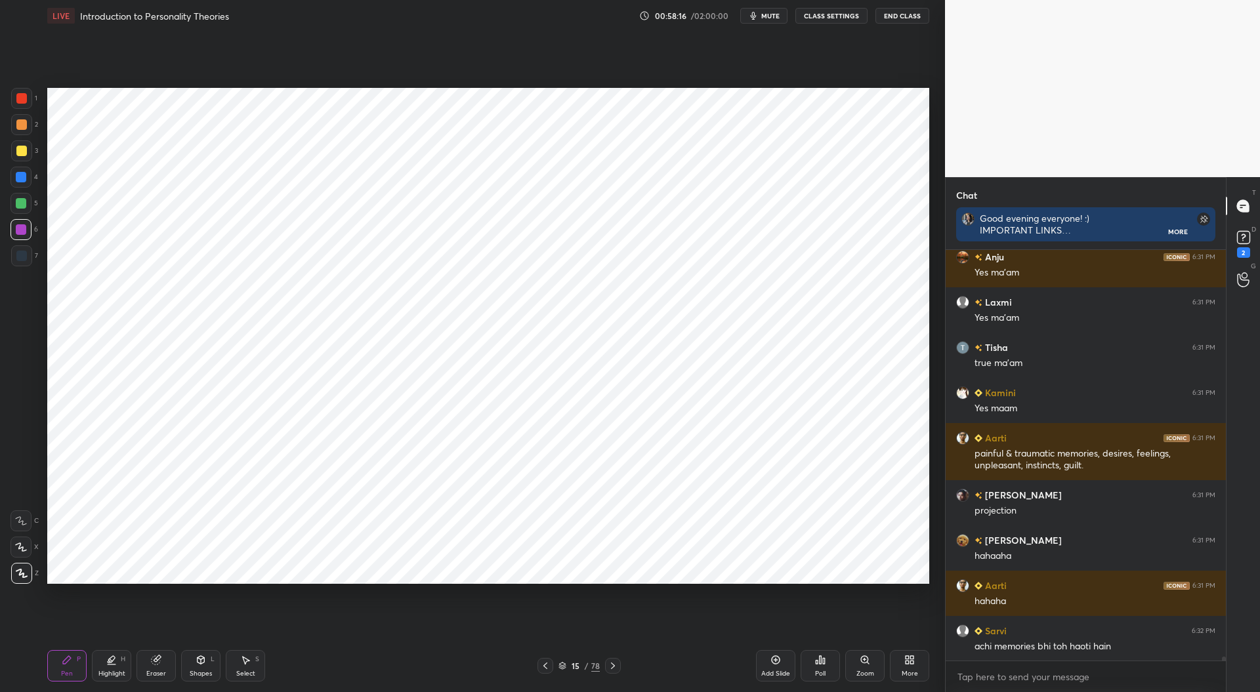
click at [116, 667] on div "Highlight H" at bounding box center [111, 665] width 39 height 31
click at [70, 656] on icon at bounding box center [67, 660] width 10 height 10
click at [25, 254] on div at bounding box center [21, 256] width 10 height 10
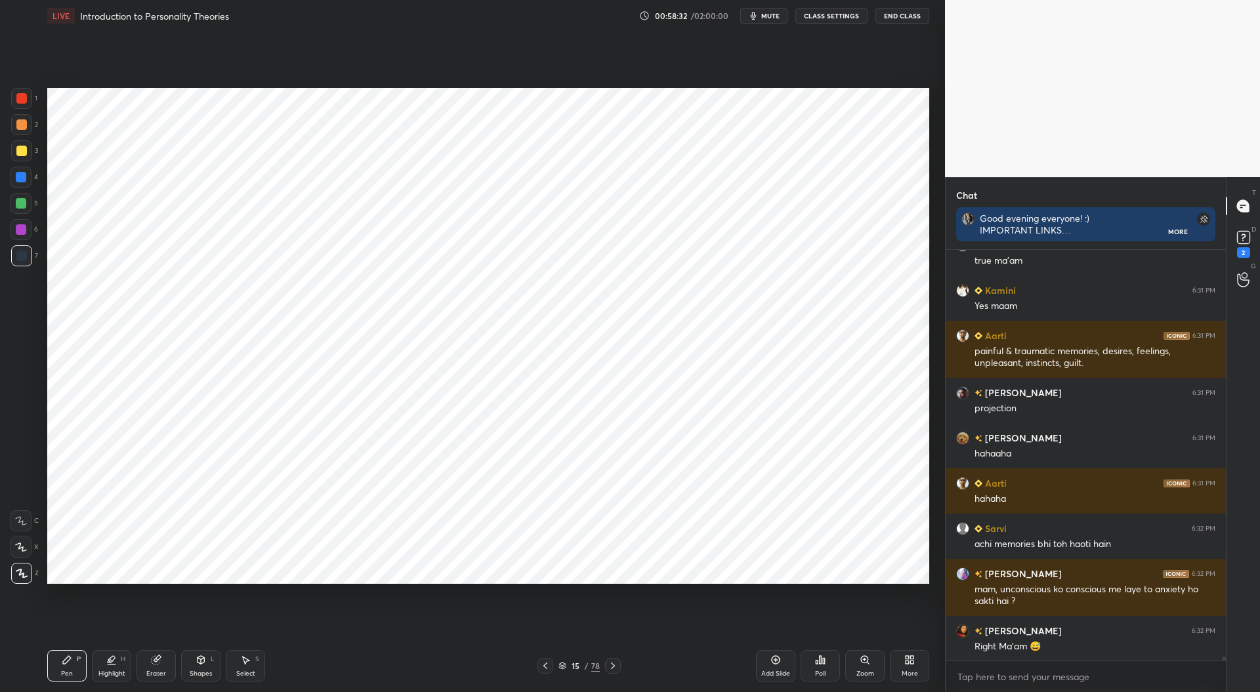
scroll to position [40812, 0]
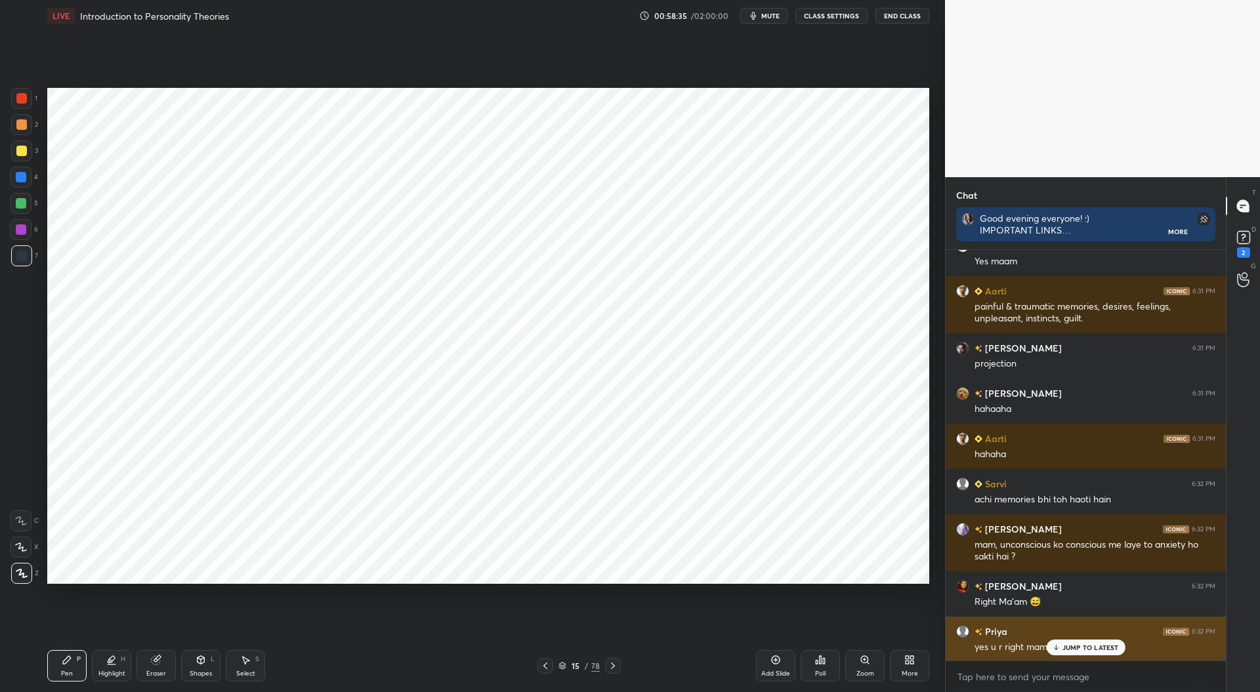
click at [1079, 649] on p "JUMP TO LATEST" at bounding box center [1090, 648] width 56 height 8
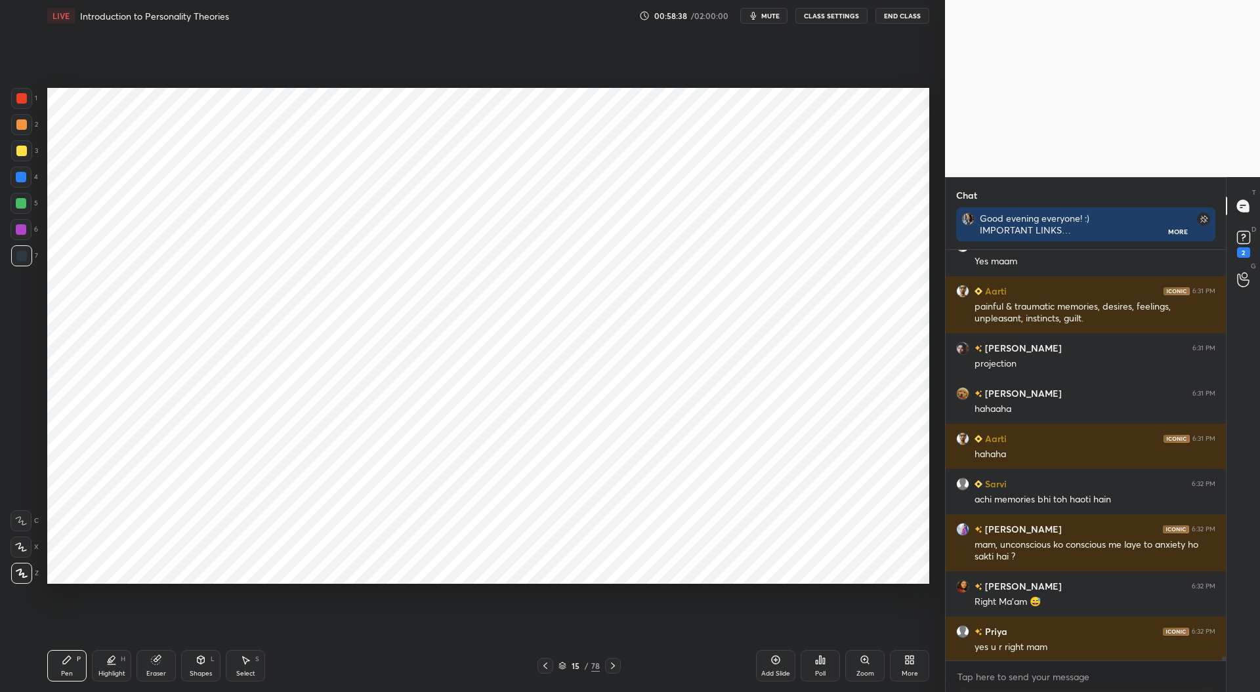
click at [159, 667] on div "Eraser" at bounding box center [155, 665] width 39 height 31
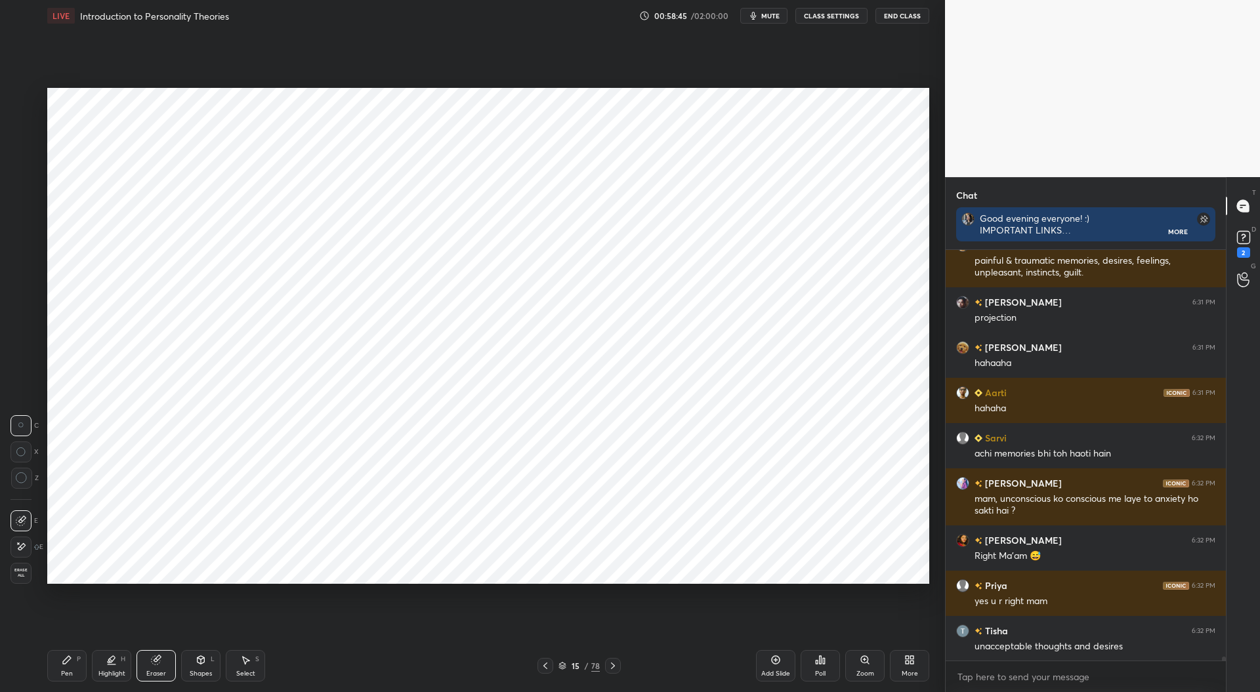
click at [74, 663] on div "Pen P" at bounding box center [66, 665] width 39 height 31
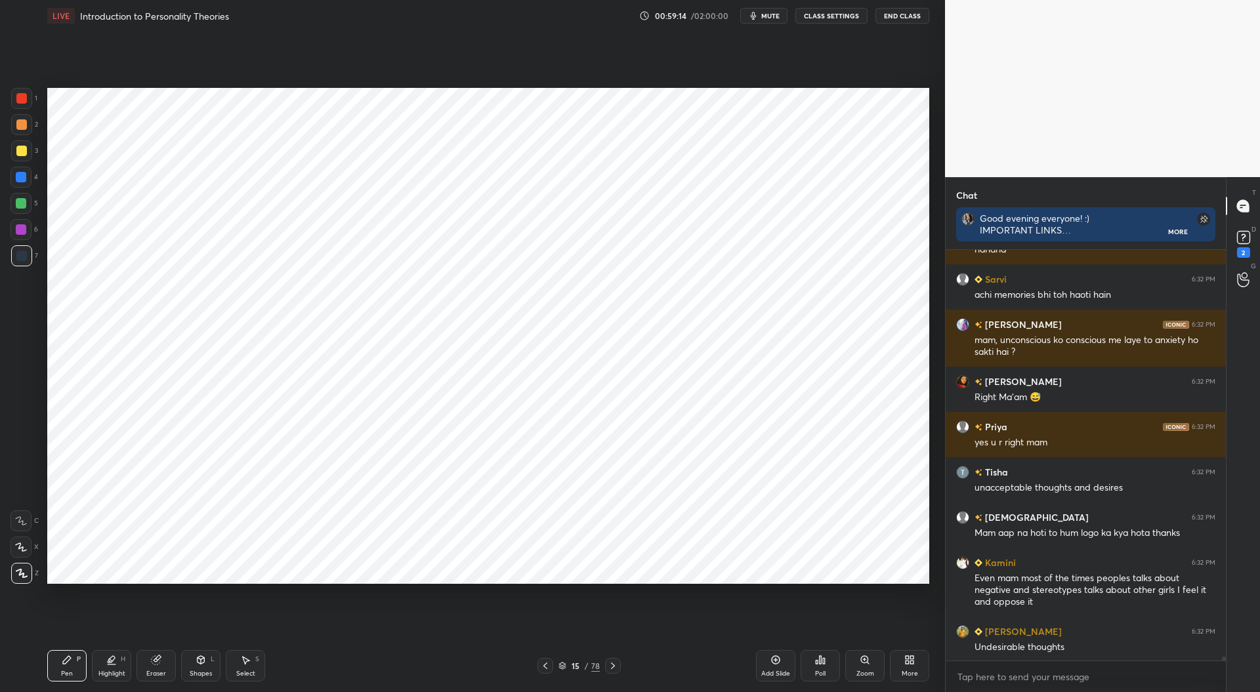
scroll to position [41048, 0]
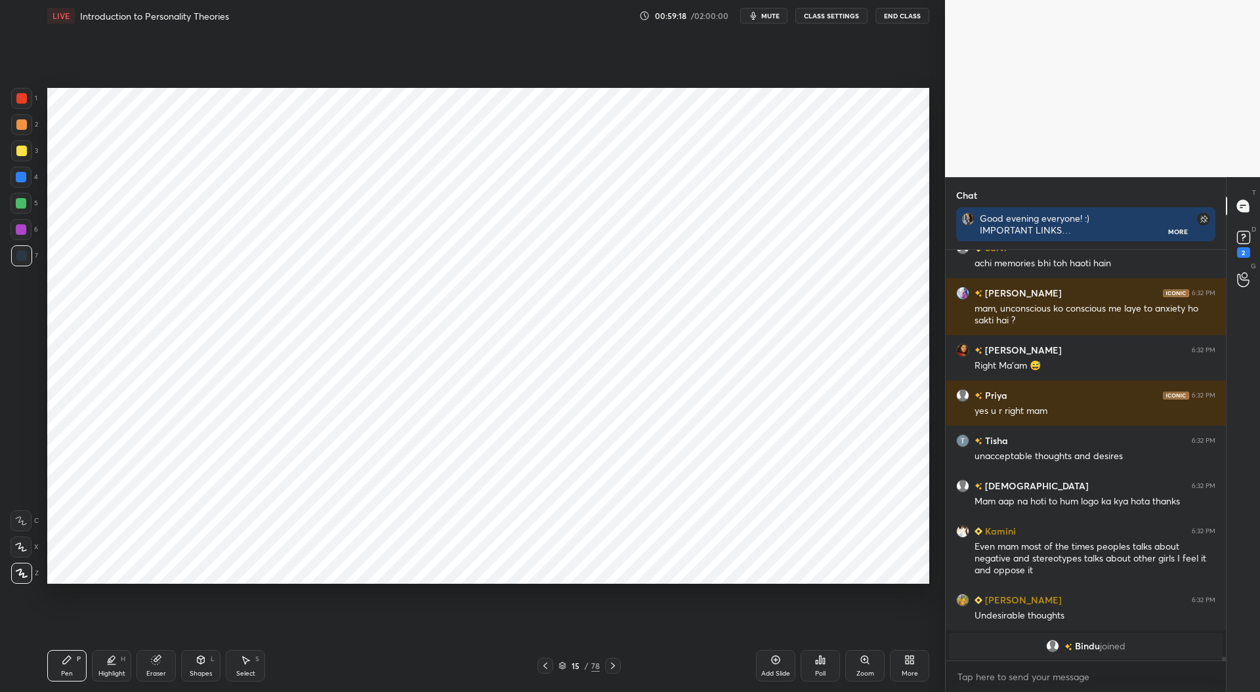
click at [159, 669] on div "Eraser" at bounding box center [155, 665] width 39 height 31
click at [75, 670] on div "Pen P" at bounding box center [66, 665] width 39 height 31
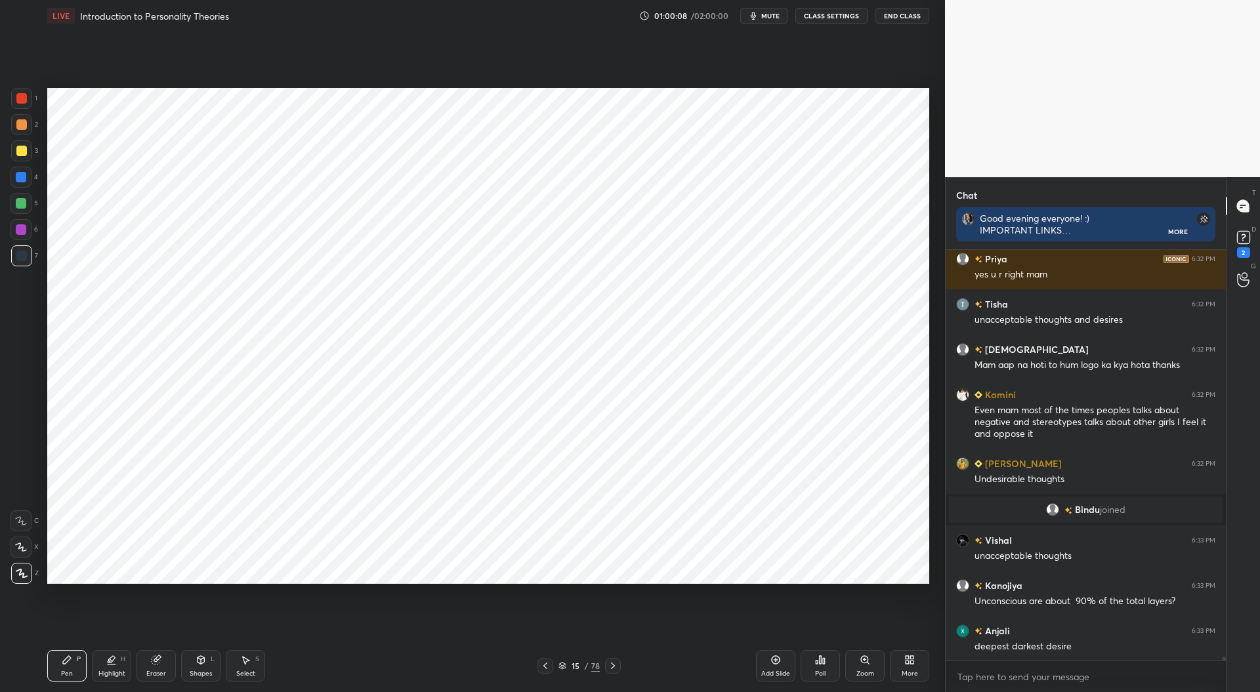
scroll to position [41070, 0]
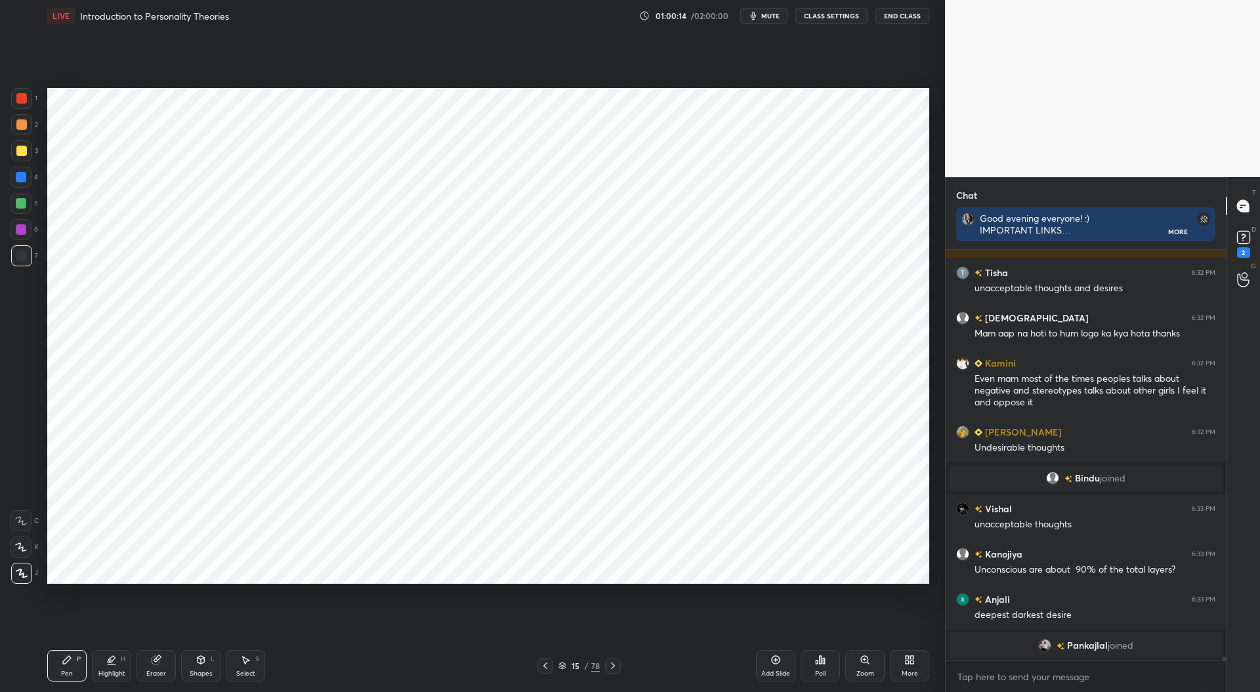
click at [21, 228] on div at bounding box center [21, 229] width 10 height 10
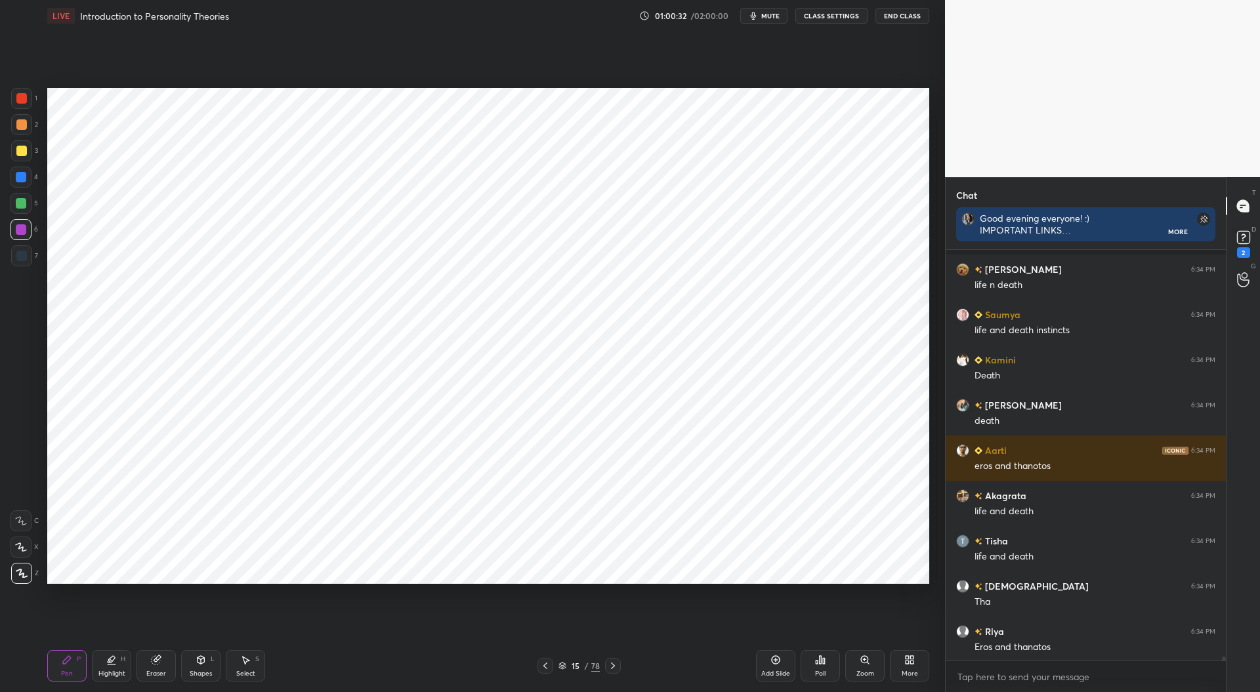
scroll to position [41543, 0]
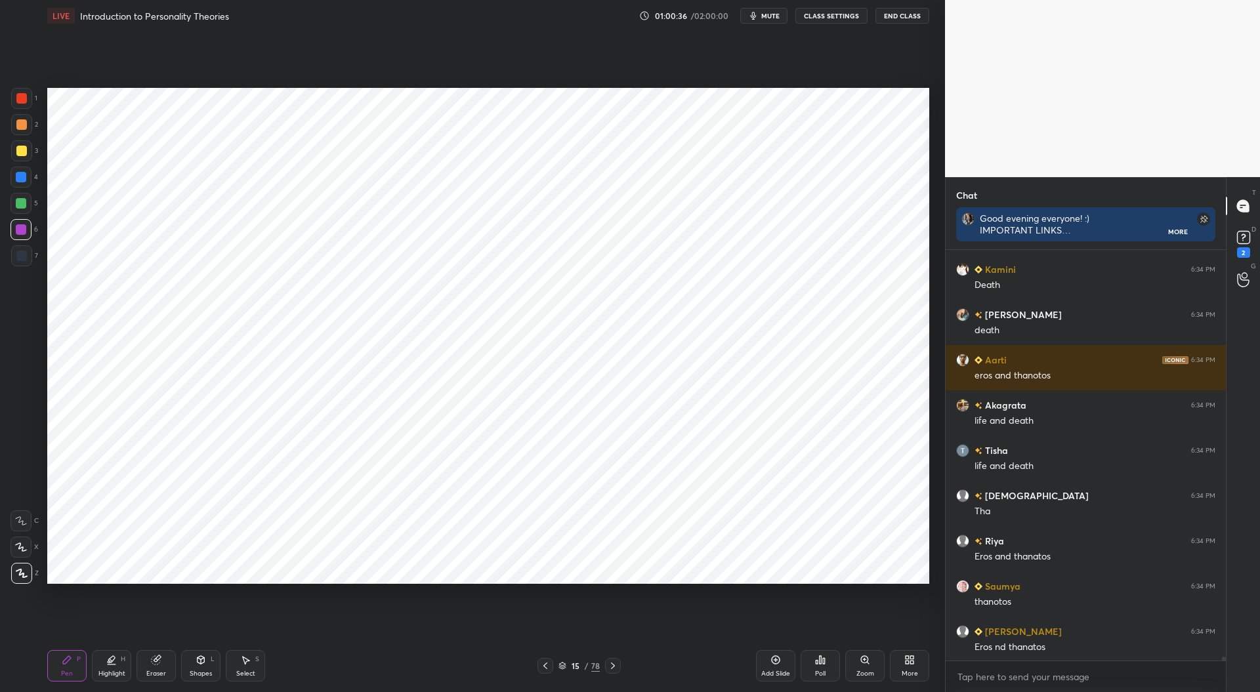
click at [24, 253] on div at bounding box center [21, 256] width 10 height 10
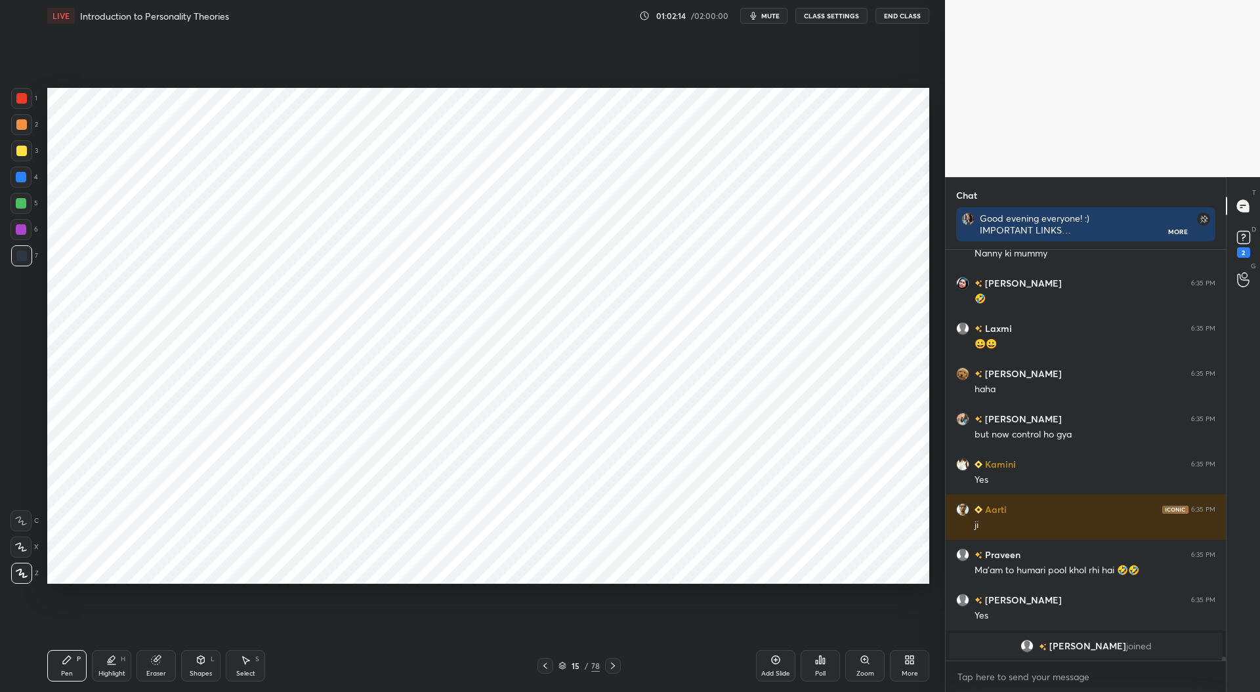
scroll to position [42774, 0]
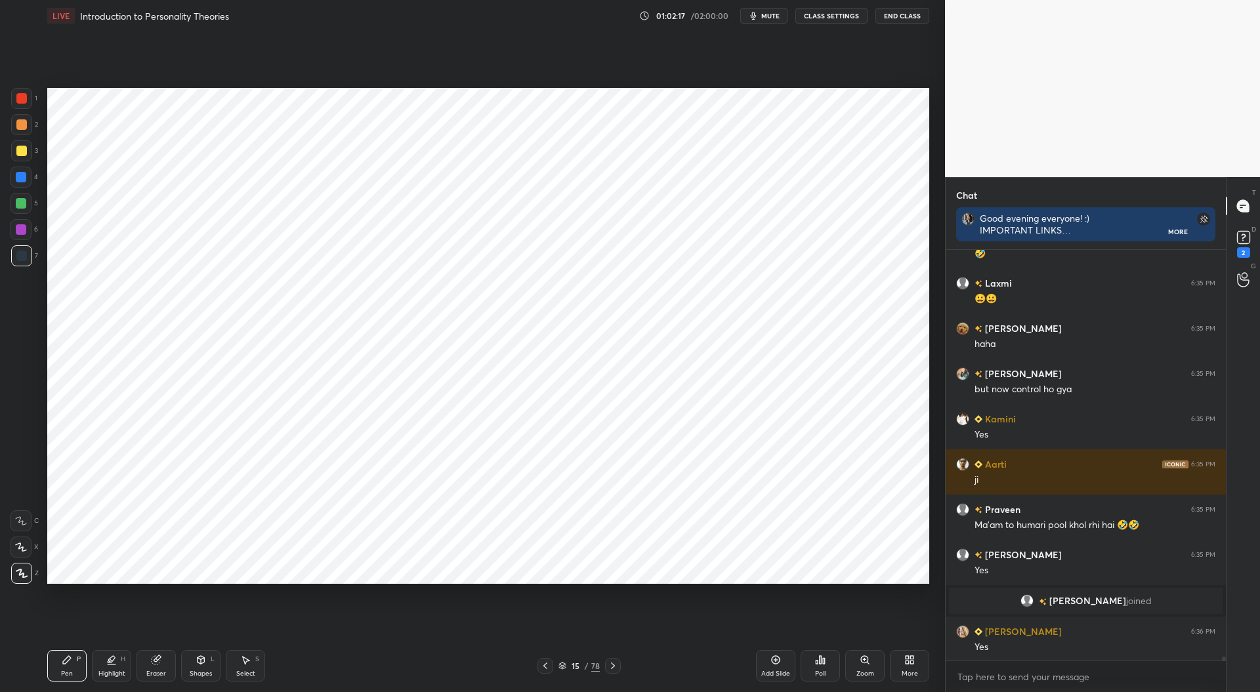
click at [20, 175] on div at bounding box center [21, 177] width 10 height 10
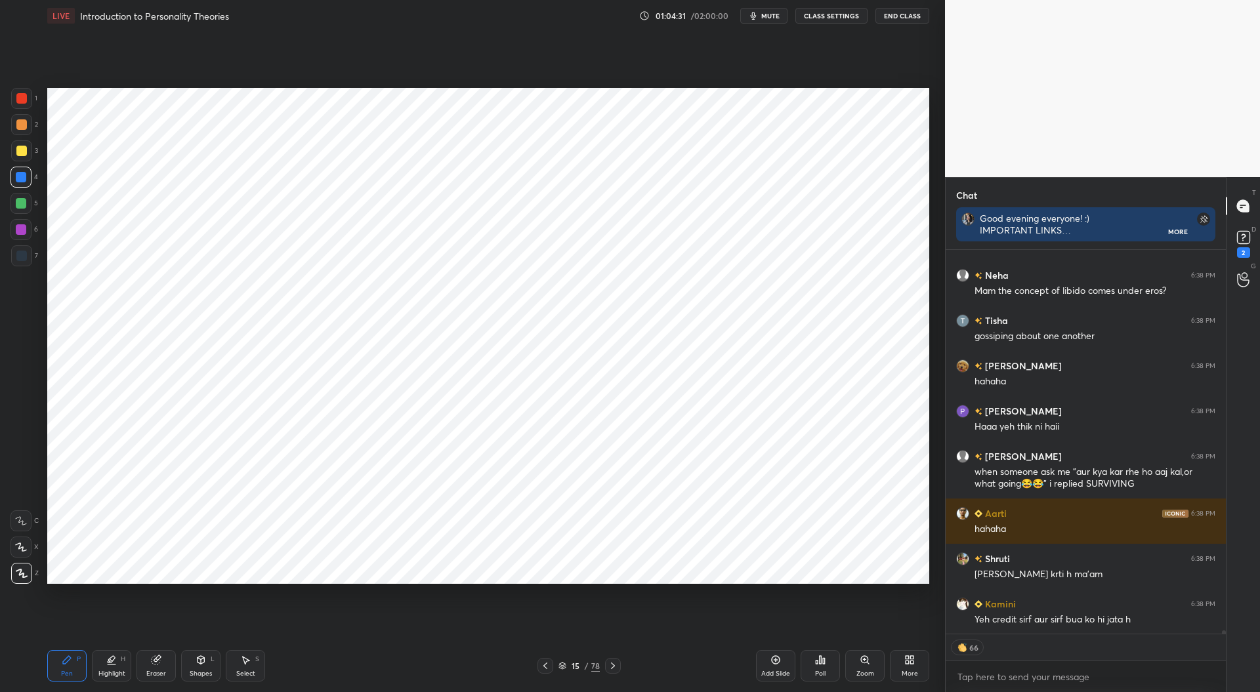
scroll to position [44412, 0]
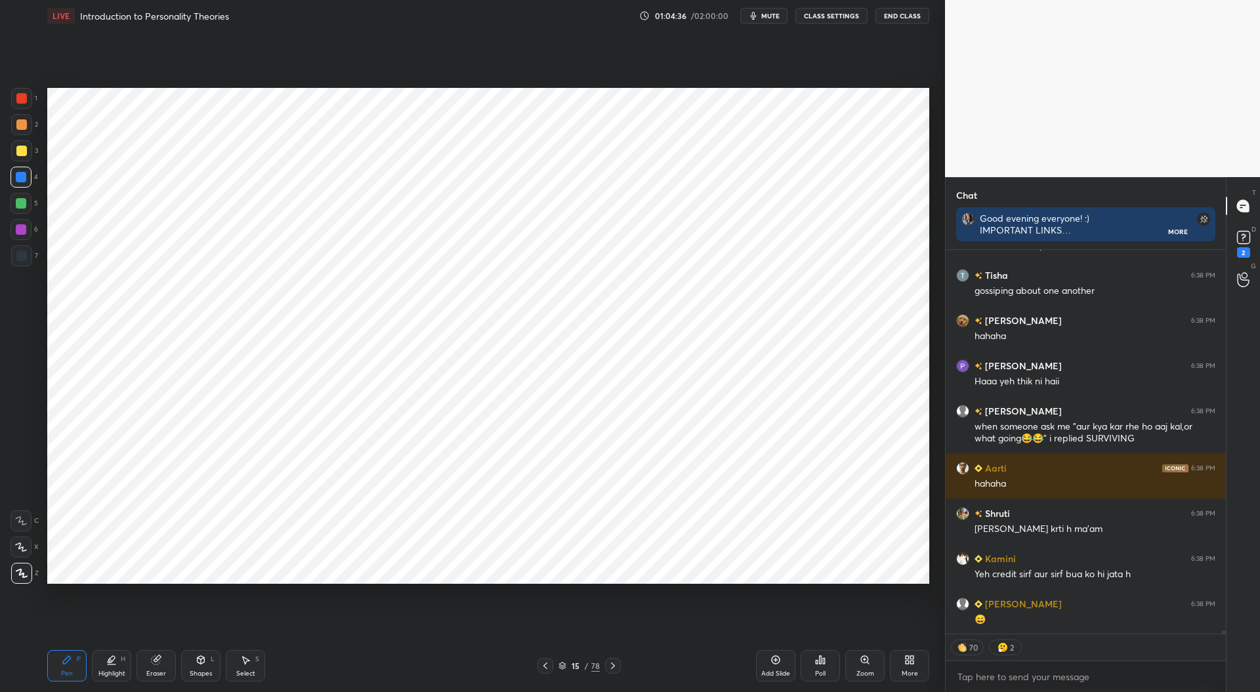
click at [16, 99] on div at bounding box center [21, 98] width 21 height 21
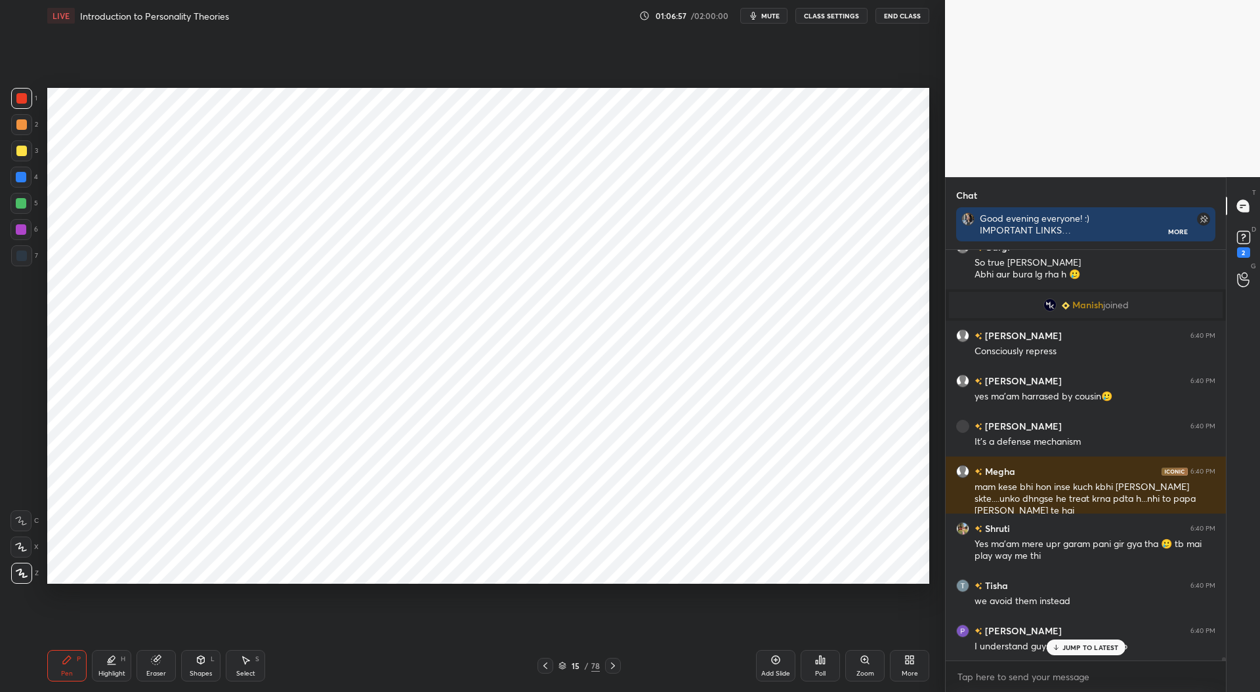
scroll to position [48569, 0]
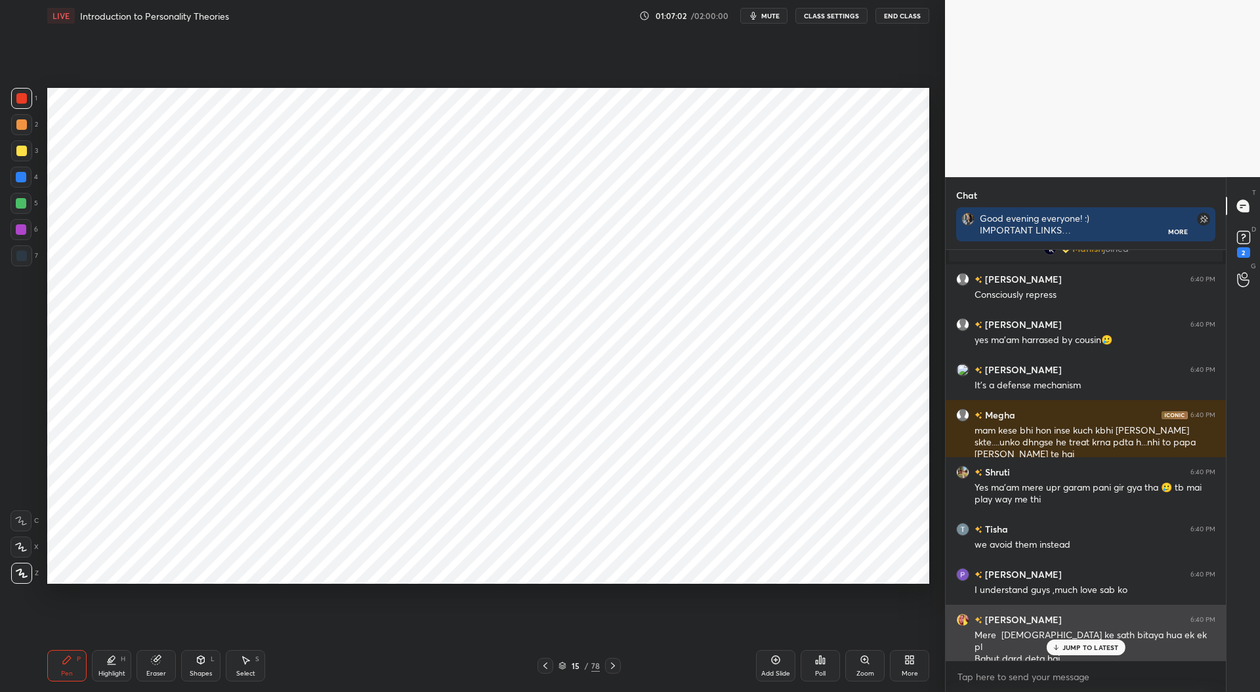
click at [1068, 642] on div "JUMP TO LATEST" at bounding box center [1085, 648] width 79 height 16
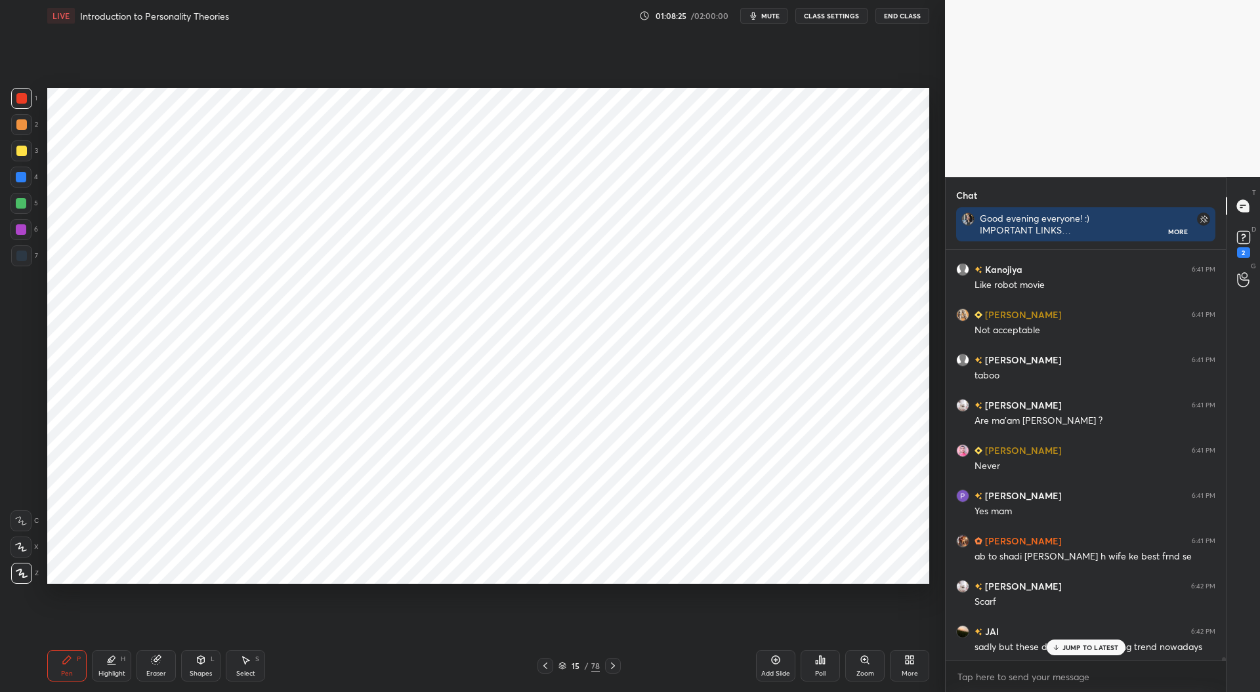
scroll to position [48787, 0]
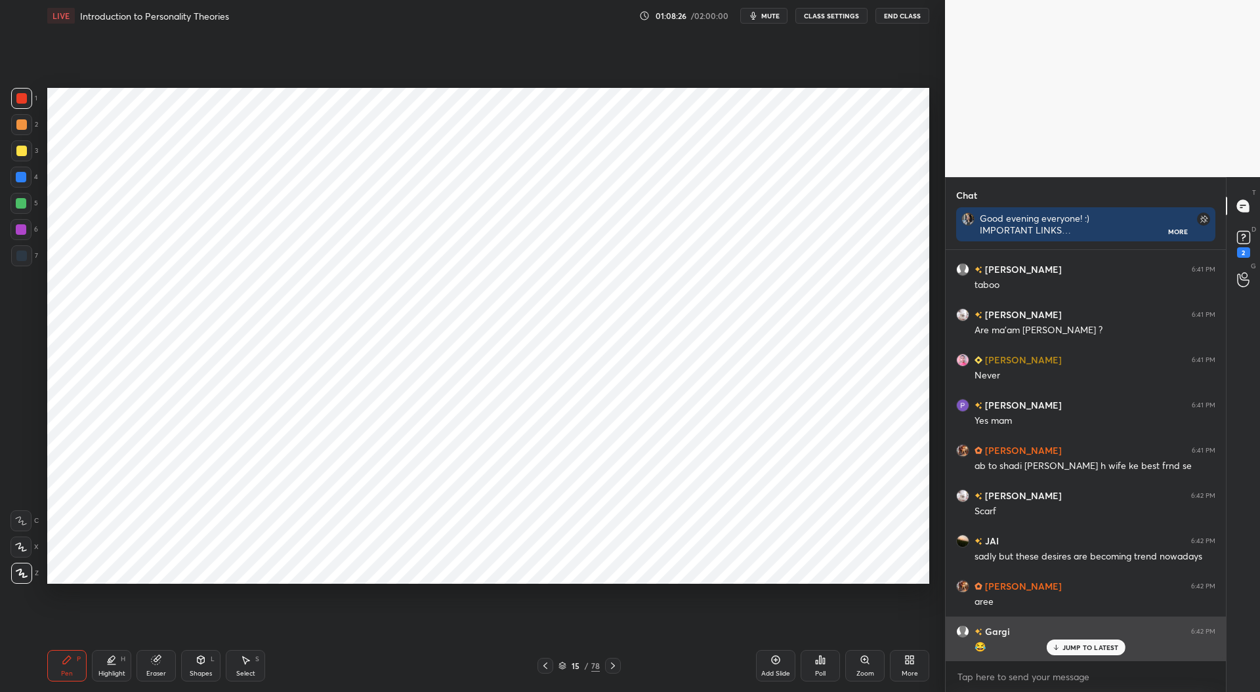
click at [1062, 644] on p "JUMP TO LATEST" at bounding box center [1090, 648] width 56 height 8
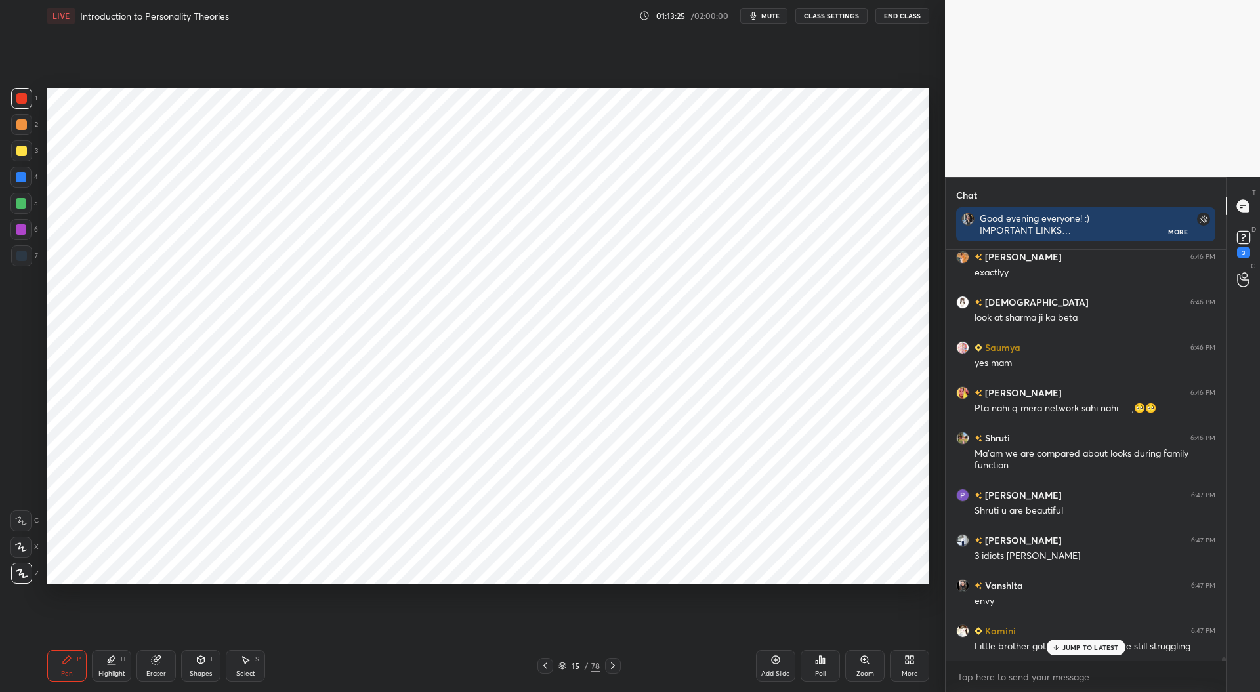
scroll to position [54042, 0]
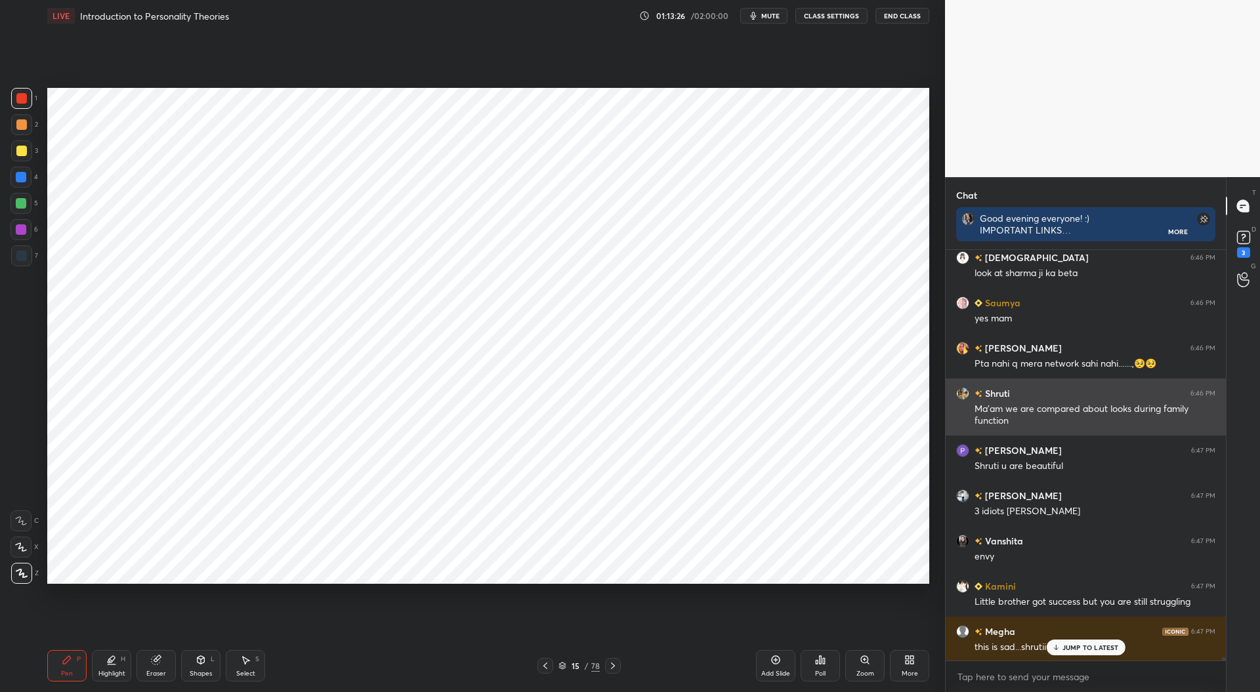
click at [1026, 404] on div "Ma’am we are compared about looks during family function" at bounding box center [1094, 415] width 241 height 25
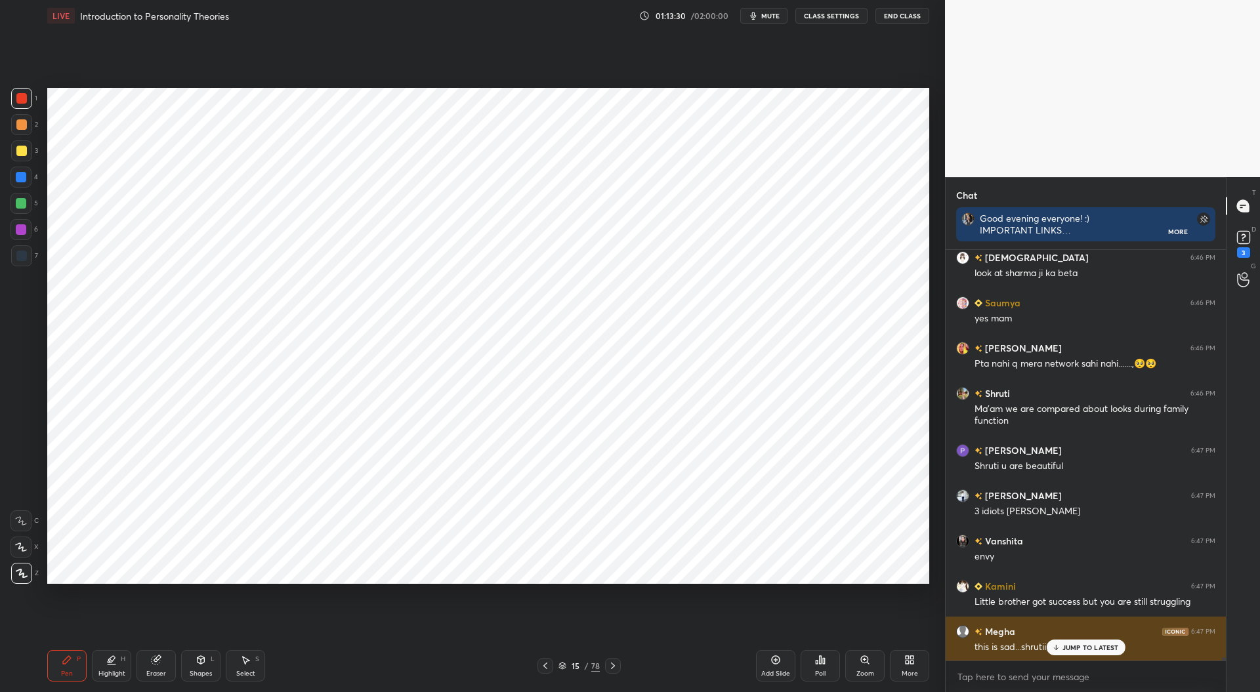
click at [1077, 648] on p "JUMP TO LATEST" at bounding box center [1090, 648] width 56 height 8
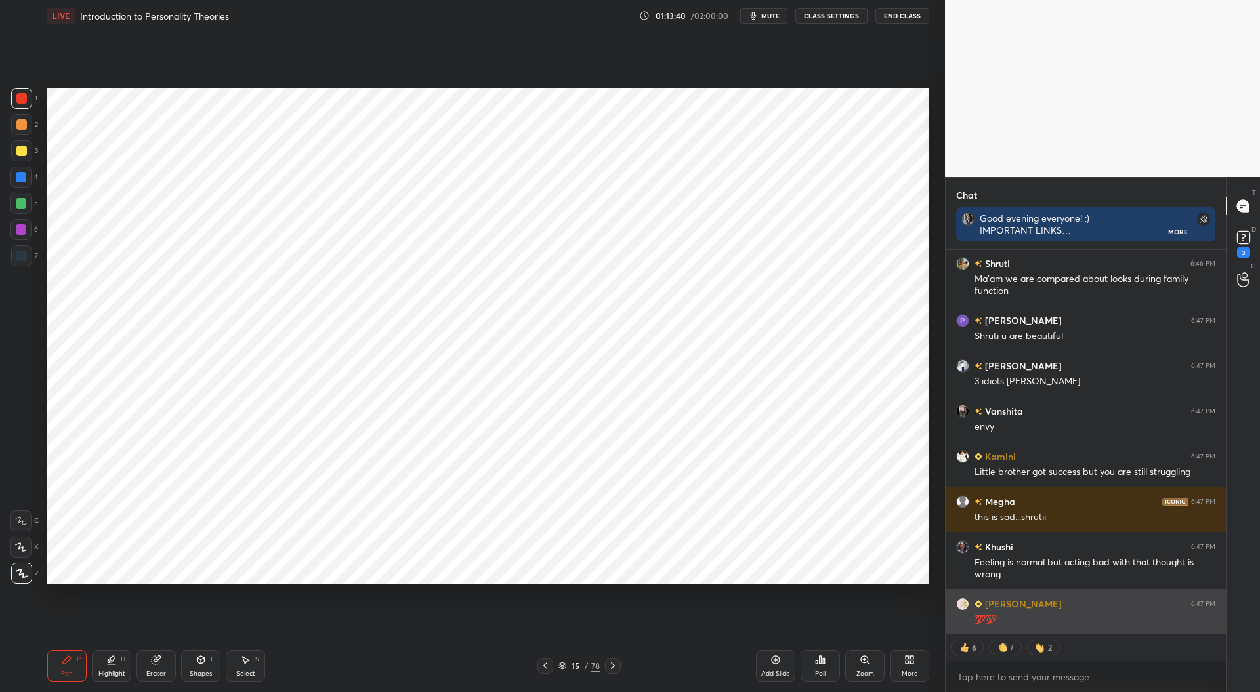
scroll to position [53188, 0]
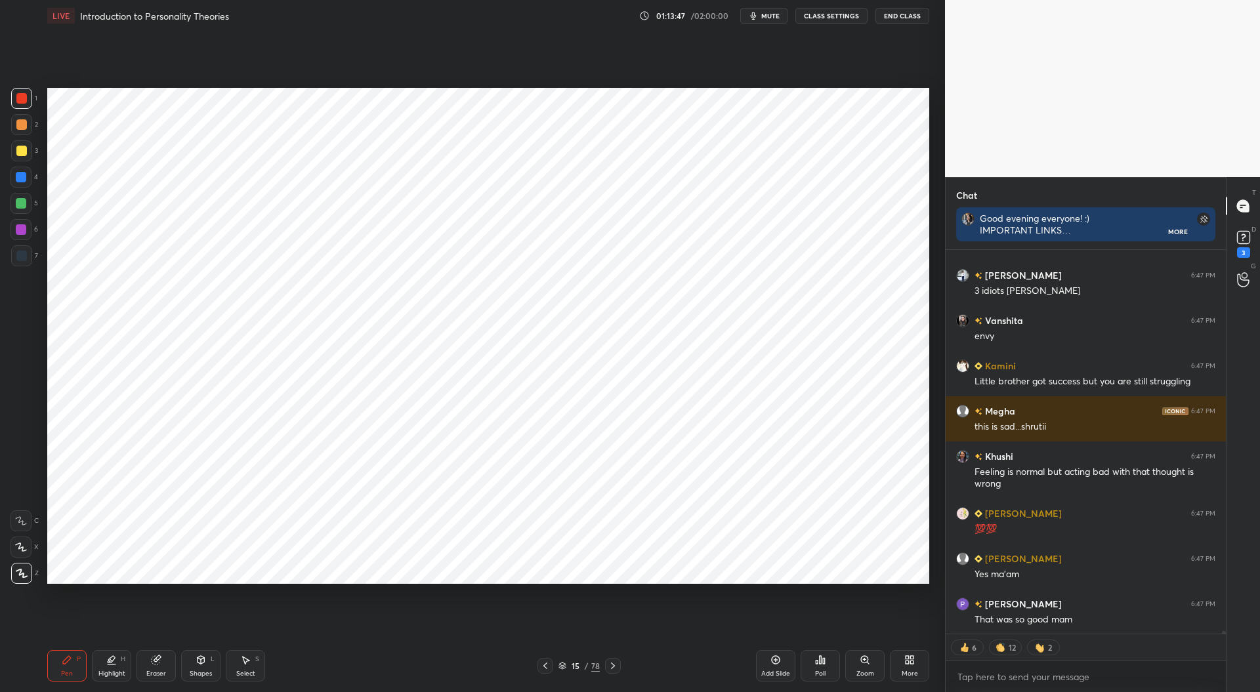
click at [617, 663] on icon at bounding box center [613, 666] width 10 height 10
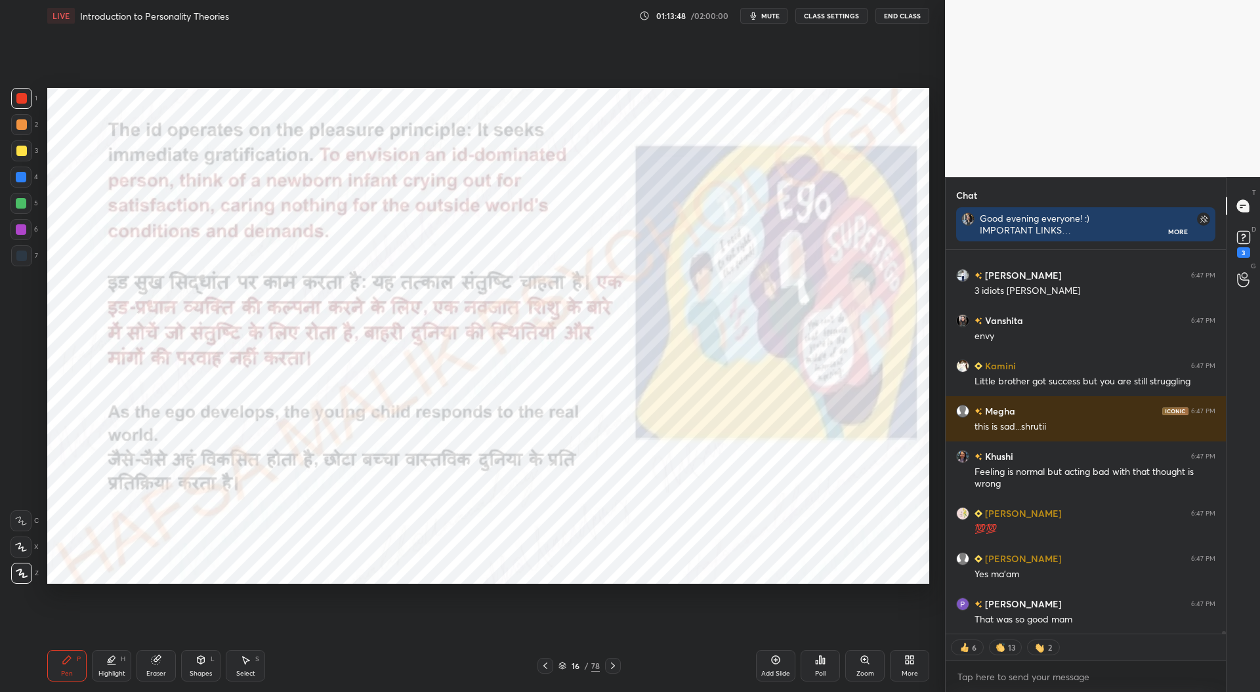
scroll to position [53233, 0]
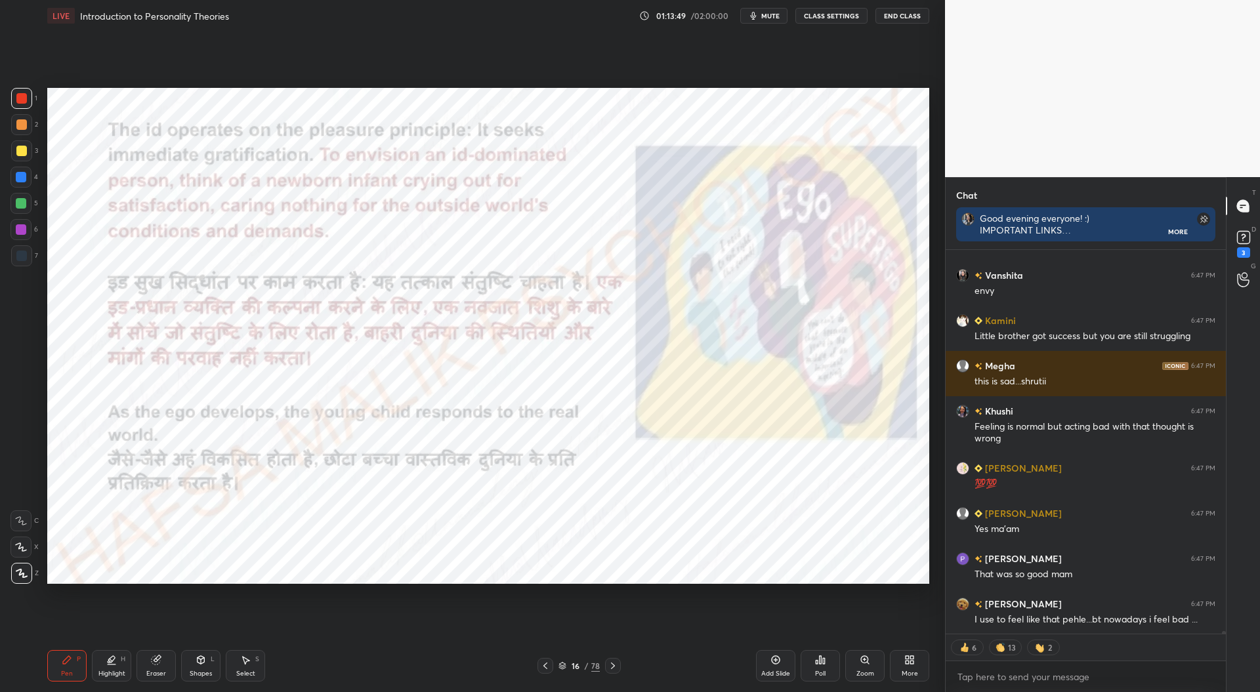
click at [545, 668] on icon at bounding box center [545, 666] width 4 height 7
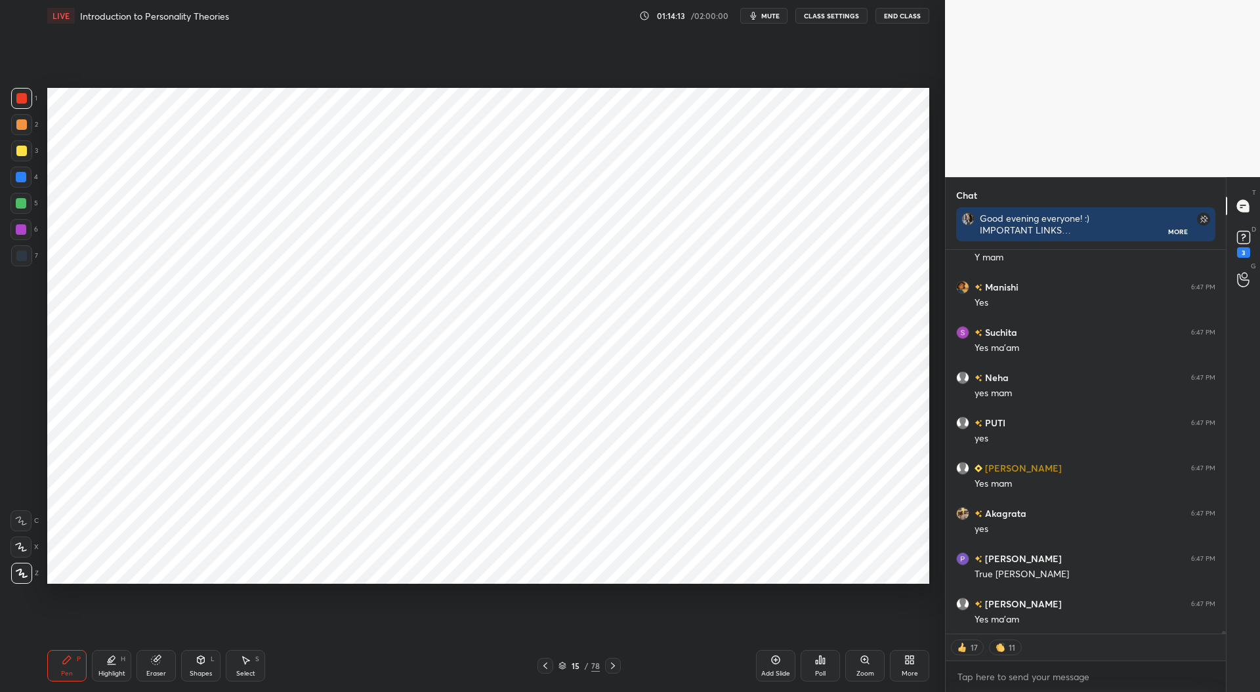
scroll to position [54331, 0]
click at [779, 665] on icon at bounding box center [775, 660] width 10 height 10
click at [24, 259] on div at bounding box center [21, 256] width 10 height 10
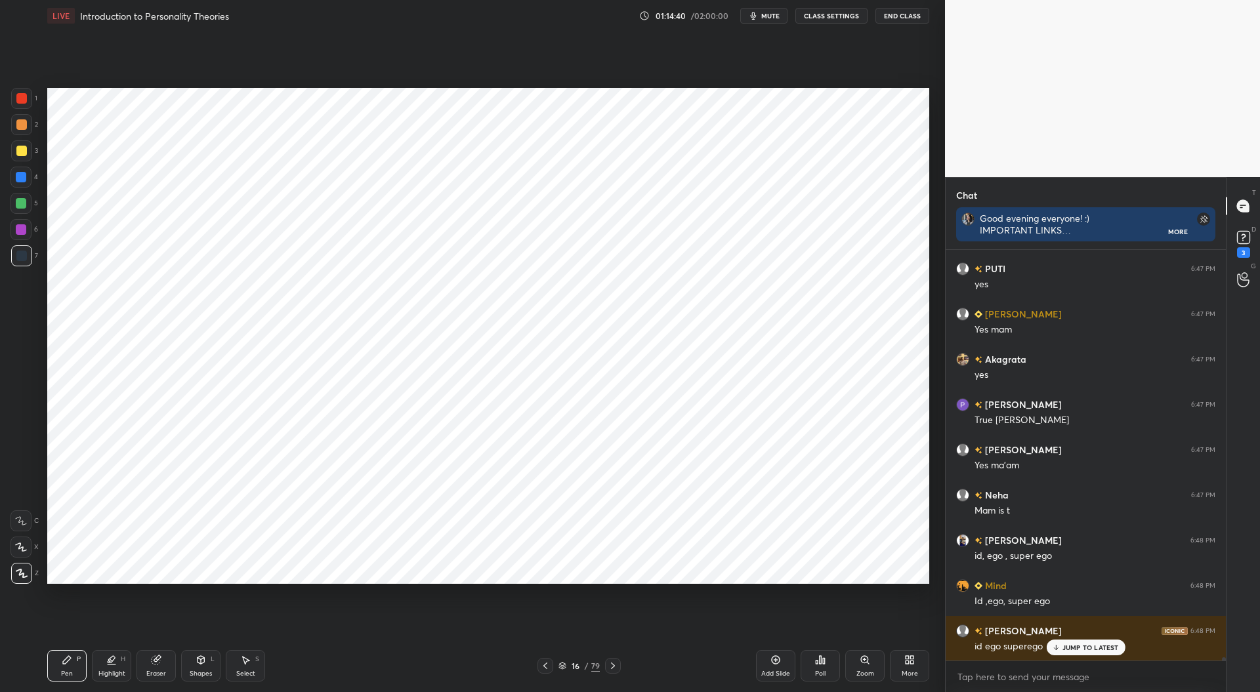
scroll to position [54440, 0]
click at [21, 229] on div at bounding box center [21, 229] width 10 height 10
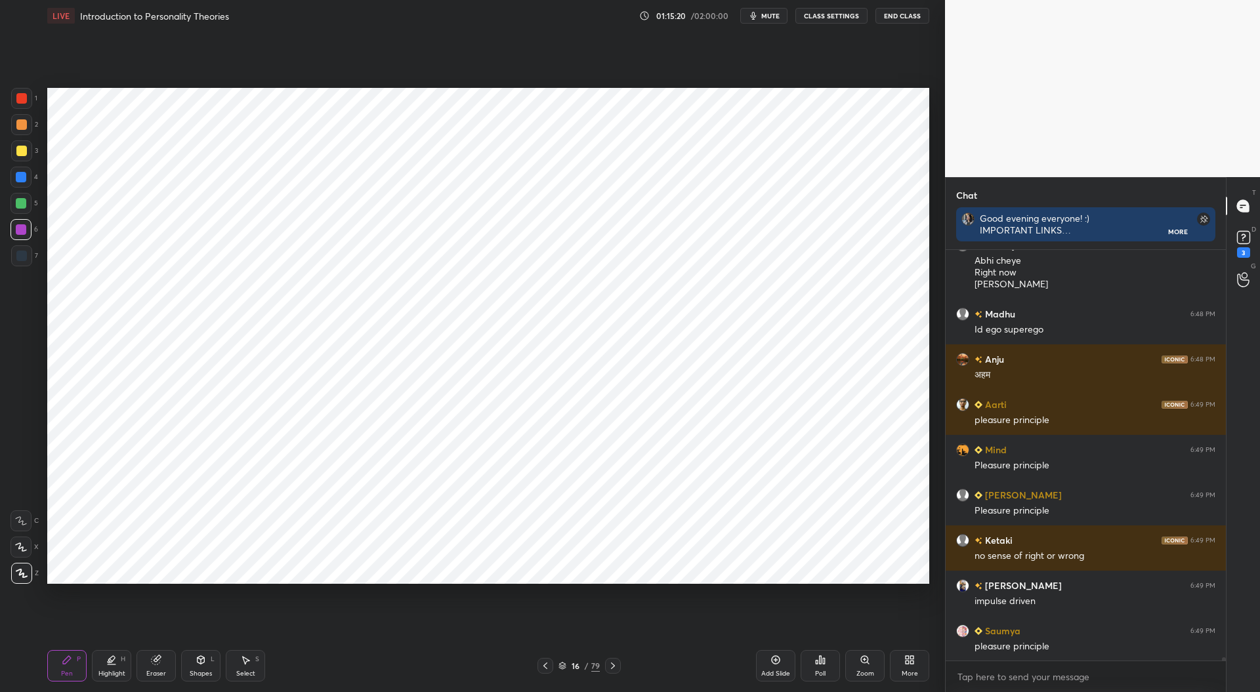
scroll to position [55290, 0]
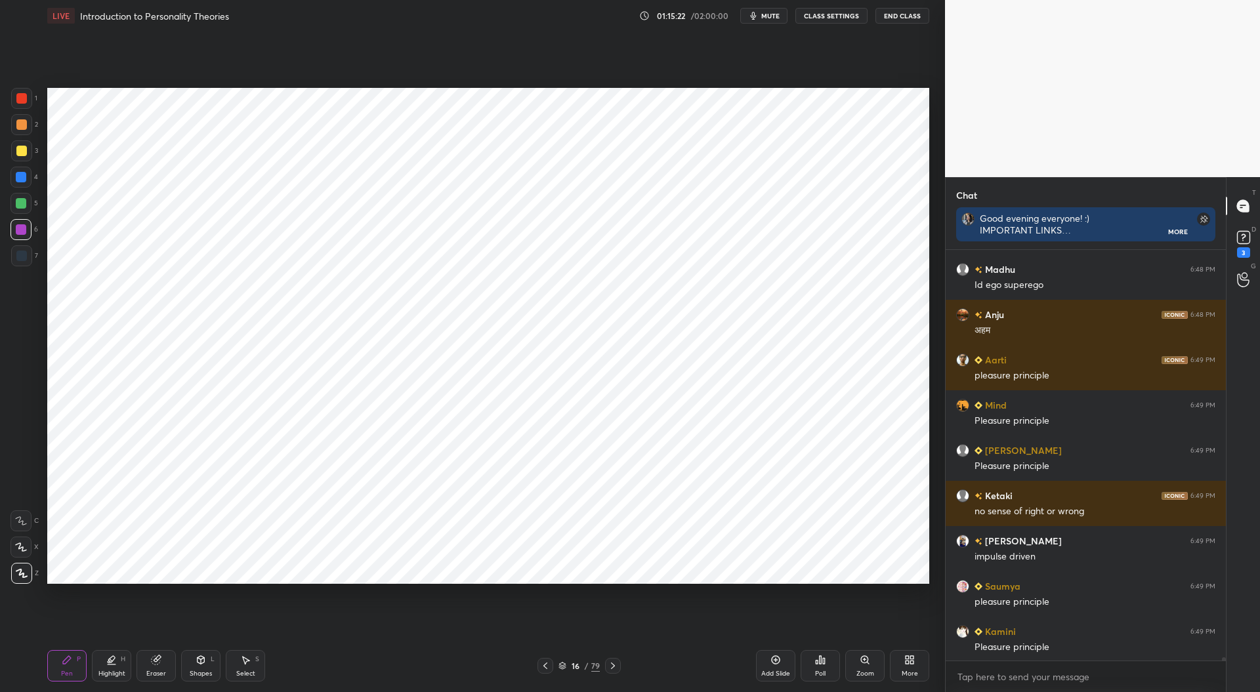
click at [161, 671] on div "Eraser" at bounding box center [156, 674] width 20 height 7
click at [66, 667] on div "Pen P" at bounding box center [66, 665] width 39 height 31
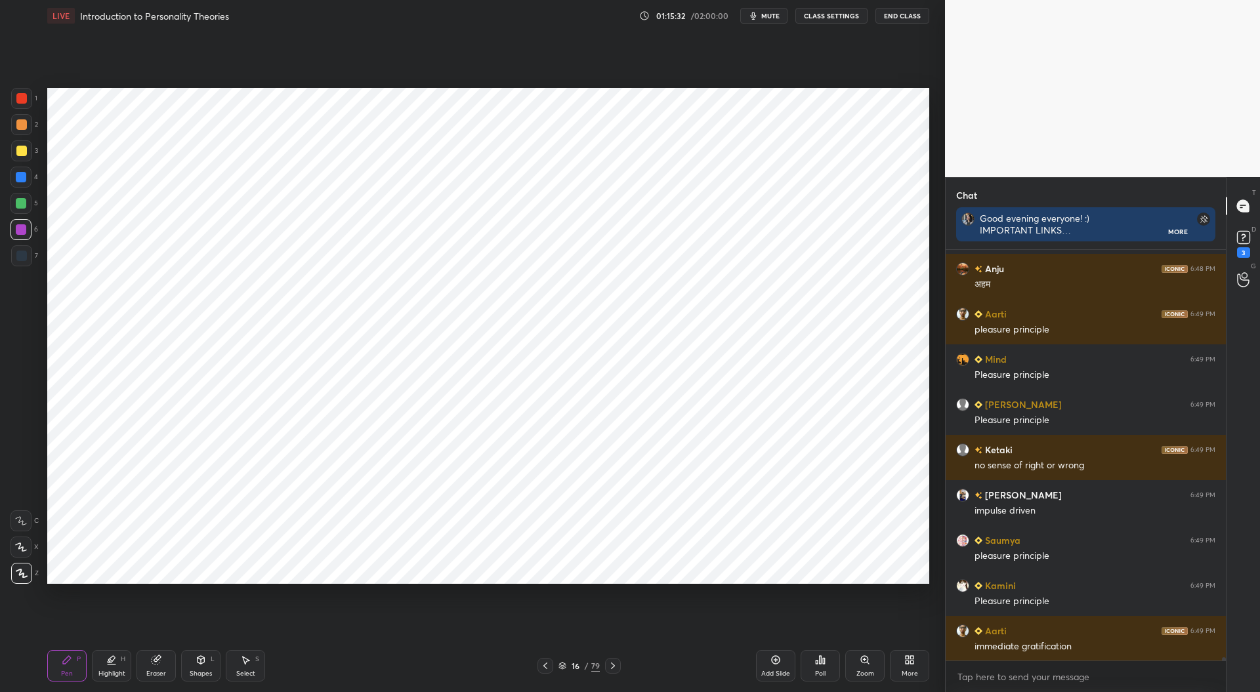
click at [24, 101] on div at bounding box center [21, 98] width 10 height 10
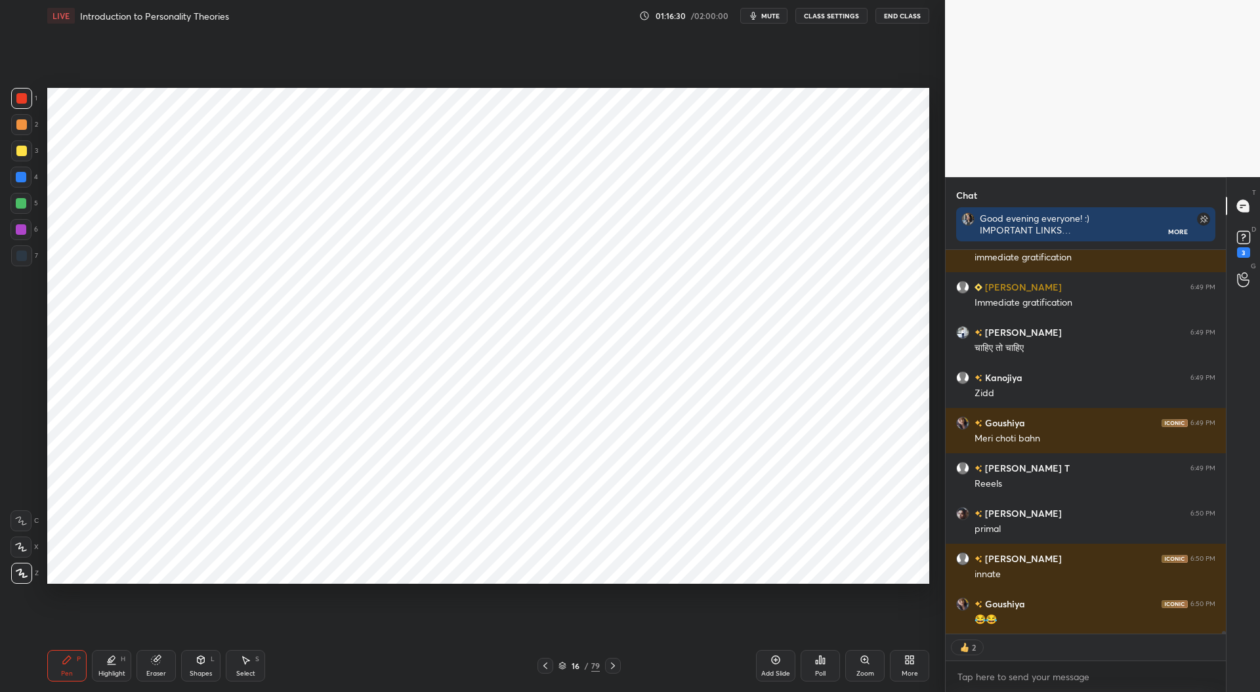
scroll to position [55839, 0]
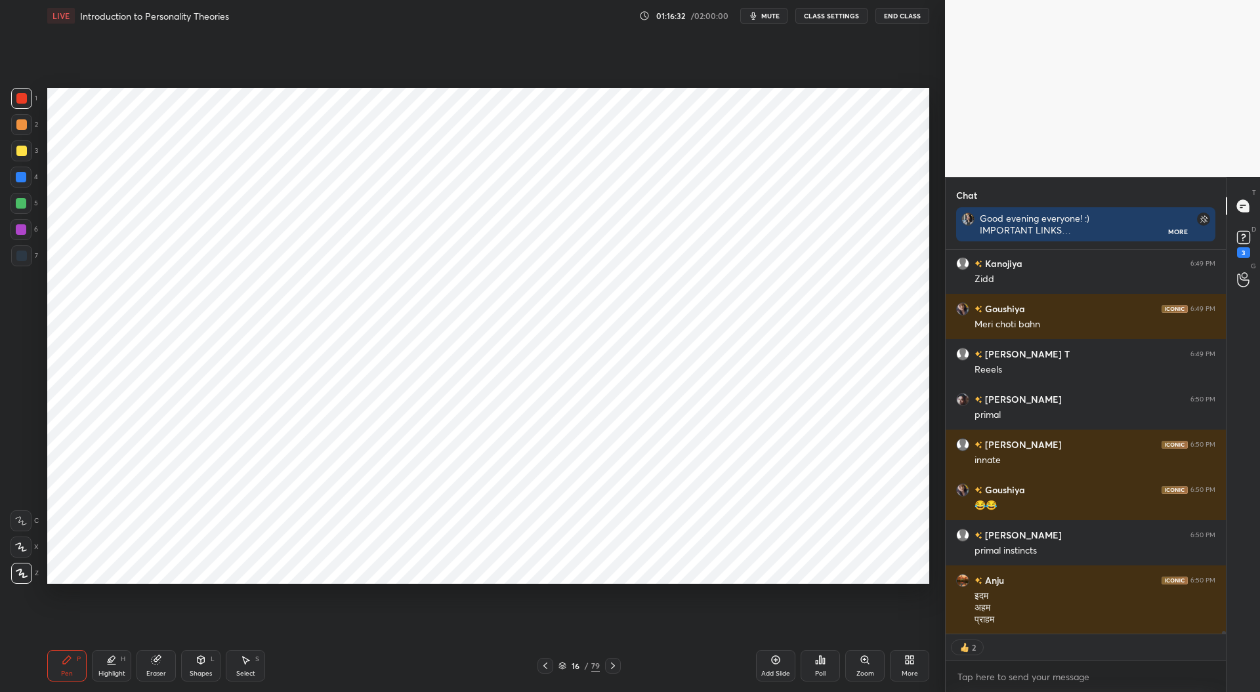
click at [21, 259] on div at bounding box center [21, 256] width 10 height 10
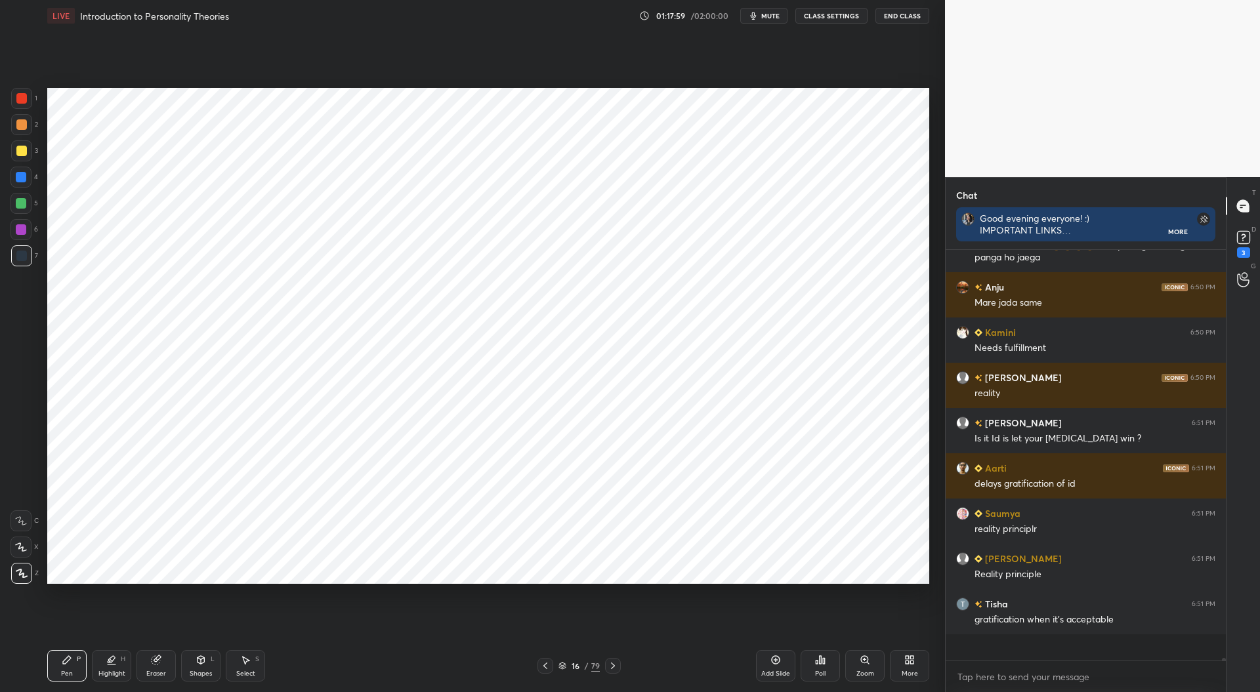
scroll to position [56684, 0]
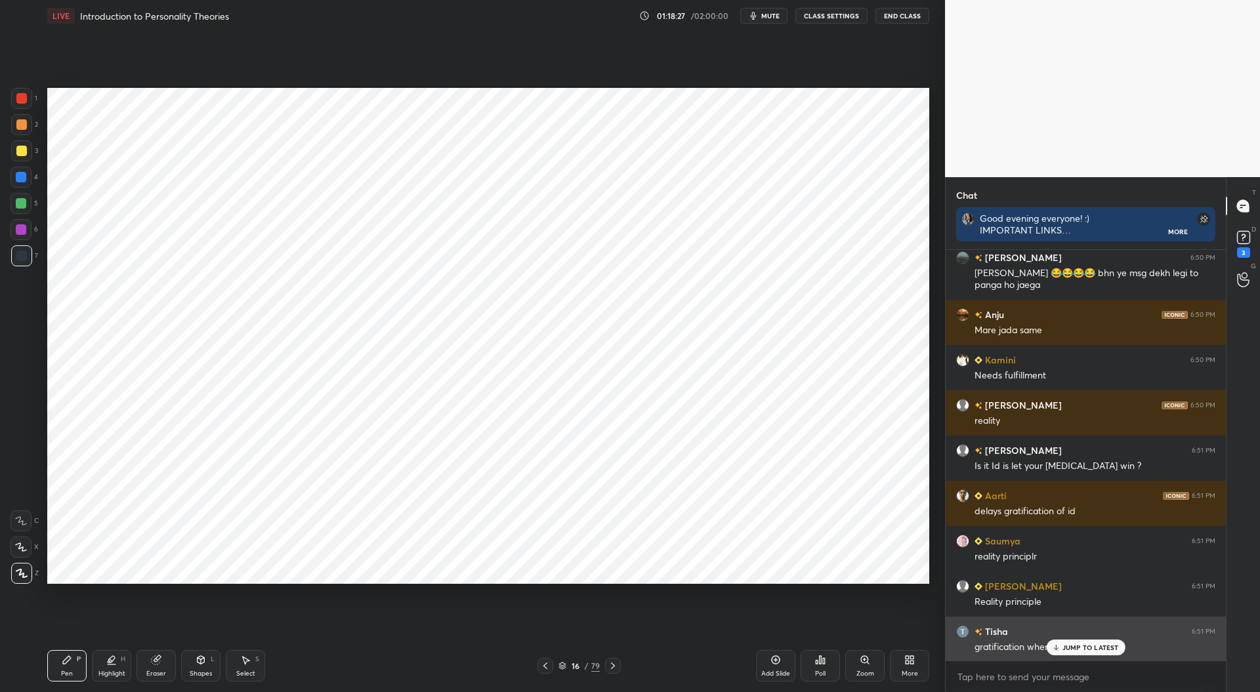
click at [1095, 642] on div "JUMP TO LATEST" at bounding box center [1085, 648] width 79 height 16
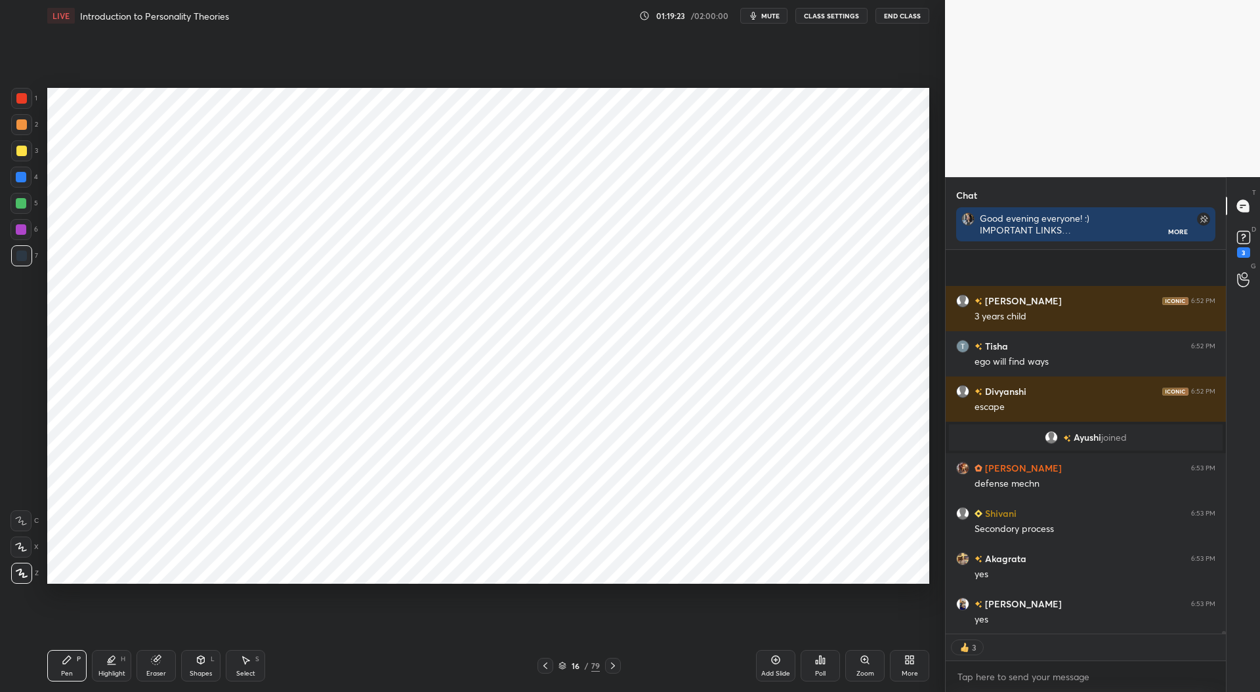
scroll to position [57195, 0]
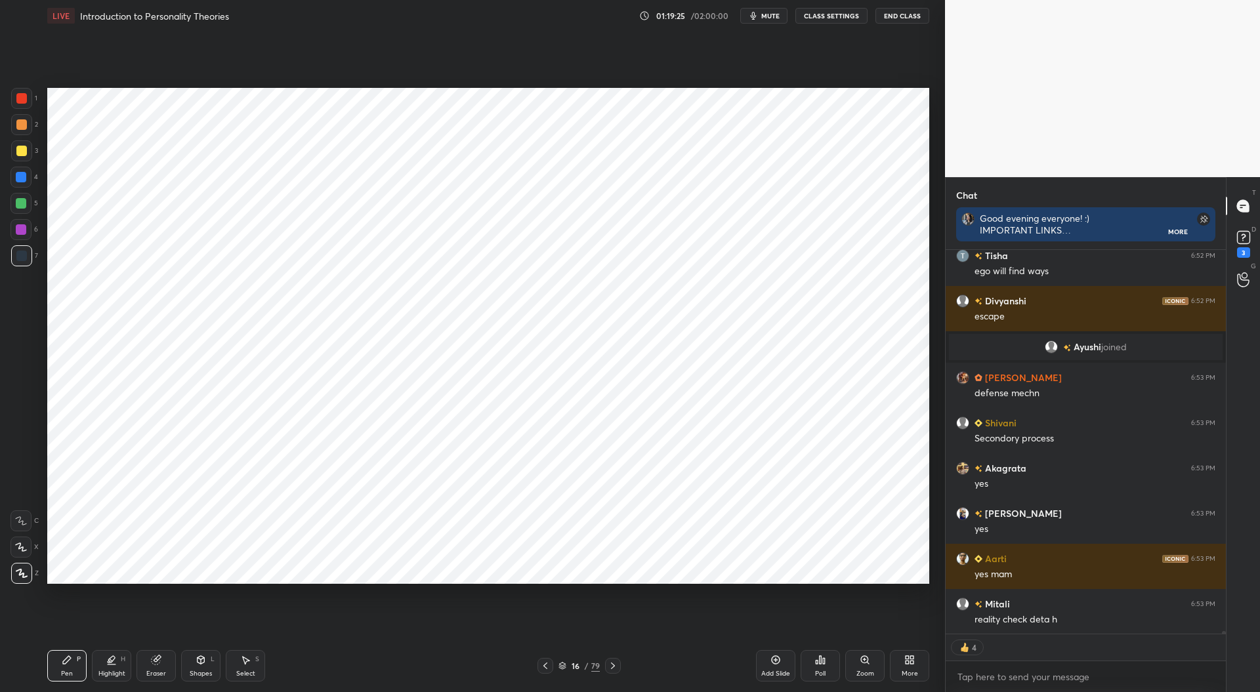
click at [24, 177] on div at bounding box center [21, 177] width 10 height 10
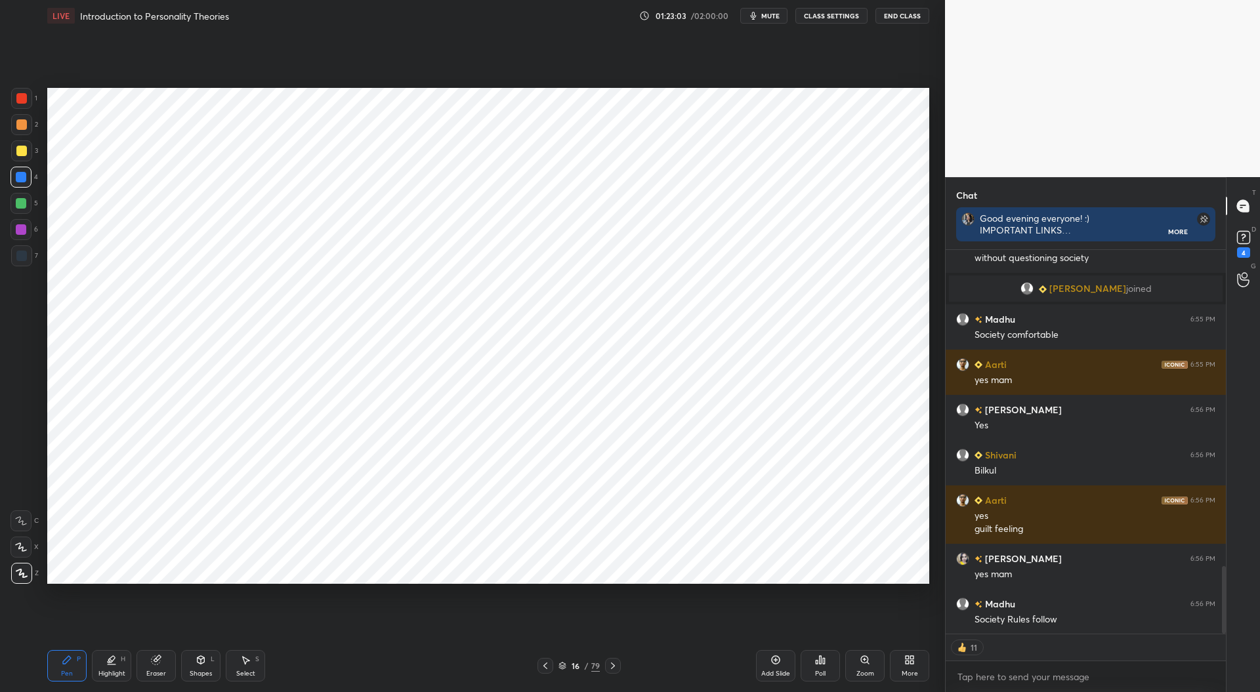
scroll to position [1862, 0]
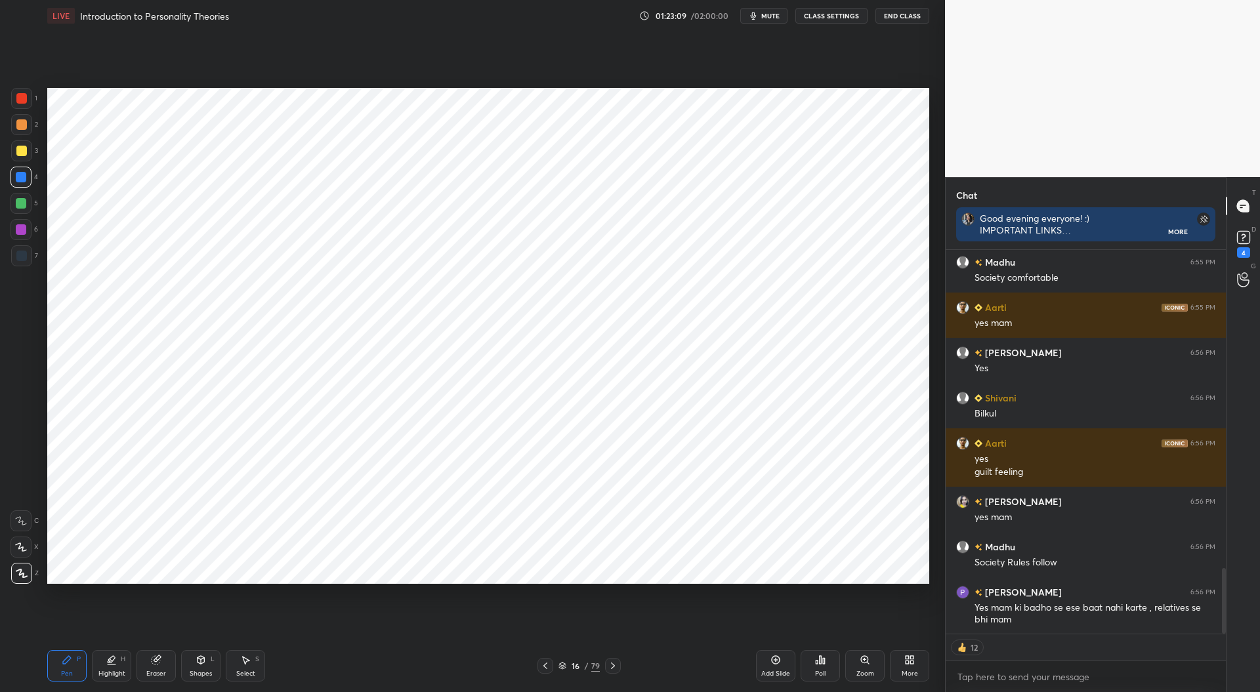
click at [21, 202] on div at bounding box center [21, 203] width 10 height 10
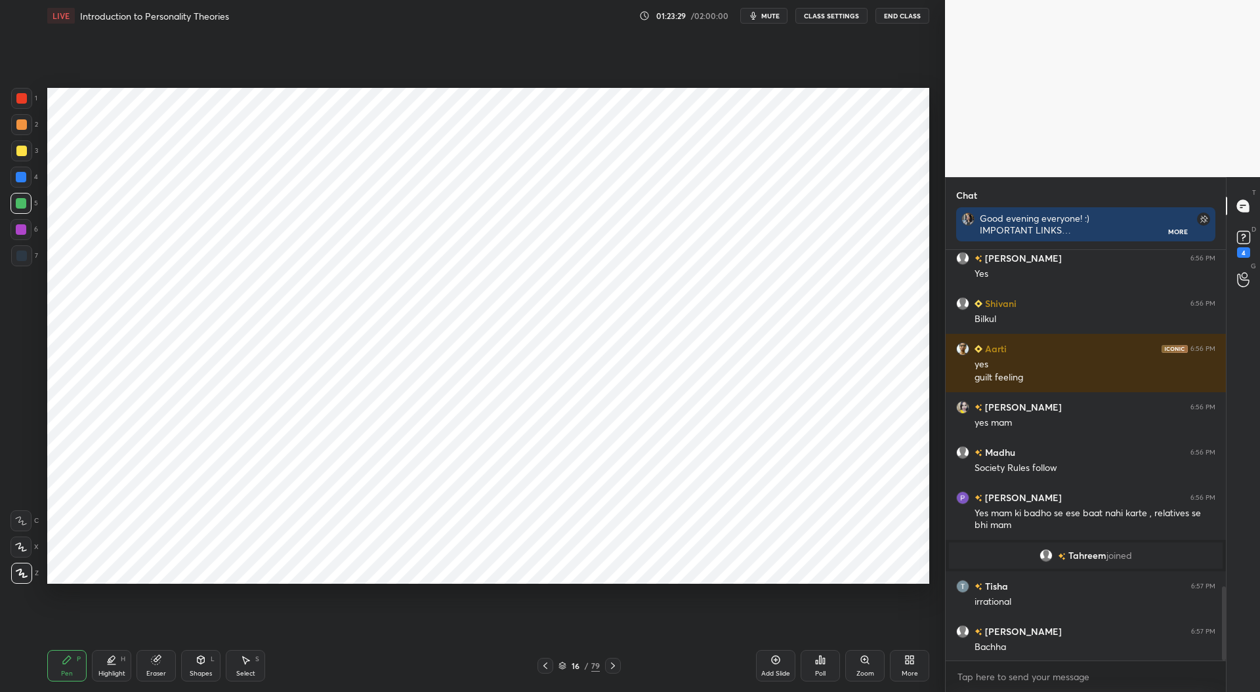
scroll to position [1927, 0]
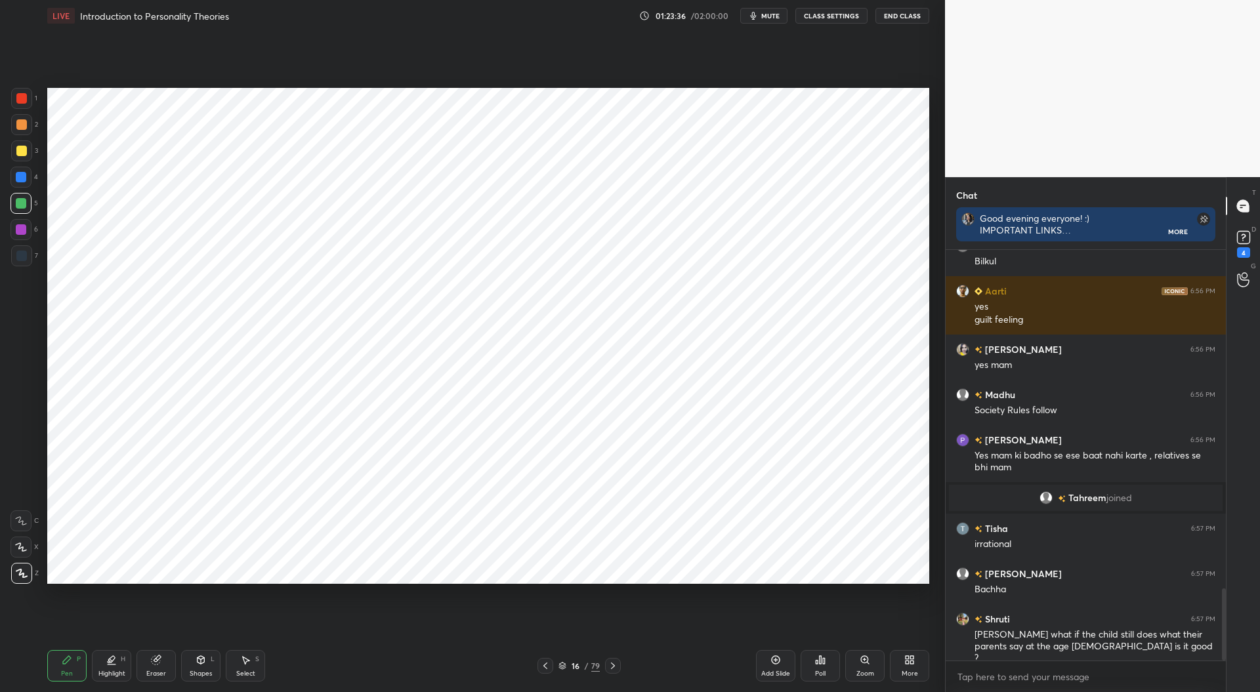
click at [21, 178] on div at bounding box center [21, 177] width 10 height 10
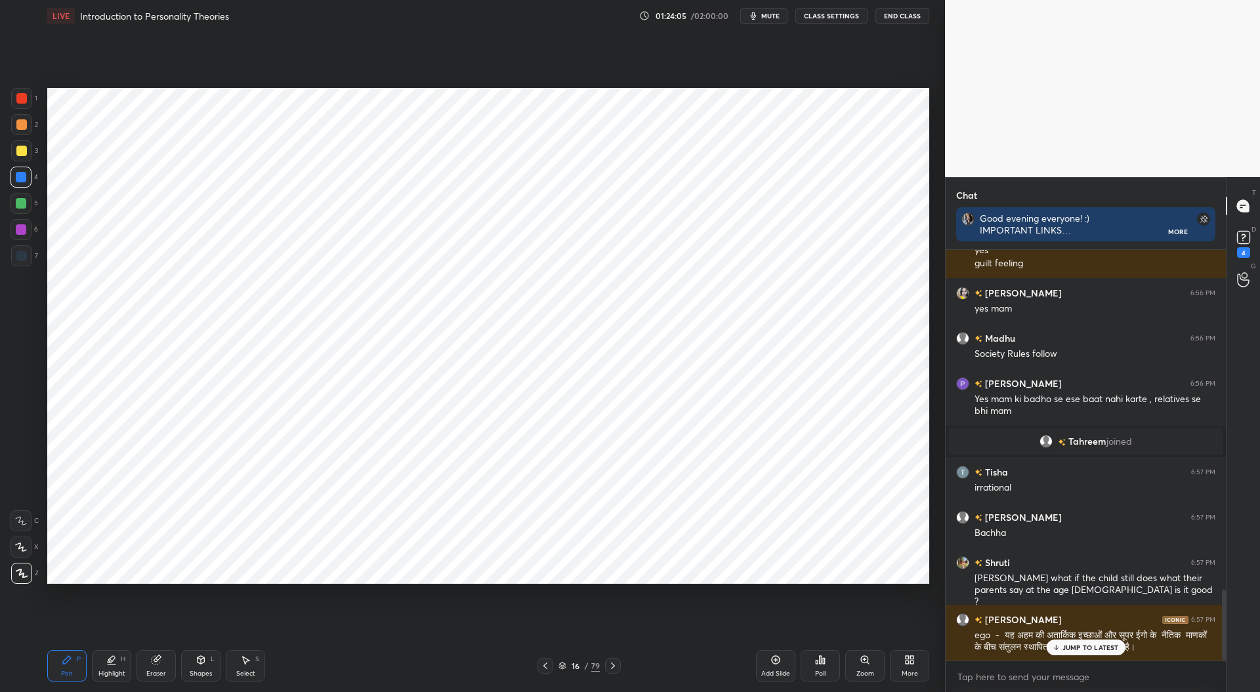
click at [24, 227] on div at bounding box center [21, 229] width 10 height 10
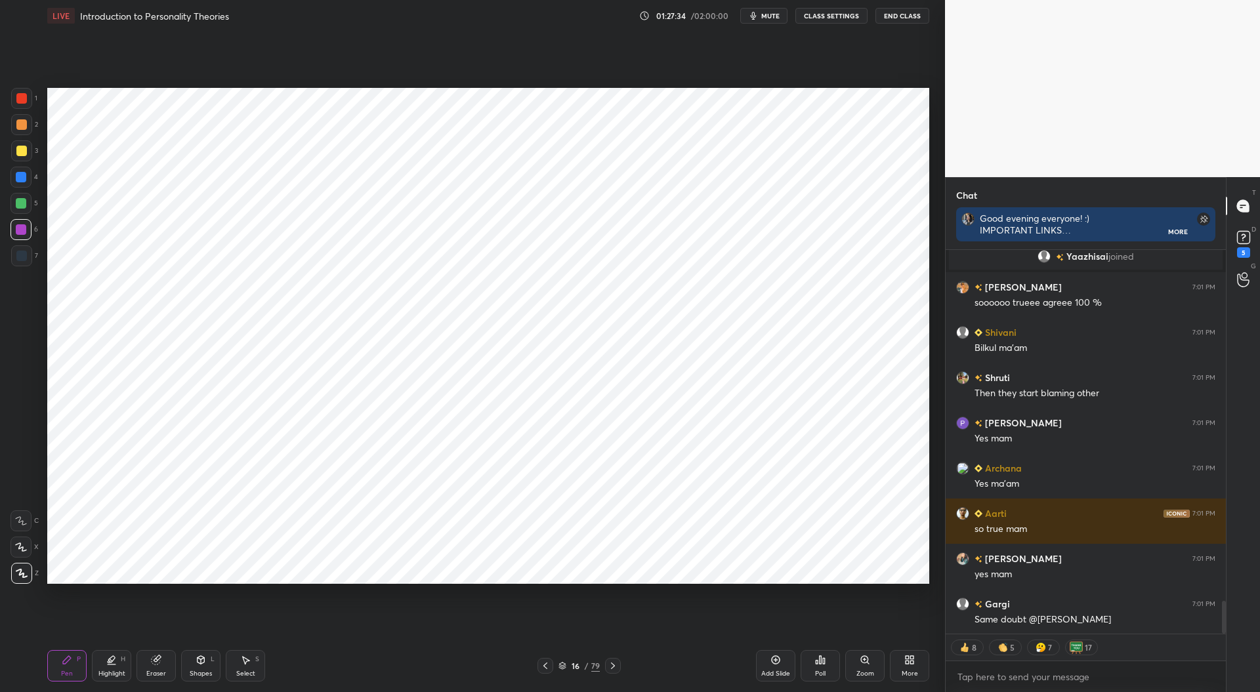
scroll to position [4069, 0]
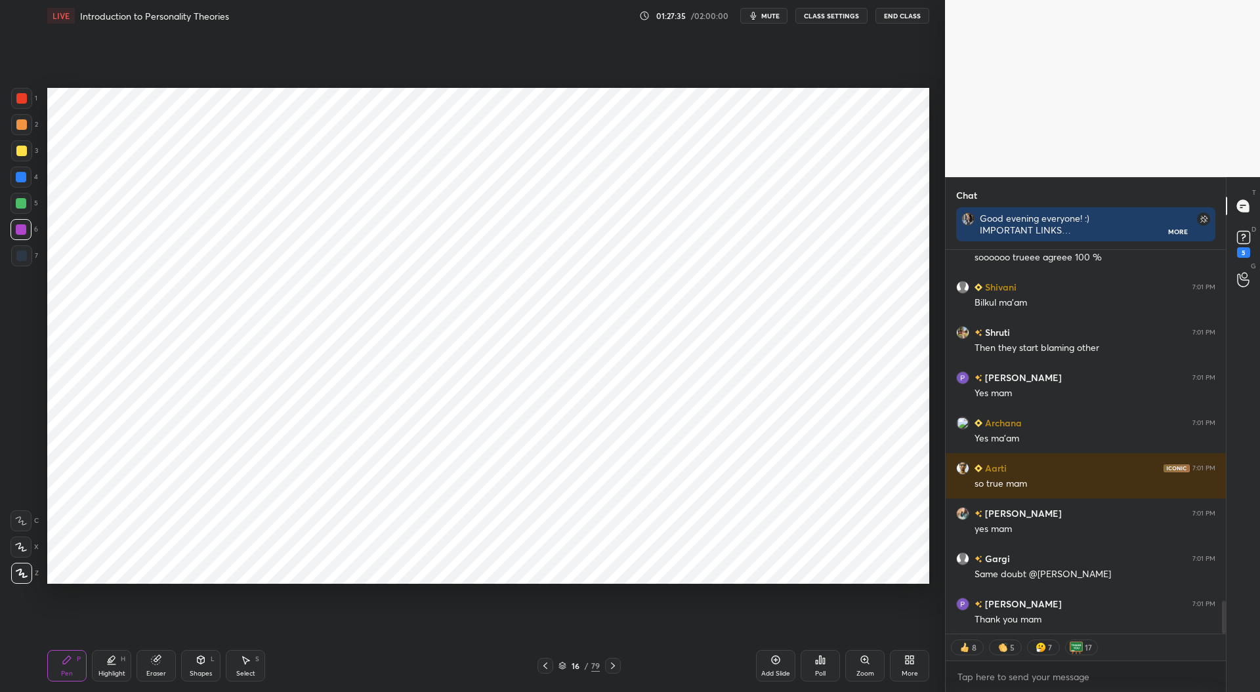
click at [610, 667] on icon at bounding box center [613, 666] width 10 height 10
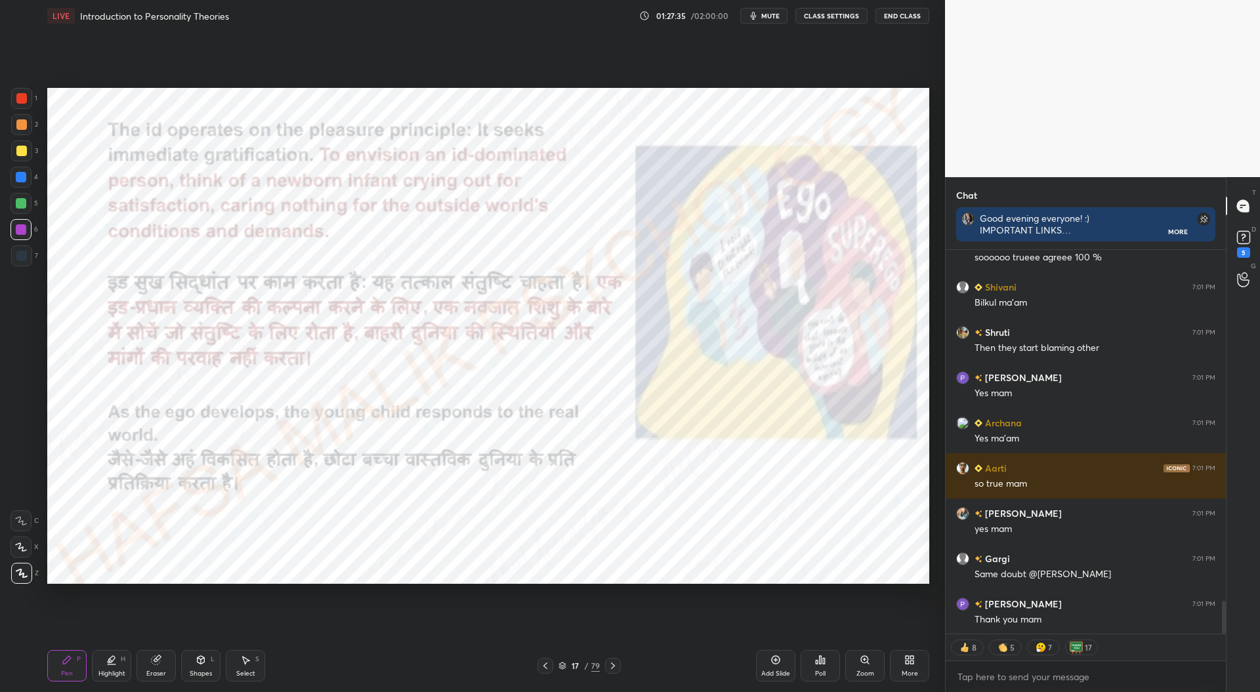
scroll to position [4114, 0]
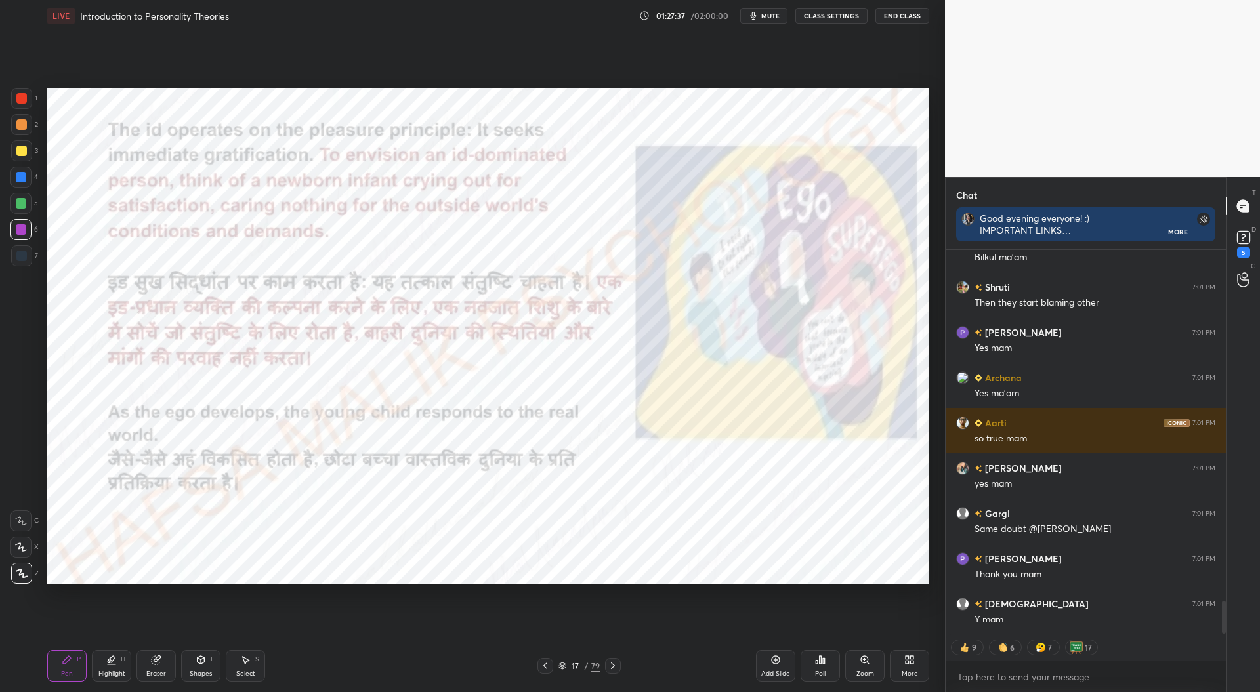
click at [542, 662] on icon at bounding box center [545, 666] width 10 height 10
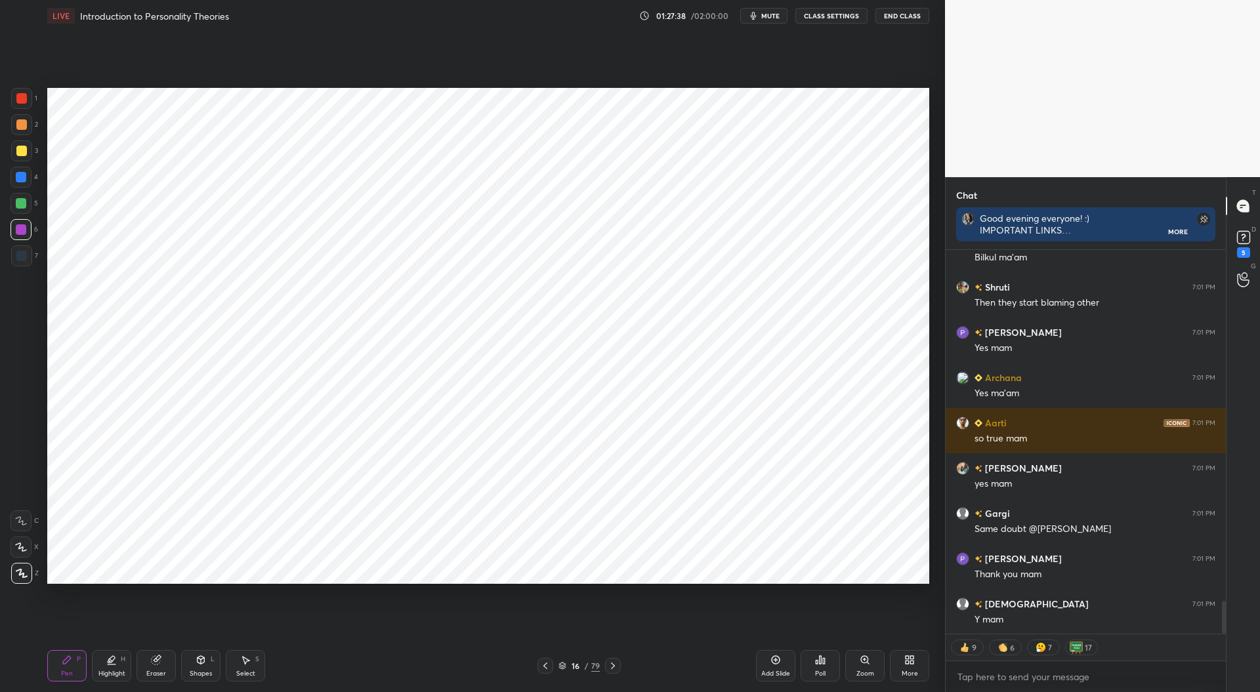
click at [537, 666] on div at bounding box center [545, 666] width 16 height 16
click at [610, 670] on icon at bounding box center [613, 666] width 10 height 10
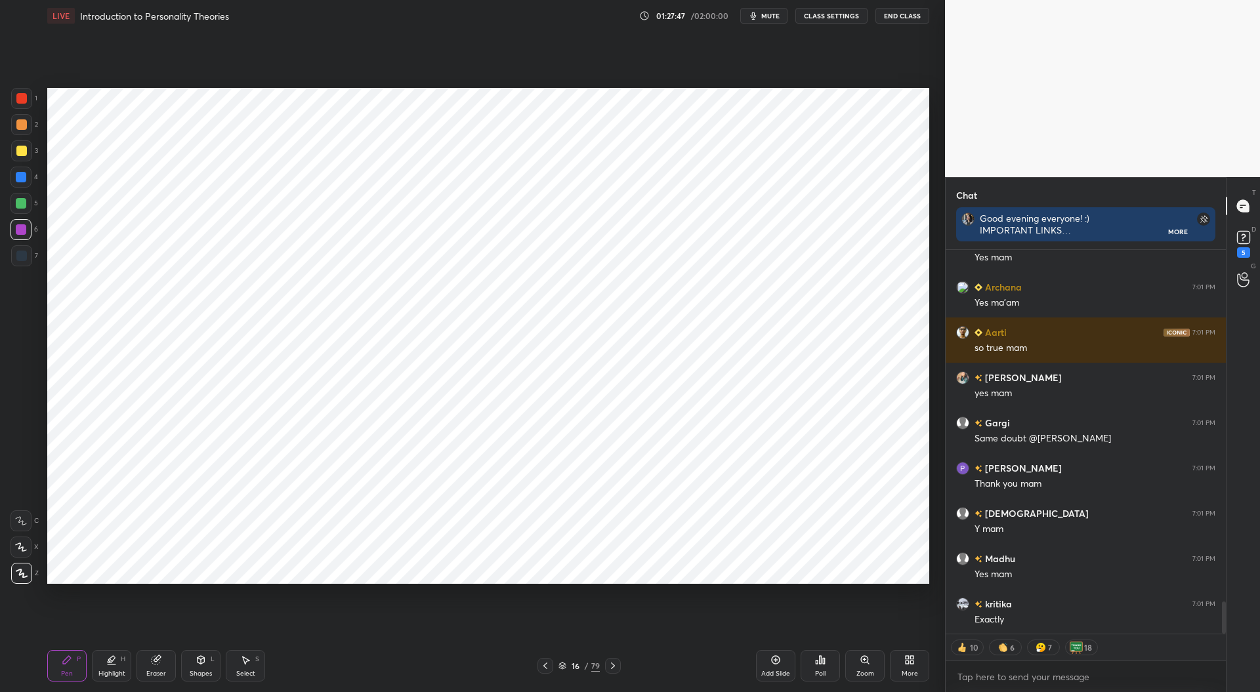
scroll to position [4307, 0]
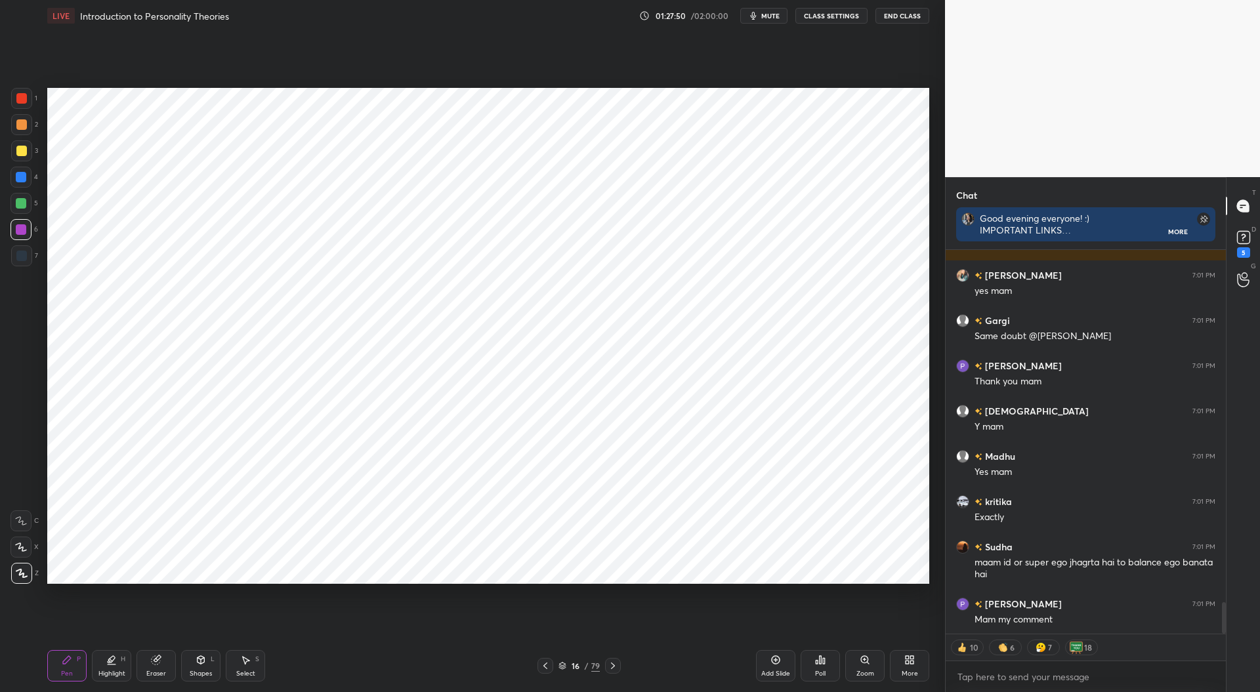
click at [614, 664] on icon at bounding box center [613, 666] width 10 height 10
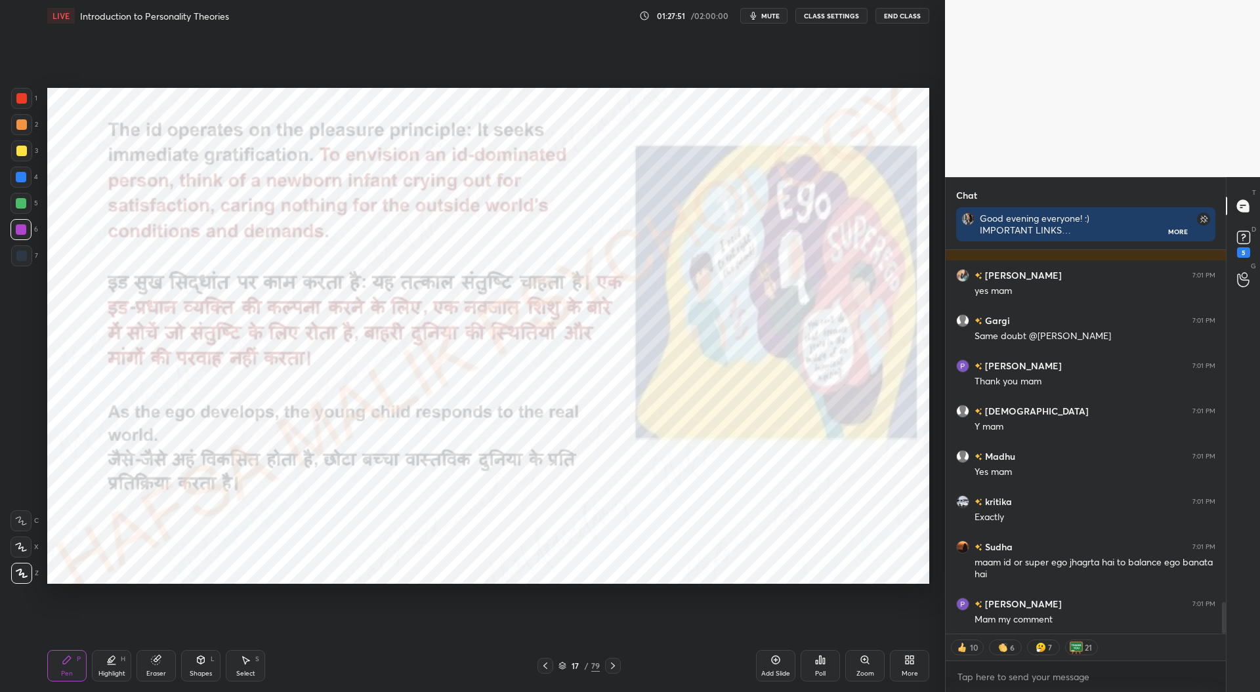
click at [546, 663] on icon at bounding box center [545, 666] width 10 height 10
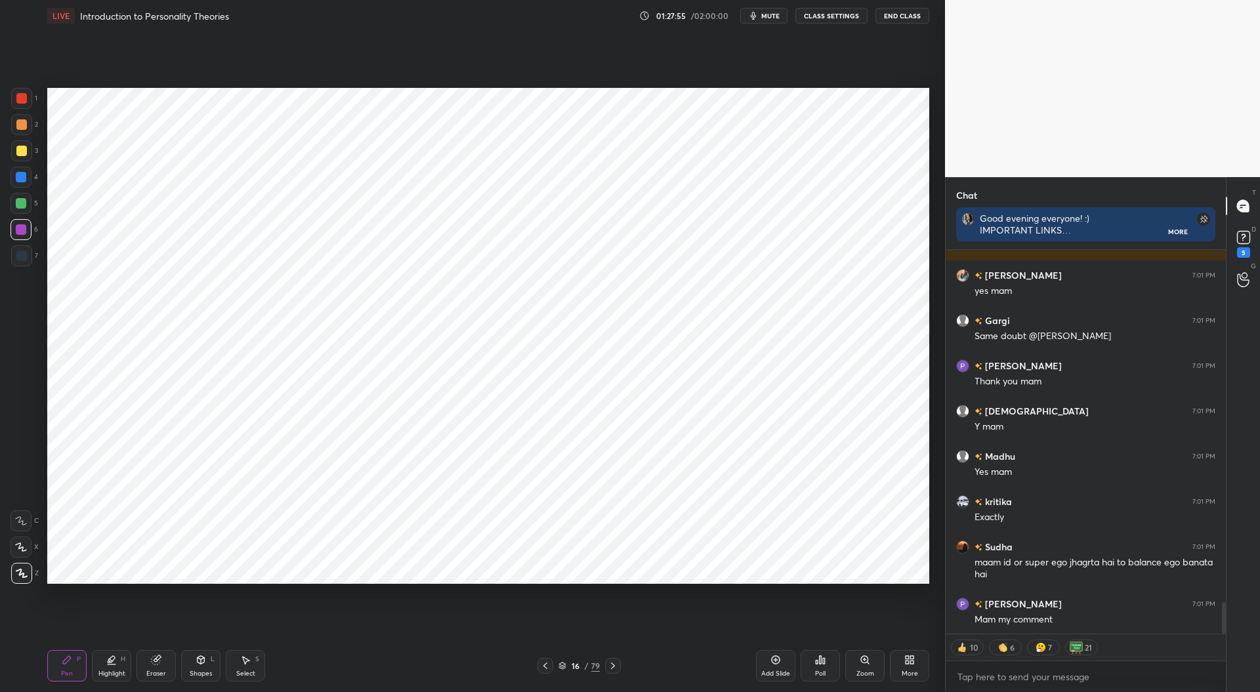
click at [776, 663] on icon at bounding box center [775, 660] width 10 height 10
click at [21, 253] on div at bounding box center [21, 256] width 10 height 10
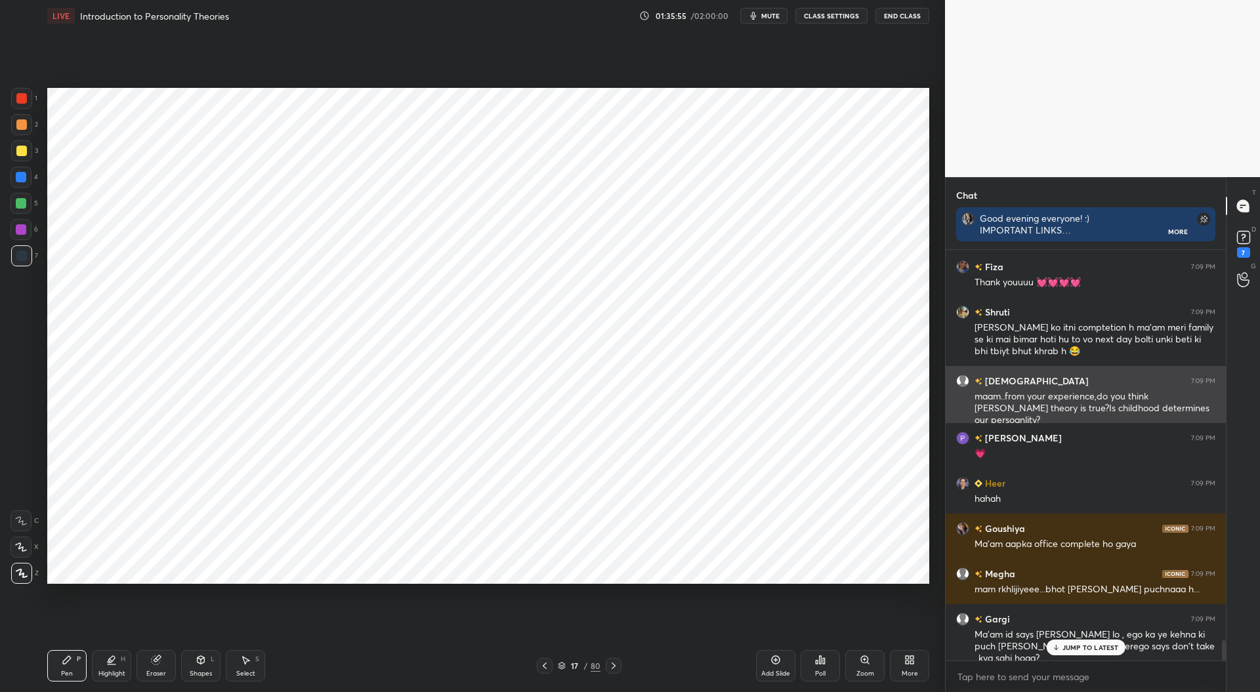
scroll to position [7774, 0]
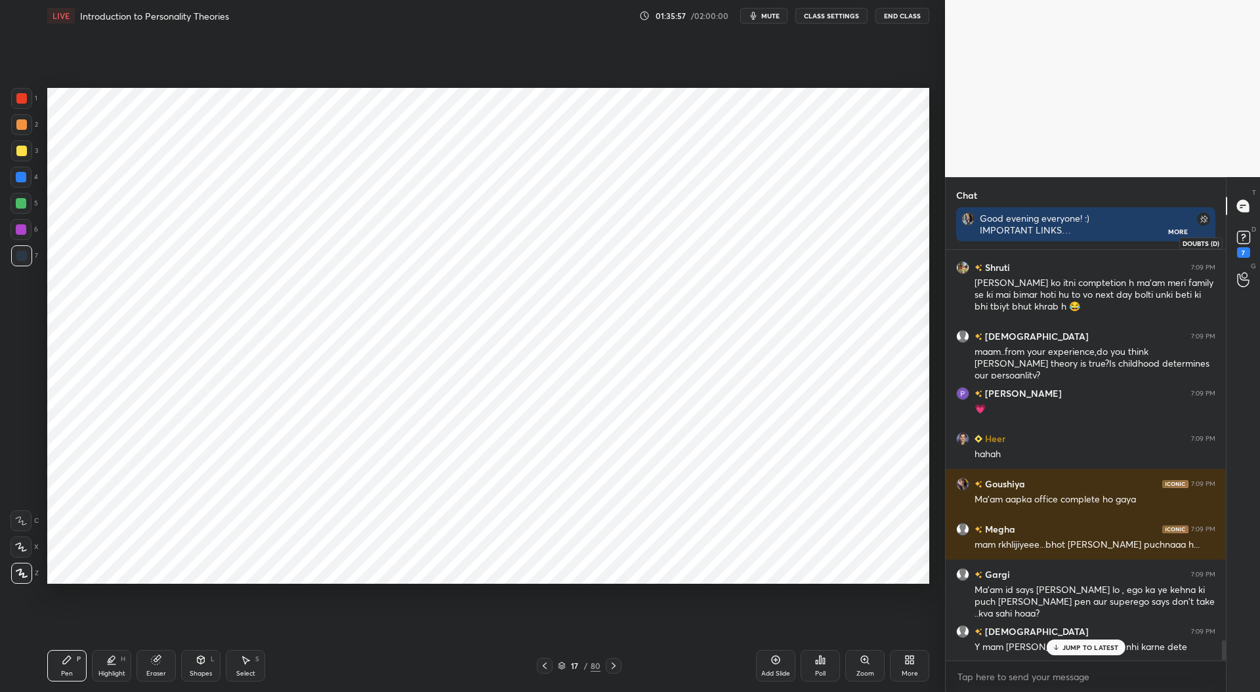
click at [1243, 236] on rect at bounding box center [1243, 238] width 12 height 12
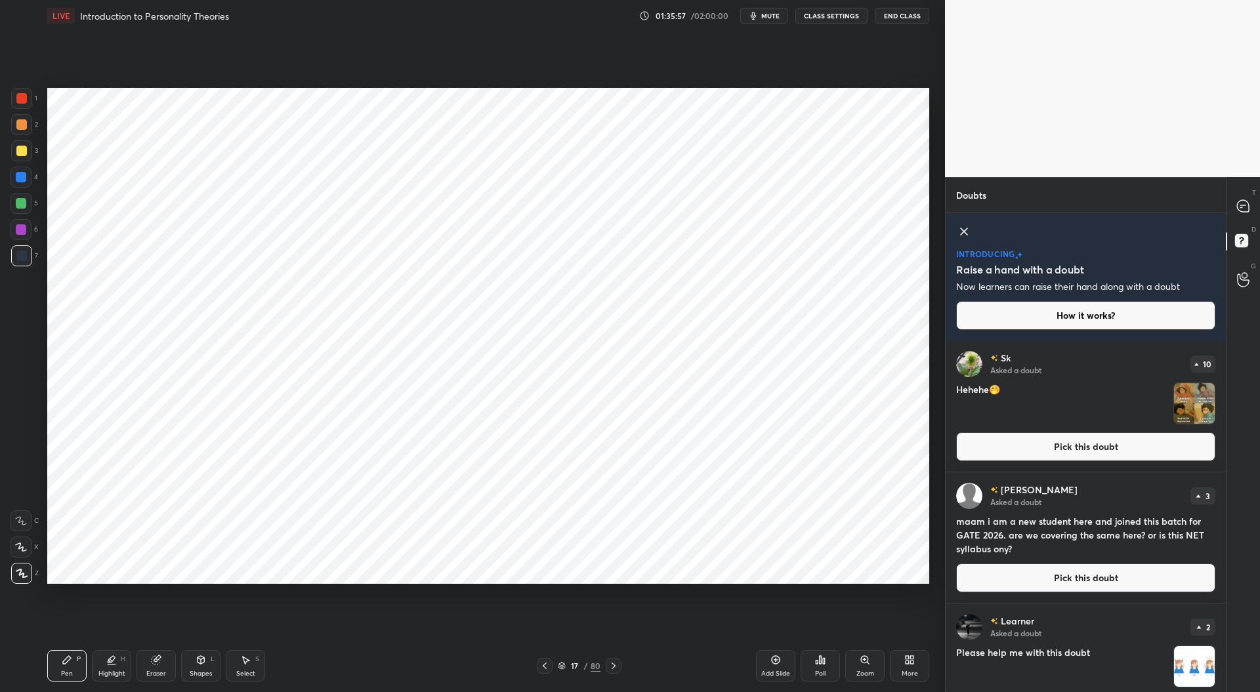
scroll to position [348, 276]
click at [1059, 455] on button "Pick this doubt" at bounding box center [1085, 446] width 259 height 29
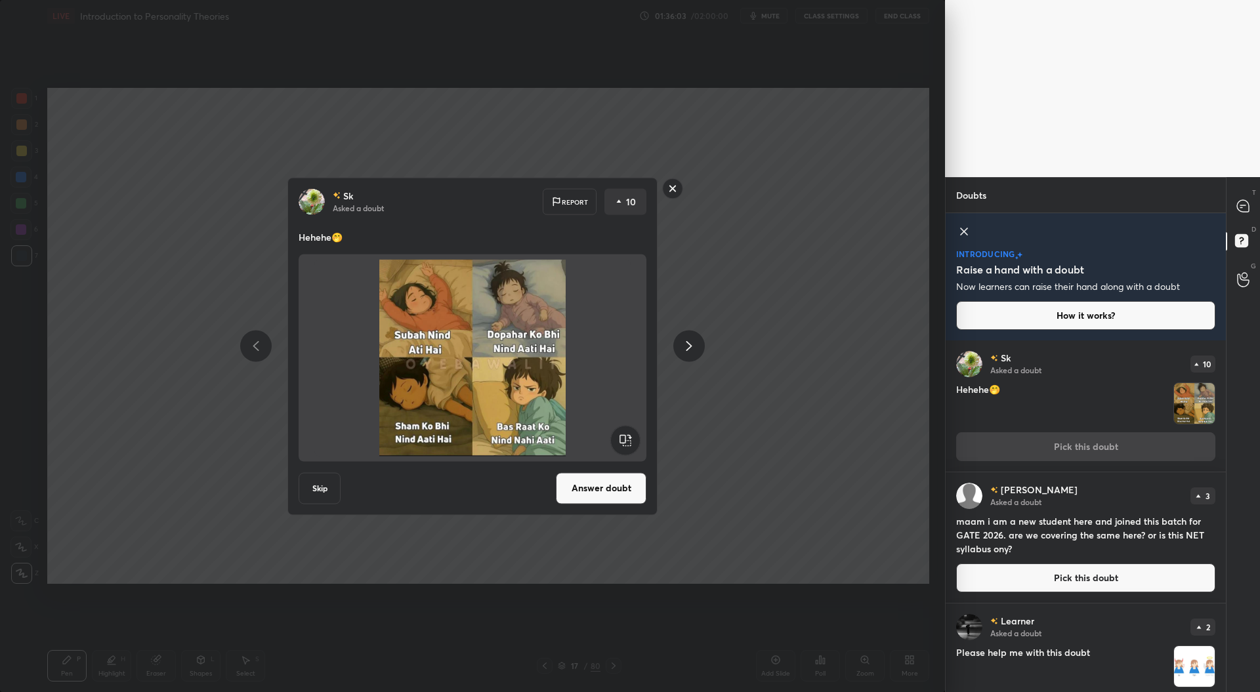
click at [599, 485] on button "Answer doubt" at bounding box center [601, 487] width 91 height 31
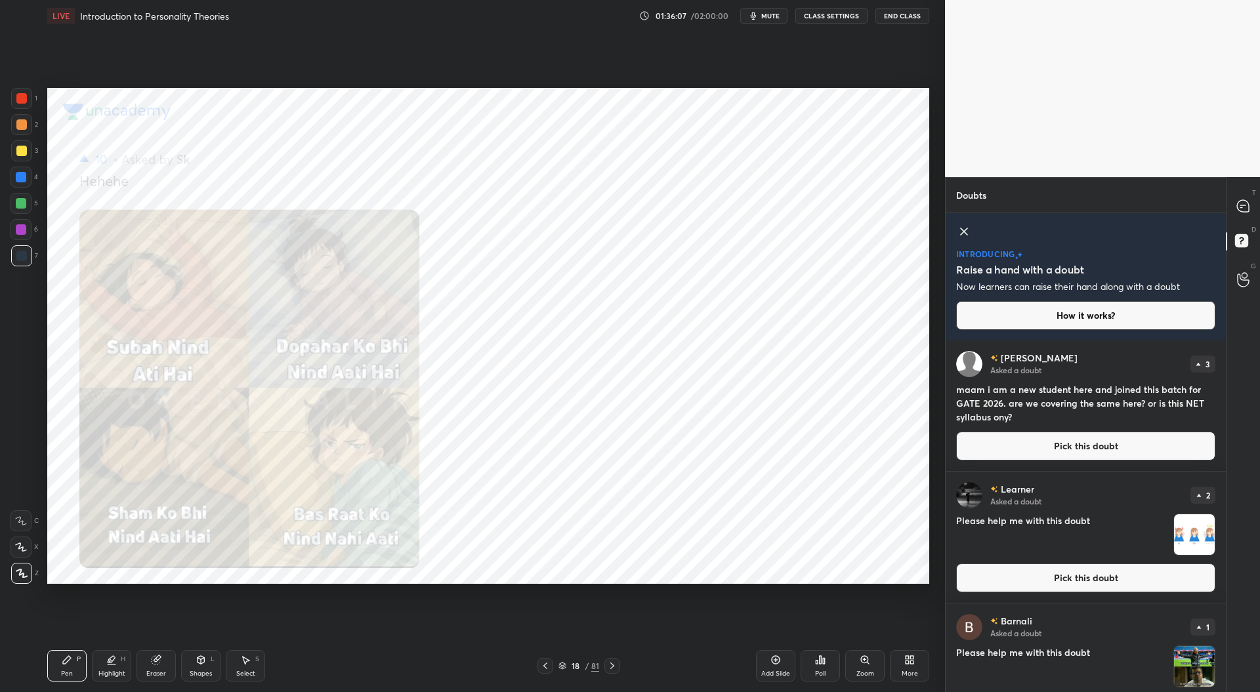
click at [1058, 439] on button "Pick this doubt" at bounding box center [1085, 446] width 259 height 29
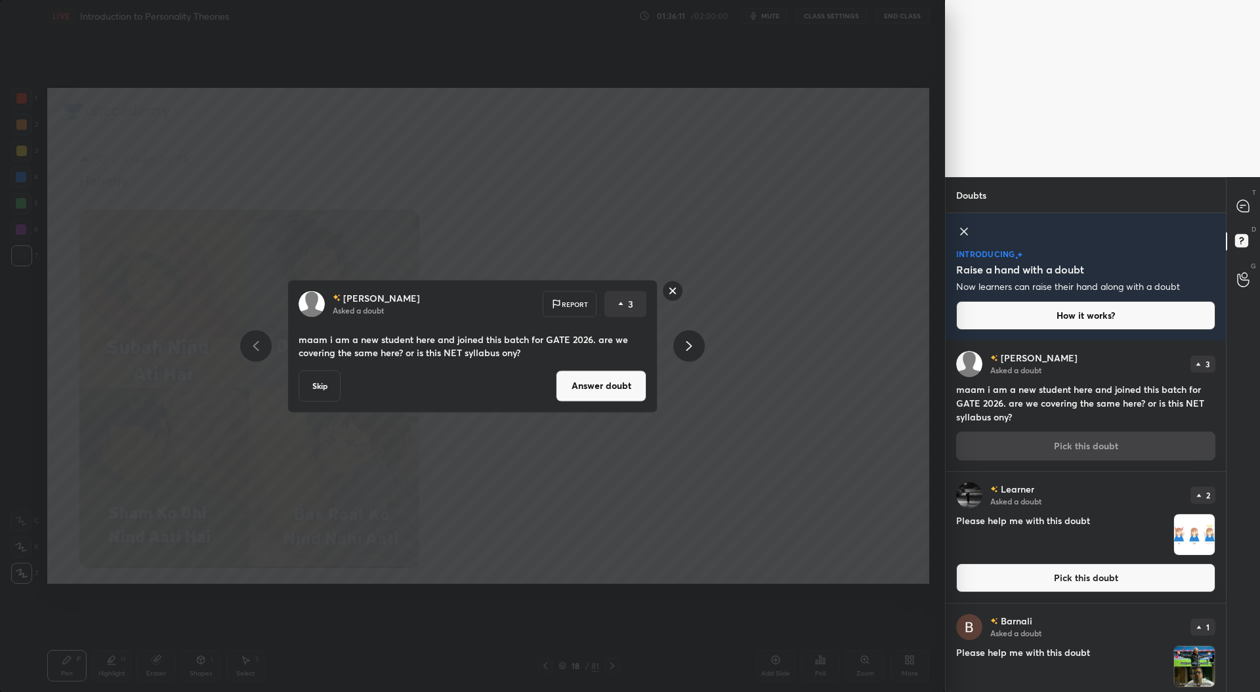
click at [1016, 572] on button "Pick this doubt" at bounding box center [1085, 578] width 259 height 29
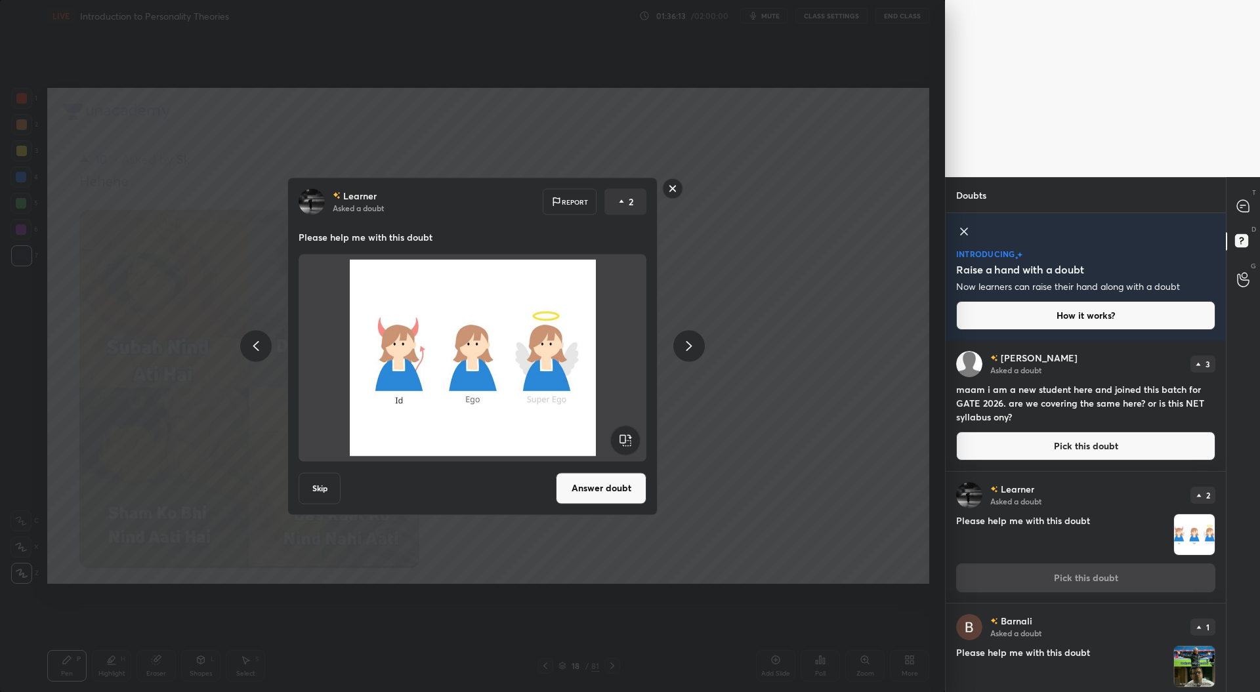
click at [606, 493] on button "Answer doubt" at bounding box center [601, 487] width 91 height 31
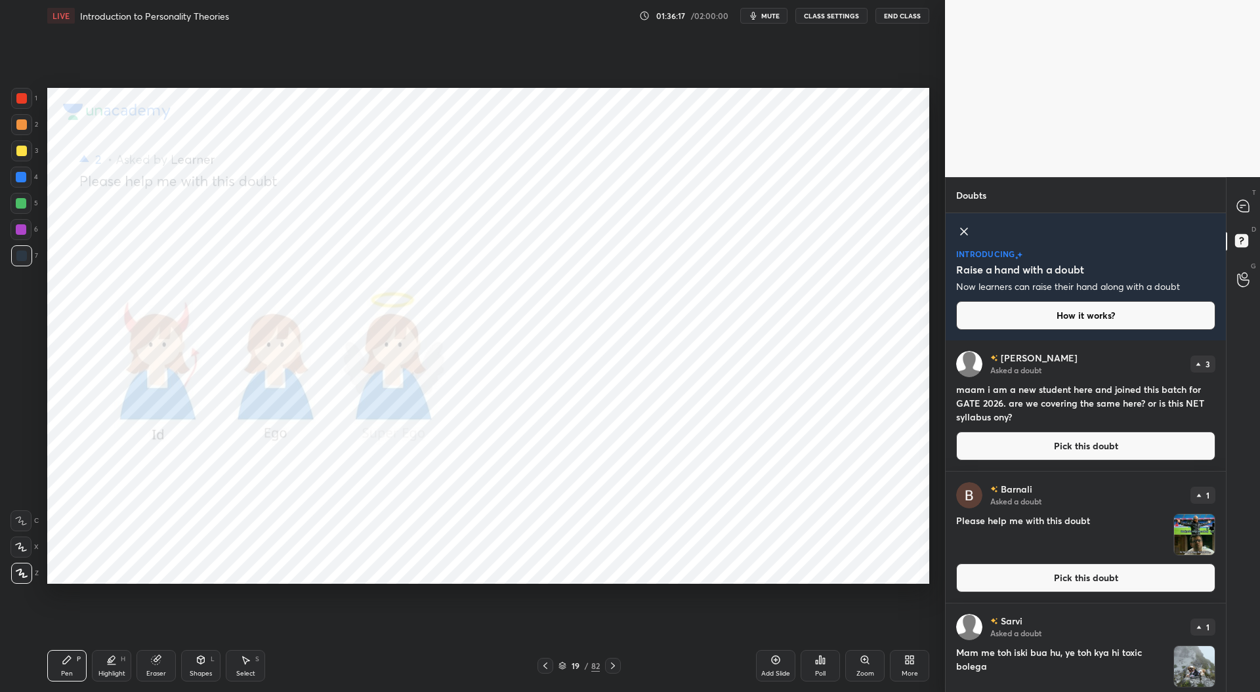
click at [1001, 581] on button "Pick this doubt" at bounding box center [1085, 578] width 259 height 29
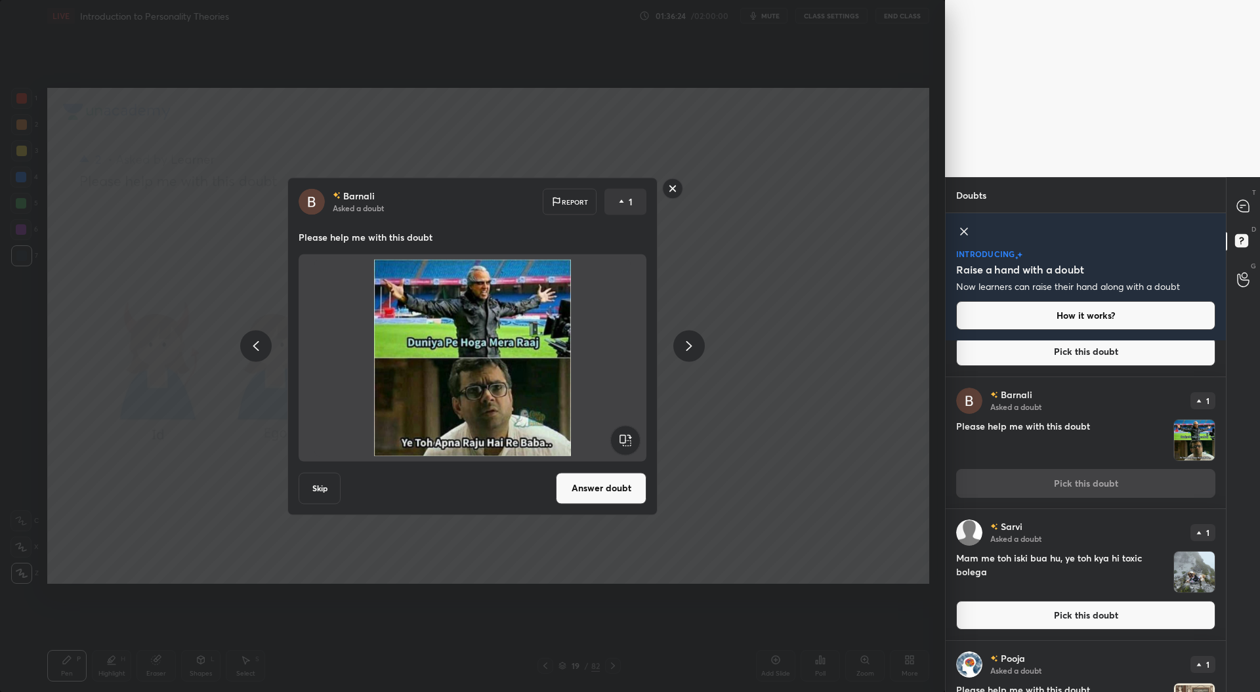
scroll to position [130, 0]
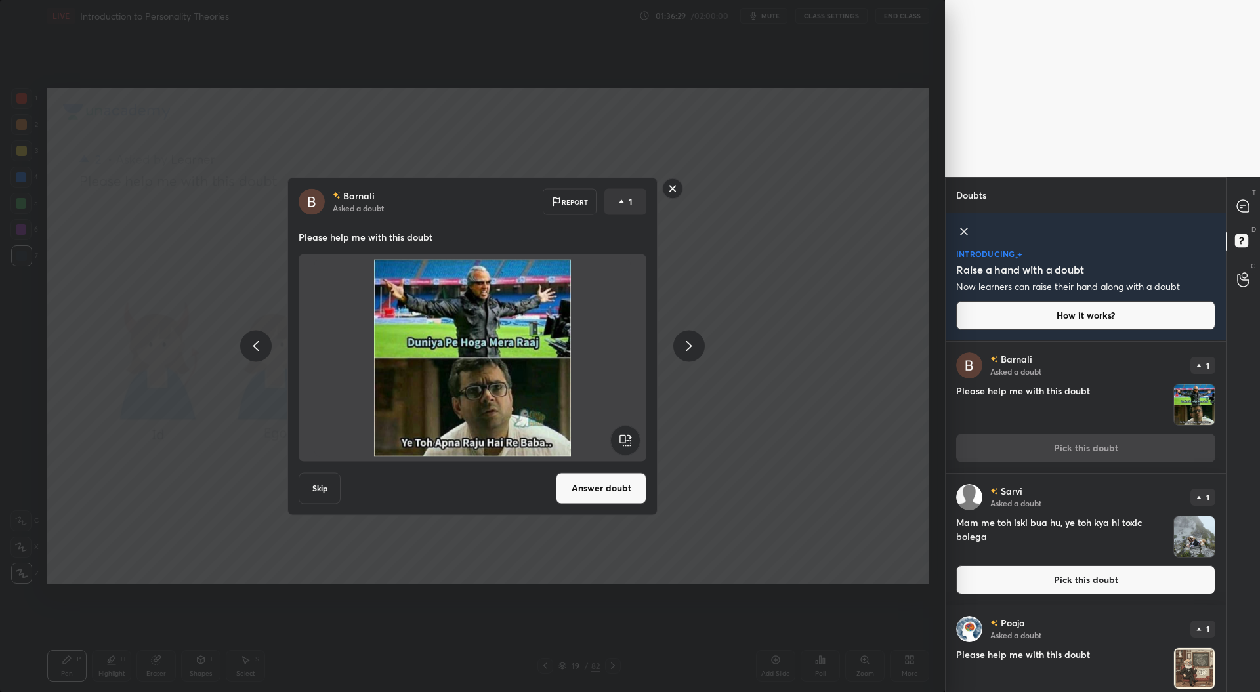
click at [1024, 581] on button "Pick this doubt" at bounding box center [1085, 580] width 259 height 29
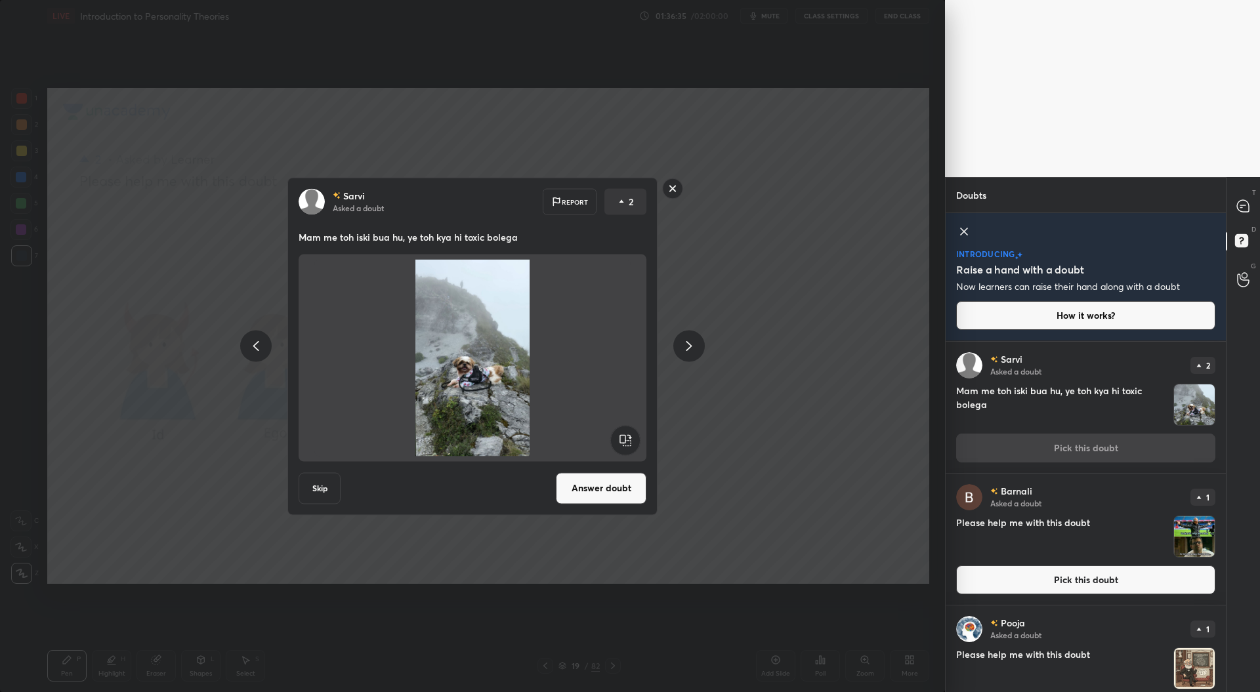
click at [590, 488] on button "Answer doubt" at bounding box center [601, 487] width 91 height 31
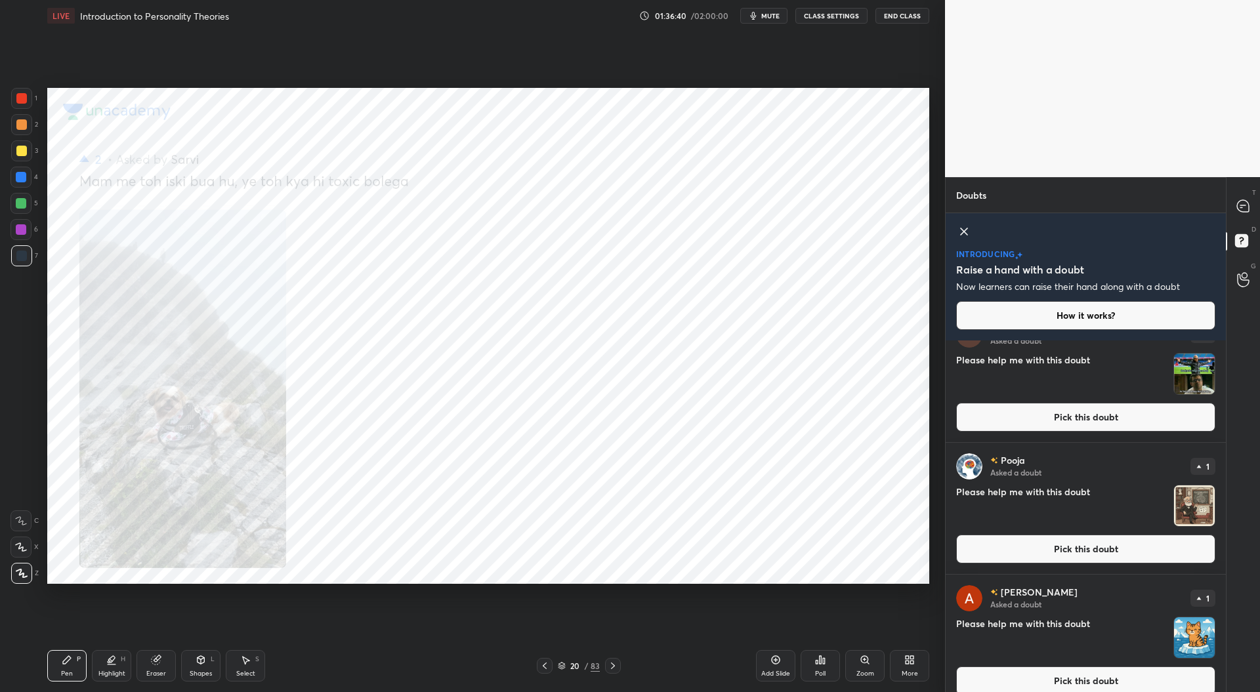
scroll to position [162, 0]
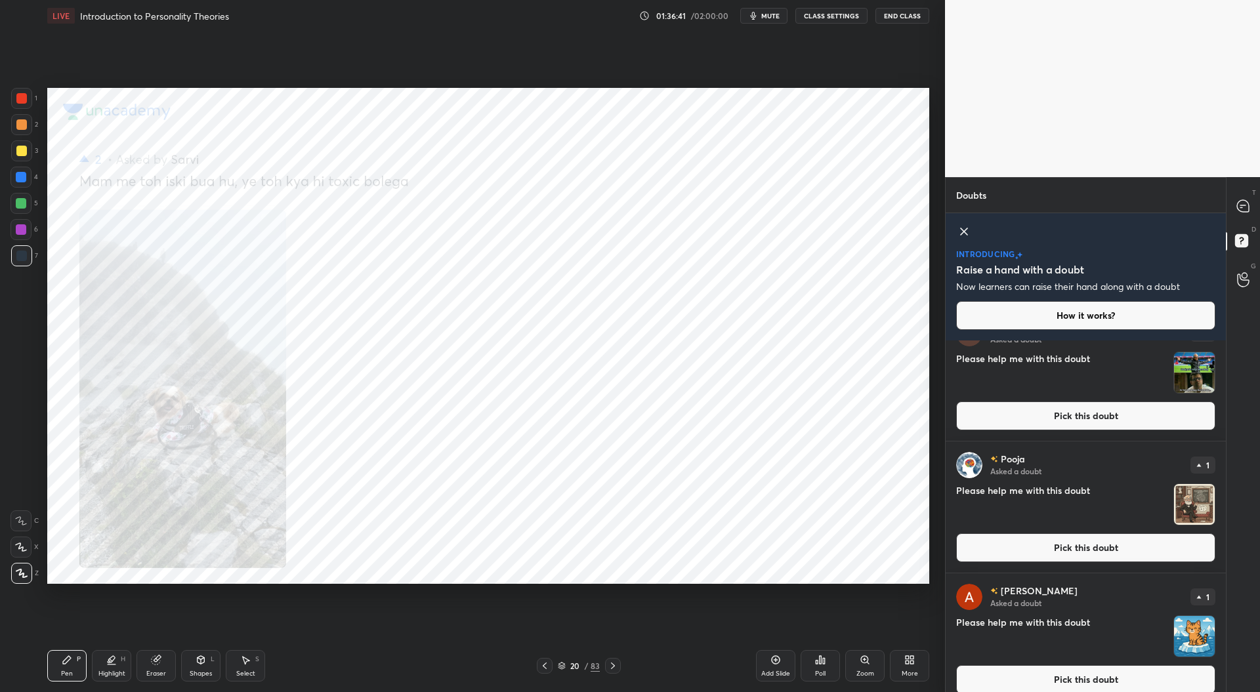
click at [1056, 562] on div "[PERSON_NAME] Asked a doubt 1 Please help me with this doubt Pick this doubt" at bounding box center [1086, 507] width 280 height 131
click at [1042, 549] on button "Pick this doubt" at bounding box center [1085, 547] width 259 height 29
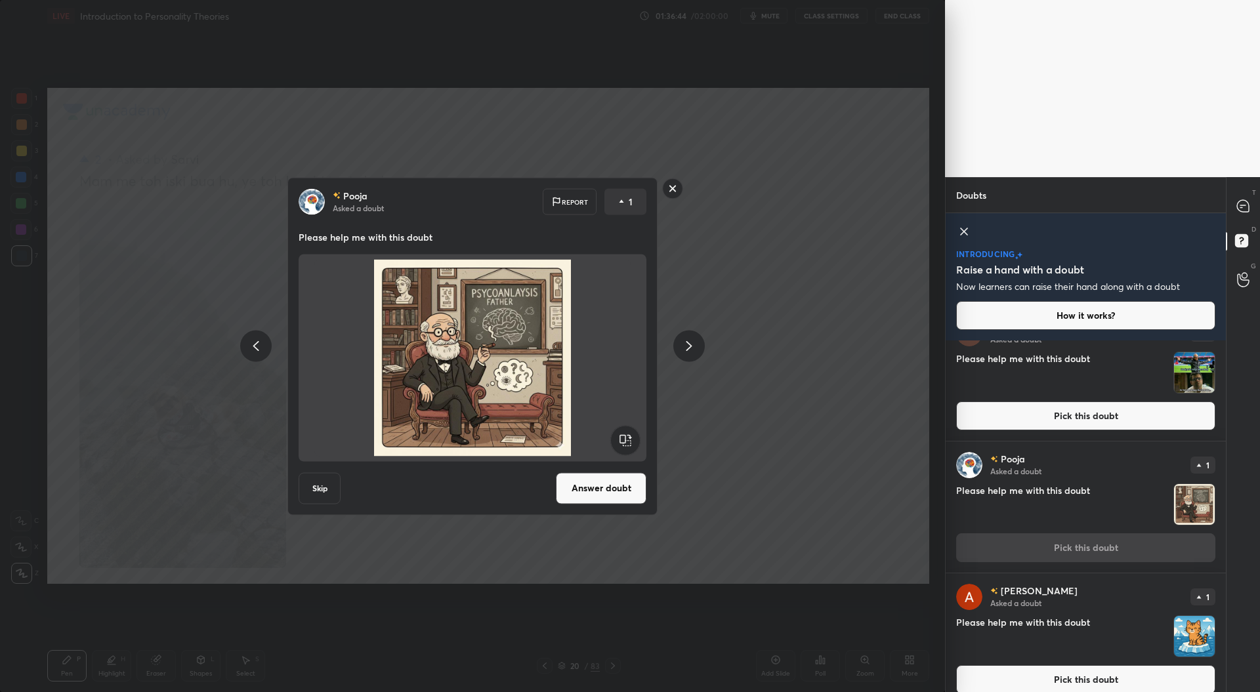
scroll to position [175, 0]
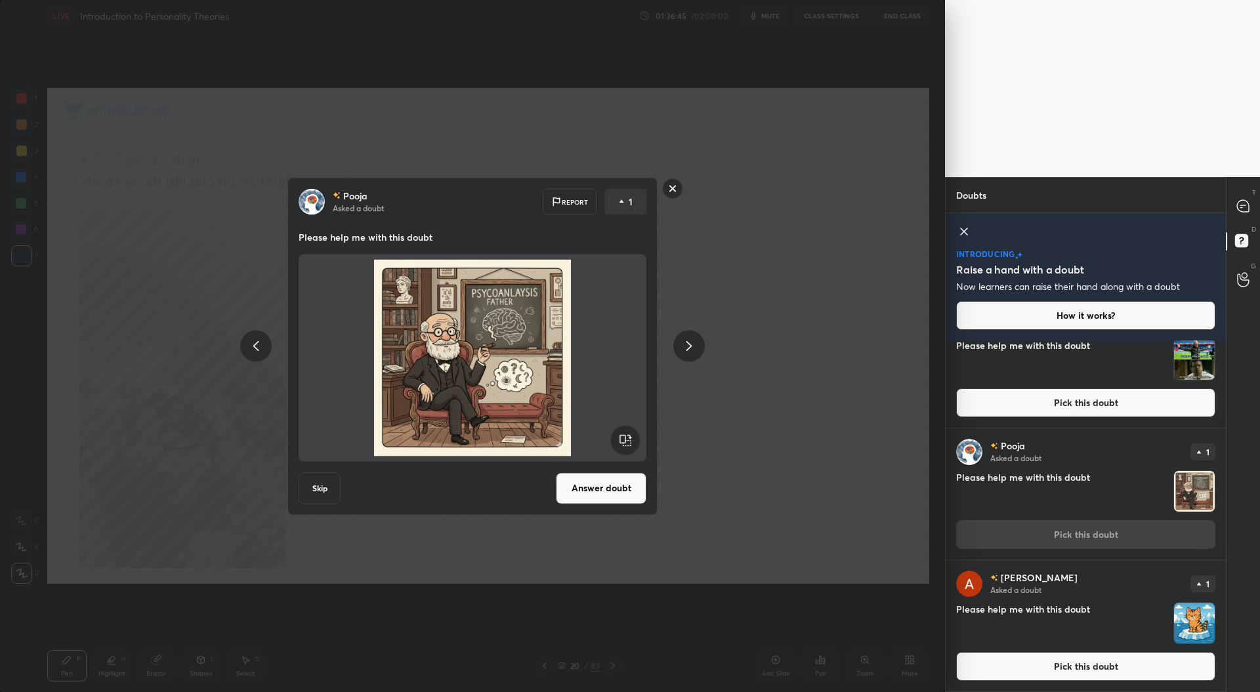
click at [1029, 669] on button "Pick this doubt" at bounding box center [1085, 666] width 259 height 29
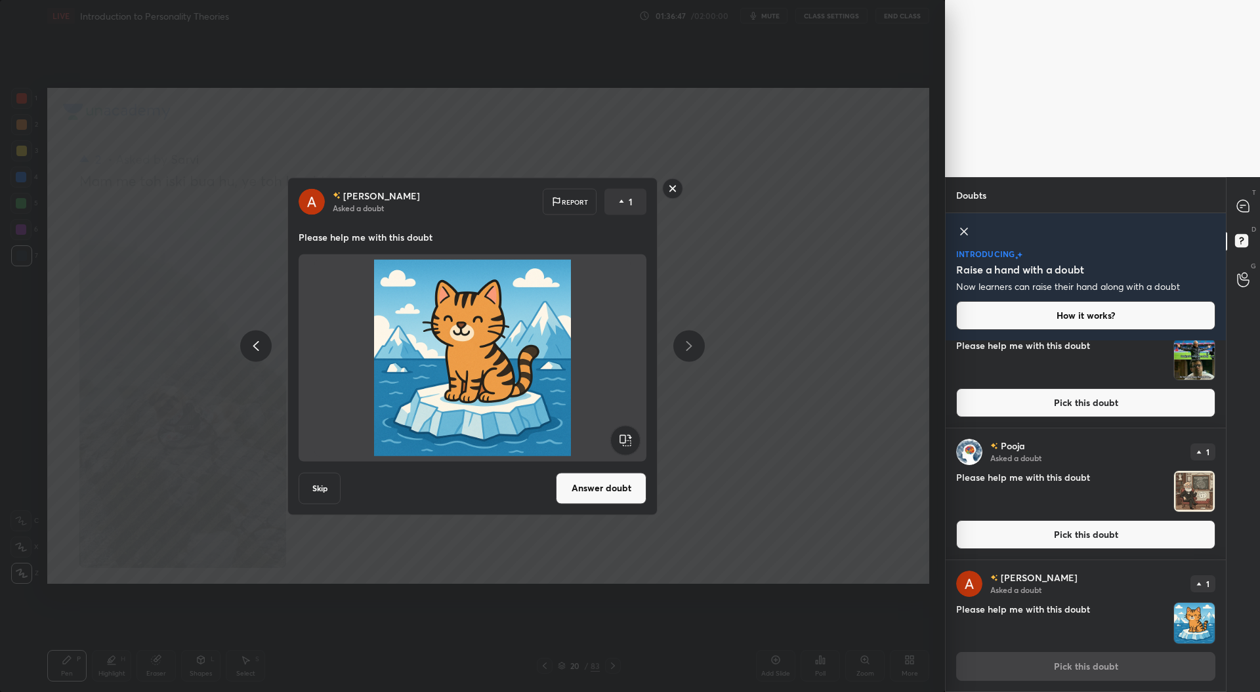
click at [962, 229] on icon at bounding box center [964, 232] width 16 height 16
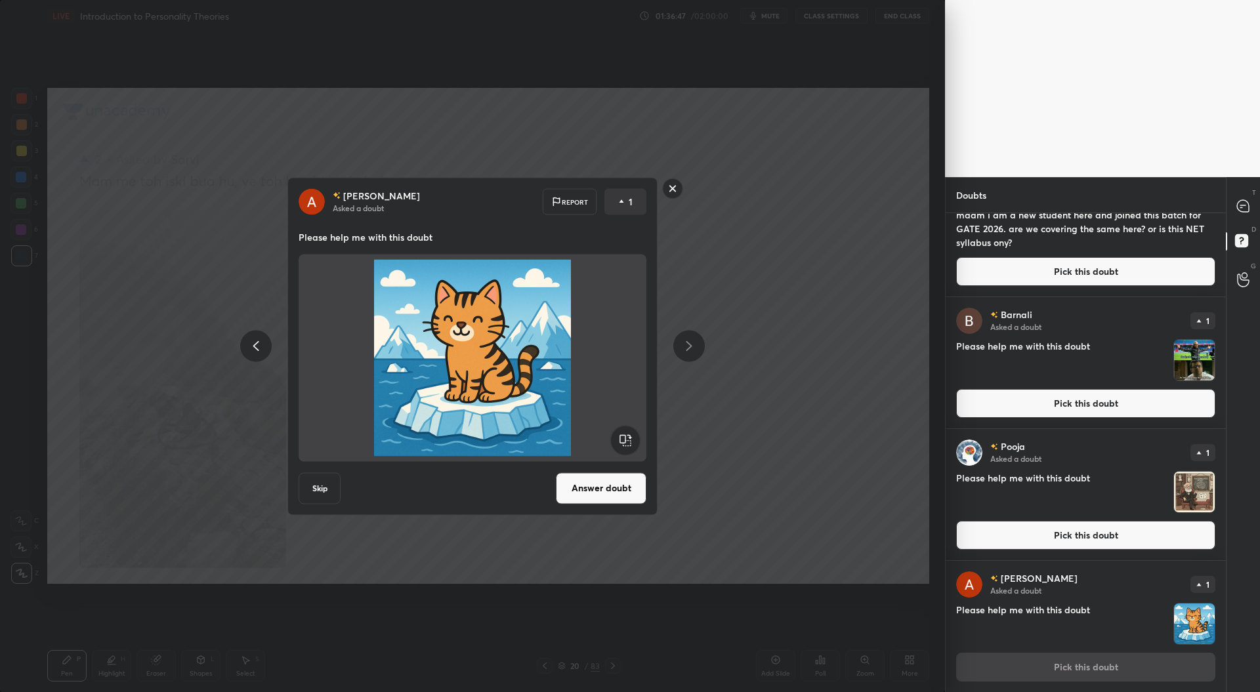
scroll to position [47, 0]
click at [664, 195] on icon at bounding box center [672, 188] width 21 height 21
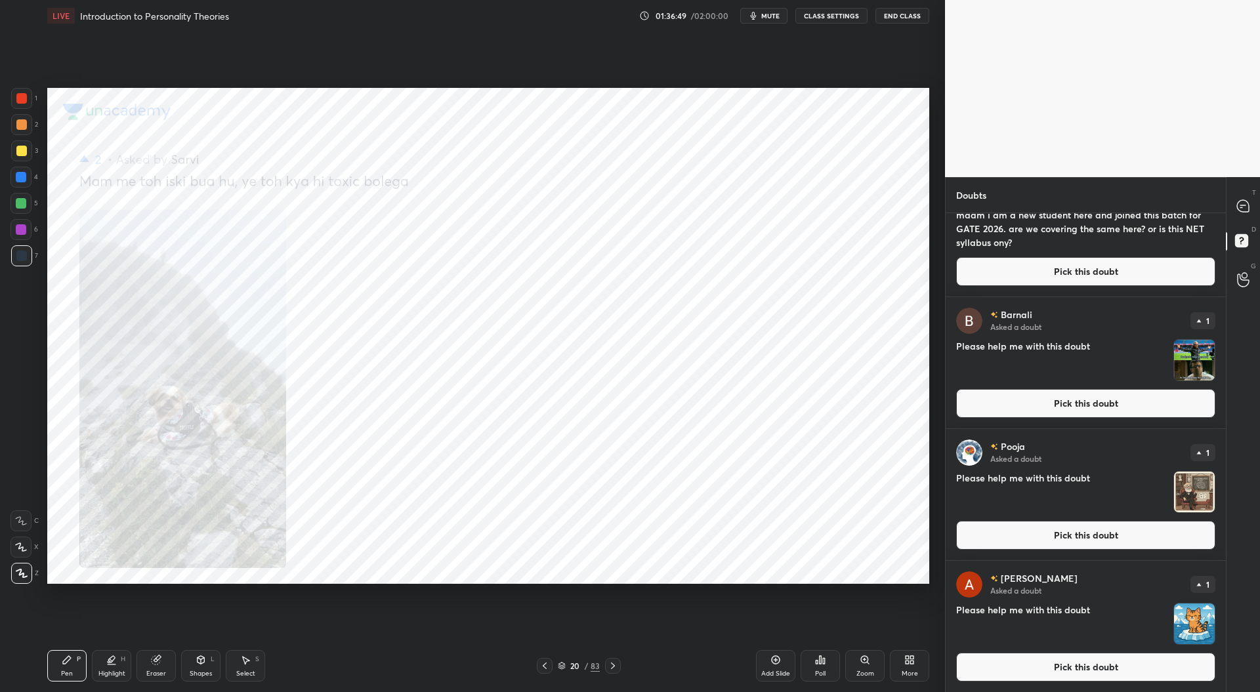
scroll to position [0, 0]
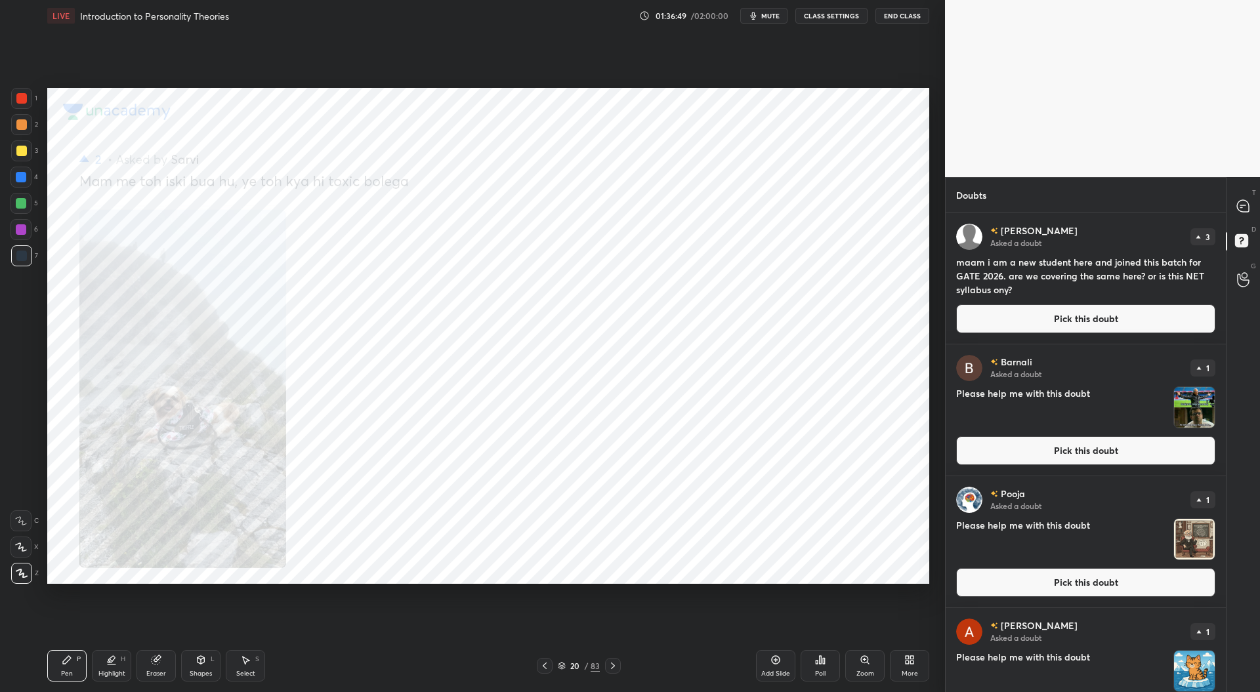
click at [1247, 215] on div at bounding box center [1243, 206] width 26 height 24
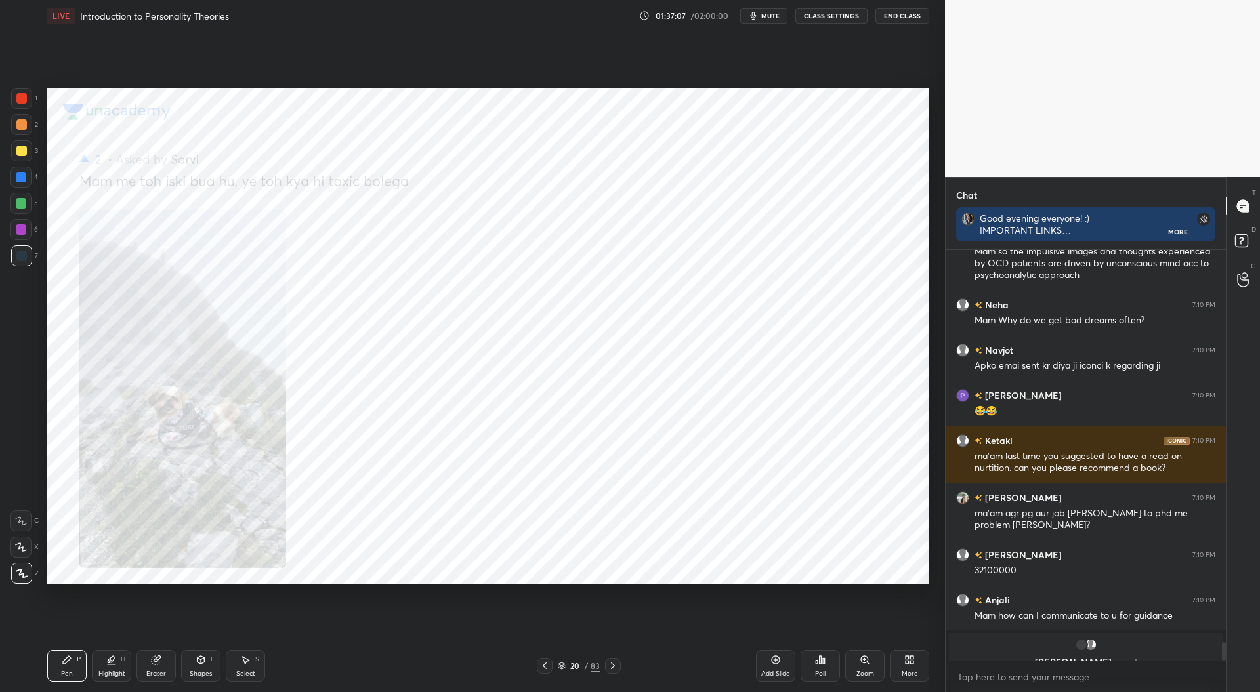
scroll to position [8837, 0]
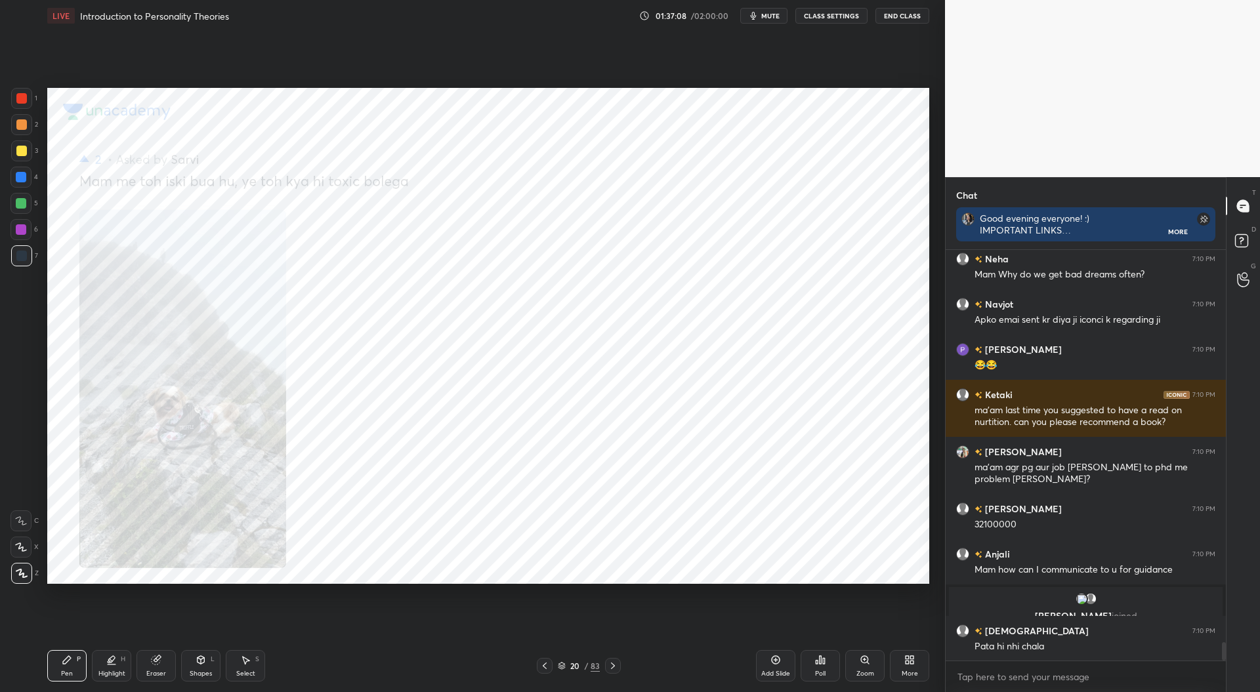
click at [554, 664] on div "20 / 83" at bounding box center [579, 666] width 84 height 16
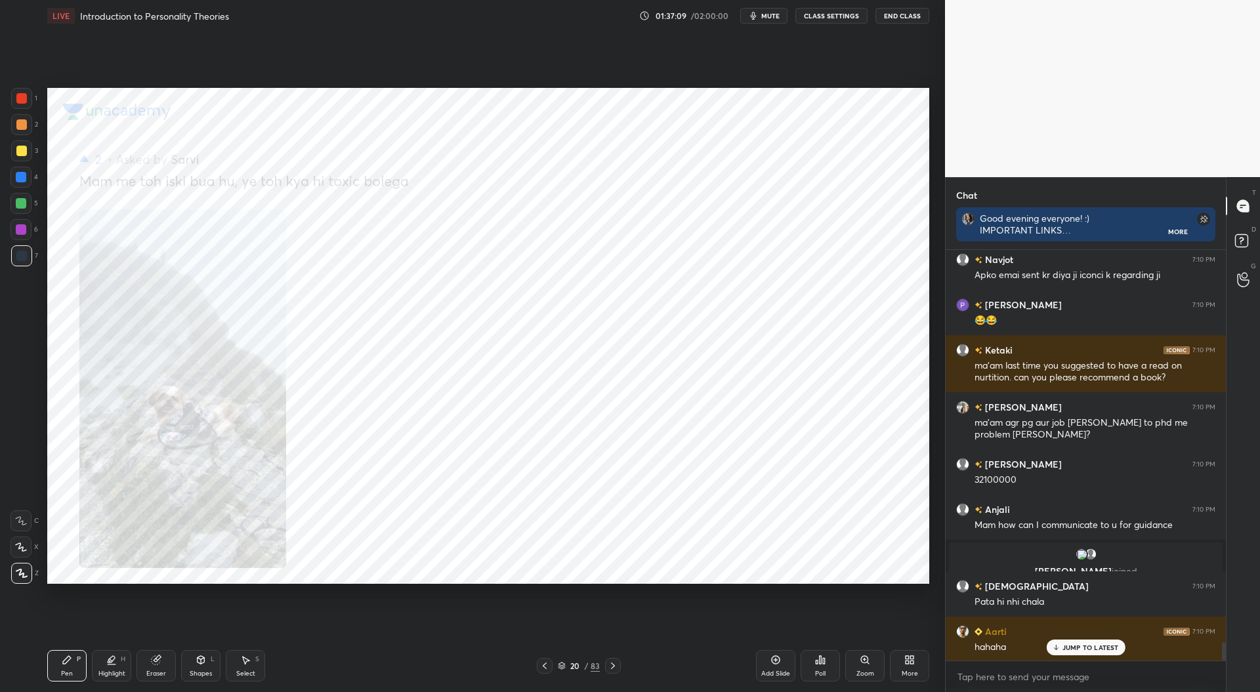
click at [544, 665] on icon at bounding box center [545, 666] width 4 height 7
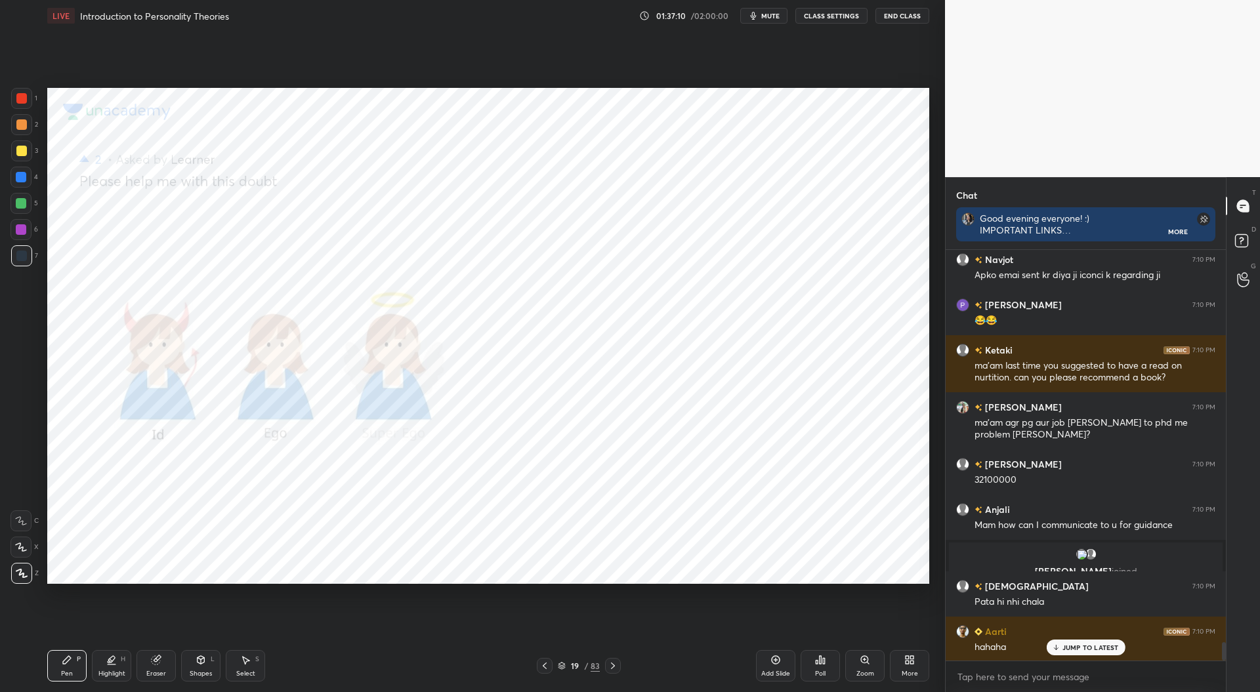
click at [542, 666] on icon at bounding box center [544, 666] width 10 height 10
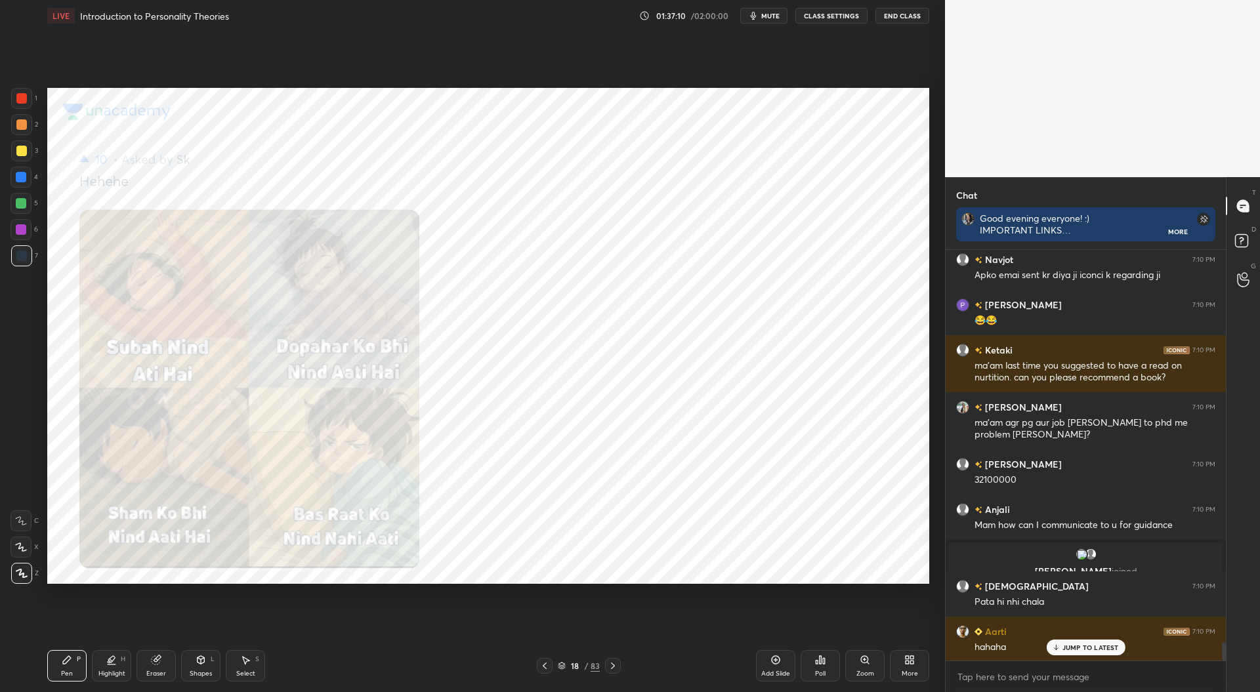
click at [541, 669] on icon at bounding box center [544, 666] width 10 height 10
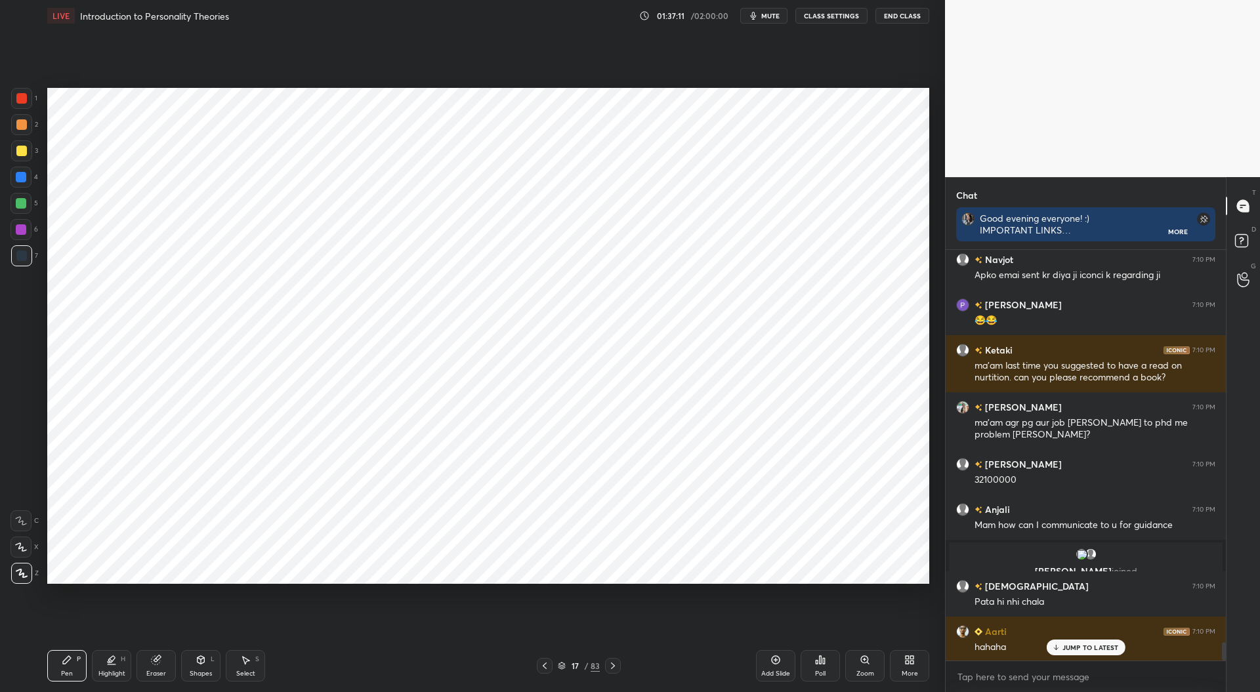
click at [538, 669] on div at bounding box center [545, 666] width 16 height 16
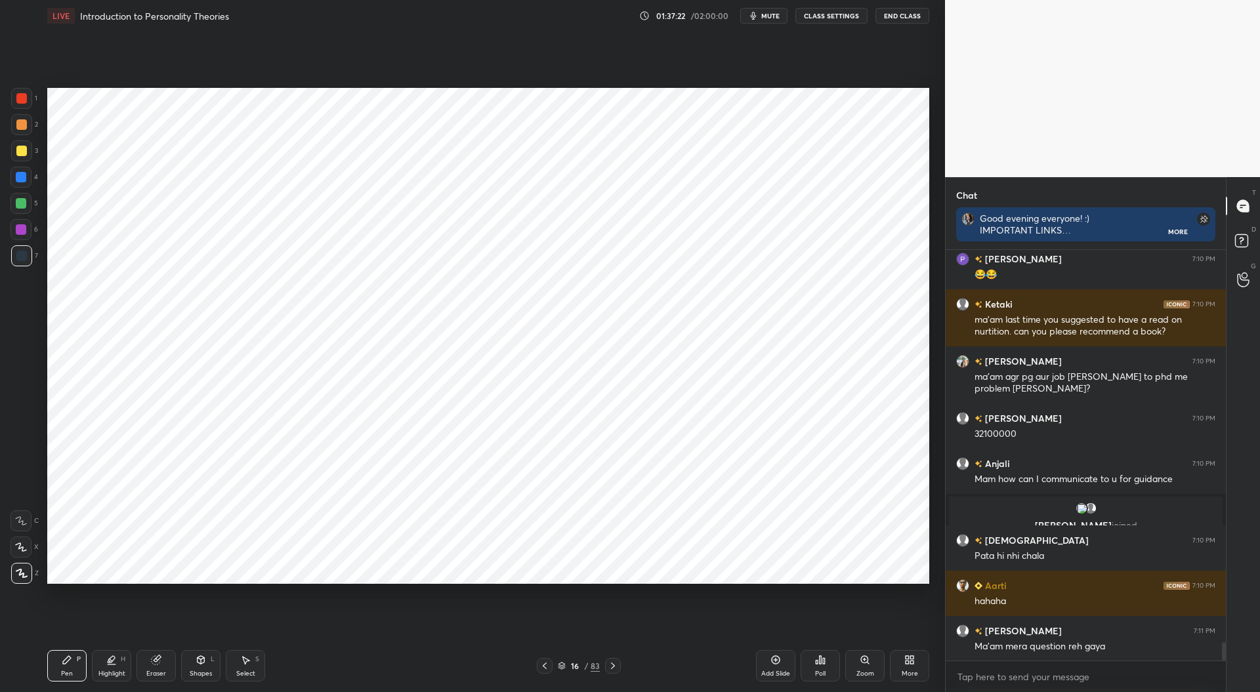
click at [21, 103] on div at bounding box center [21, 98] width 10 height 10
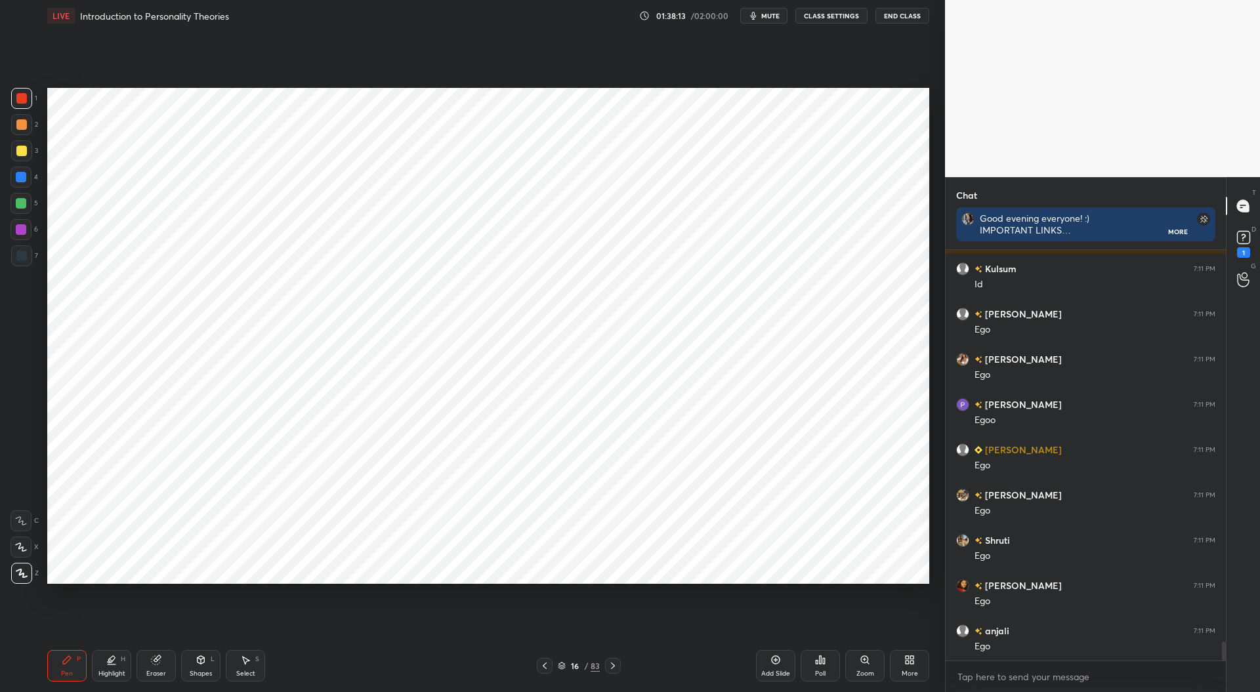
scroll to position [8551, 0]
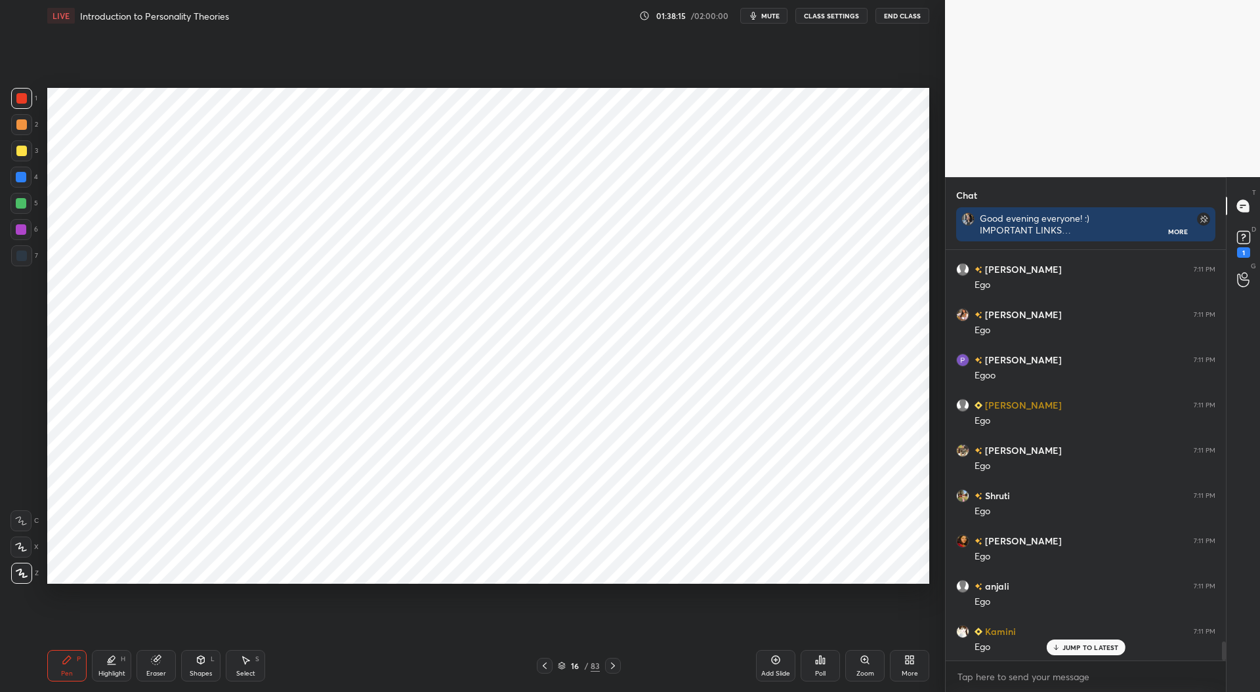
click at [776, 663] on icon at bounding box center [775, 660] width 10 height 10
click at [17, 259] on div at bounding box center [21, 256] width 10 height 10
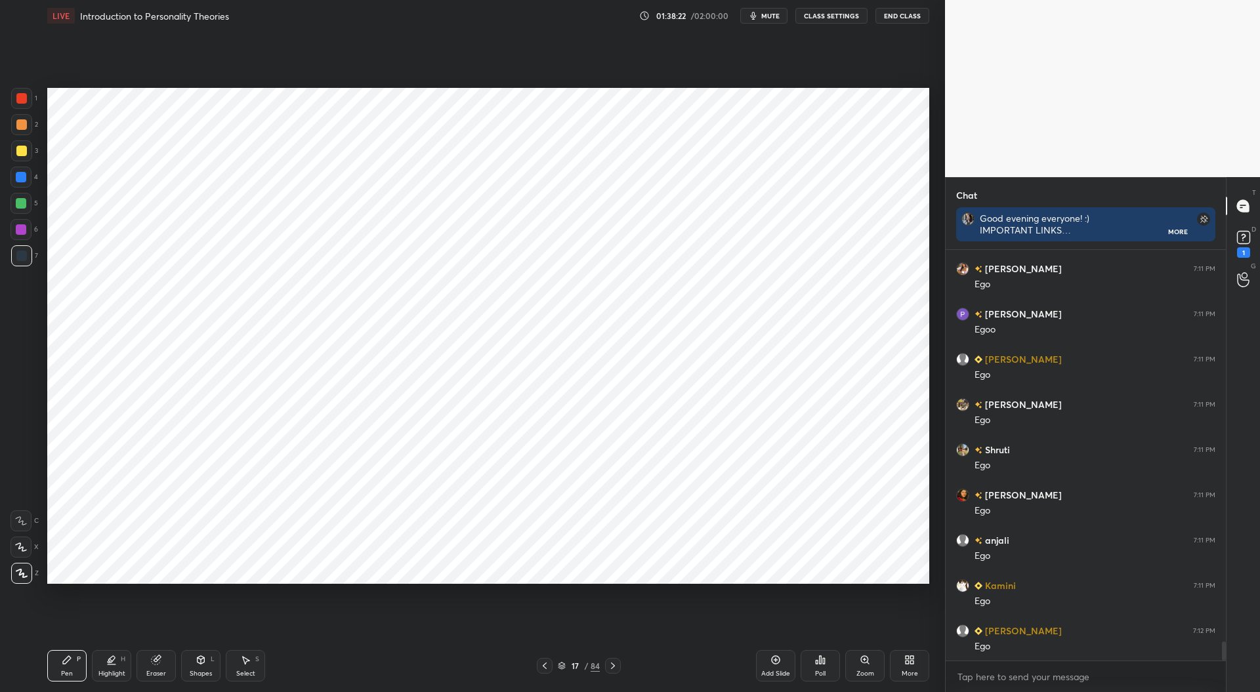
scroll to position [8642, 0]
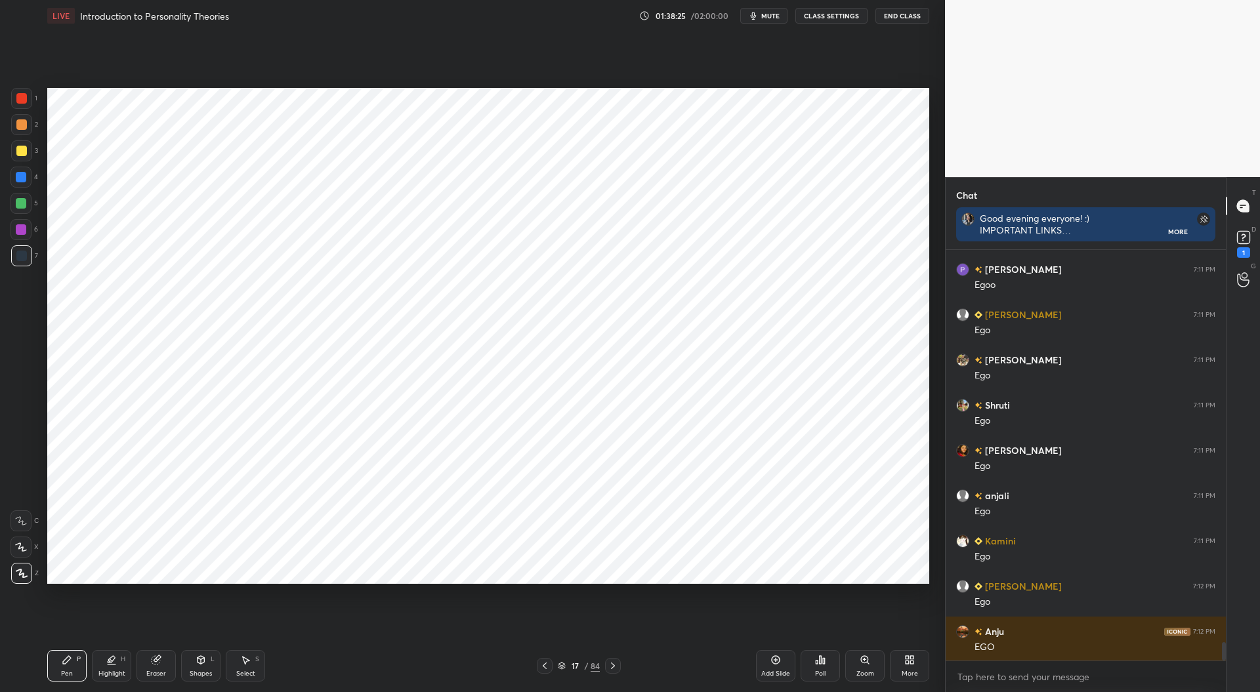
click at [20, 98] on div at bounding box center [21, 98] width 10 height 10
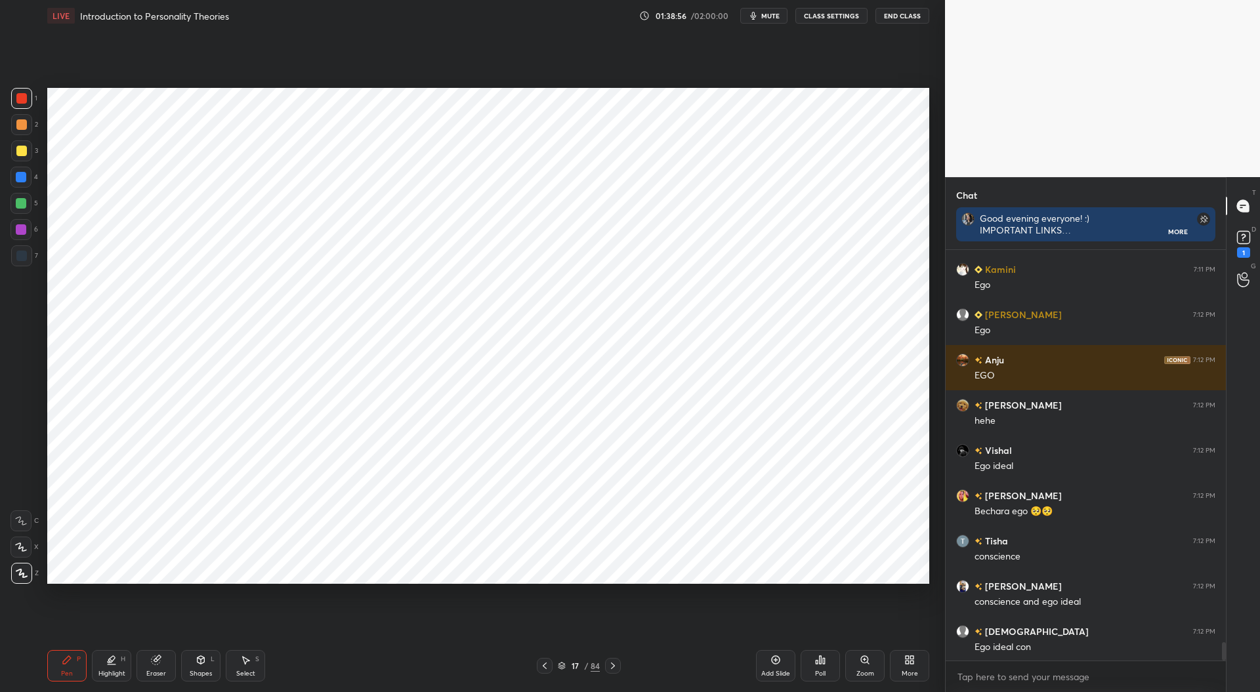
scroll to position [8960, 0]
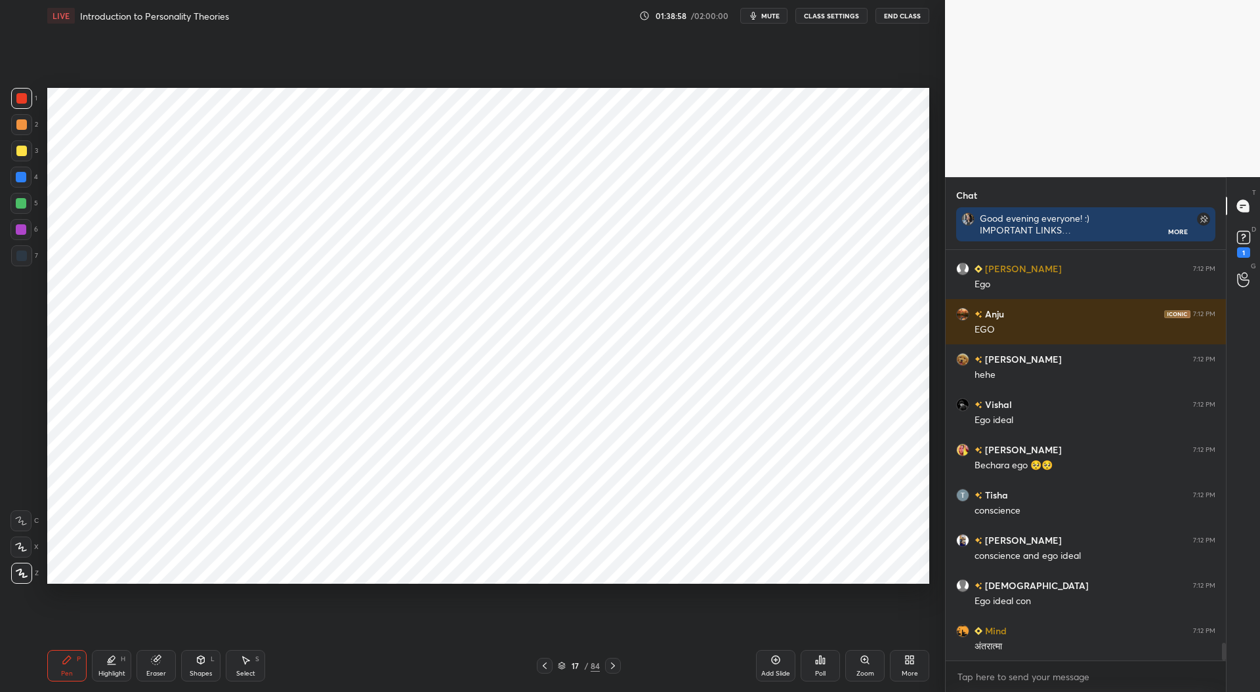
click at [159, 665] on icon at bounding box center [156, 660] width 10 height 10
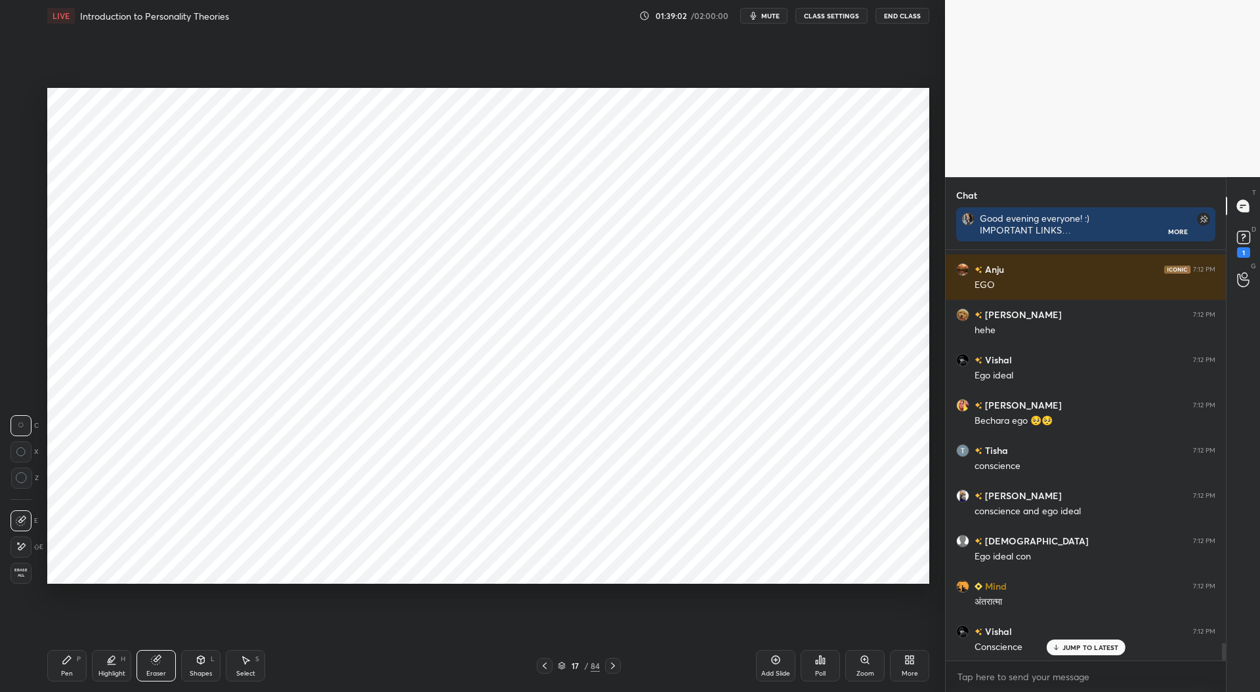
click at [79, 659] on div "P" at bounding box center [79, 659] width 4 height 7
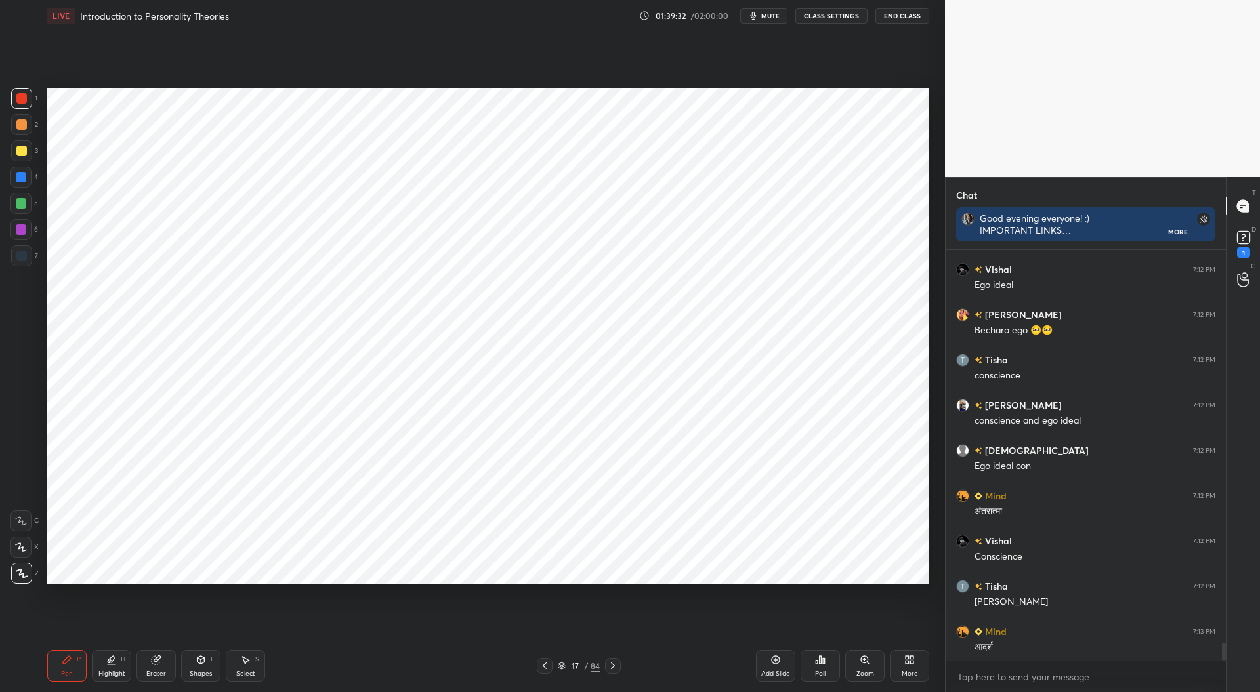
scroll to position [9141, 0]
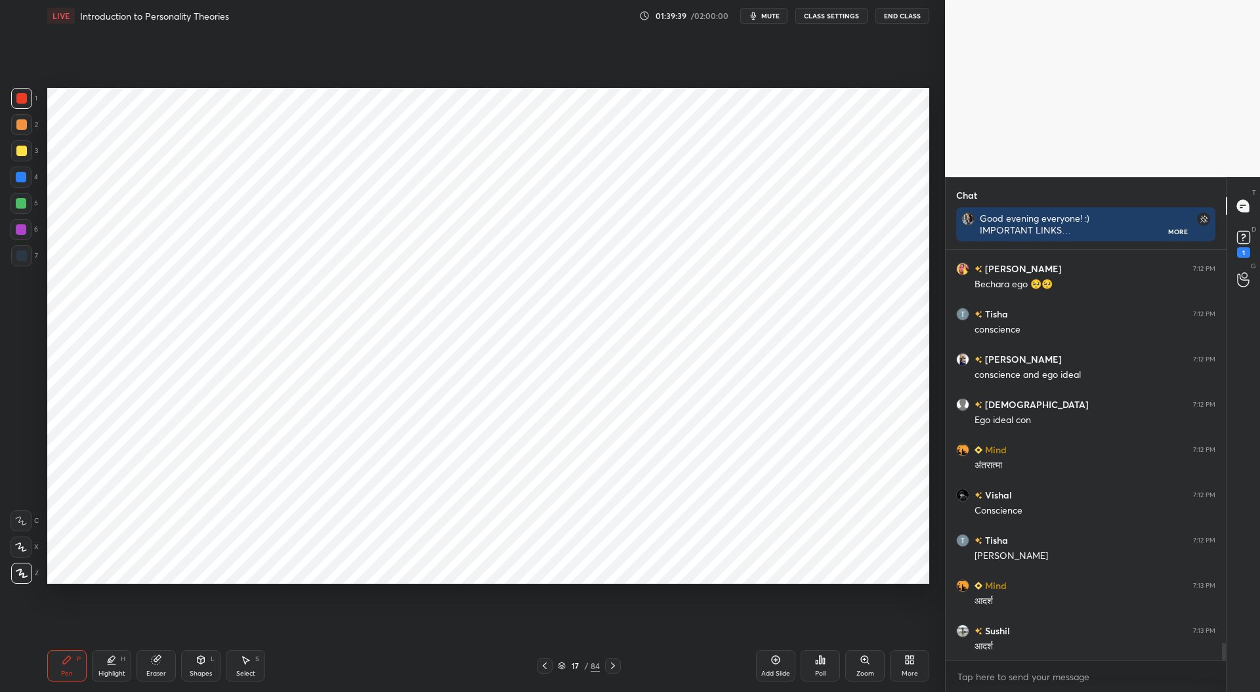
click at [163, 672] on div "Eraser" at bounding box center [156, 674] width 20 height 7
click at [75, 662] on div "Pen P" at bounding box center [66, 665] width 39 height 31
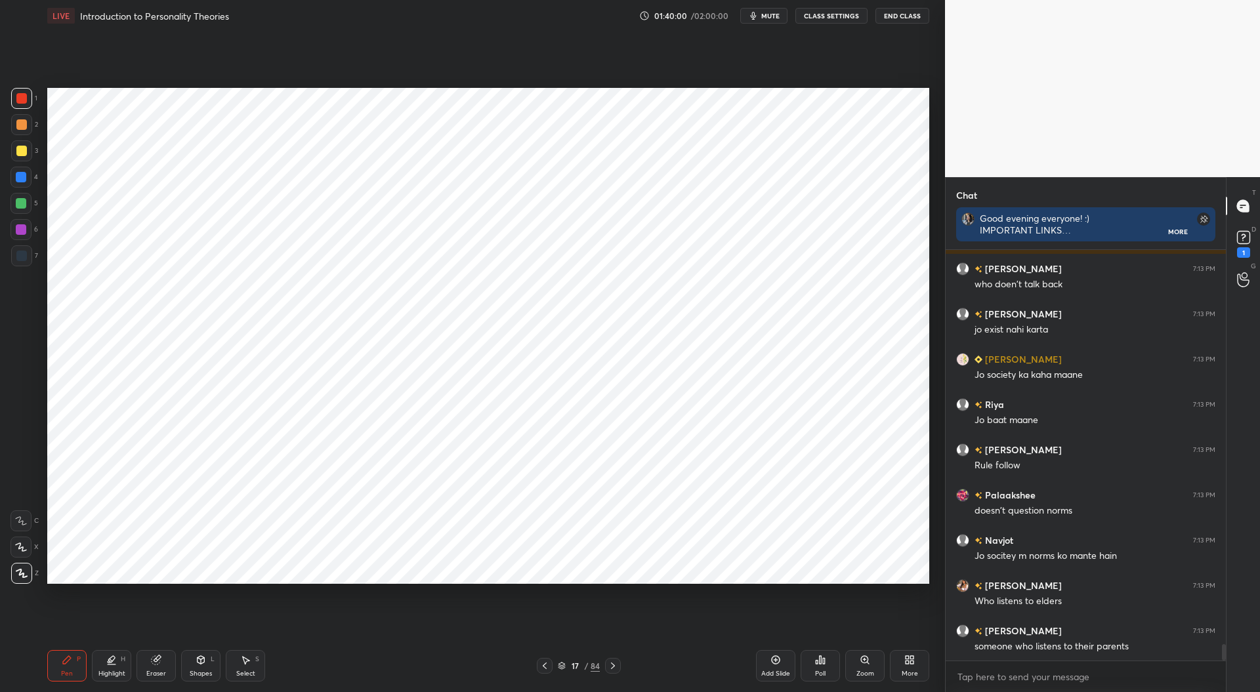
scroll to position [9819, 0]
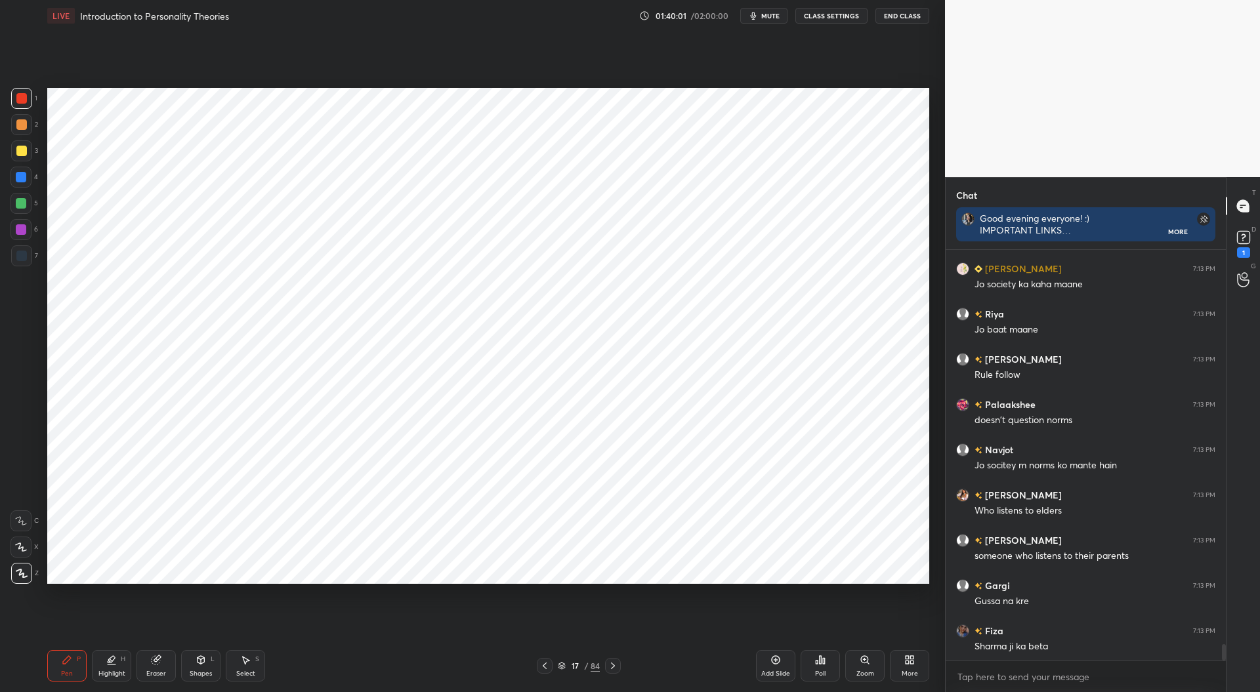
click at [18, 174] on div at bounding box center [21, 177] width 10 height 10
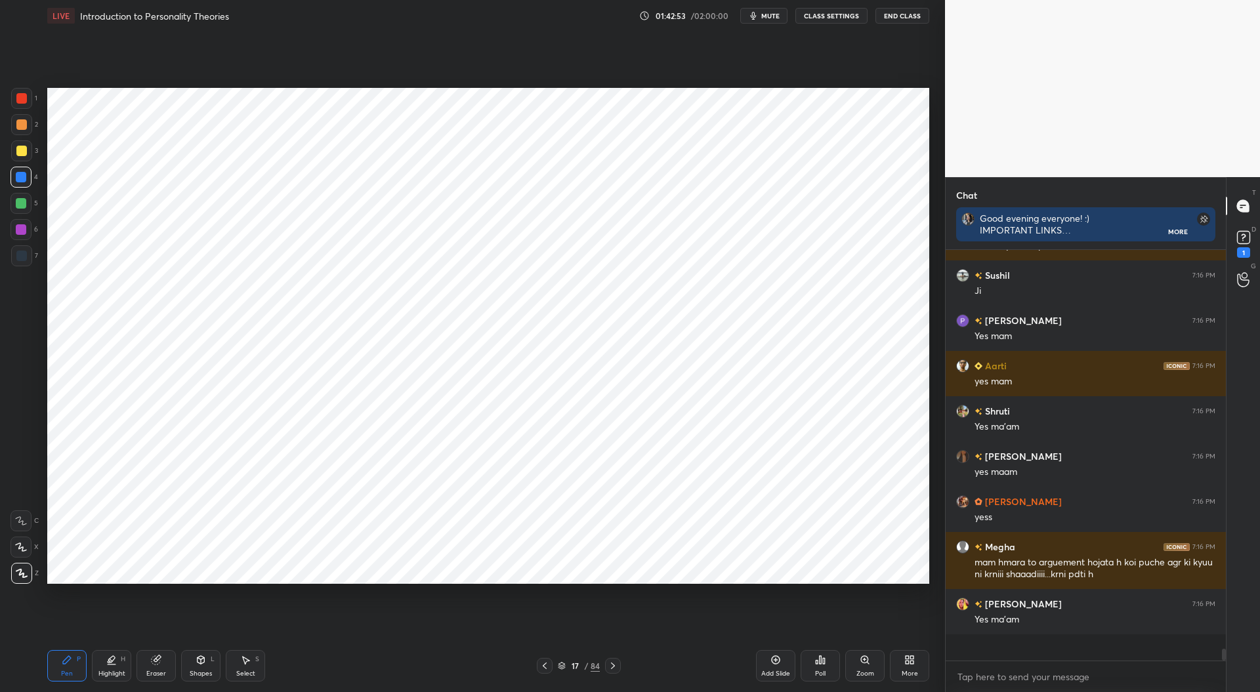
scroll to position [12593, 0]
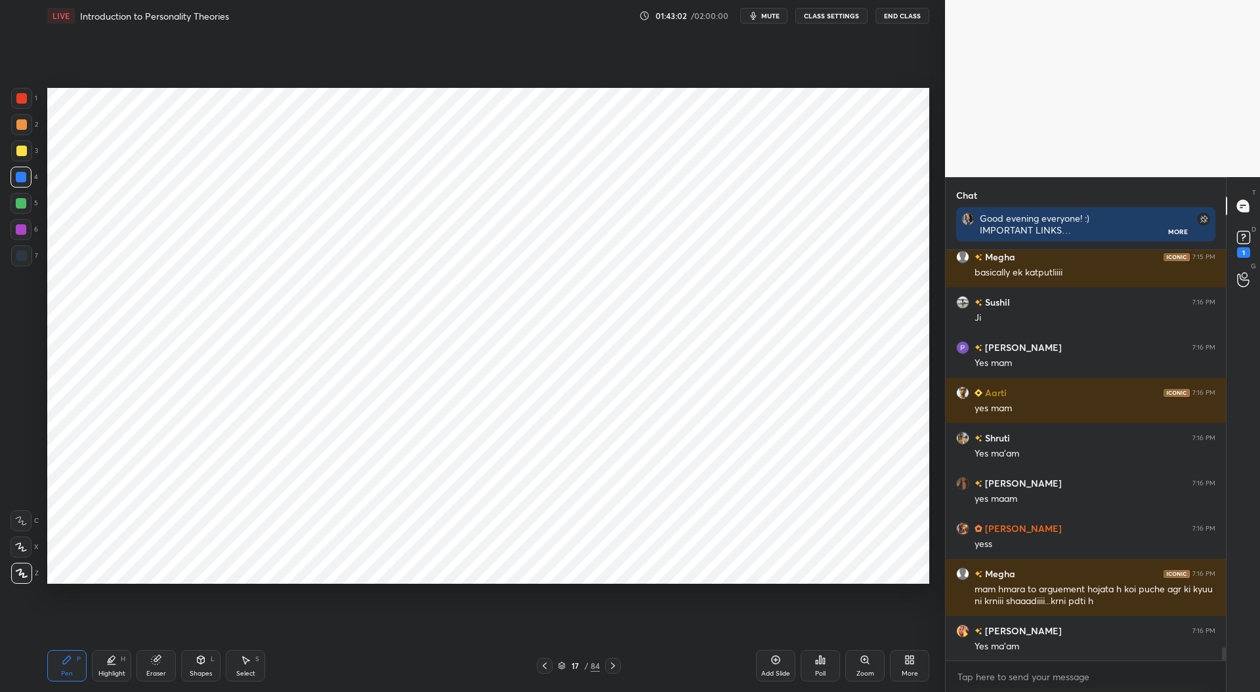
click at [543, 664] on icon at bounding box center [544, 666] width 10 height 10
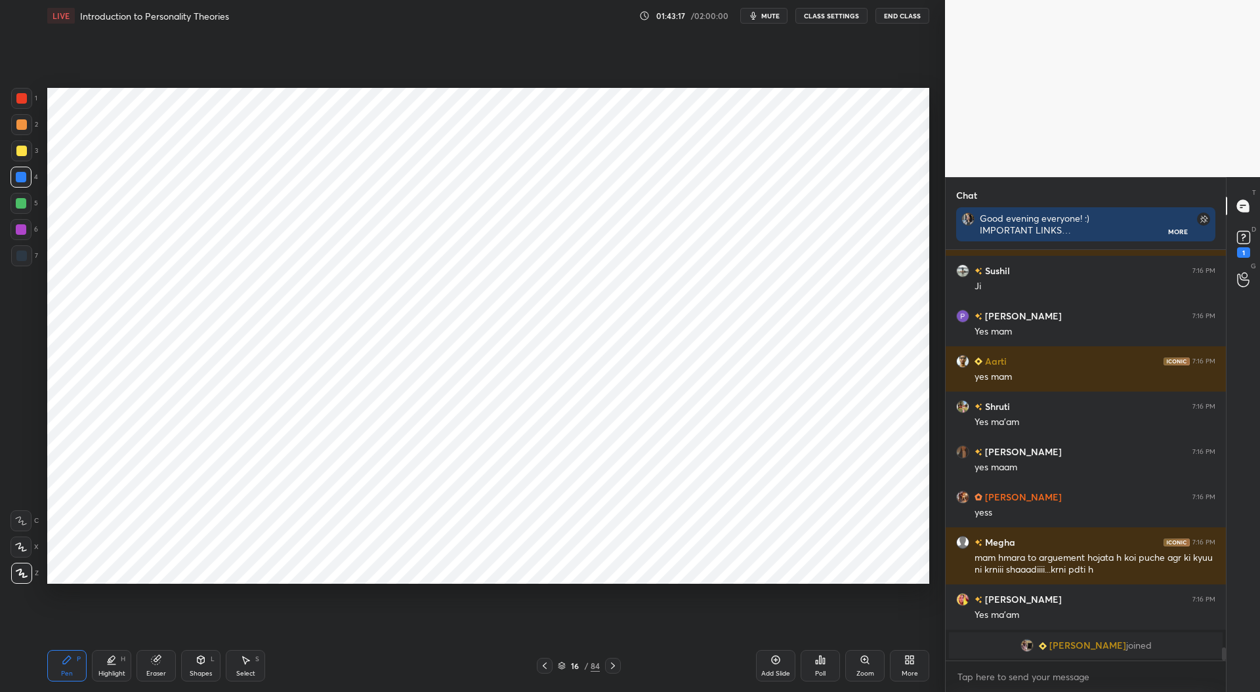
click at [543, 666] on icon at bounding box center [544, 666] width 10 height 10
click at [17, 254] on div at bounding box center [21, 256] width 10 height 10
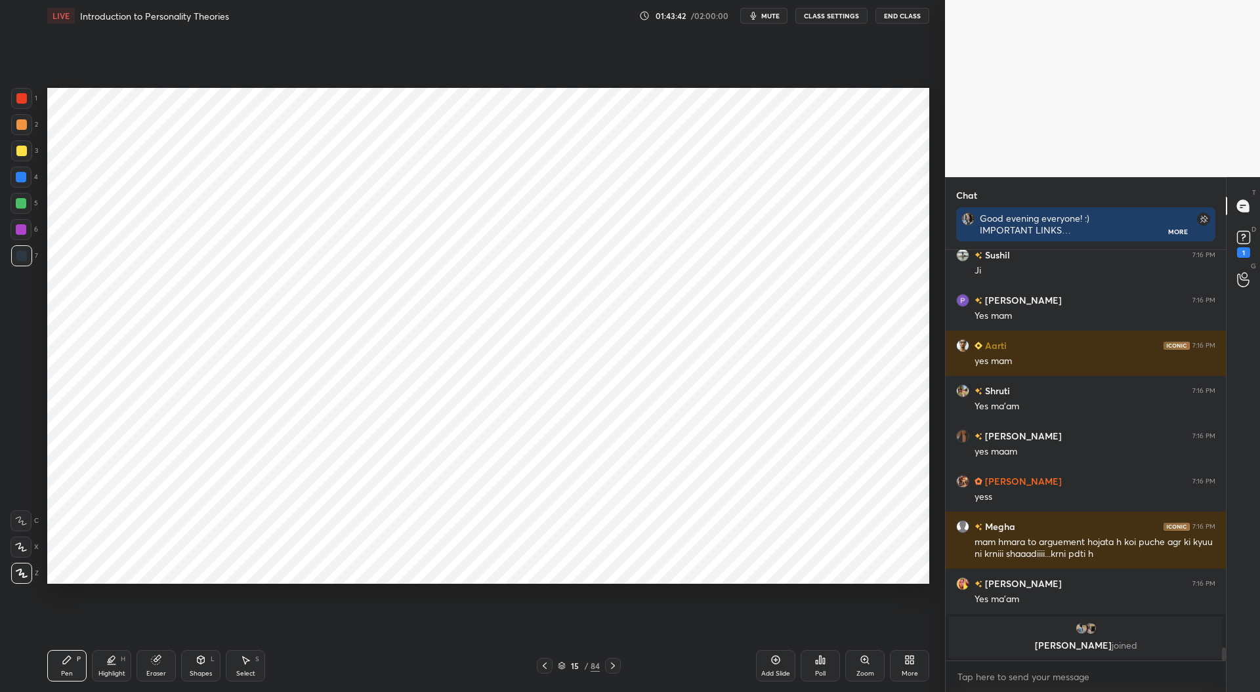
scroll to position [11196, 0]
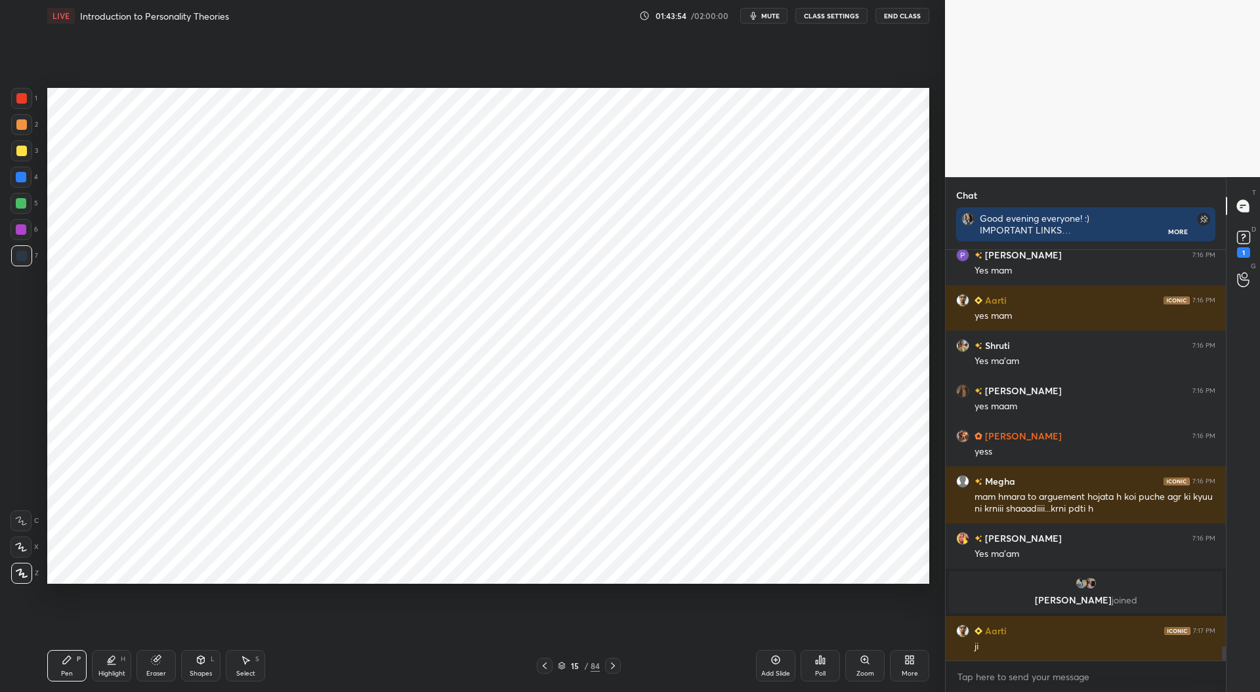
click at [615, 666] on icon at bounding box center [613, 666] width 10 height 10
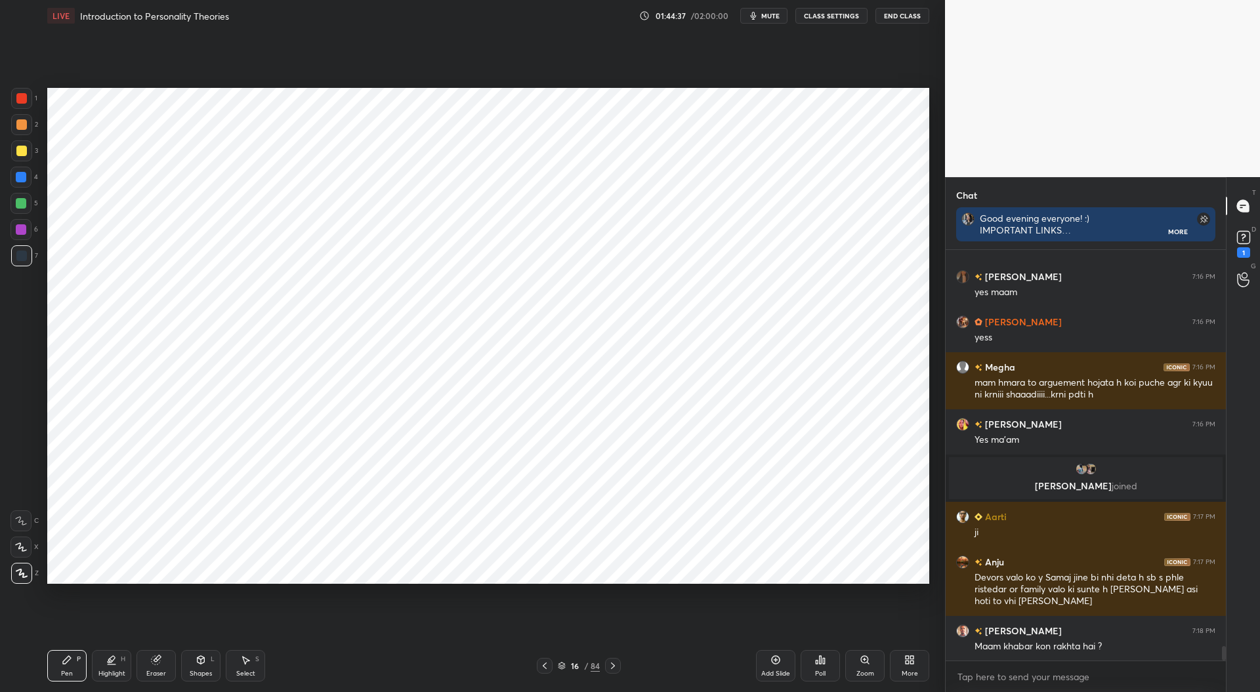
scroll to position [11366, 0]
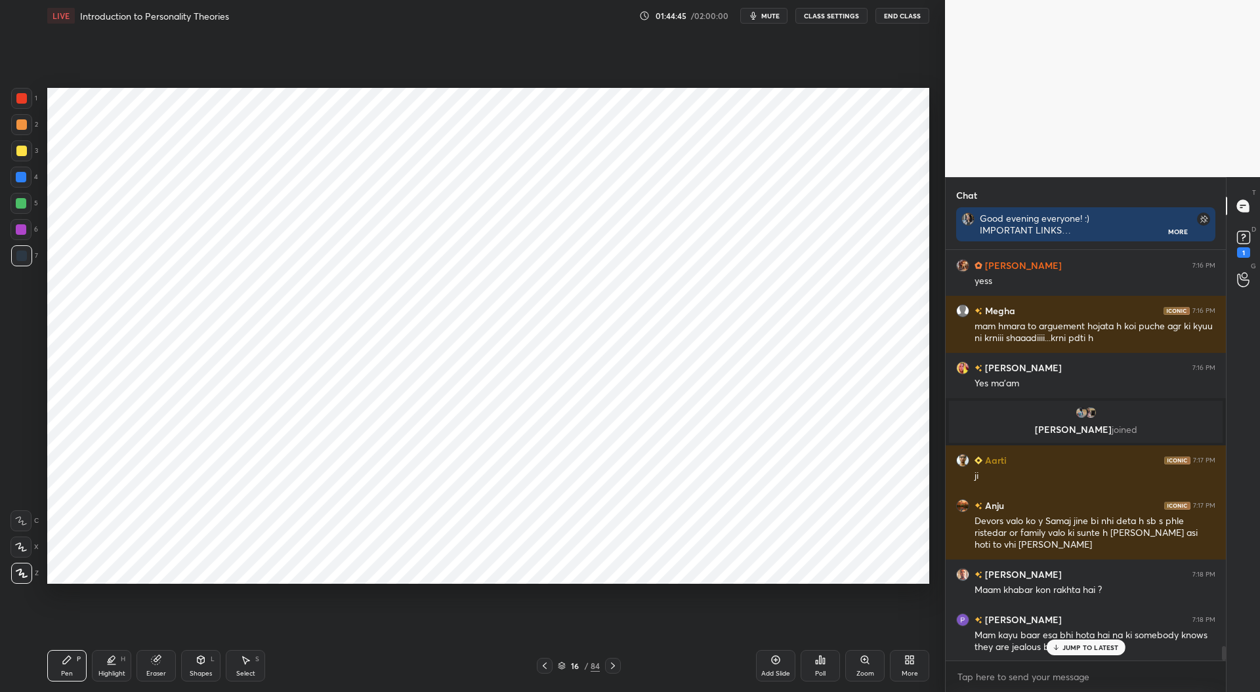
click at [545, 667] on icon at bounding box center [544, 666] width 10 height 10
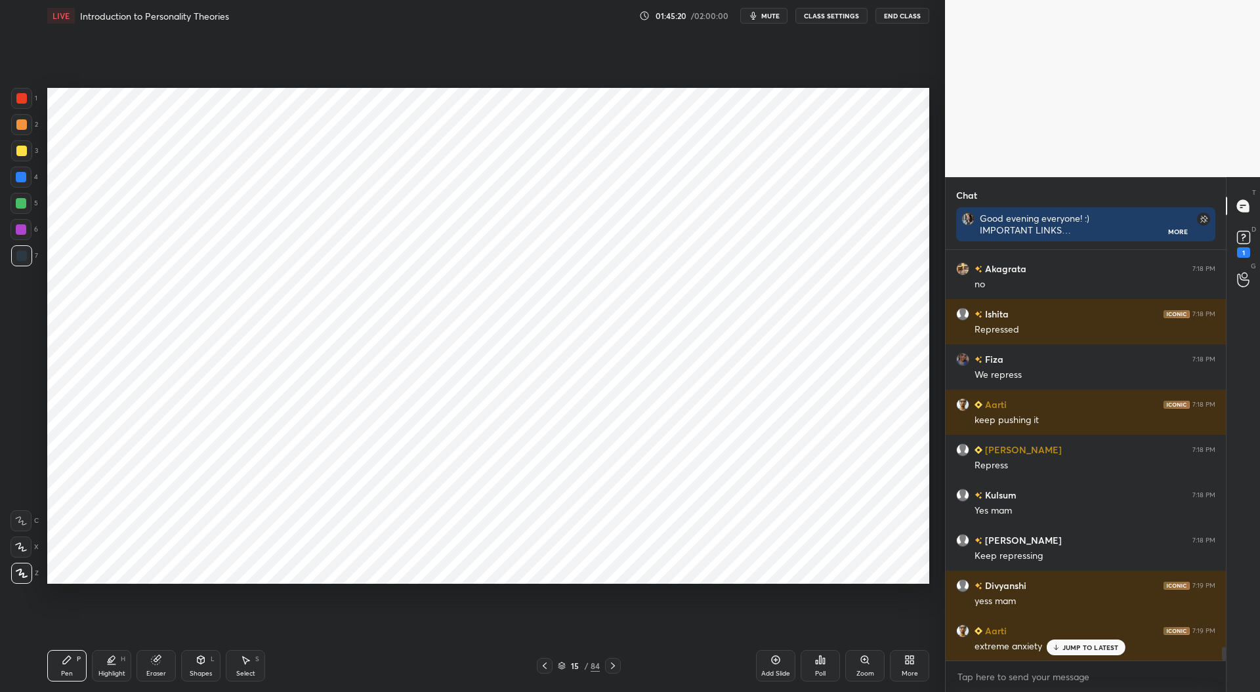
scroll to position [11923, 0]
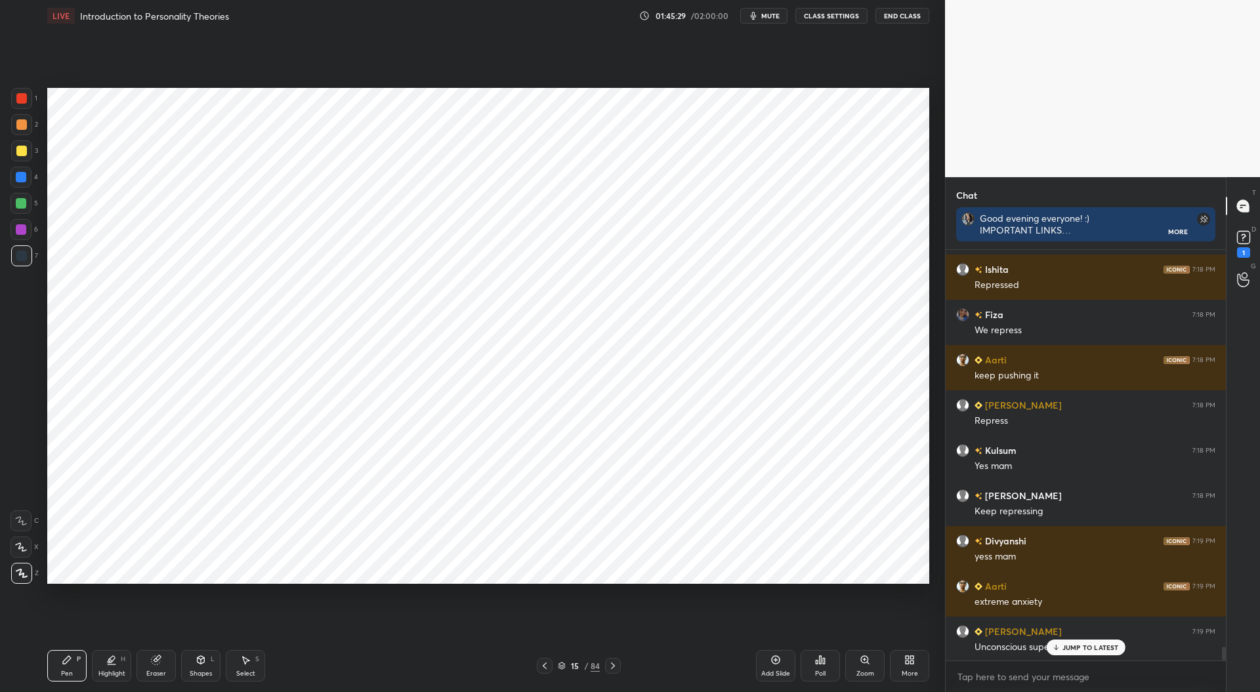
click at [18, 177] on div at bounding box center [21, 177] width 10 height 10
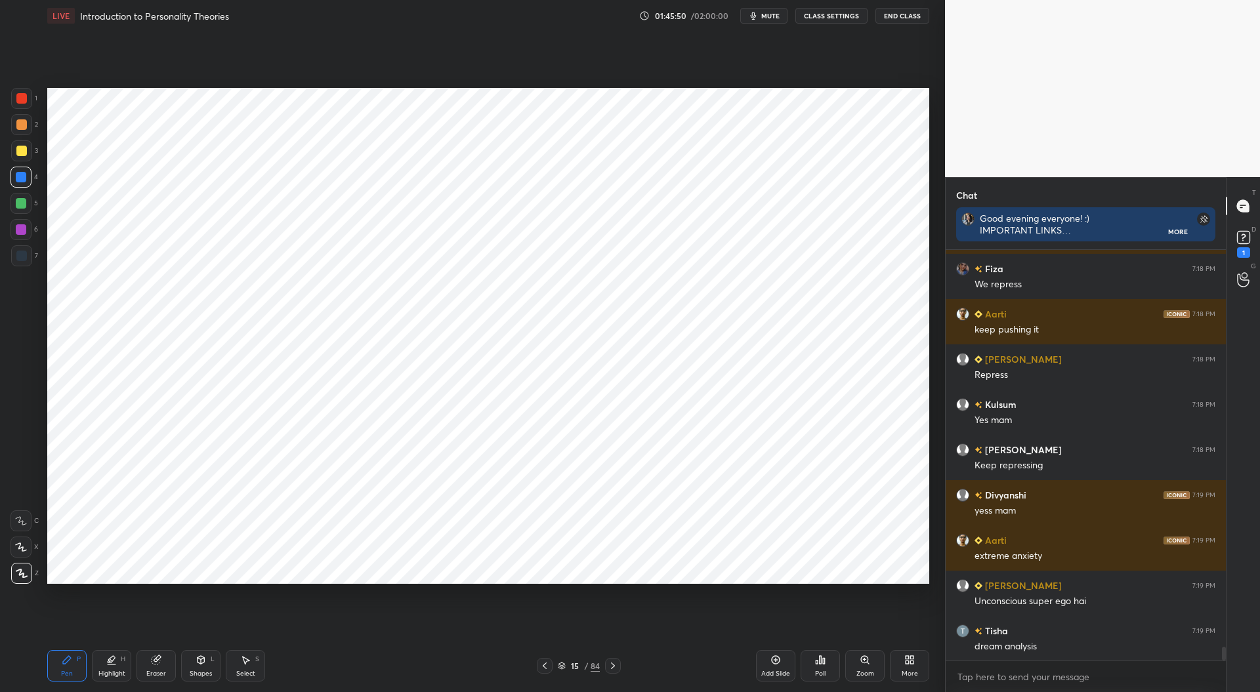
scroll to position [12013, 0]
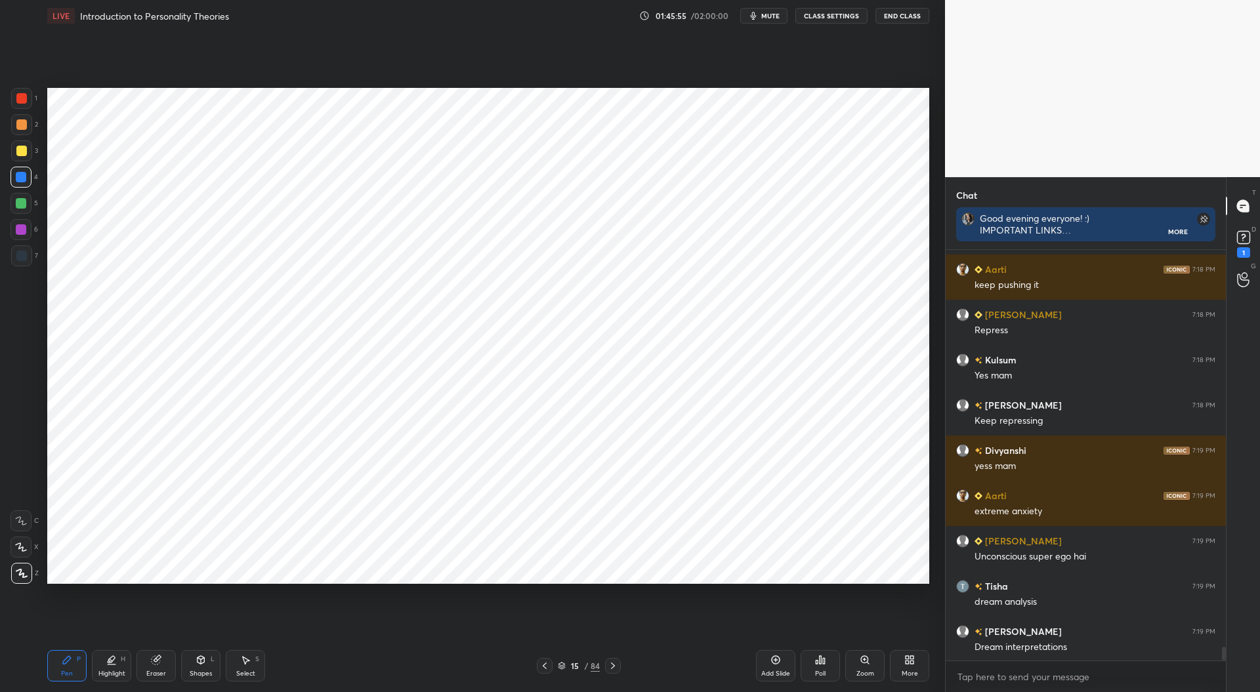
click at [23, 198] on div at bounding box center [21, 203] width 10 height 10
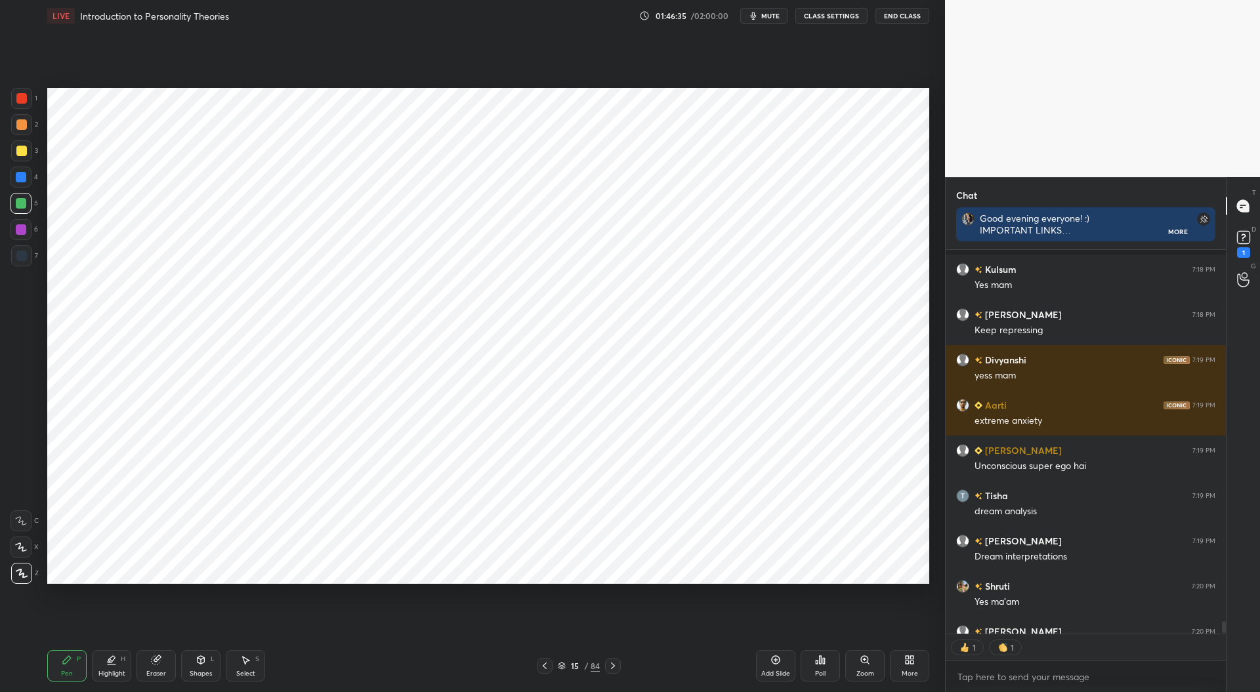
scroll to position [12177, 0]
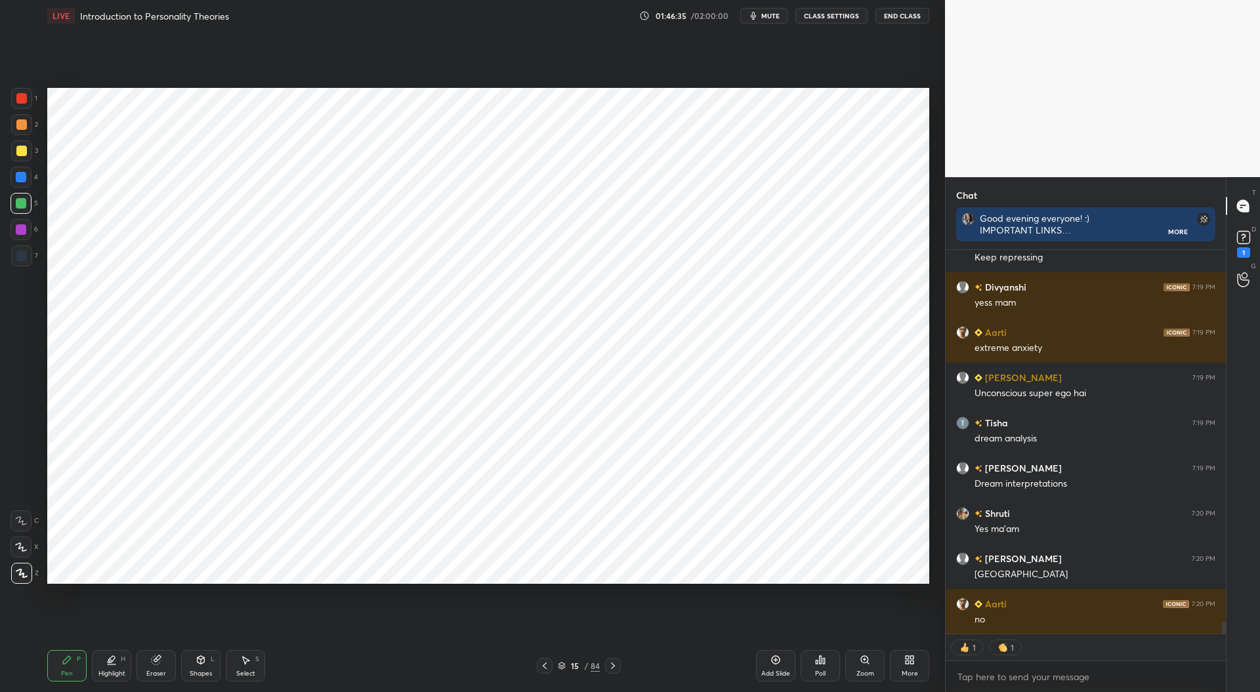
click at [613, 669] on icon at bounding box center [613, 666] width 10 height 10
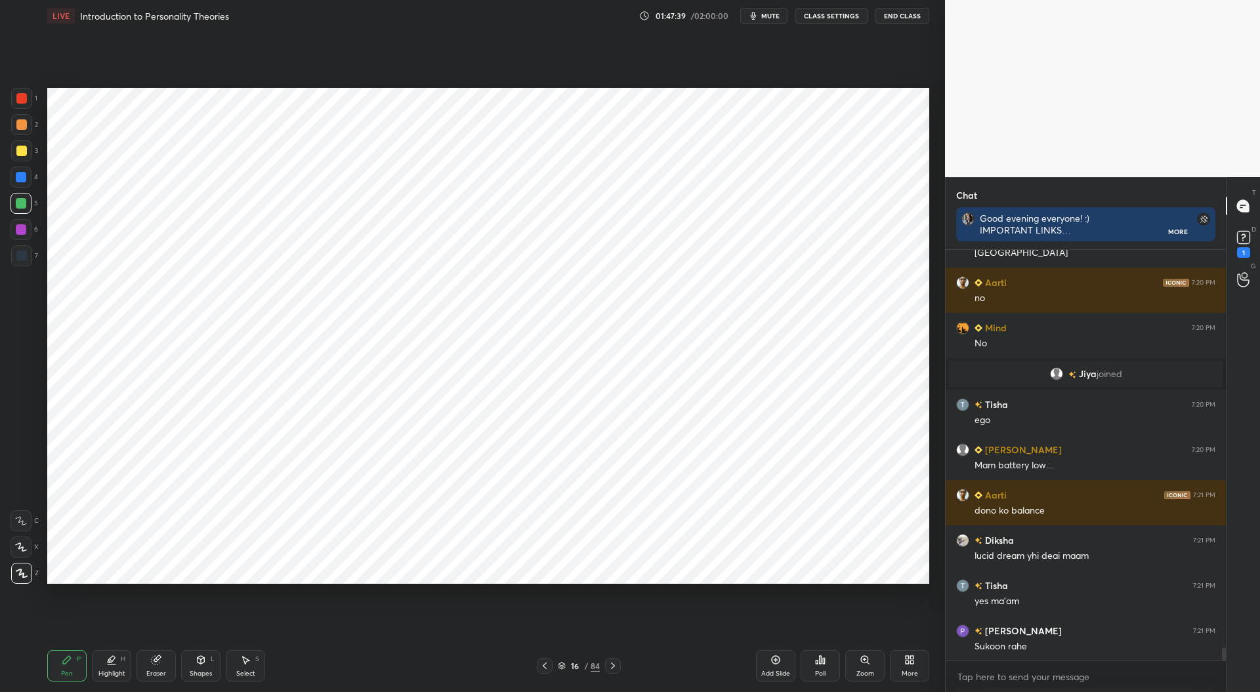
scroll to position [12210, 0]
click at [543, 667] on icon at bounding box center [545, 666] width 4 height 7
click at [546, 663] on icon at bounding box center [545, 666] width 4 height 7
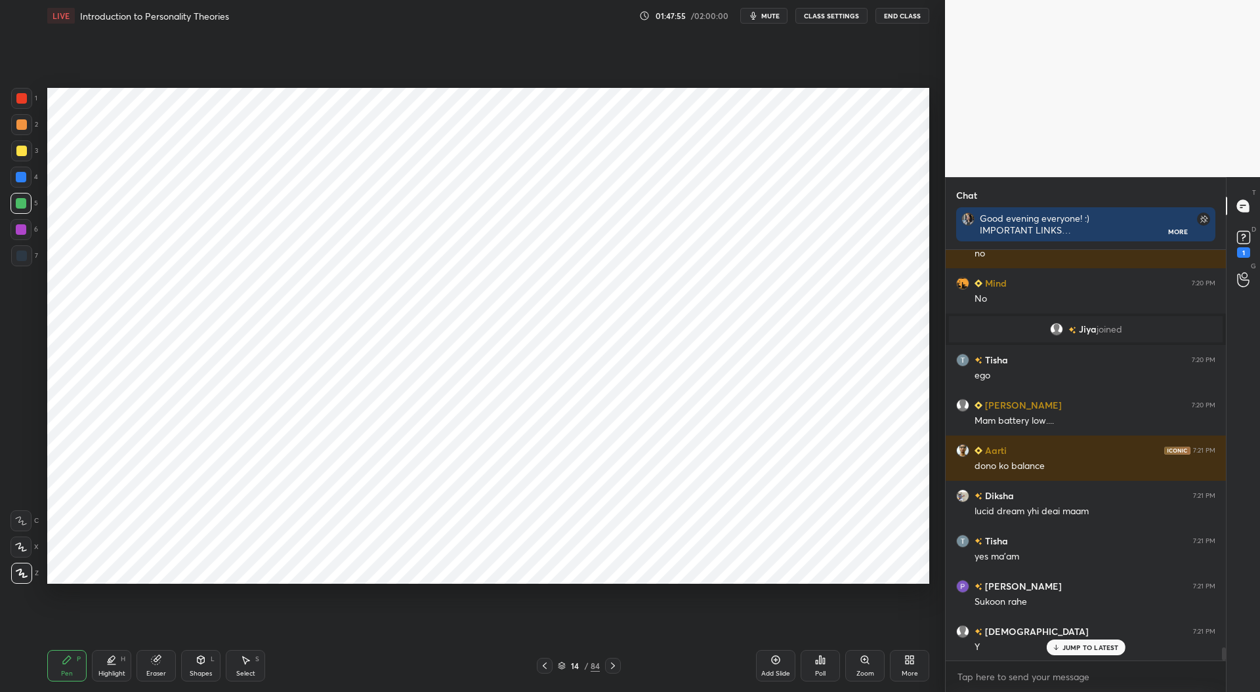
click at [612, 669] on icon at bounding box center [613, 666] width 10 height 10
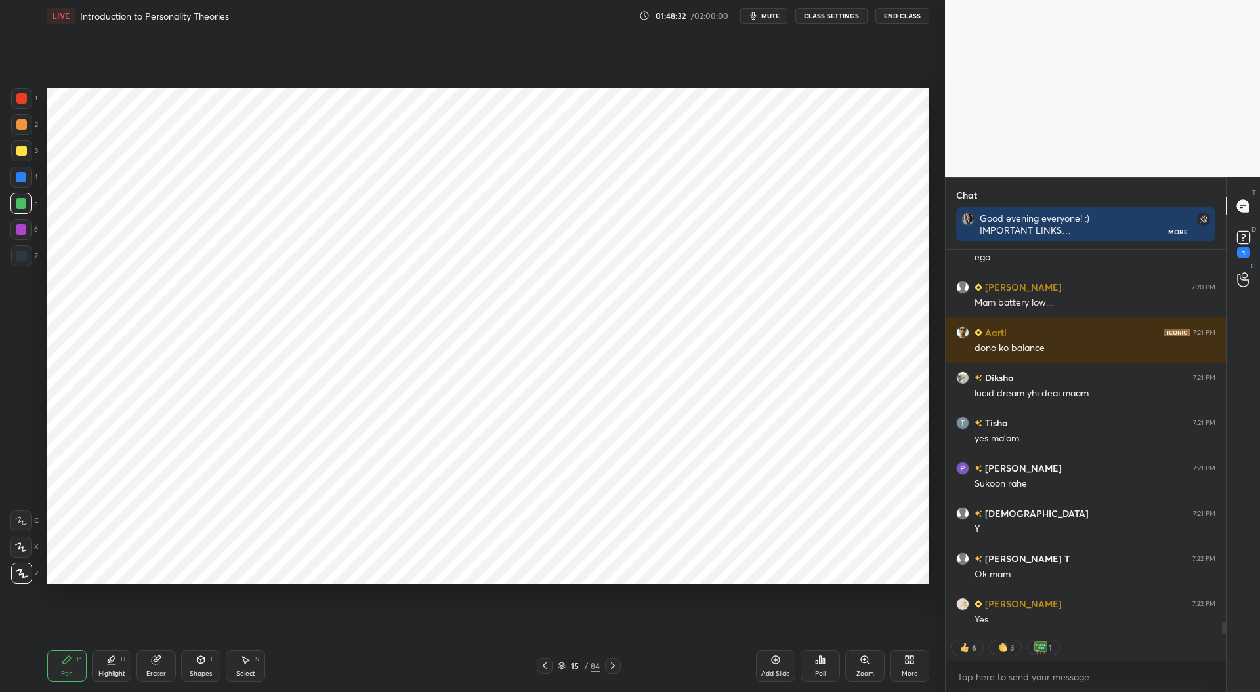
scroll to position [12464, 0]
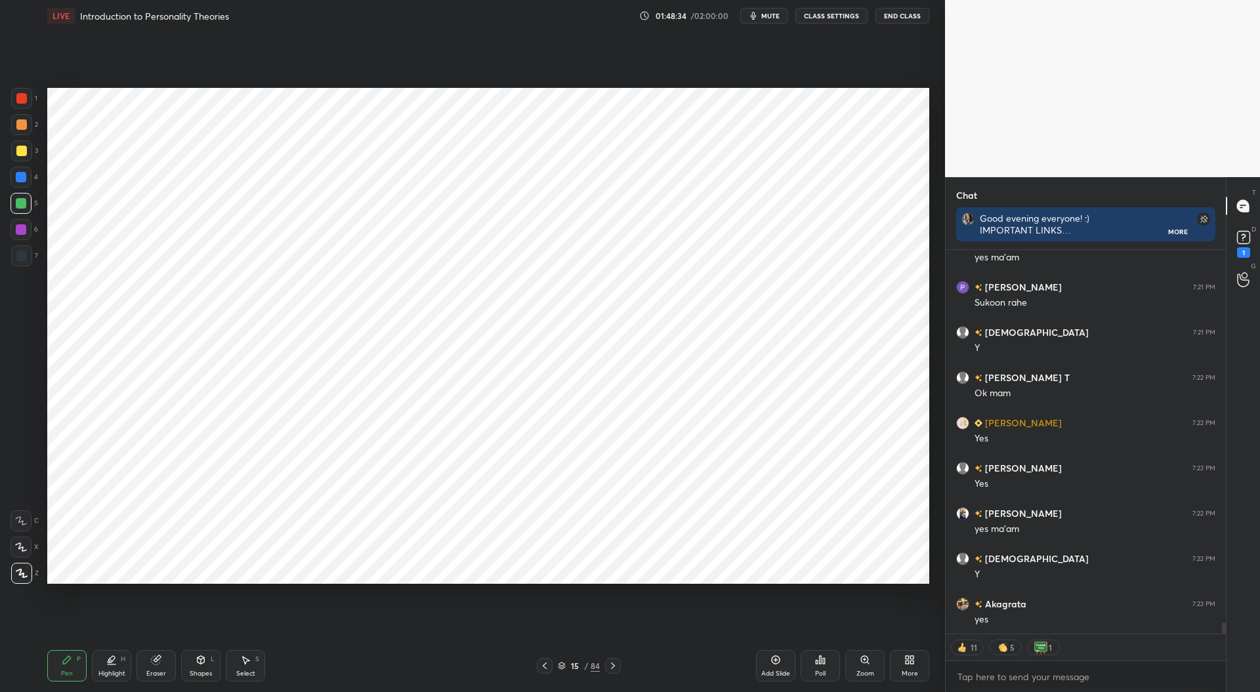
click at [615, 665] on icon at bounding box center [613, 666] width 10 height 10
click at [613, 670] on icon at bounding box center [613, 666] width 10 height 10
click at [613, 669] on icon at bounding box center [613, 666] width 10 height 10
click at [612, 673] on div at bounding box center [613, 666] width 16 height 16
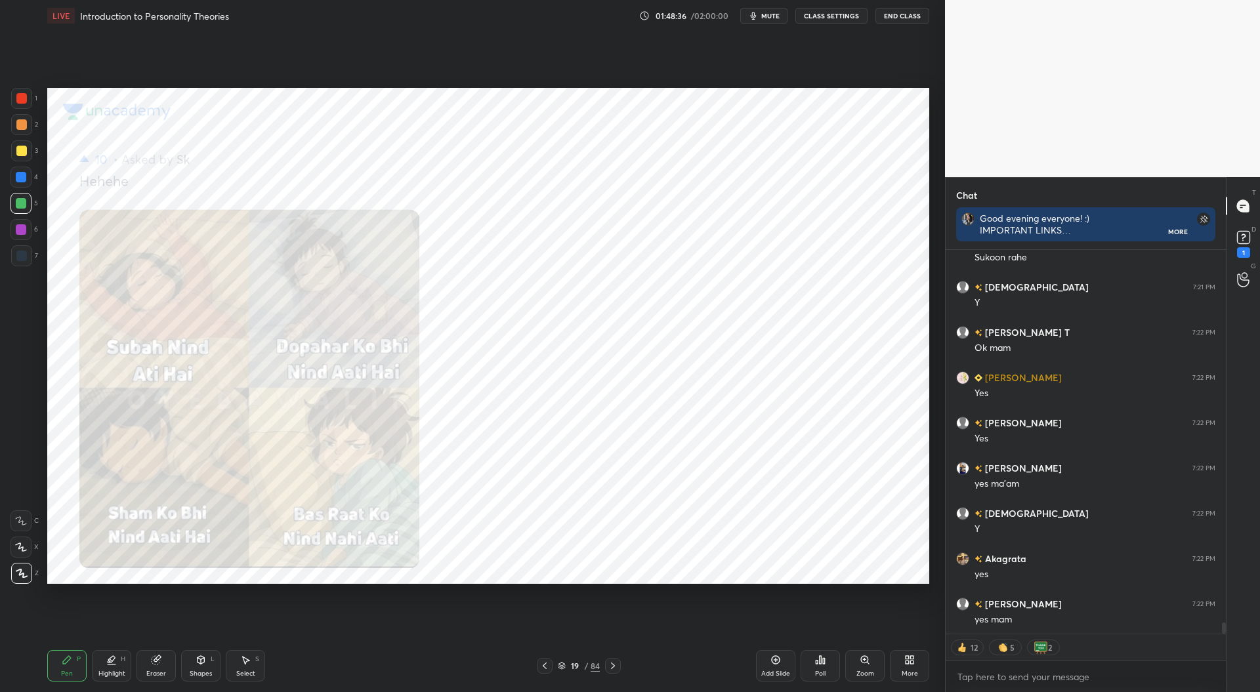
click at [614, 673] on div at bounding box center [613, 666] width 16 height 16
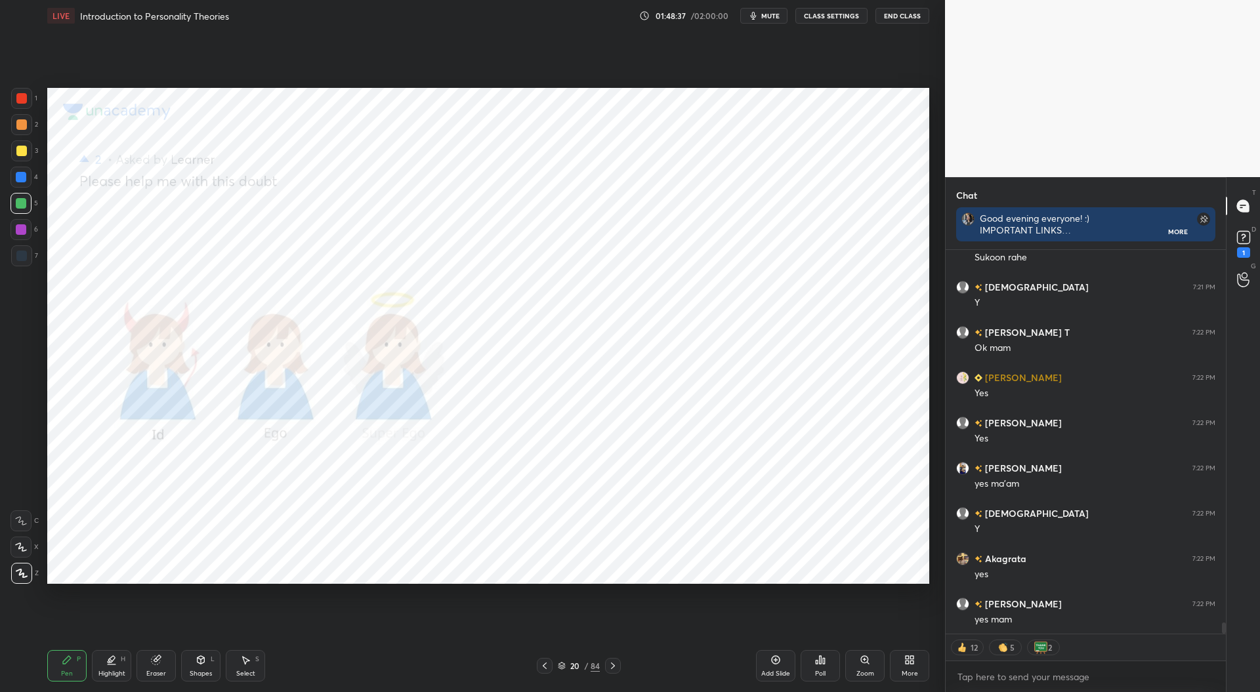
click at [619, 673] on div at bounding box center [613, 666] width 16 height 16
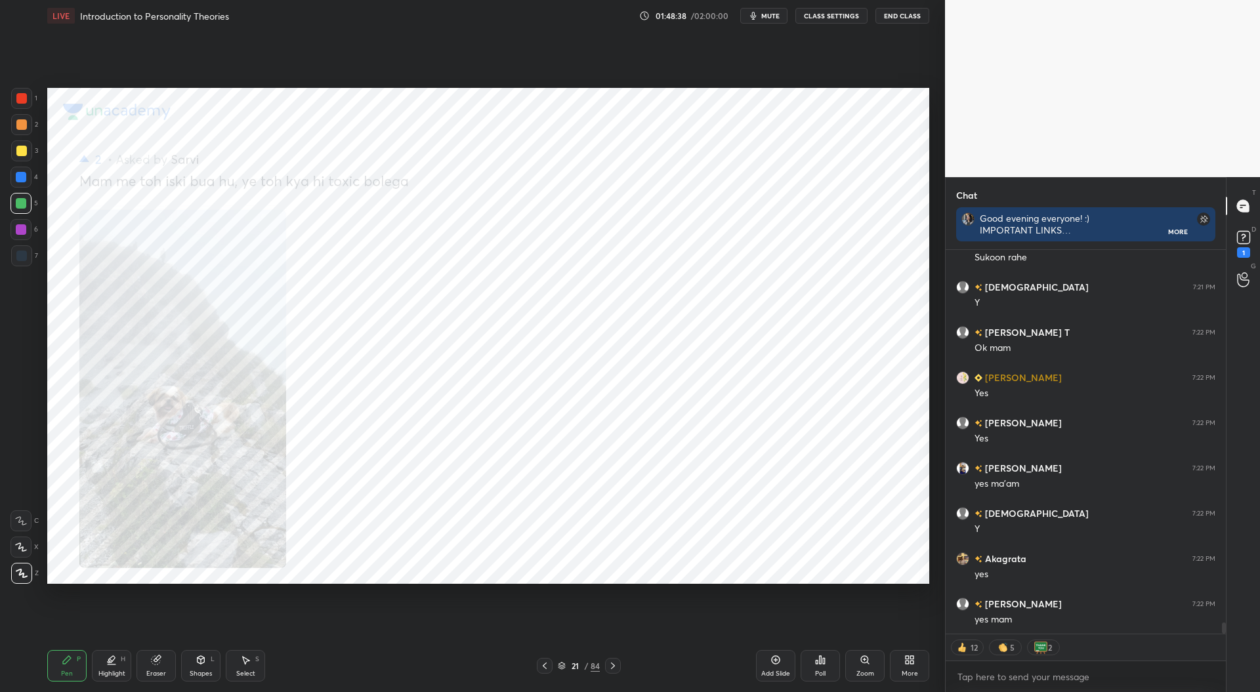
click at [619, 673] on div at bounding box center [613, 666] width 16 height 16
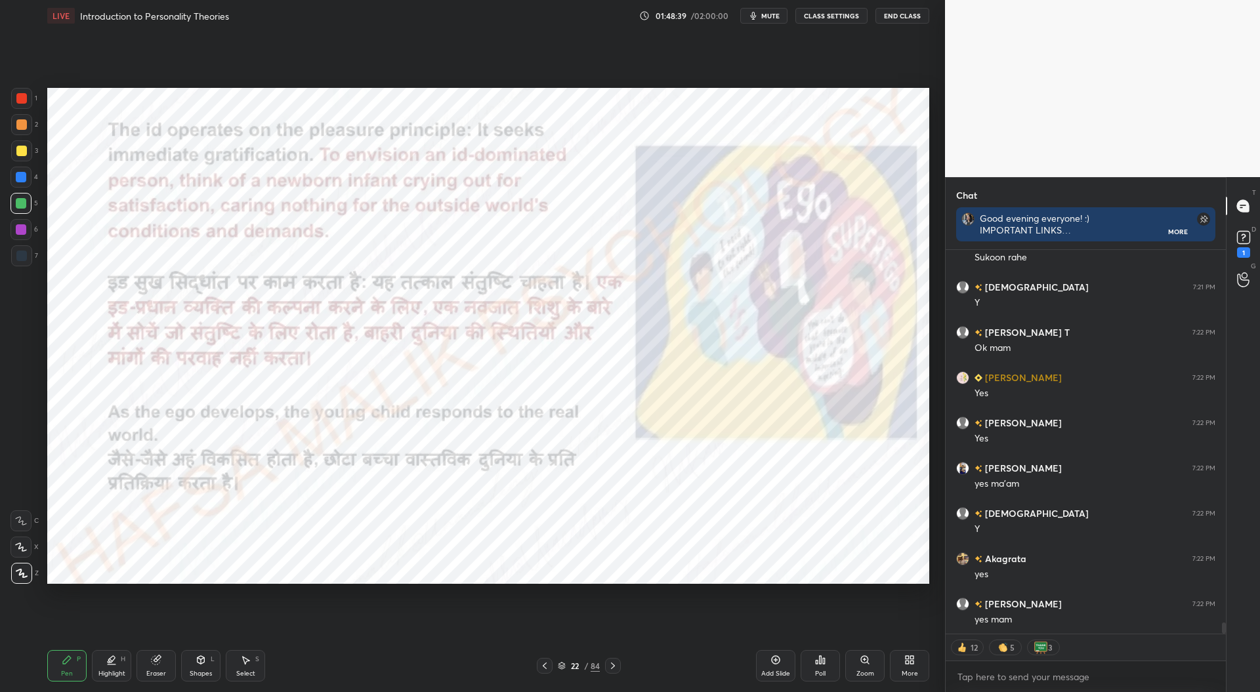
click at [620, 674] on div at bounding box center [613, 666] width 16 height 16
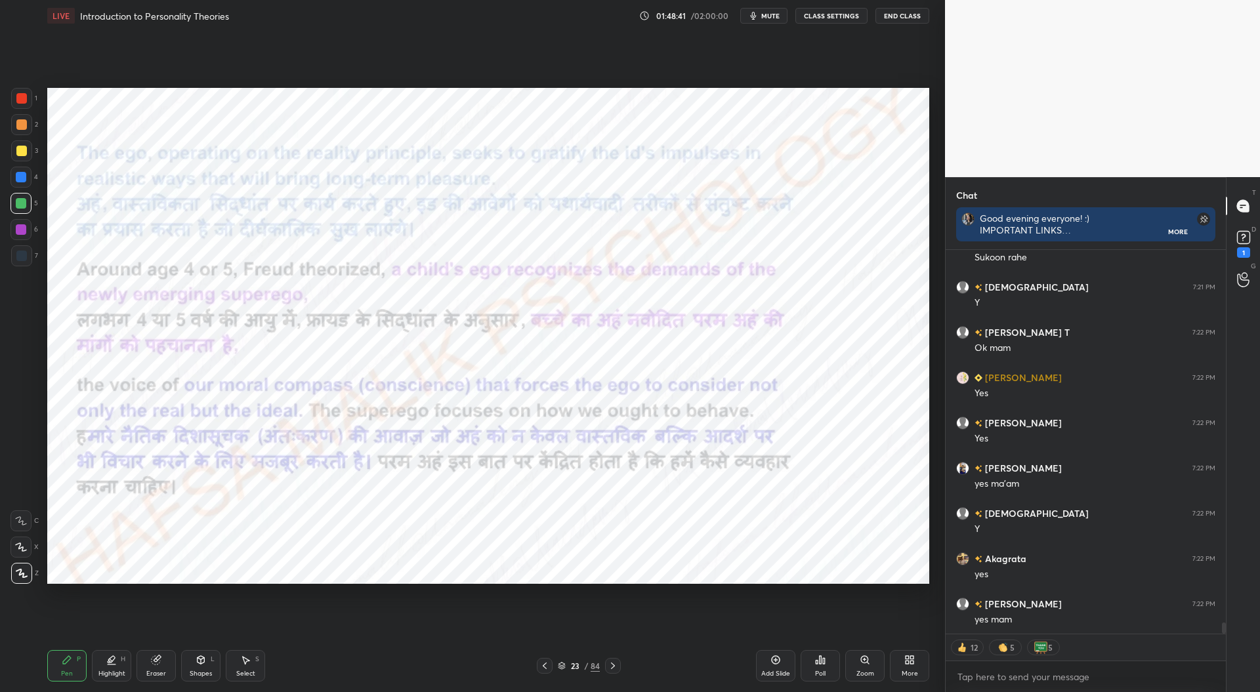
click at [613, 667] on icon at bounding box center [613, 666] width 4 height 7
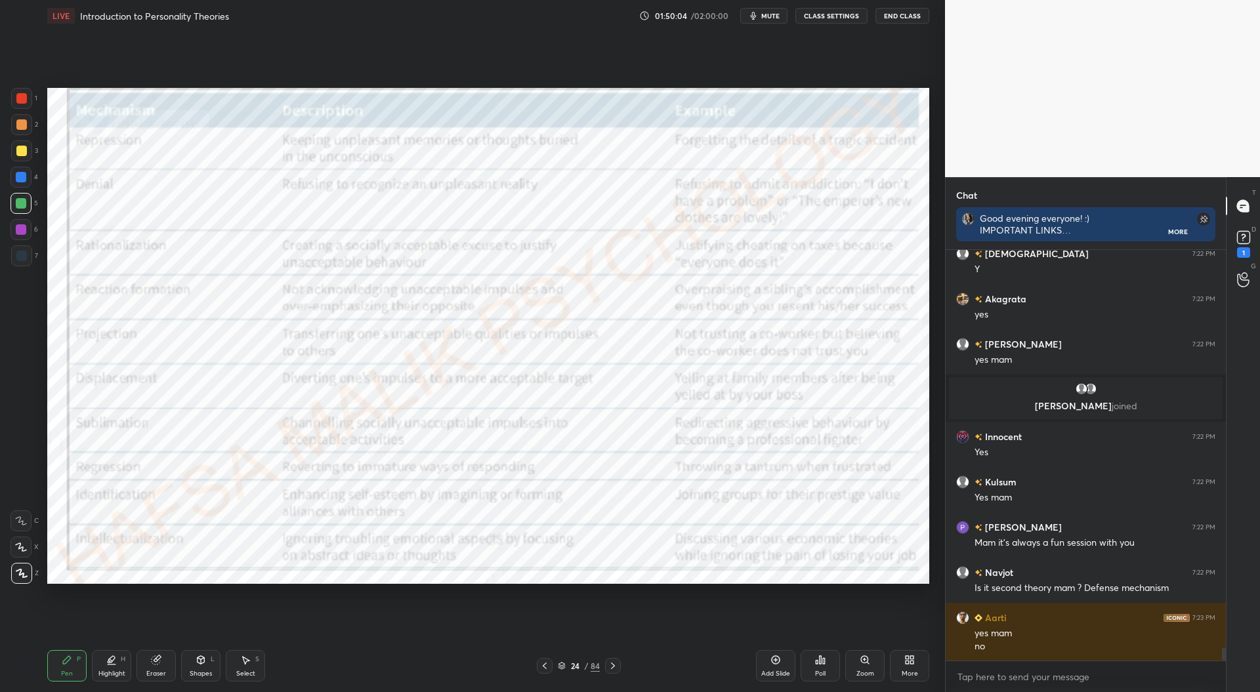
scroll to position [12643, 0]
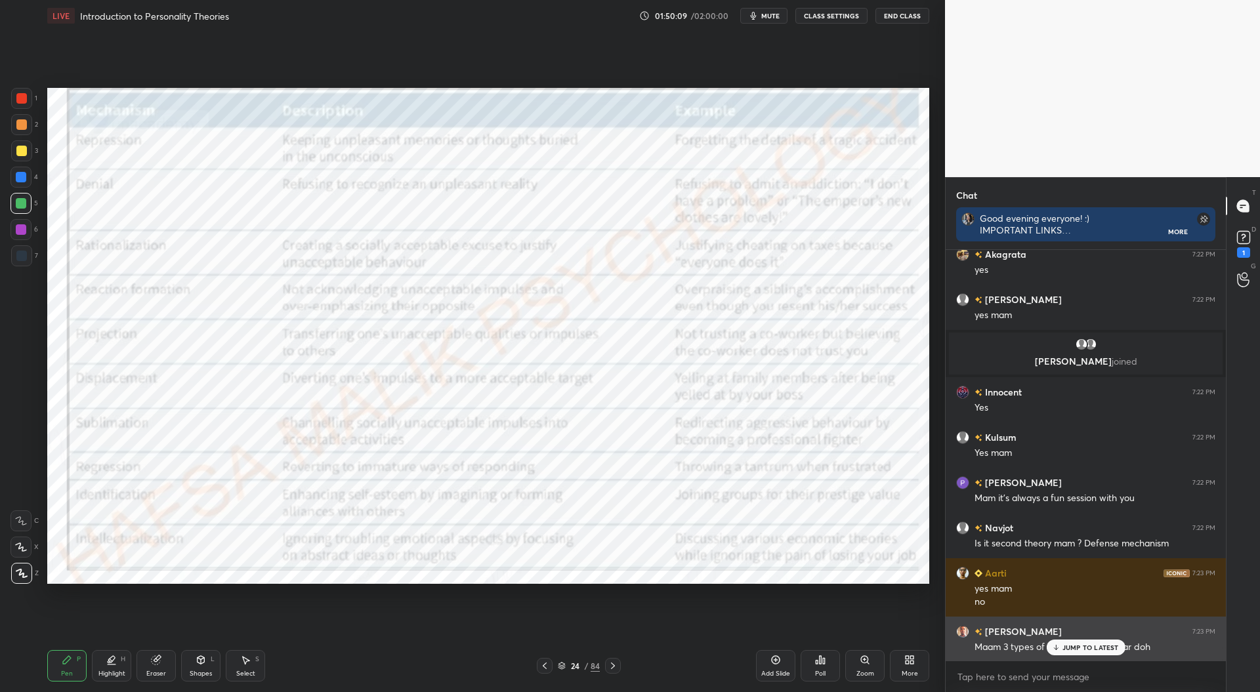
click at [1079, 653] on div "JUMP TO LATEST" at bounding box center [1085, 648] width 79 height 16
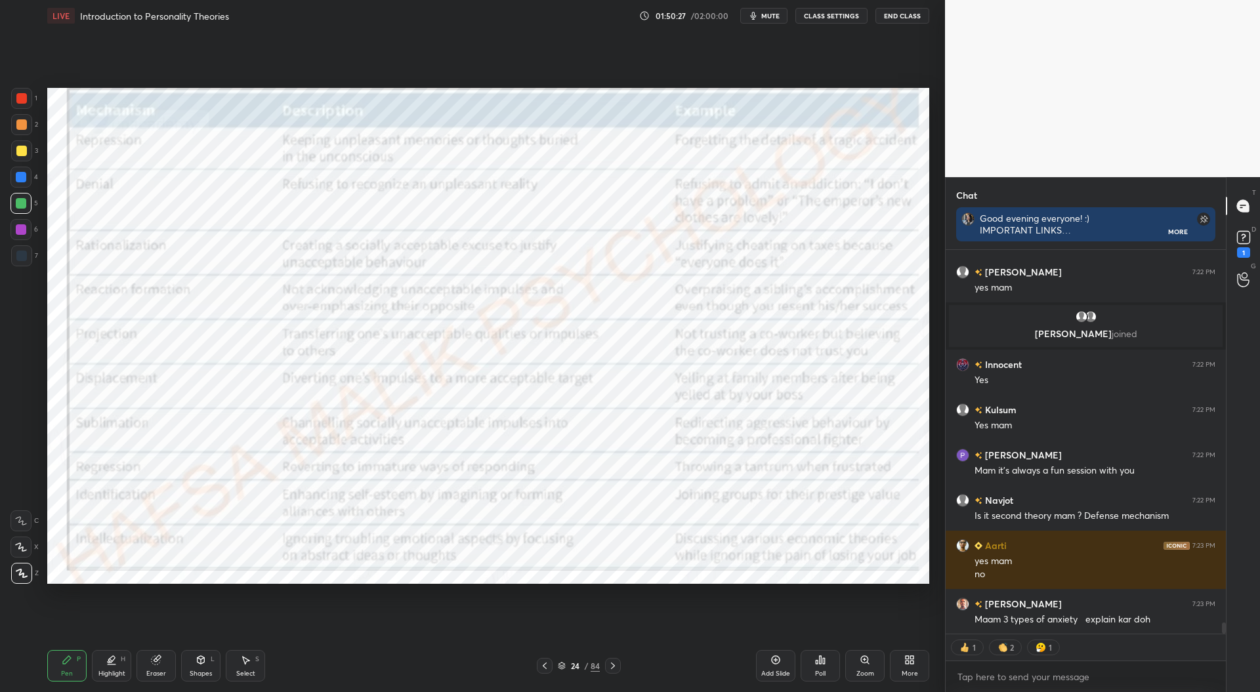
scroll to position [12716, 0]
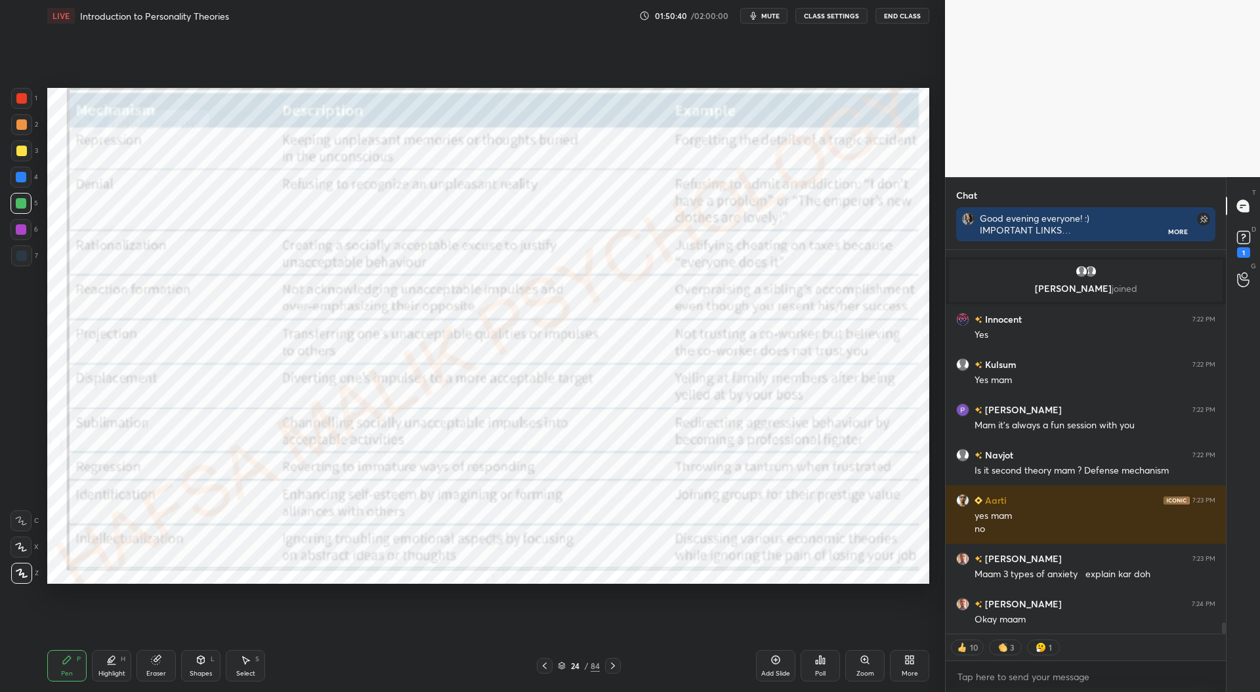
click at [564, 663] on icon at bounding box center [562, 666] width 8 height 8
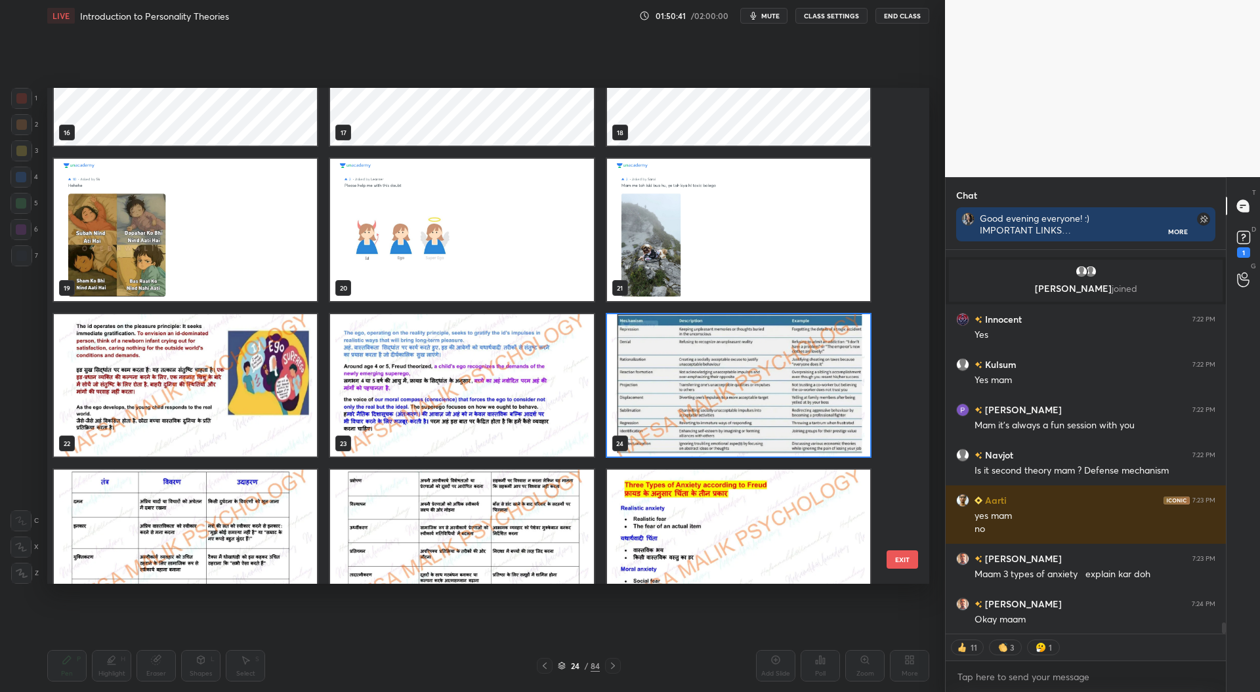
scroll to position [885, 0]
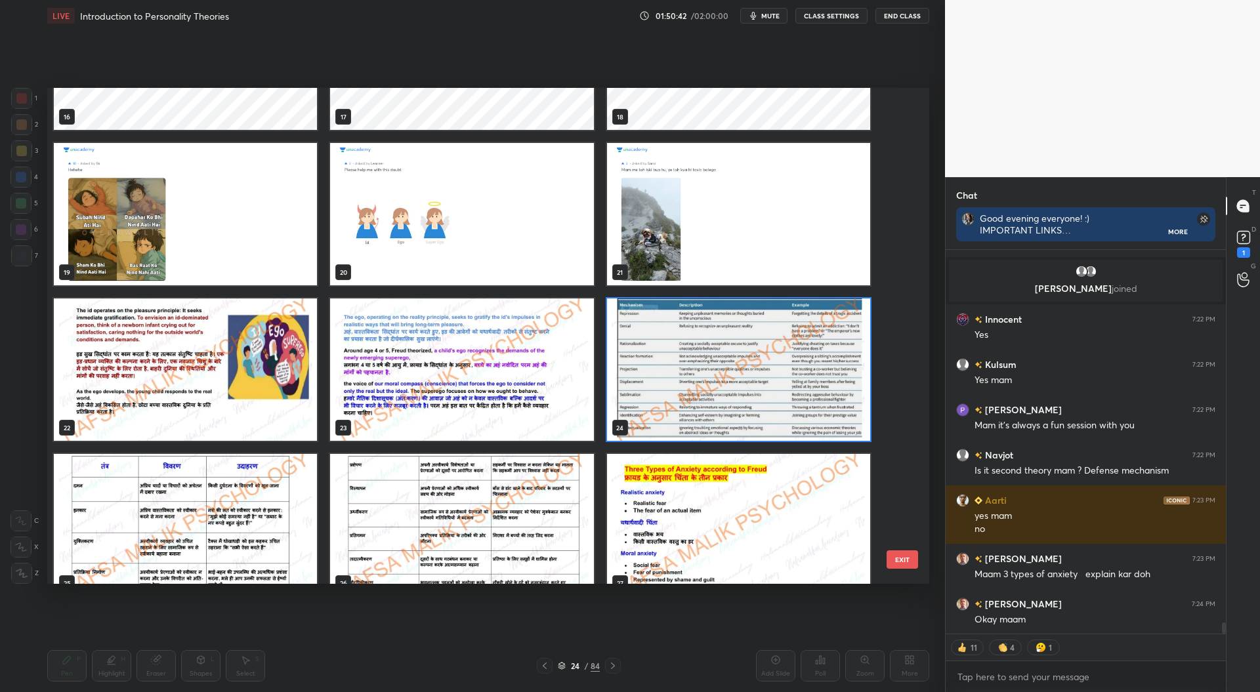
click at [724, 358] on img "grid" at bounding box center [738, 370] width 263 height 142
click at [724, 355] on img "grid" at bounding box center [738, 370] width 263 height 142
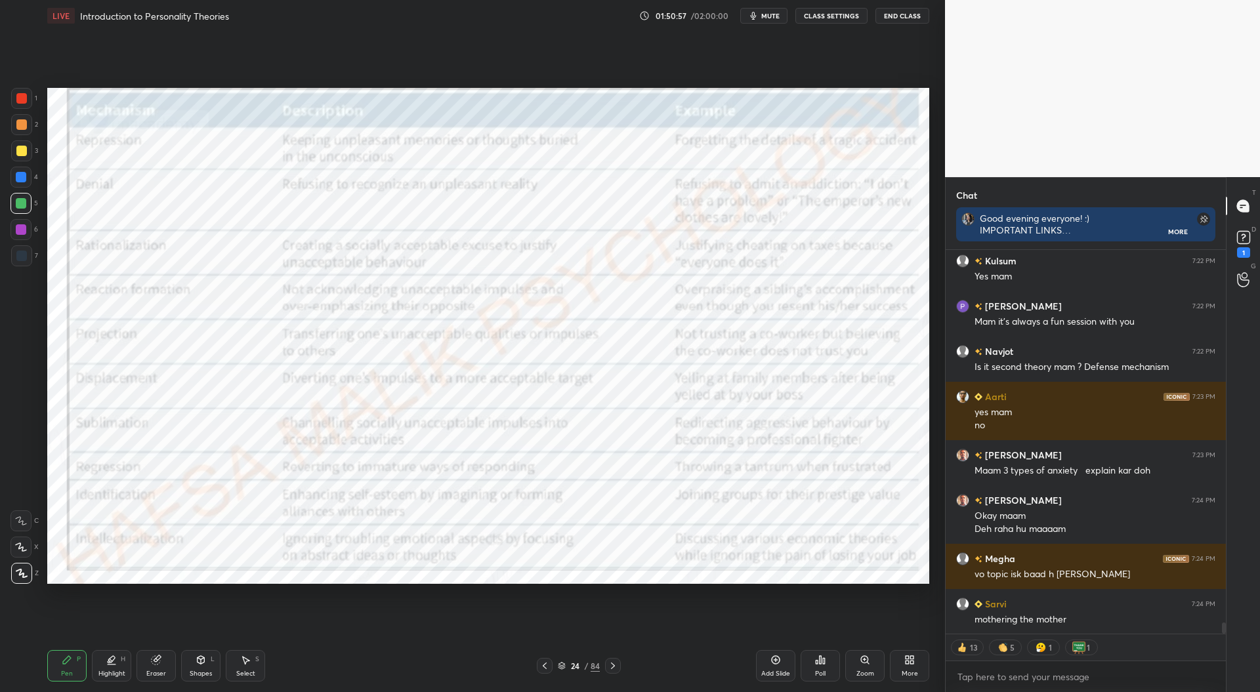
scroll to position [12865, 0]
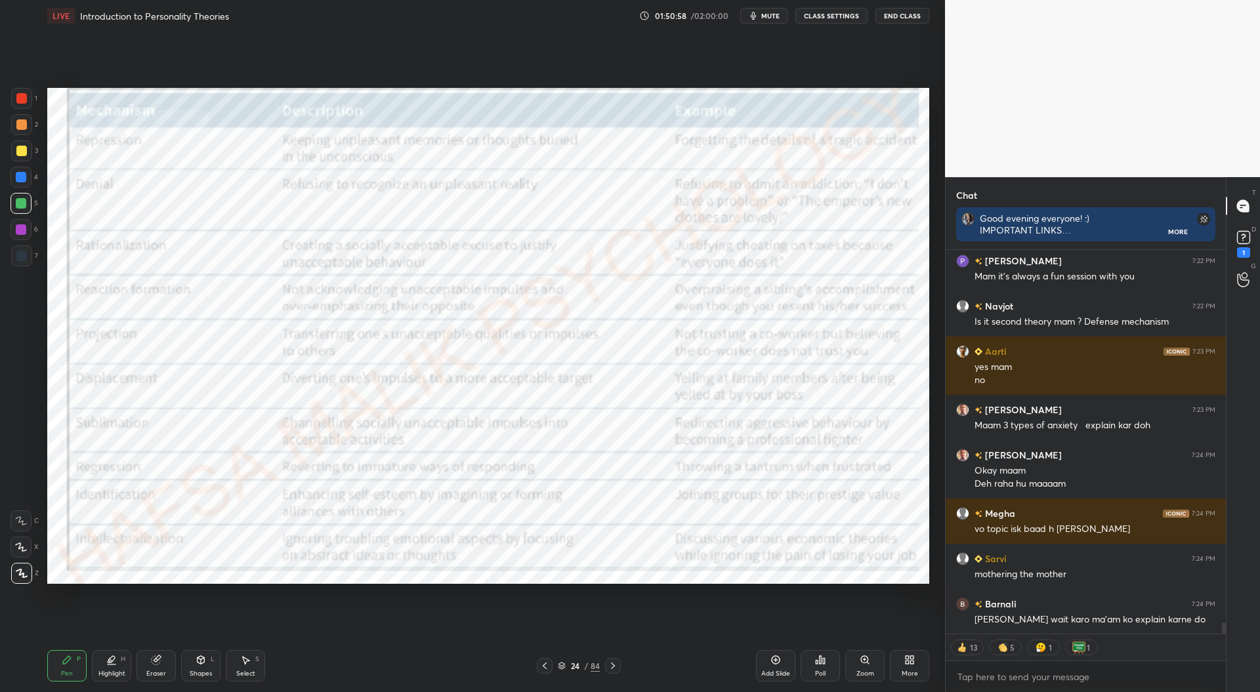
click at [752, 616] on div "Setting up your live class Poll for secs No correct answer Start poll" at bounding box center [488, 335] width 892 height 608
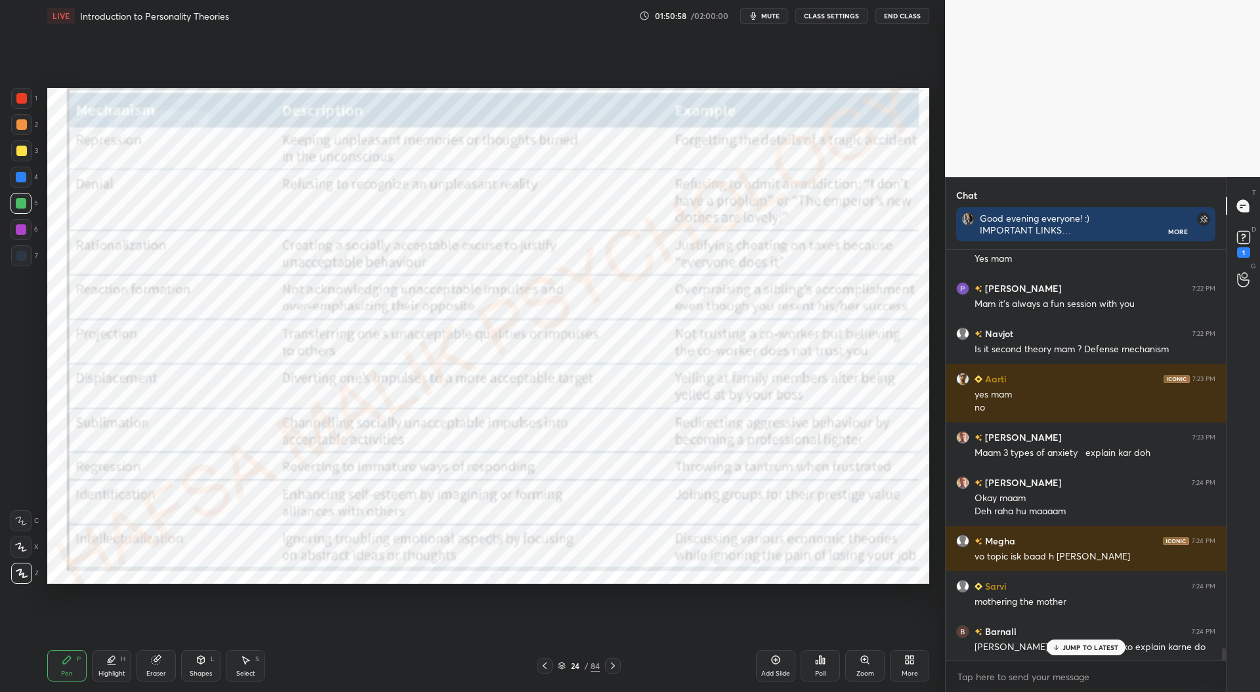
scroll to position [407, 276]
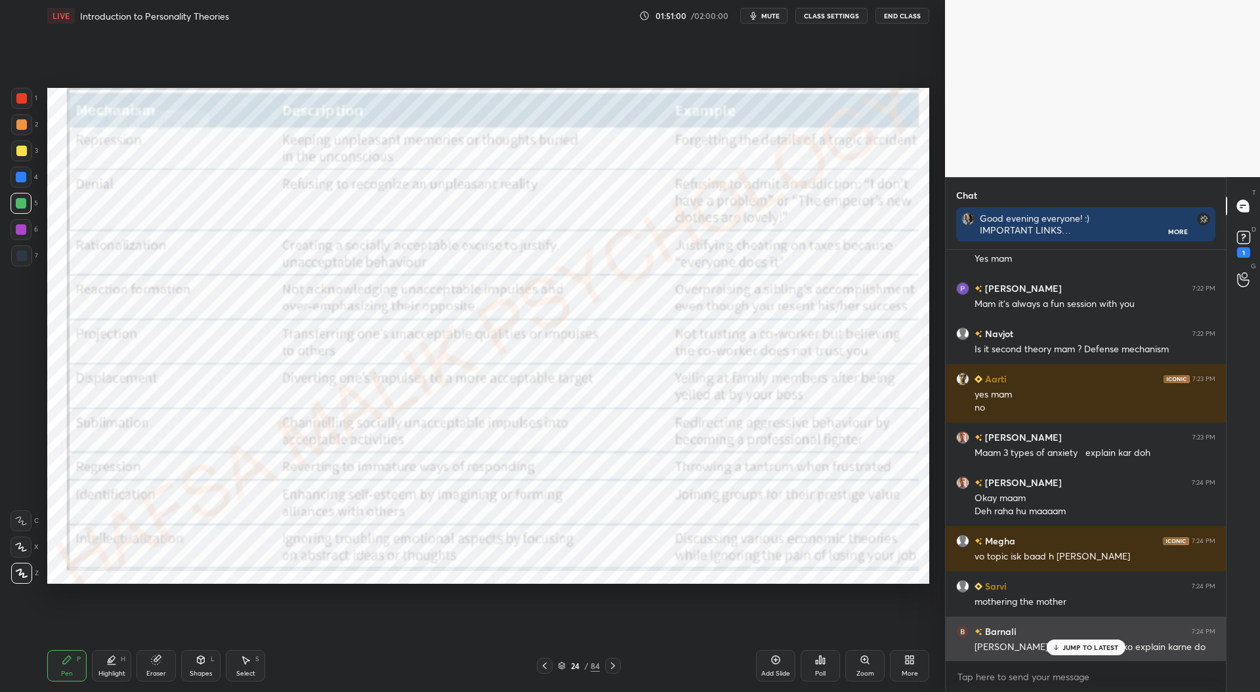
click at [1068, 645] on p "JUMP TO LATEST" at bounding box center [1090, 648] width 56 height 8
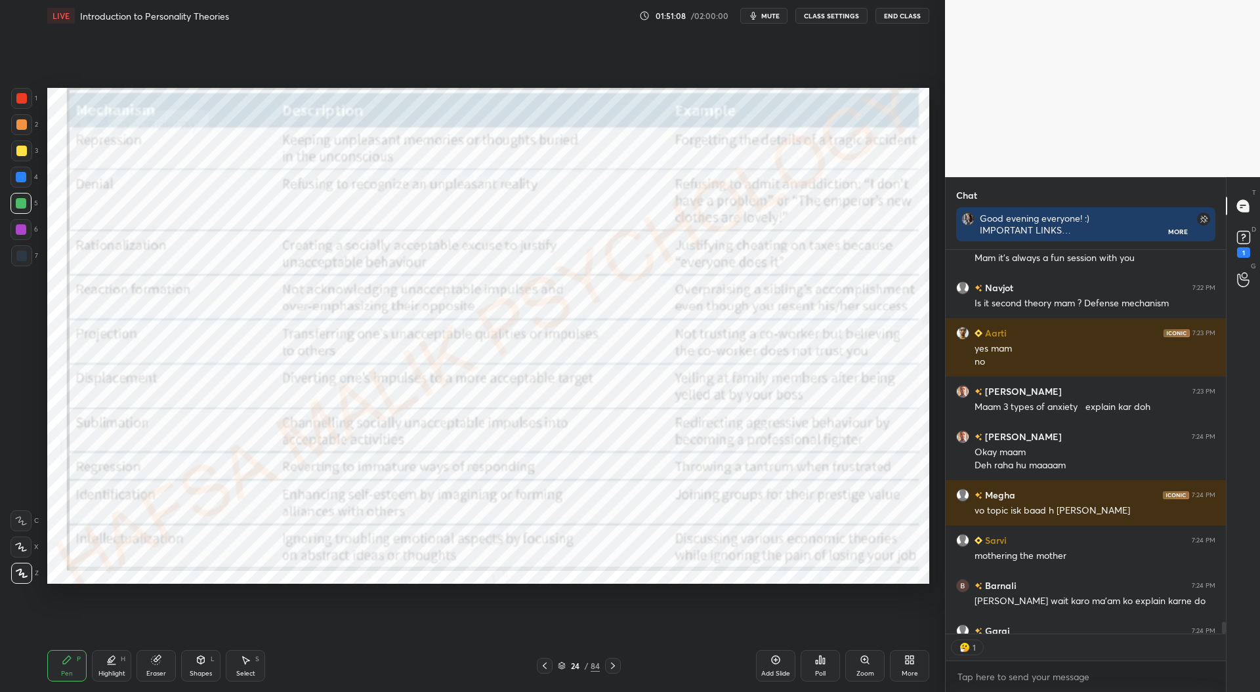
scroll to position [5, 4]
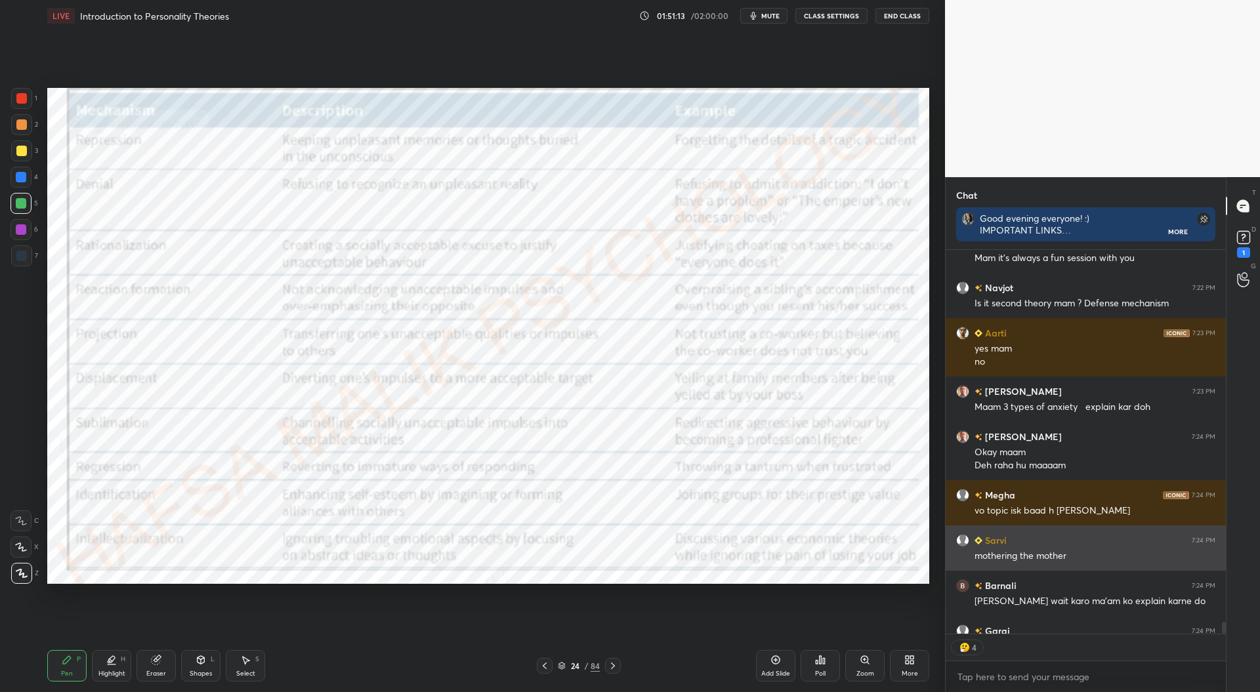
click at [1060, 562] on div "mothering the mother" at bounding box center [1094, 556] width 241 height 13
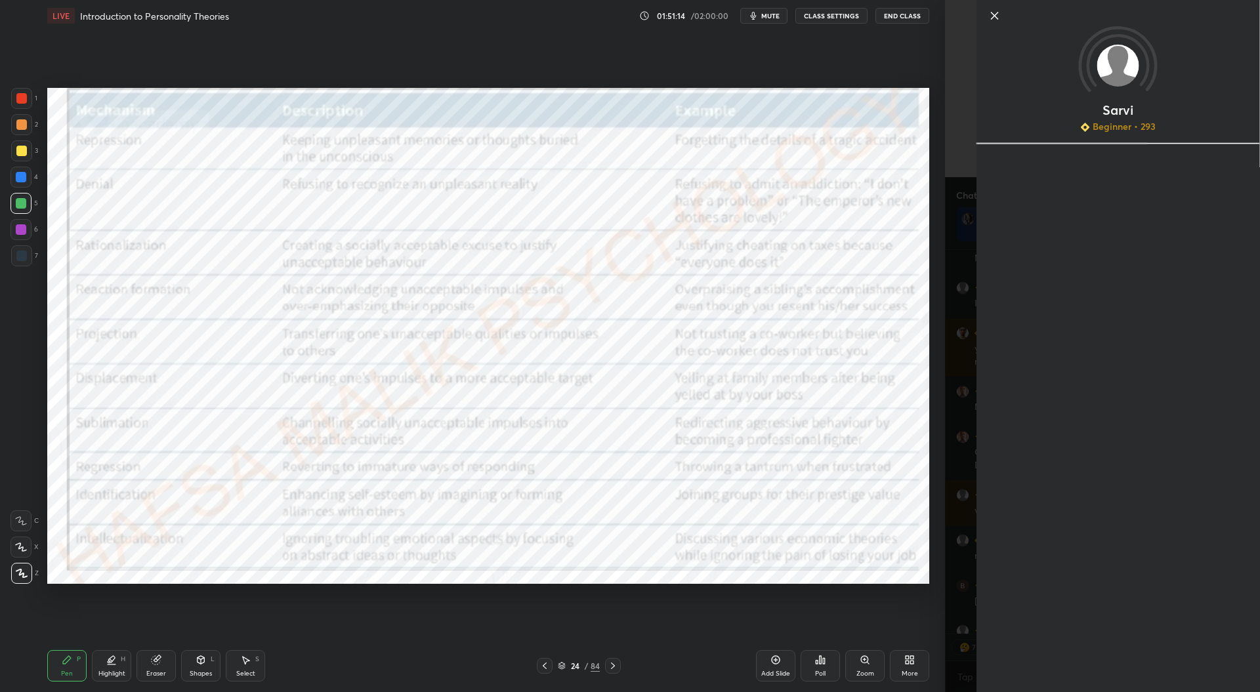
scroll to position [12956, 0]
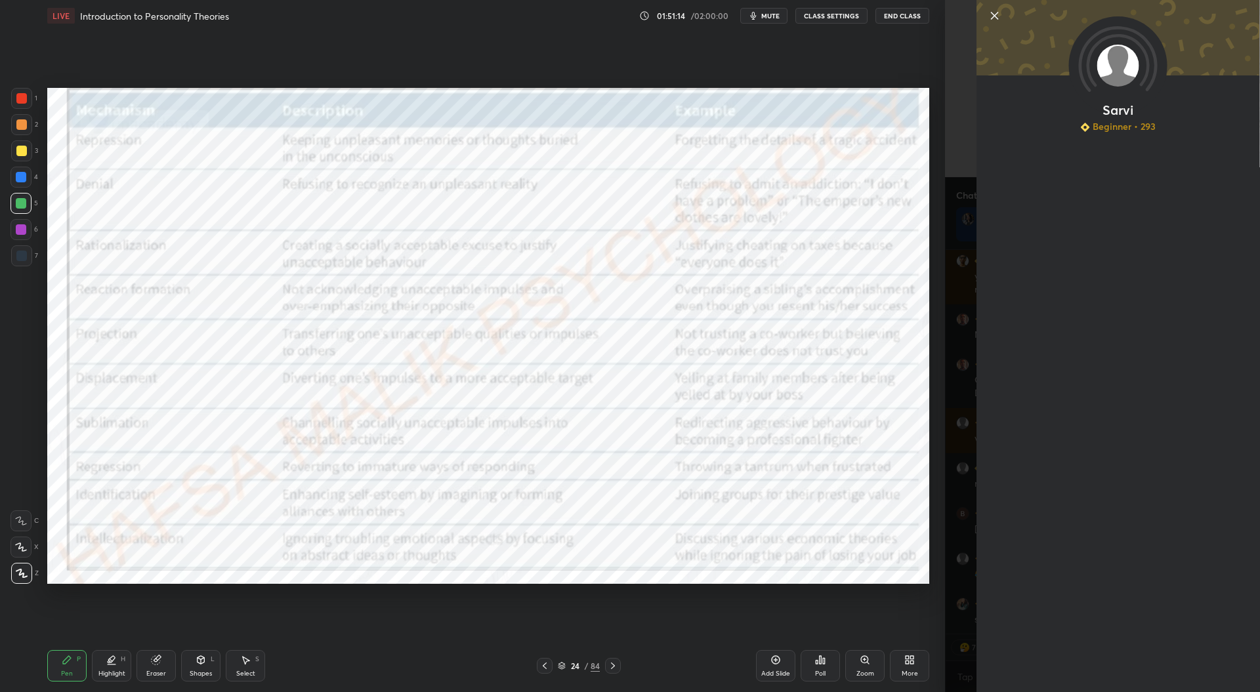
click at [833, 610] on div "Setting up your live class Poll for secs No correct answer Start poll" at bounding box center [488, 335] width 892 height 608
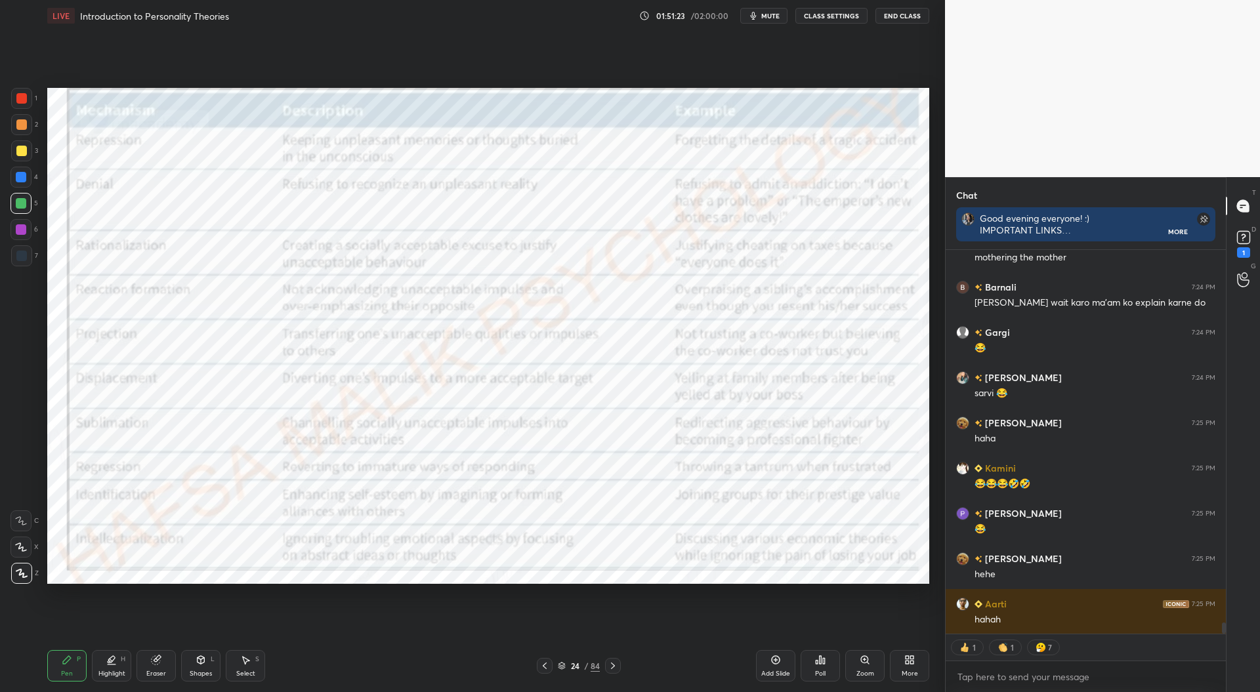
scroll to position [13227, 0]
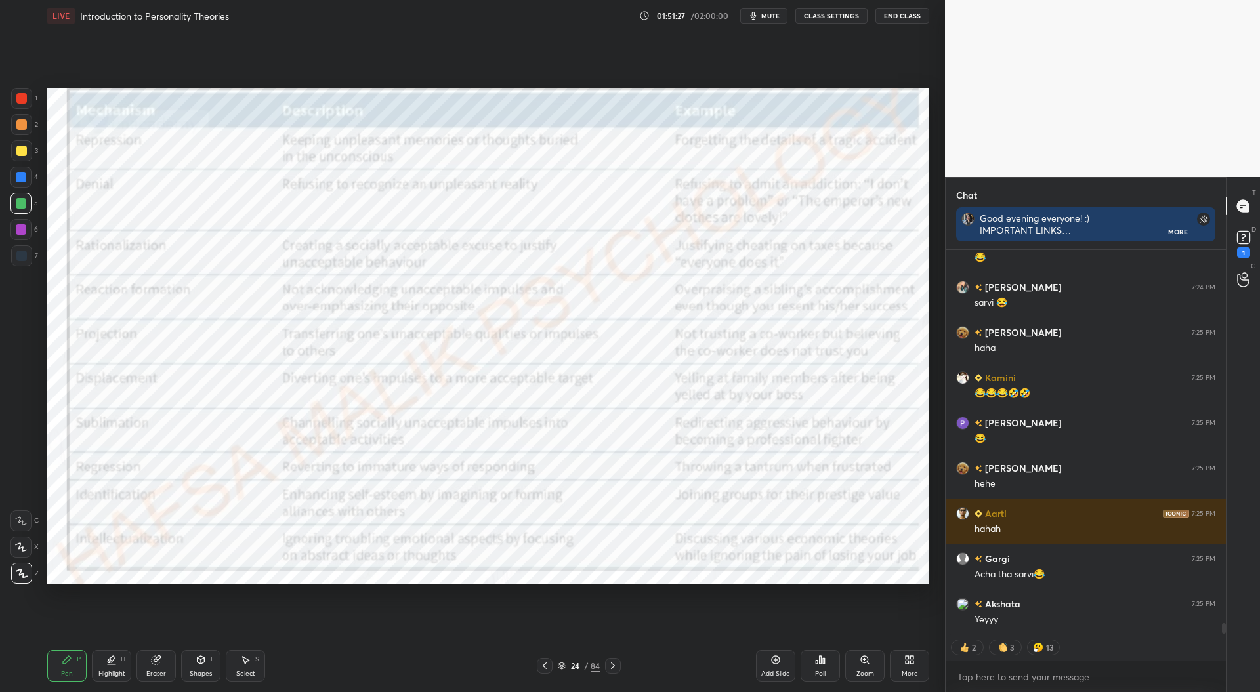
click at [614, 659] on div at bounding box center [613, 666] width 16 height 16
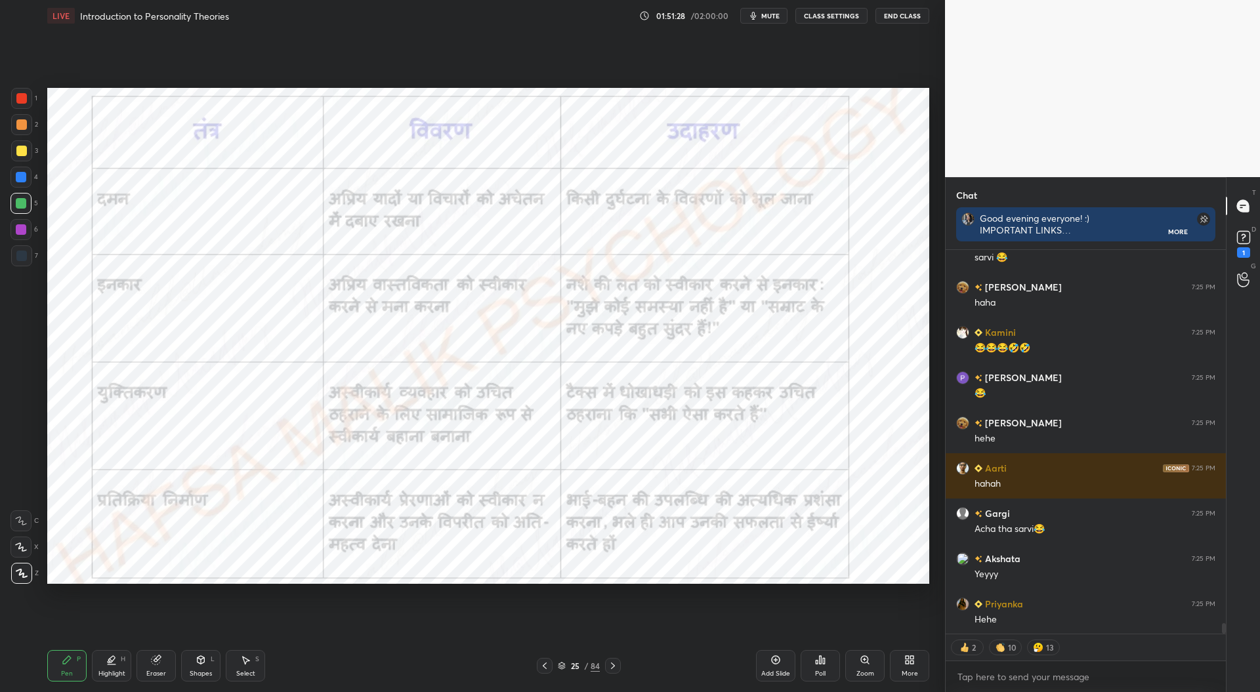
scroll to position [13363, 0]
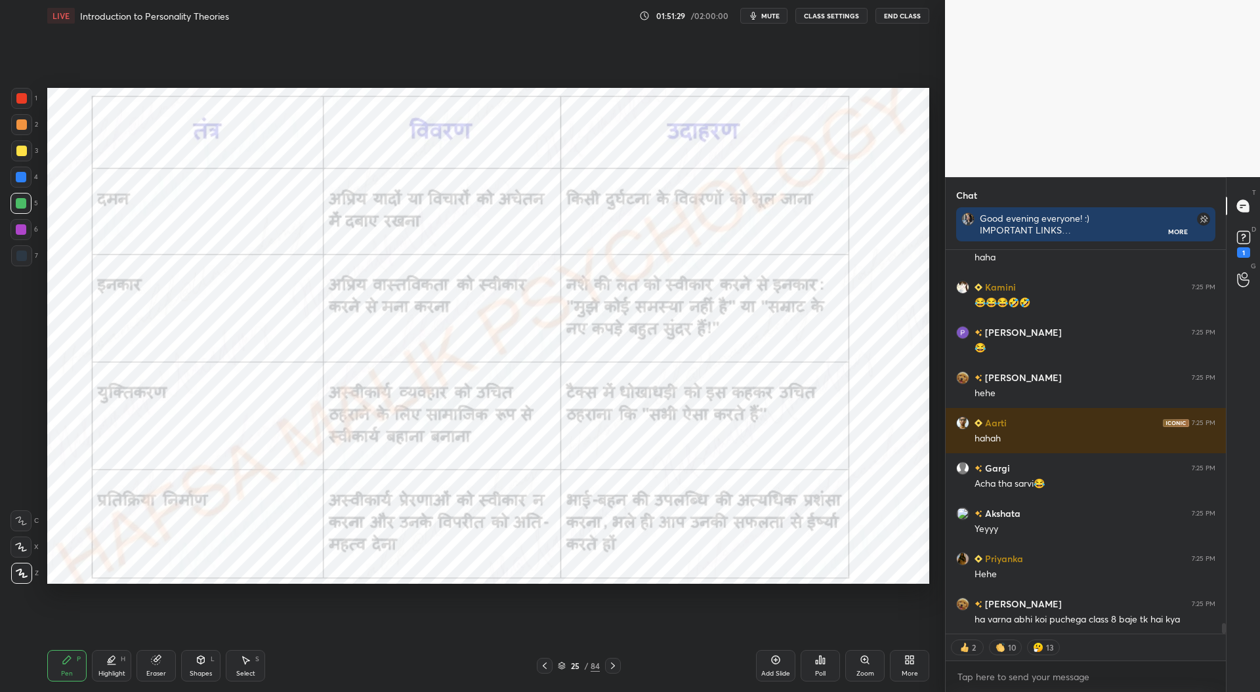
click at [860, 653] on div "Zoom" at bounding box center [864, 665] width 39 height 31
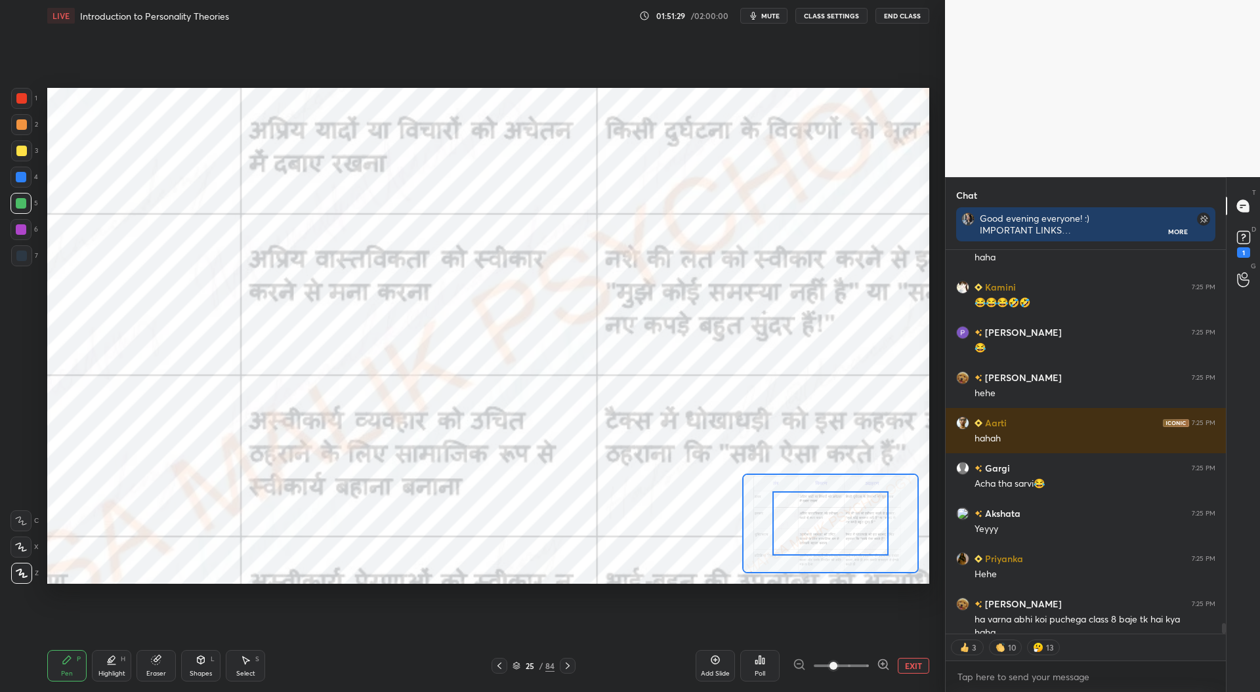
scroll to position [13376, 0]
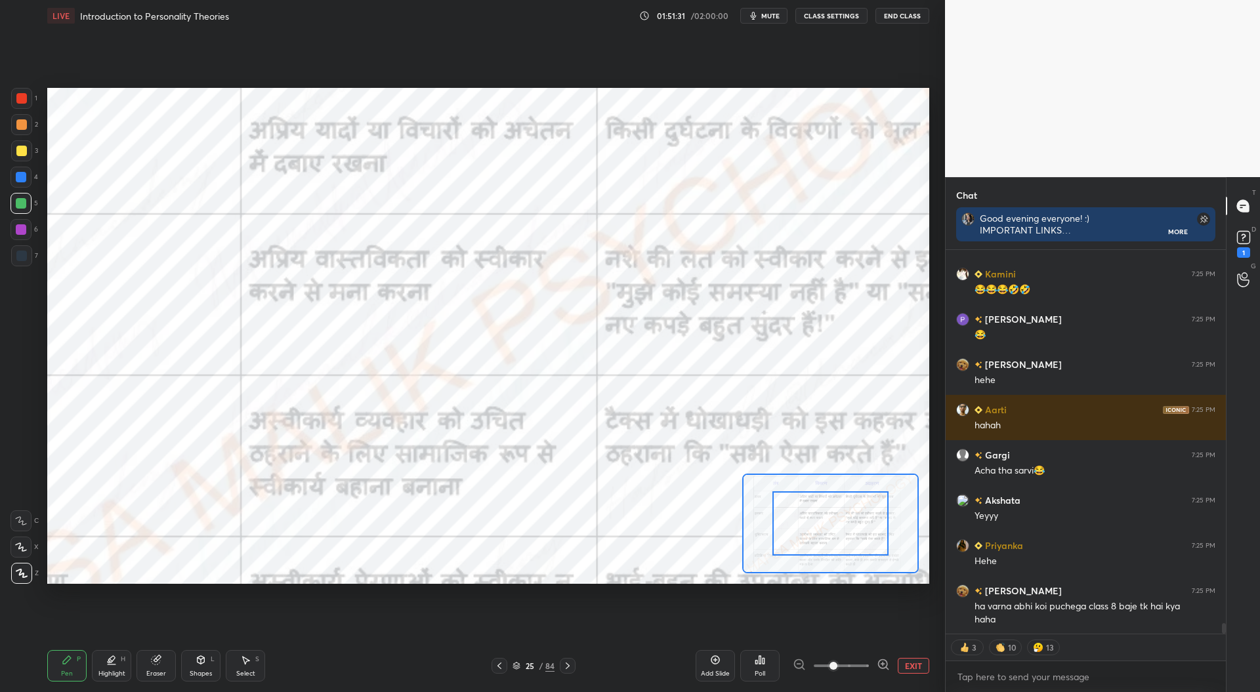
click at [913, 659] on button "EXIT" at bounding box center [913, 666] width 31 height 16
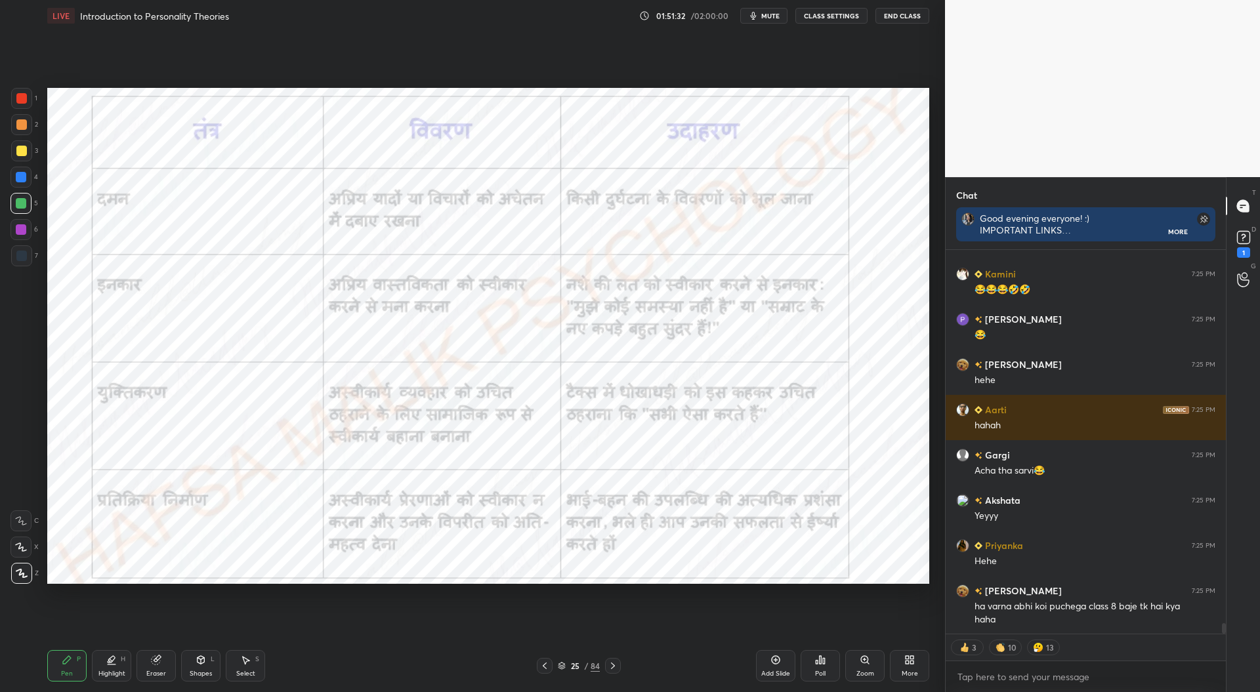
click at [785, 664] on div "Add Slide" at bounding box center [775, 665] width 39 height 31
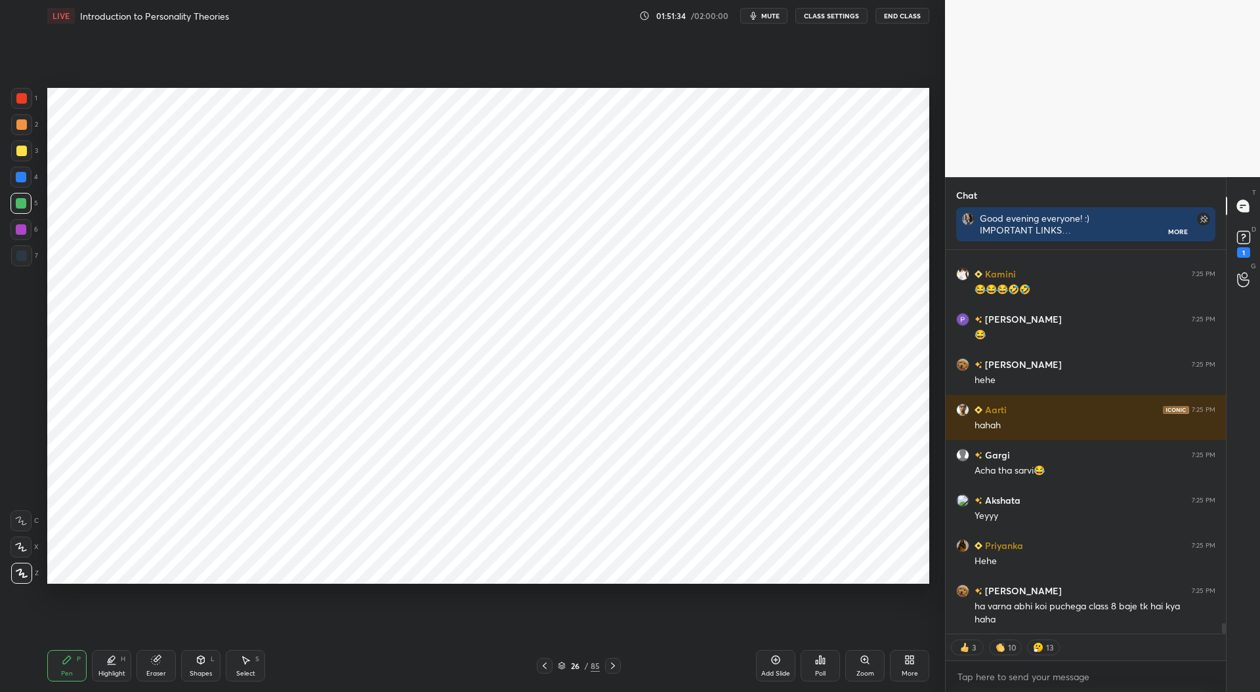
click at [22, 257] on div at bounding box center [21, 256] width 10 height 10
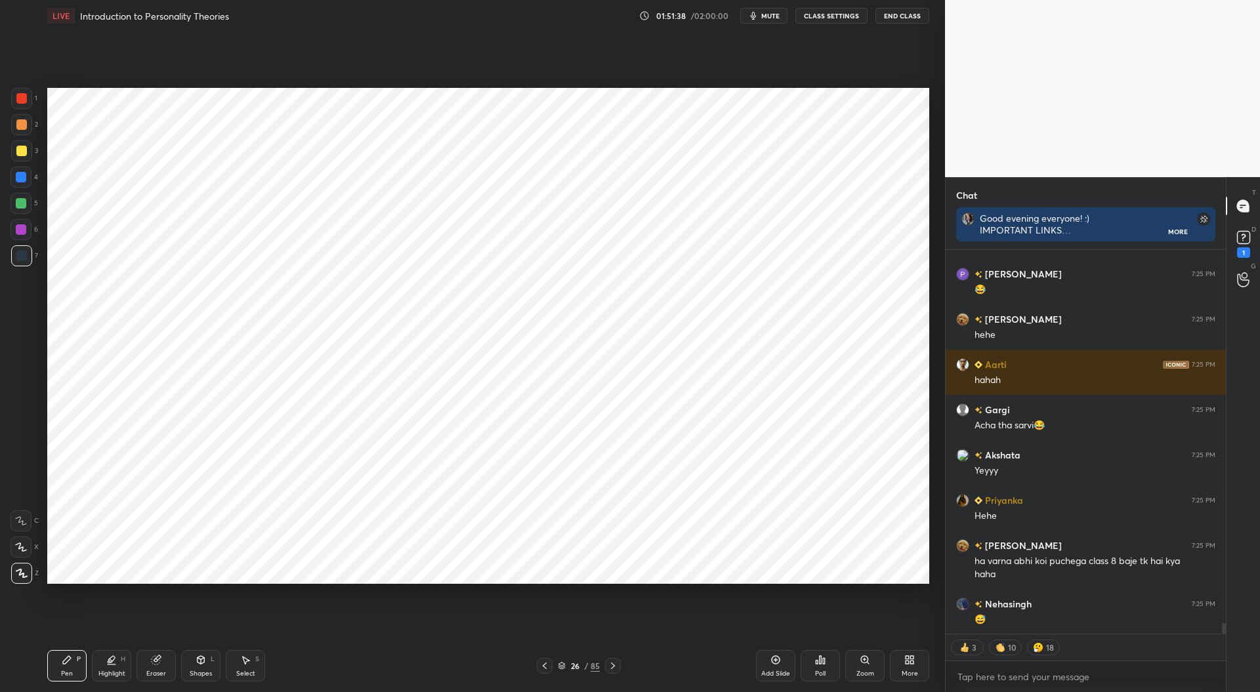
scroll to position [13467, 0]
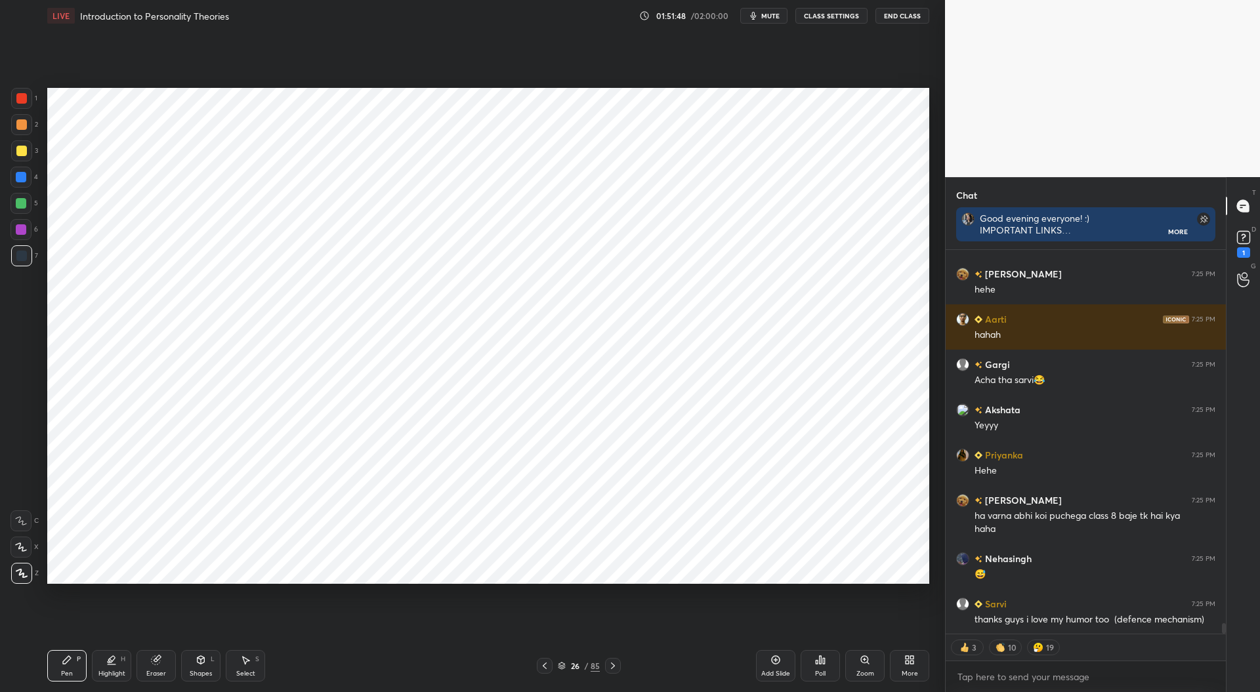
click at [157, 659] on icon at bounding box center [156, 660] width 9 height 9
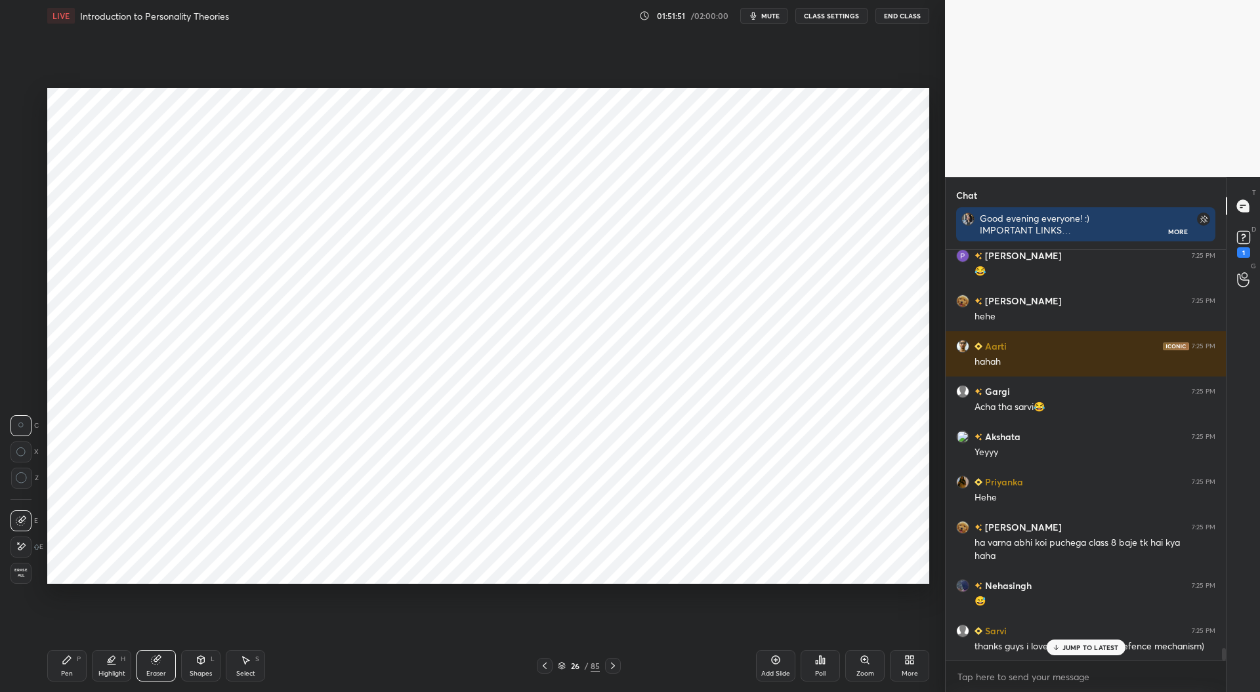
scroll to position [13496, 0]
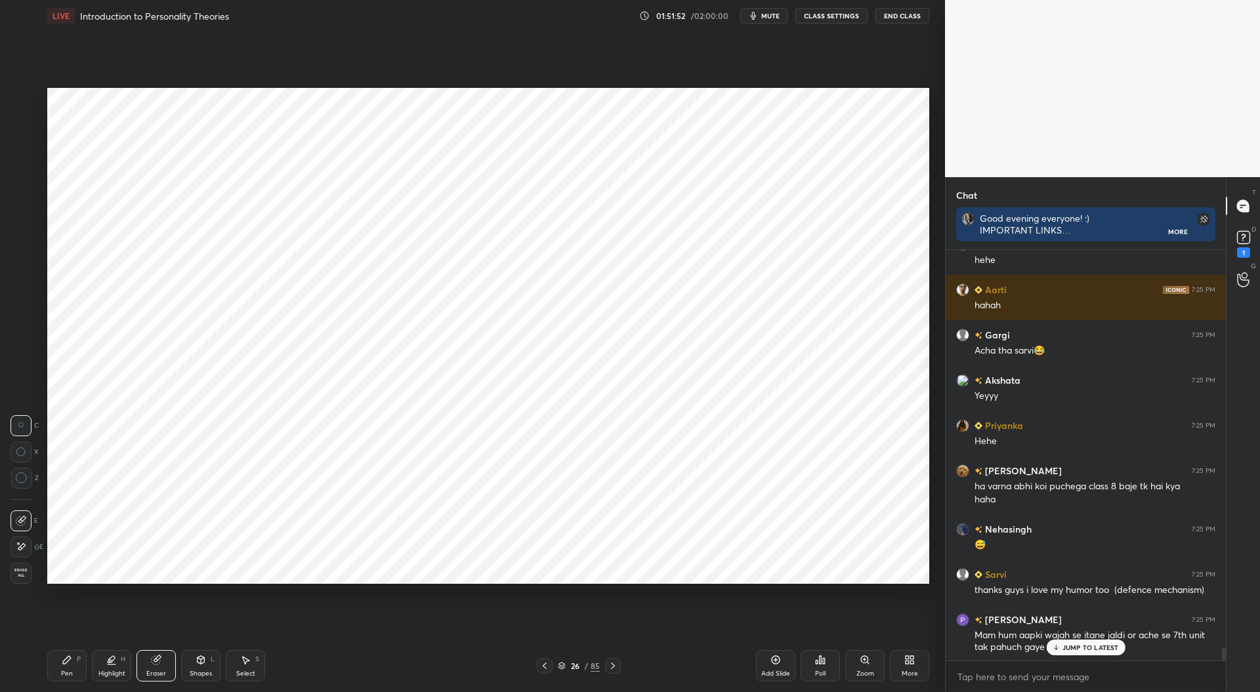
click at [72, 672] on div "Pen" at bounding box center [67, 674] width 12 height 7
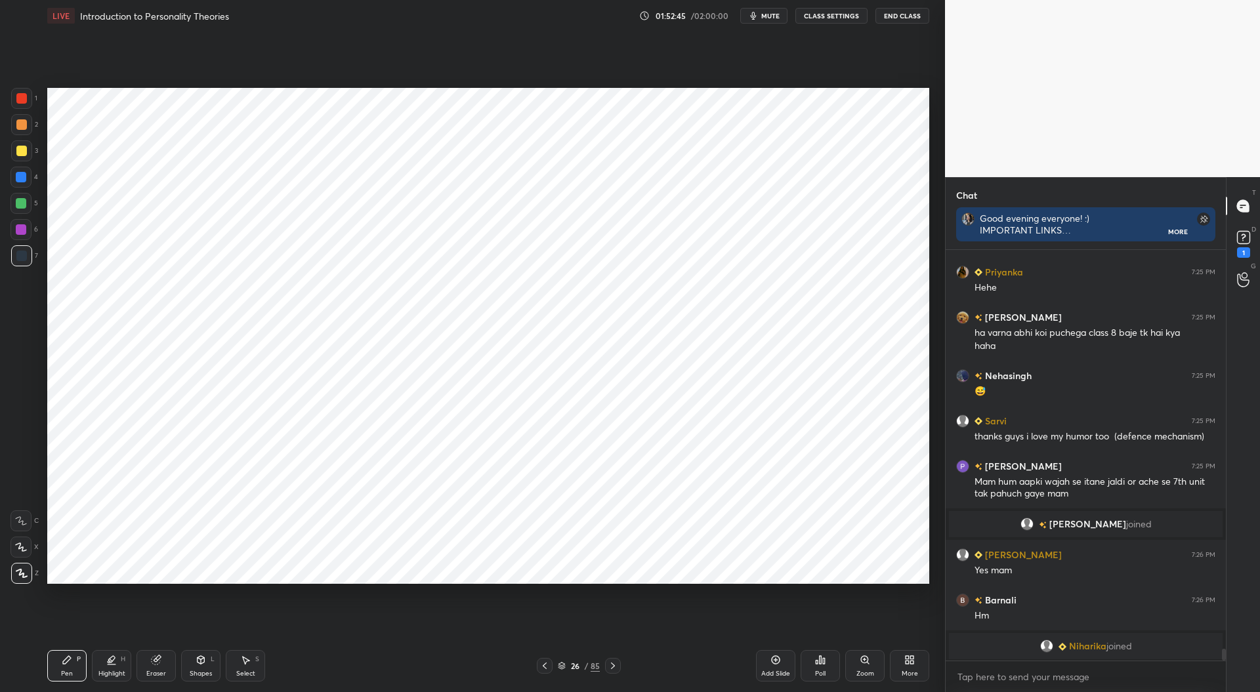
scroll to position [13332, 0]
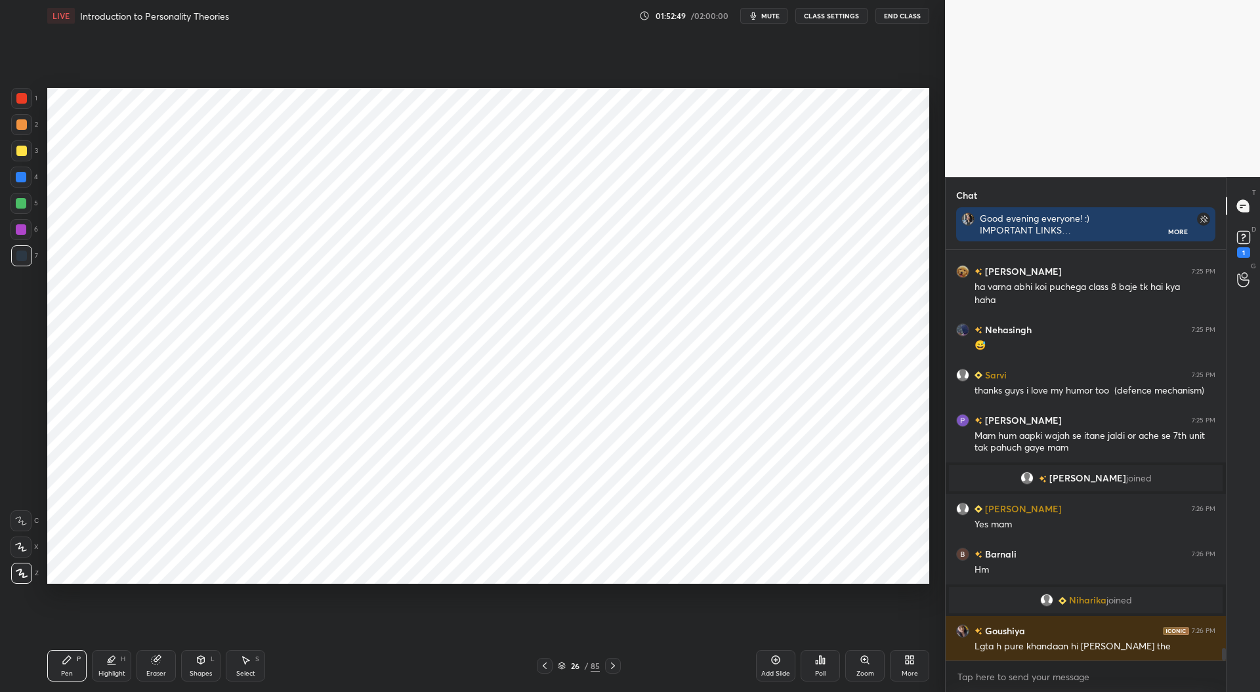
click at [24, 230] on div at bounding box center [21, 229] width 10 height 10
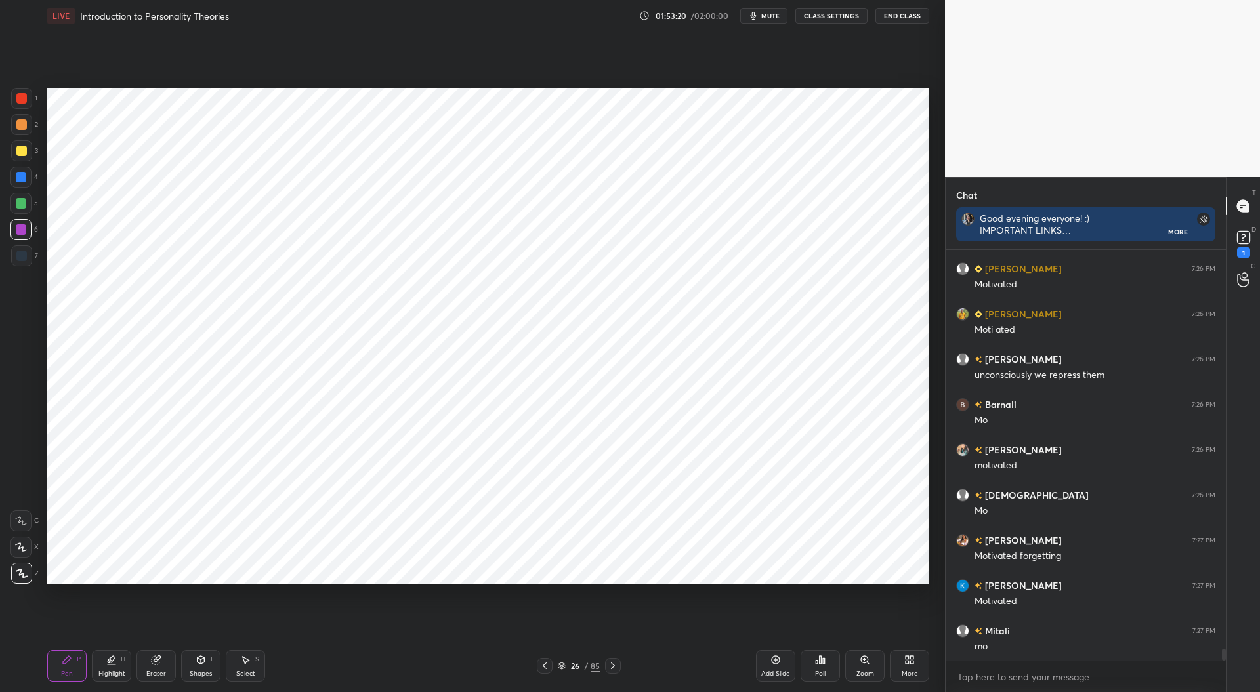
scroll to position [14011, 0]
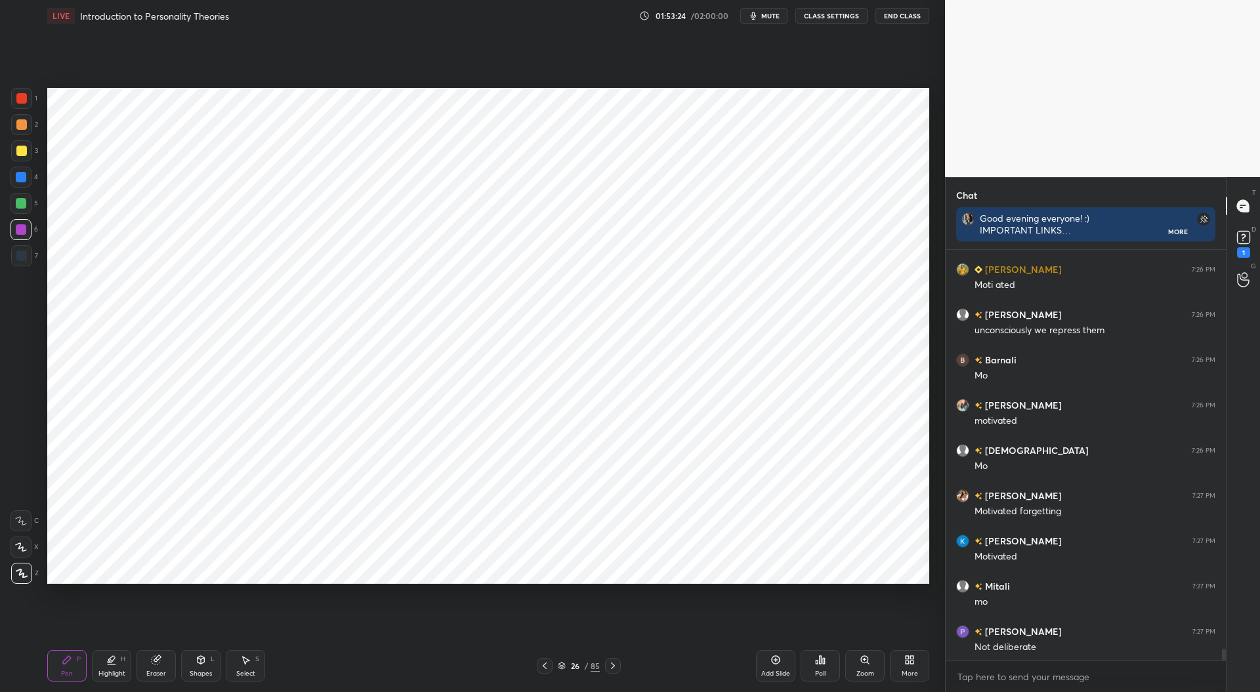
click at [24, 178] on div at bounding box center [21, 177] width 10 height 10
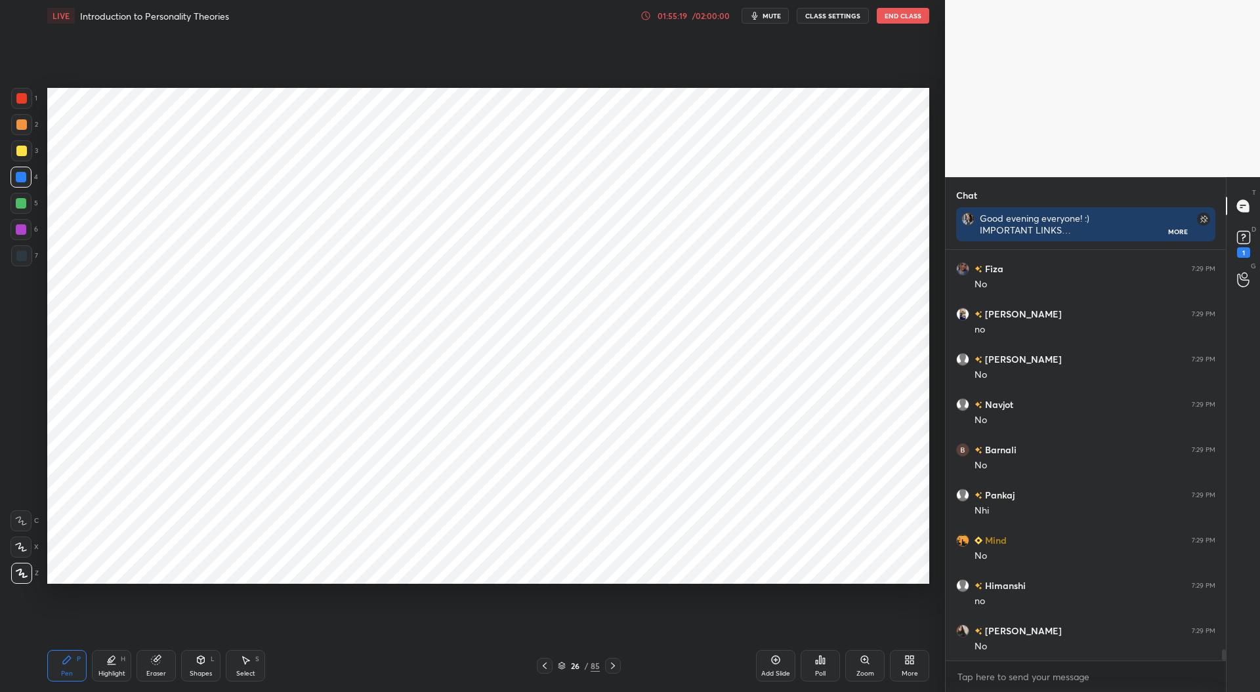
scroll to position [14600, 0]
click at [23, 99] on div at bounding box center [21, 98] width 10 height 10
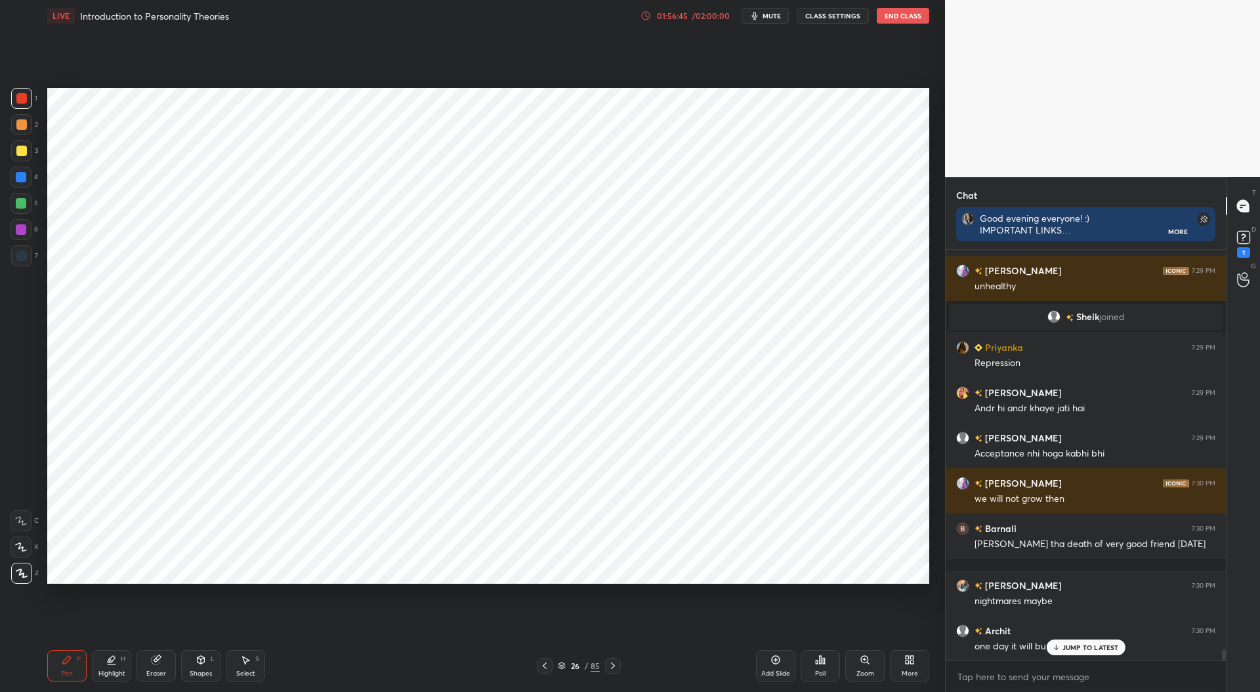
scroll to position [15105, 0]
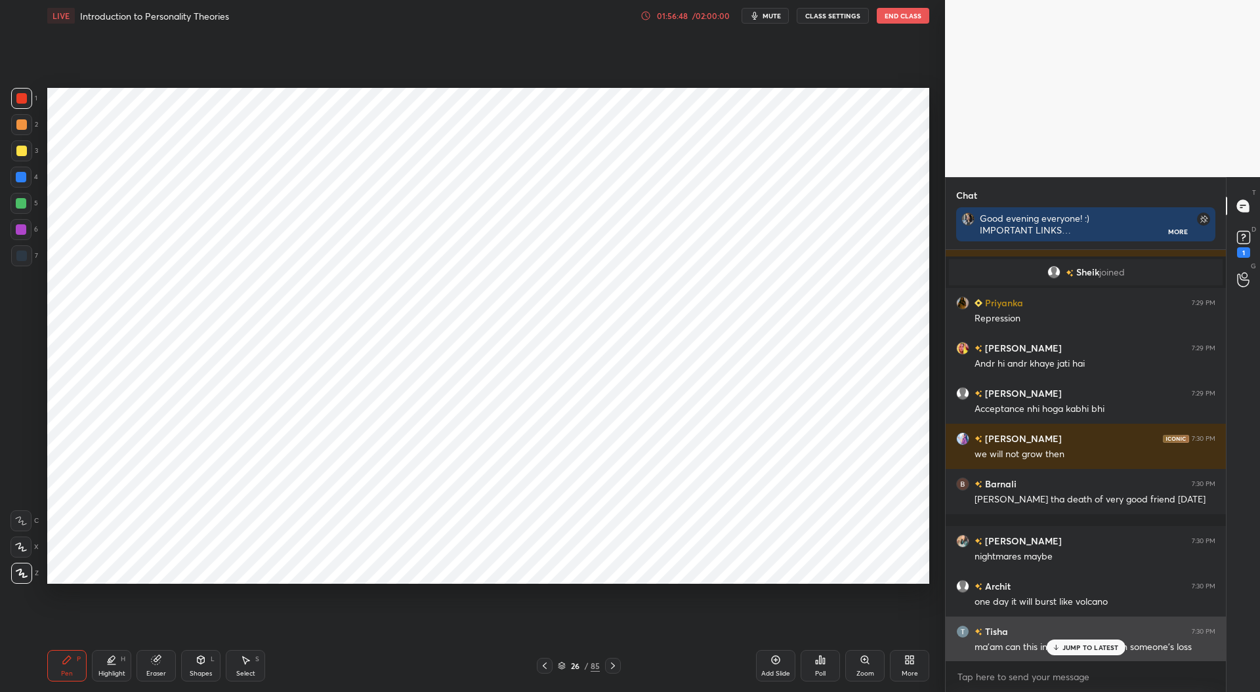
click at [1053, 642] on div "JUMP TO LATEST" at bounding box center [1085, 648] width 79 height 16
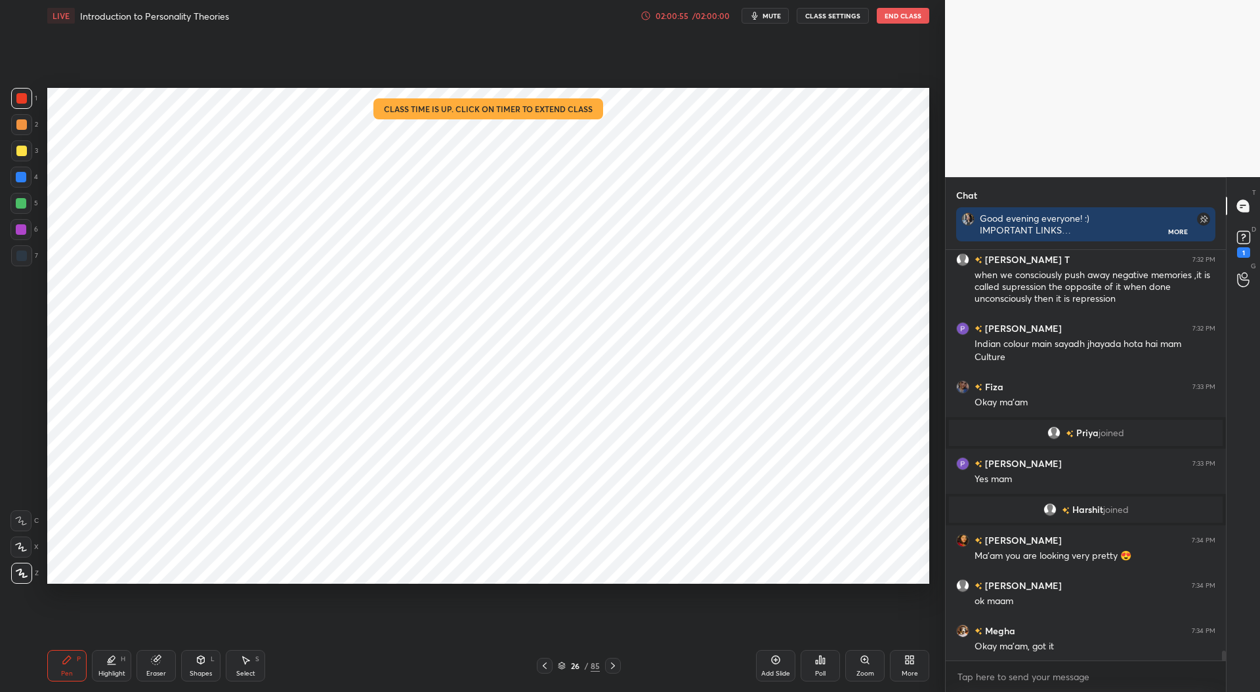
scroll to position [16545, 0]
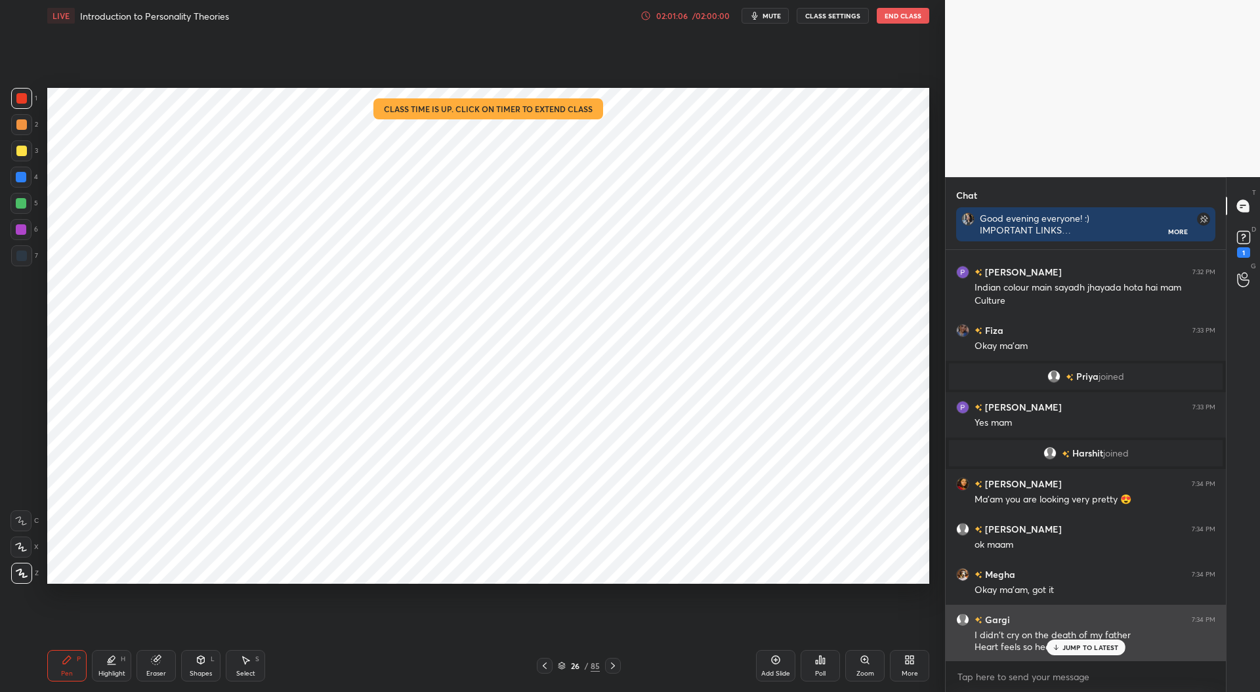
click at [1075, 640] on div "JUMP TO LATEST" at bounding box center [1085, 648] width 79 height 16
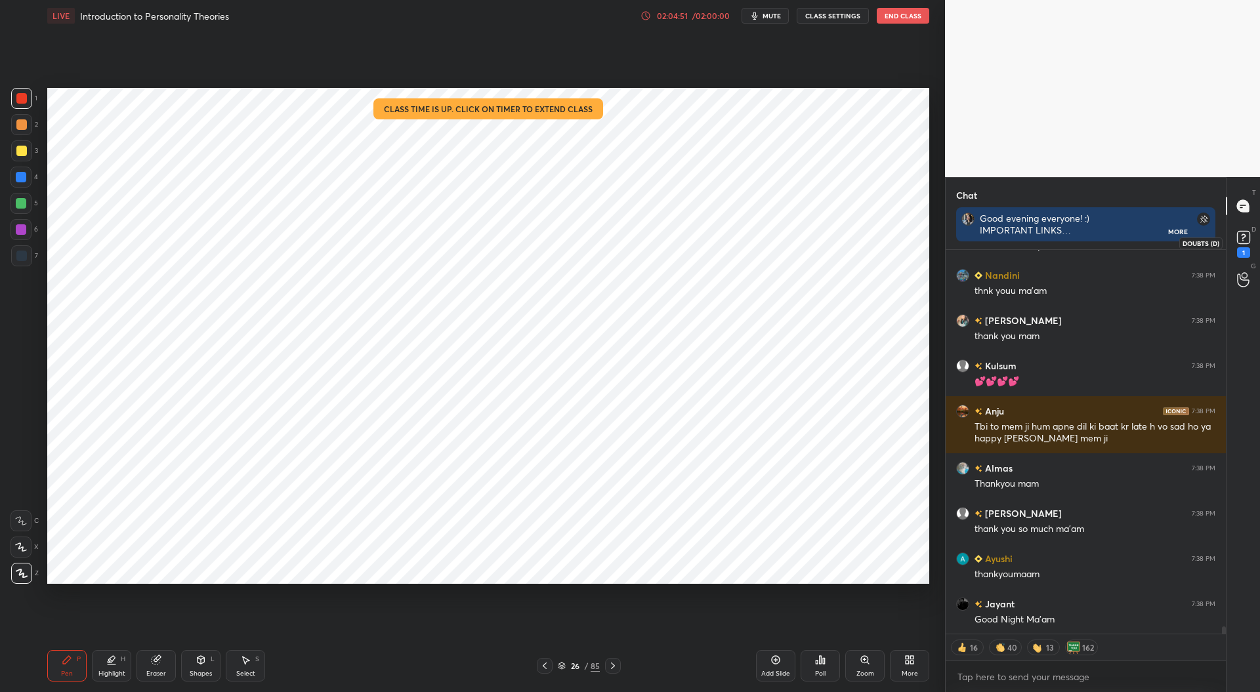
scroll to position [20752, 0]
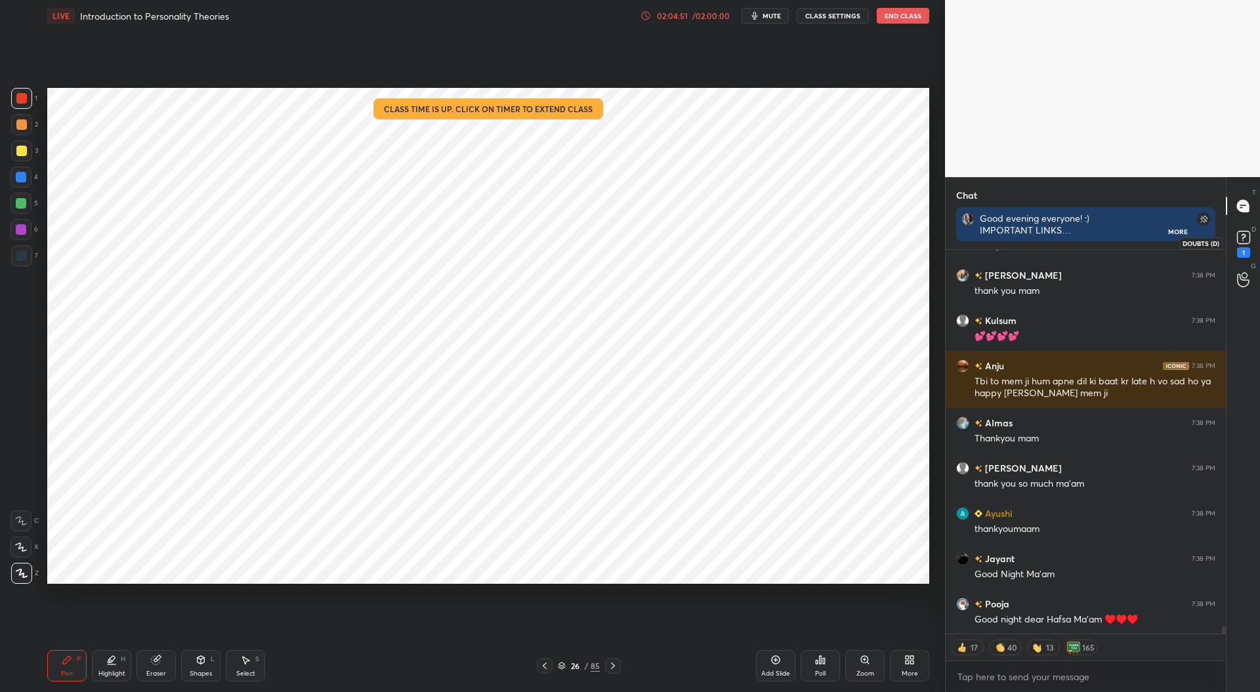
type textarea "x"
click at [1249, 245] on icon at bounding box center [1244, 238] width 20 height 20
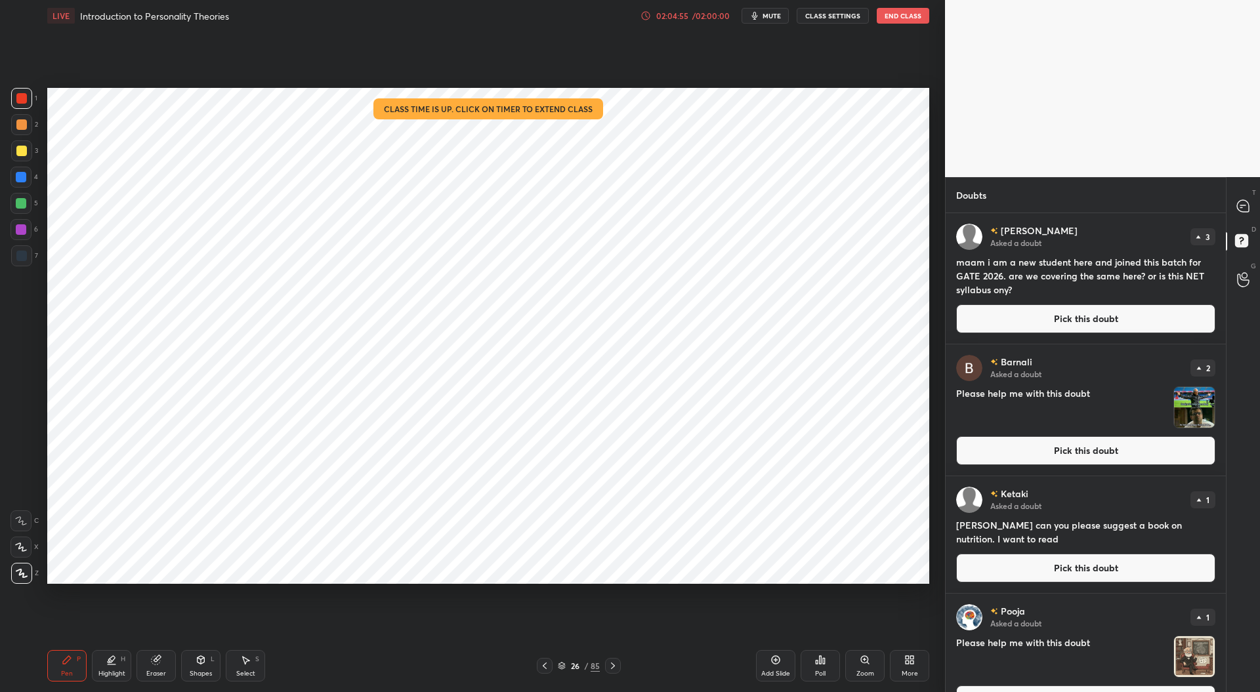
scroll to position [164, 0]
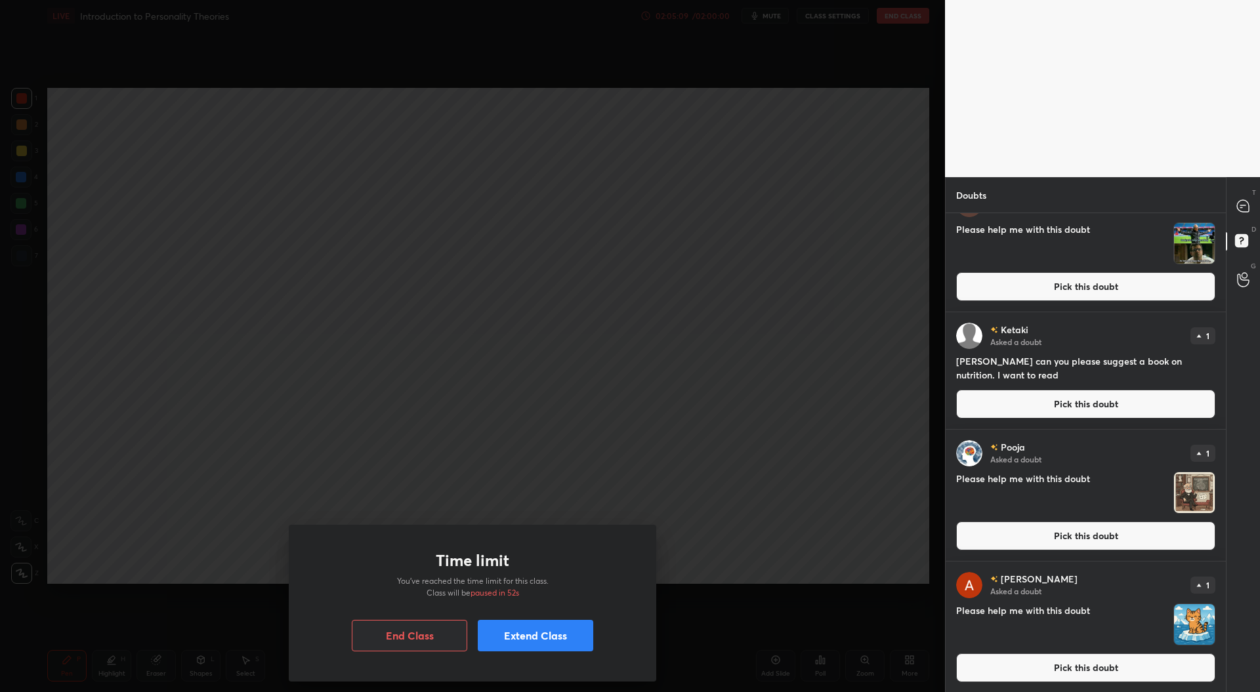
click at [441, 632] on button "End Class" at bounding box center [409, 635] width 115 height 31
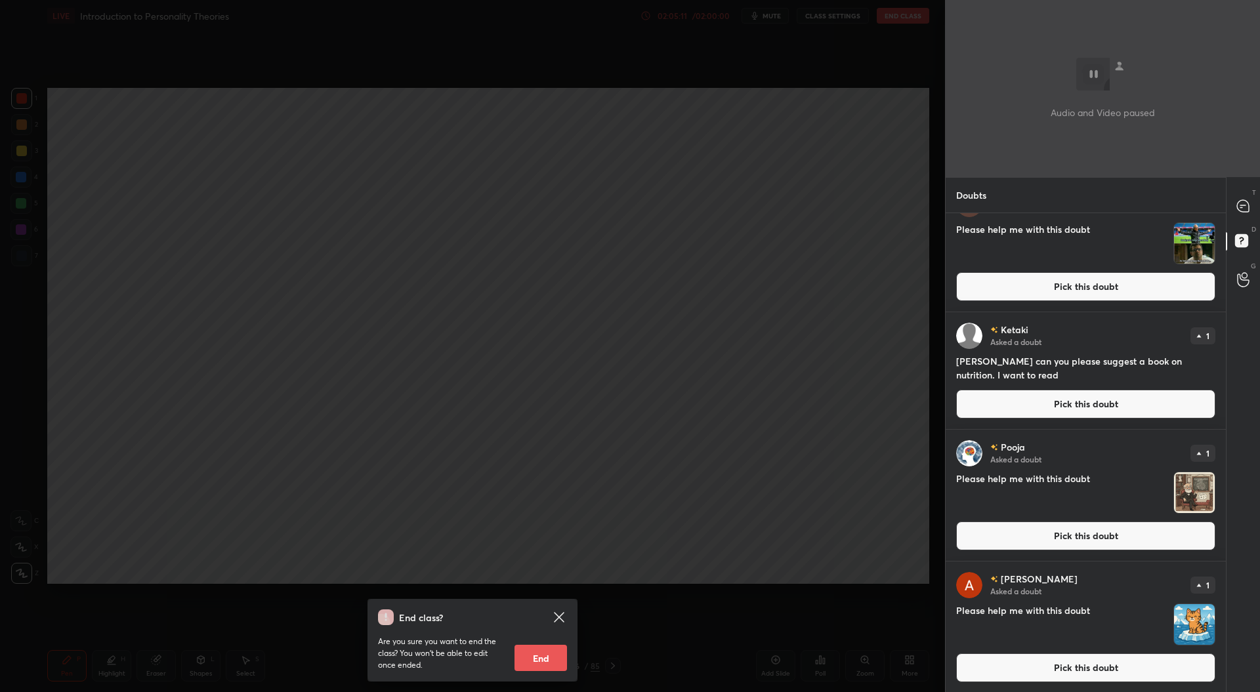
click at [538, 657] on button "End" at bounding box center [540, 658] width 52 height 26
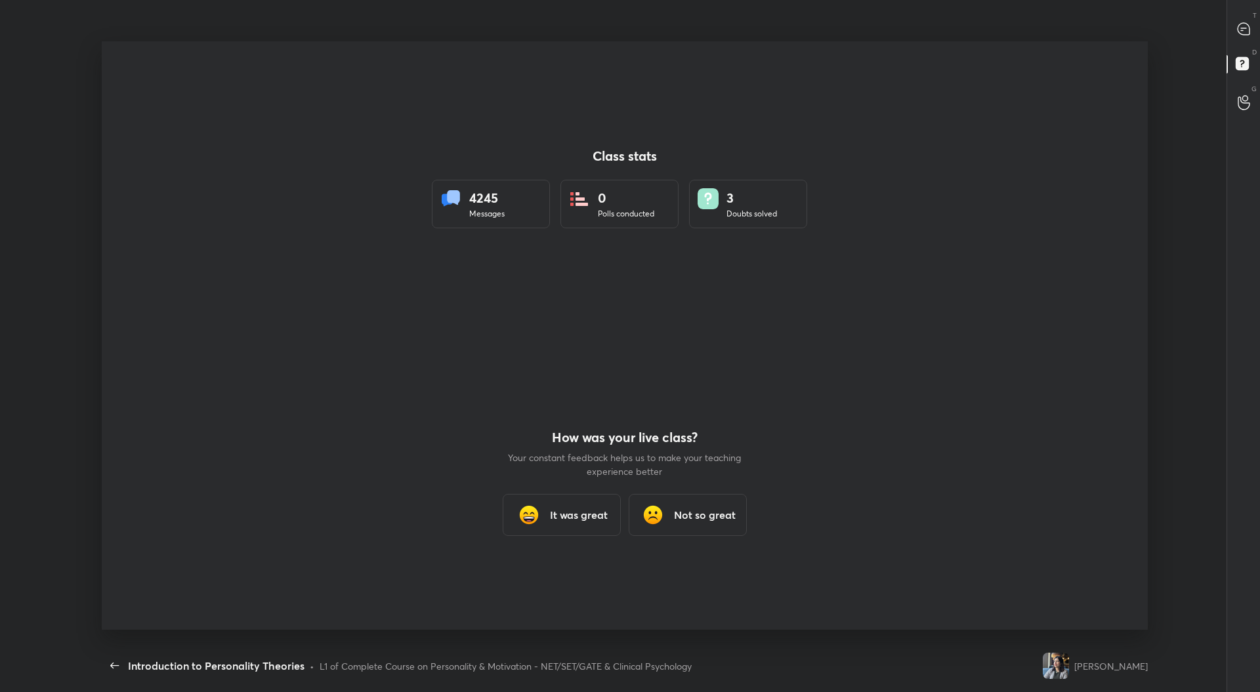
scroll to position [65009, 64562]
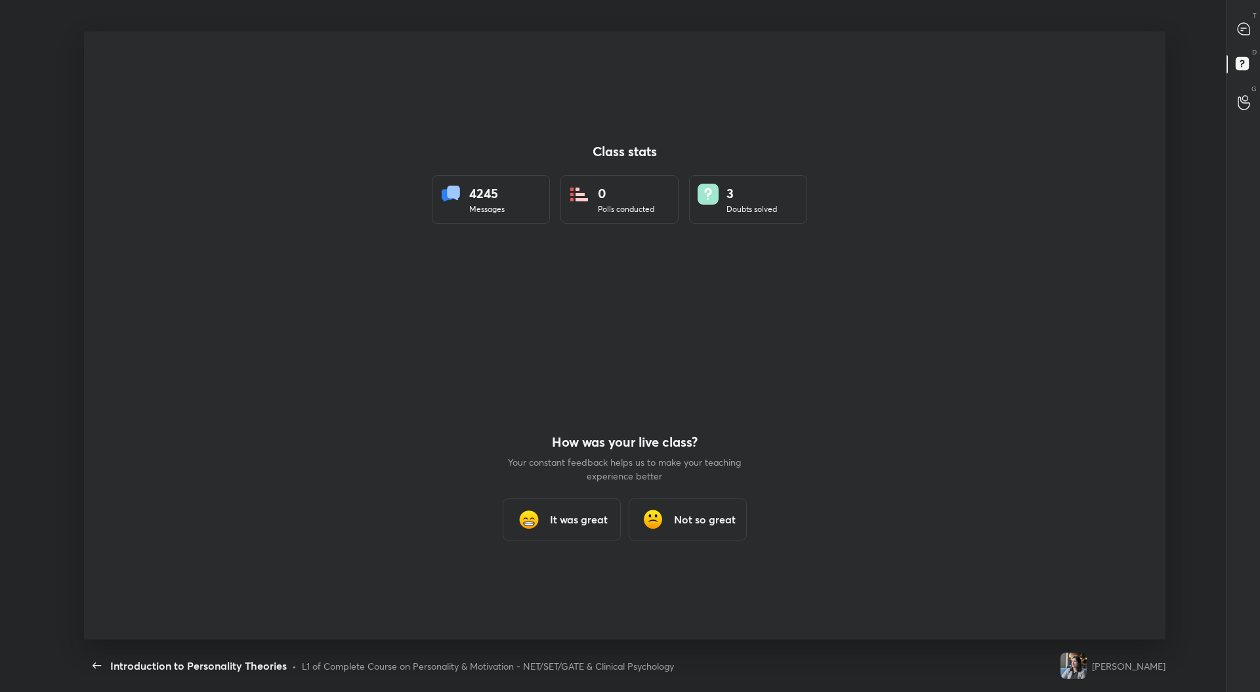
click at [601, 515] on h3 "It was great" at bounding box center [579, 520] width 58 height 16
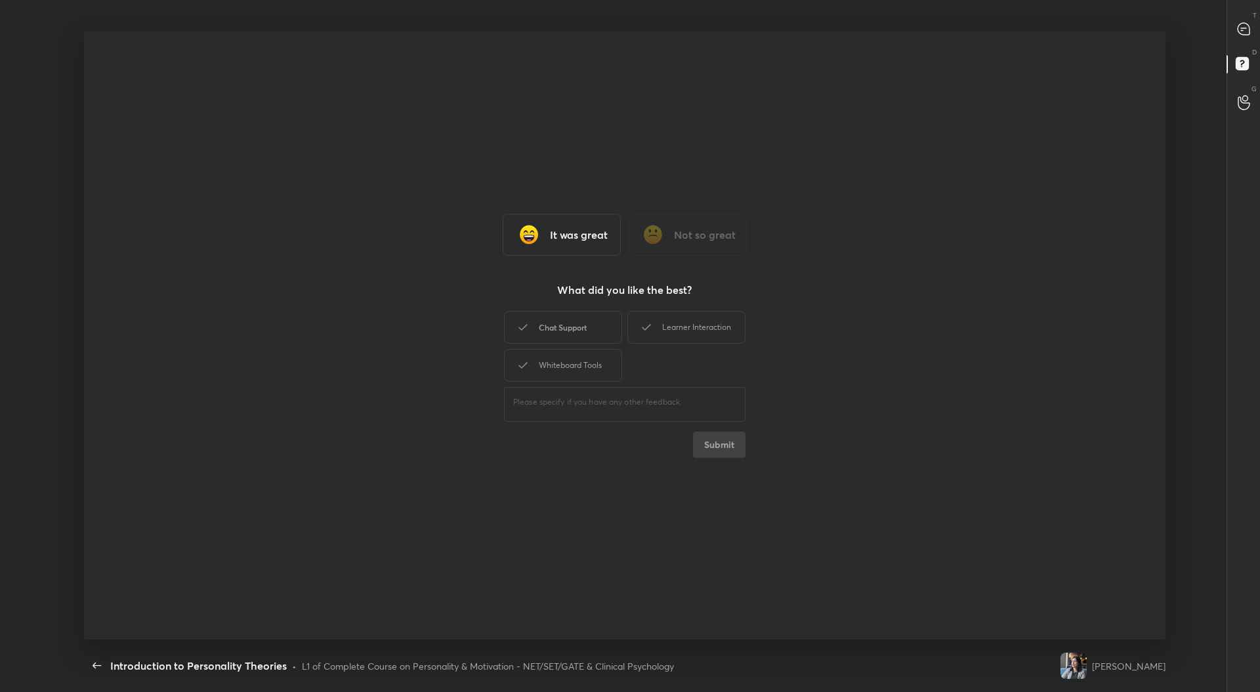
click at [582, 331] on div "Chat Support" at bounding box center [563, 327] width 118 height 33
click at [585, 368] on div "Whiteboard Tools" at bounding box center [563, 365] width 118 height 33
click at [678, 320] on div "Learner Interaction" at bounding box center [686, 327] width 118 height 33
click at [722, 442] on button "Submit" at bounding box center [719, 445] width 52 height 26
